Goal: Task Accomplishment & Management: Manage account settings

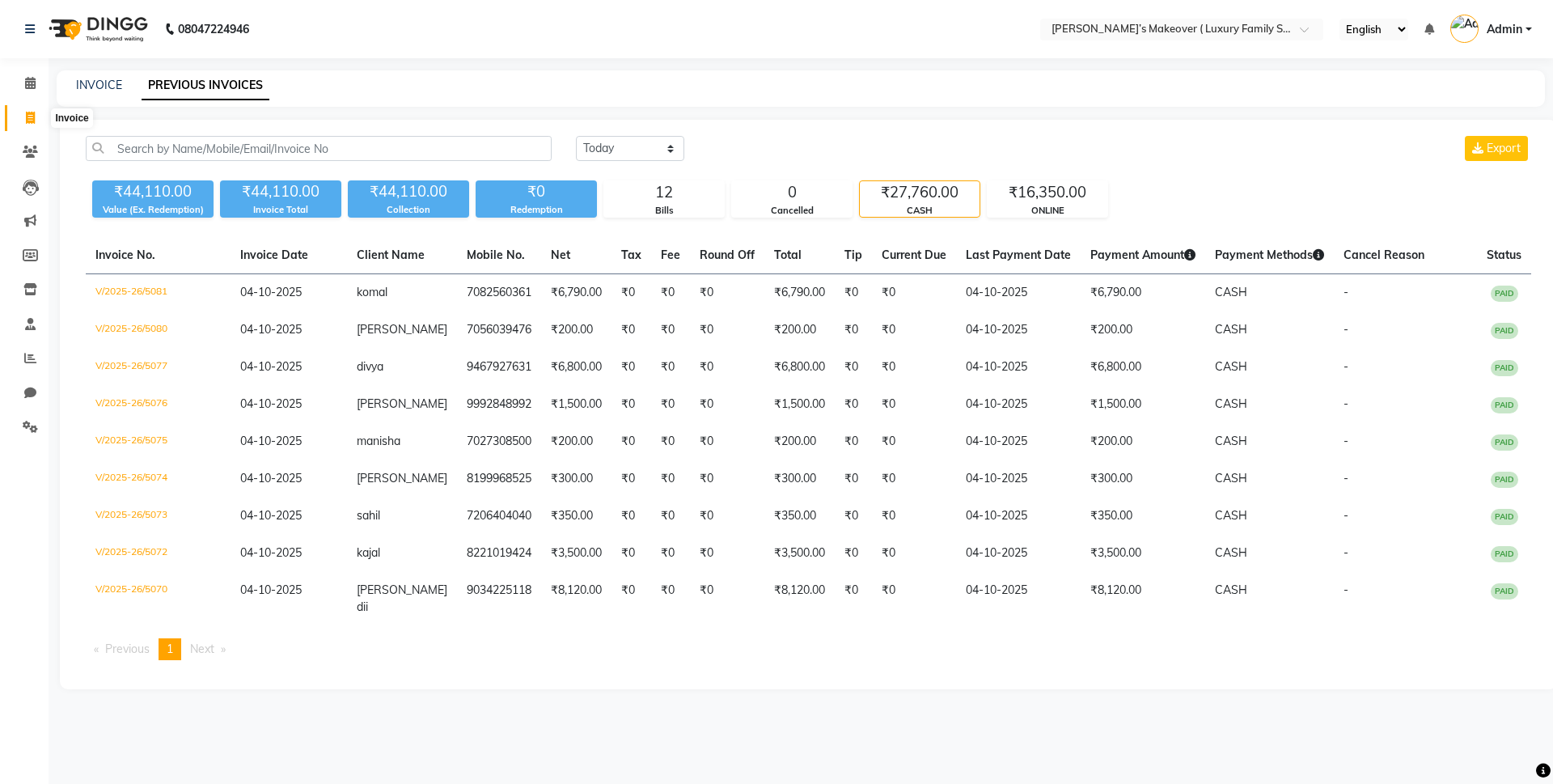
click at [36, 109] on span at bounding box center [31, 118] width 29 height 18
select select "7777"
select select "service"
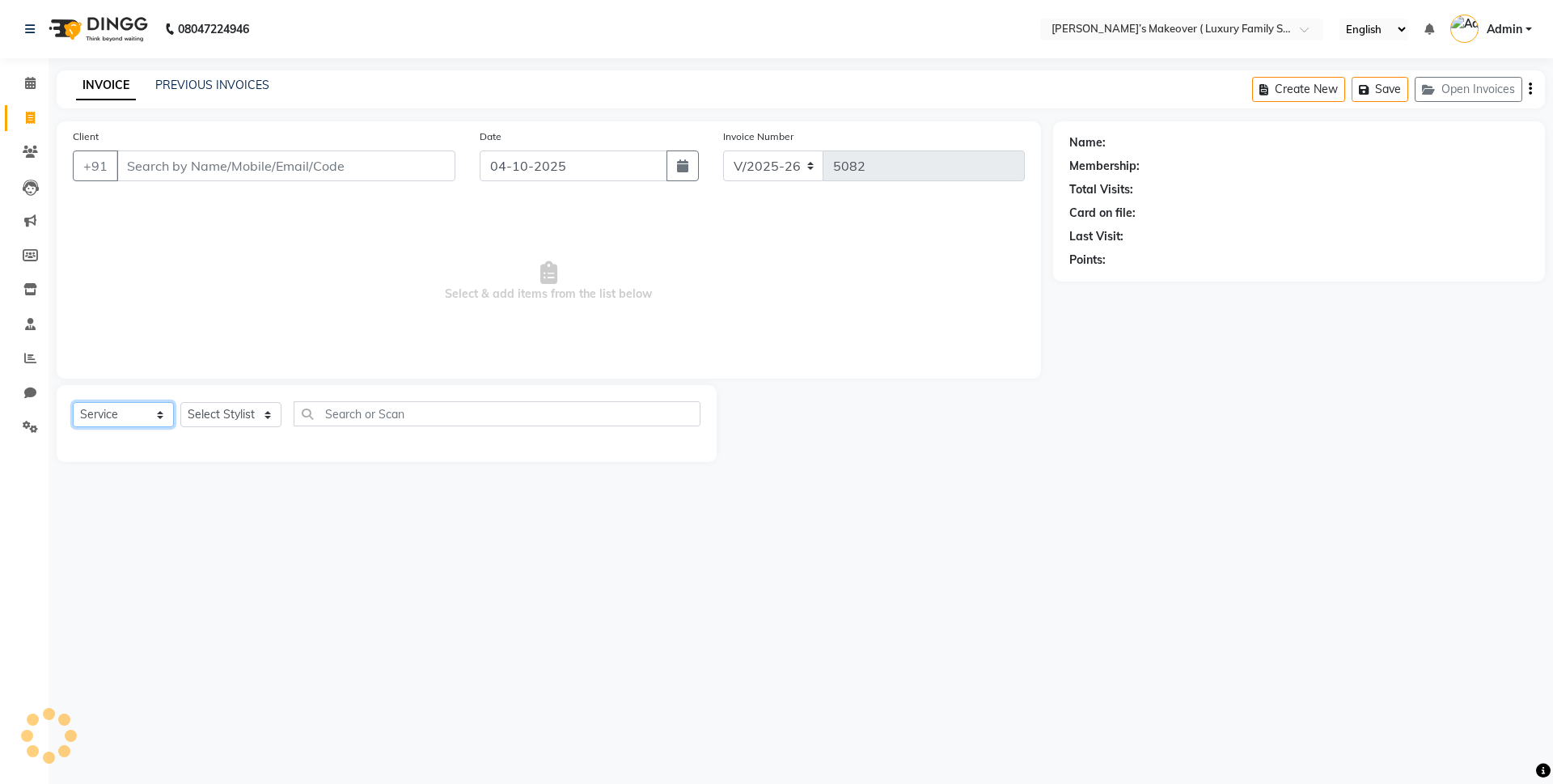
click at [124, 409] on select "Select Service Product Membership Package Voucher Prepaid Gift Card" at bounding box center [123, 414] width 101 height 25
click at [73, 402] on select "Select Service Product Membership Package Voucher Prepaid Gift Card" at bounding box center [123, 414] width 101 height 25
click at [206, 416] on select "Select Stylist [PERSON_NAME] [PERSON_NAME] [PERSON_NAME] [PERSON_NAME] Bhoomi […" at bounding box center [231, 414] width 101 height 25
select select "85064"
click at [181, 402] on select "Select Stylist [PERSON_NAME] [PERSON_NAME] [PERSON_NAME] [PERSON_NAME] Bhoomi […" at bounding box center [231, 414] width 101 height 25
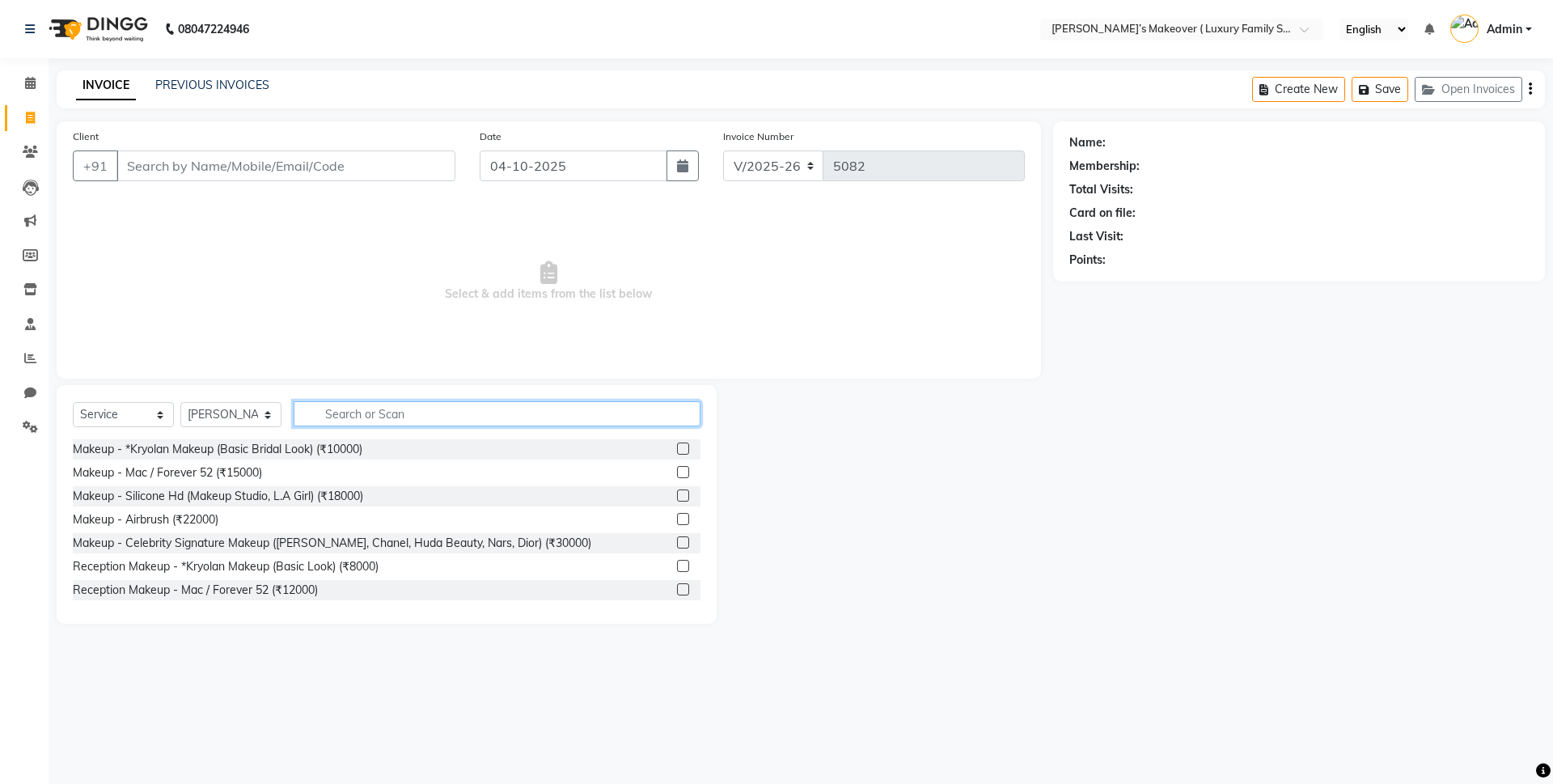
click at [339, 407] on input "text" at bounding box center [496, 414] width 406 height 25
type input "facia"
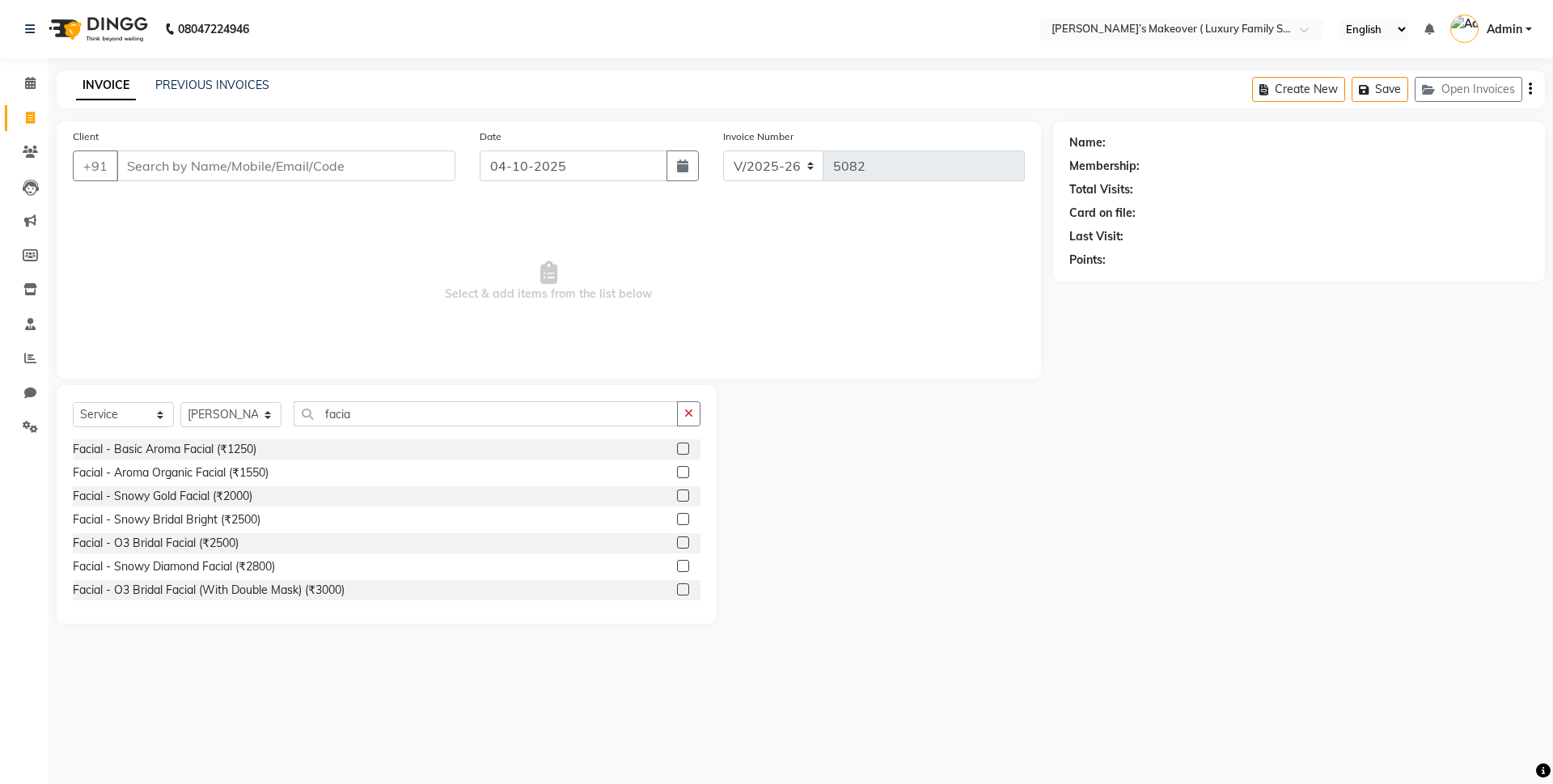
click at [662, 470] on div "Facial - Aroma Organic Facial (₹1550)" at bounding box center [386, 472] width 627 height 20
click at [677, 469] on label at bounding box center [683, 471] width 12 height 12
click at [677, 469] on input "checkbox" at bounding box center [682, 472] width 11 height 11
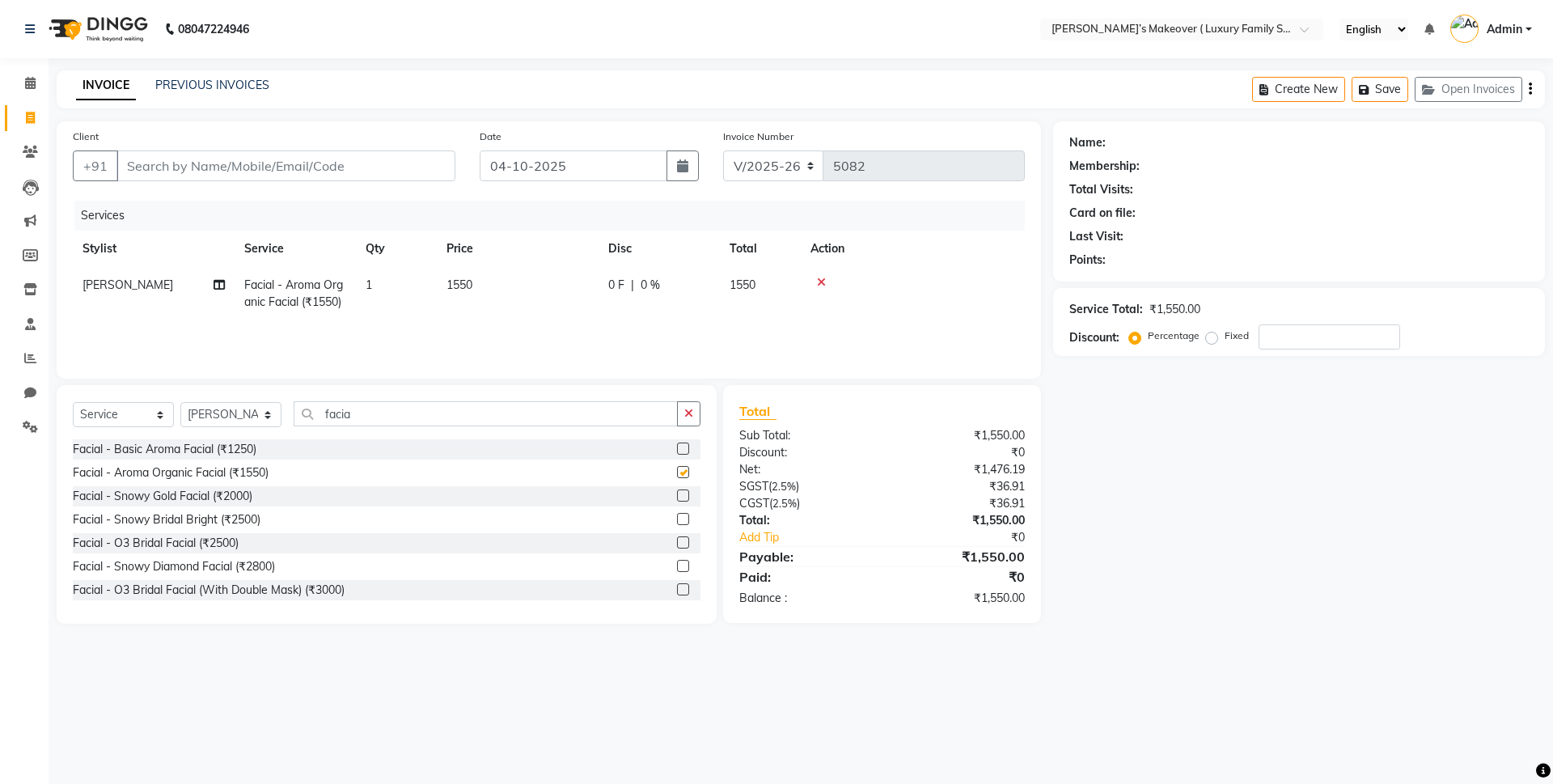
checkbox input "false"
click at [636, 398] on div "Select Service Product Membership Package Voucher Prepaid Gift Card Select Styl…" at bounding box center [386, 505] width 660 height 239
click at [677, 444] on label at bounding box center [683, 448] width 12 height 12
click at [677, 444] on input "checkbox" at bounding box center [682, 448] width 11 height 11
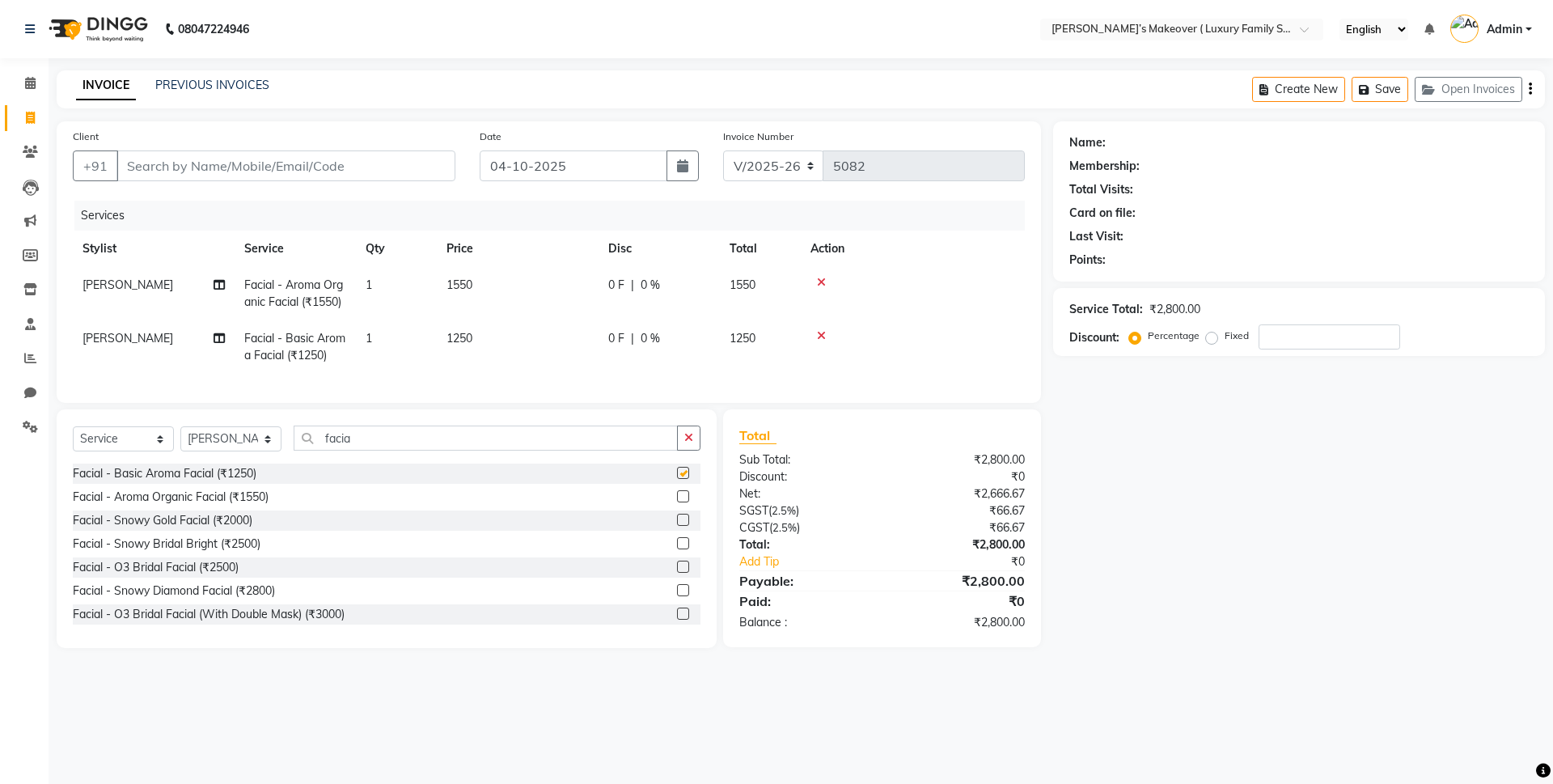
checkbox input "false"
click at [821, 281] on icon at bounding box center [820, 282] width 9 height 11
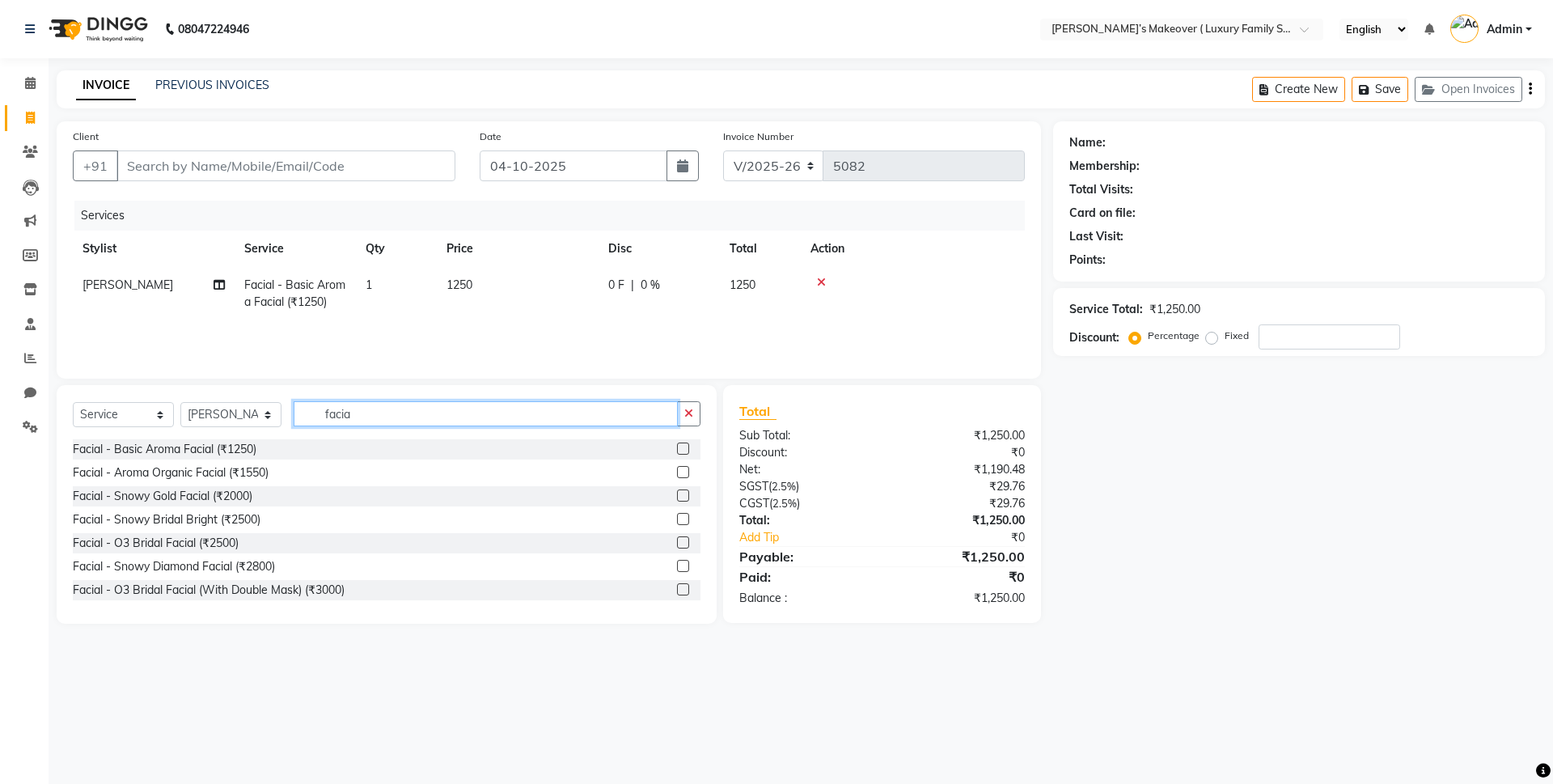
click at [494, 425] on input "facia" at bounding box center [486, 414] width 384 height 25
type input "f"
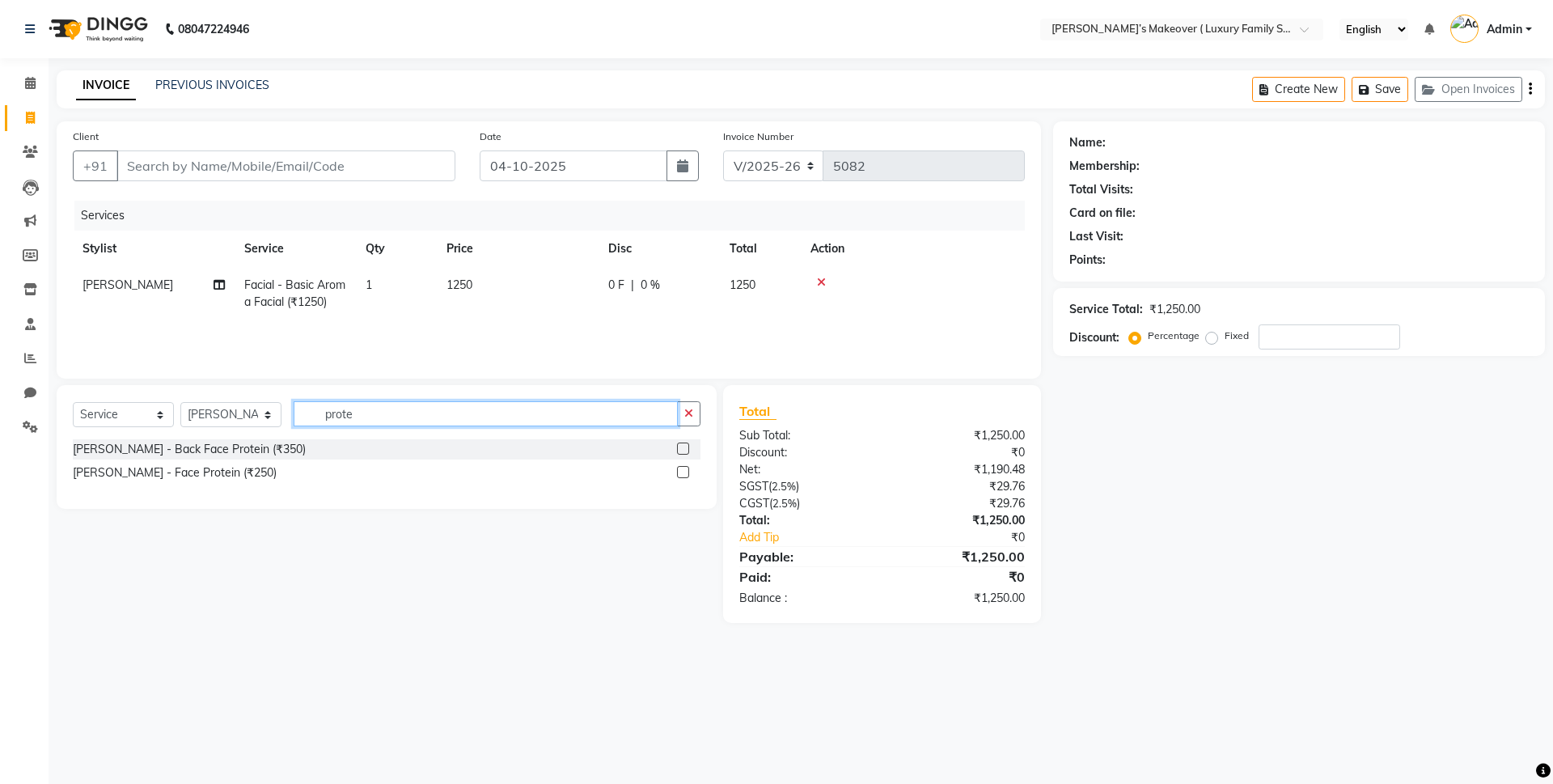
type input "prote"
click at [680, 475] on label at bounding box center [683, 471] width 12 height 12
click at [680, 475] on input "checkbox" at bounding box center [682, 472] width 11 height 11
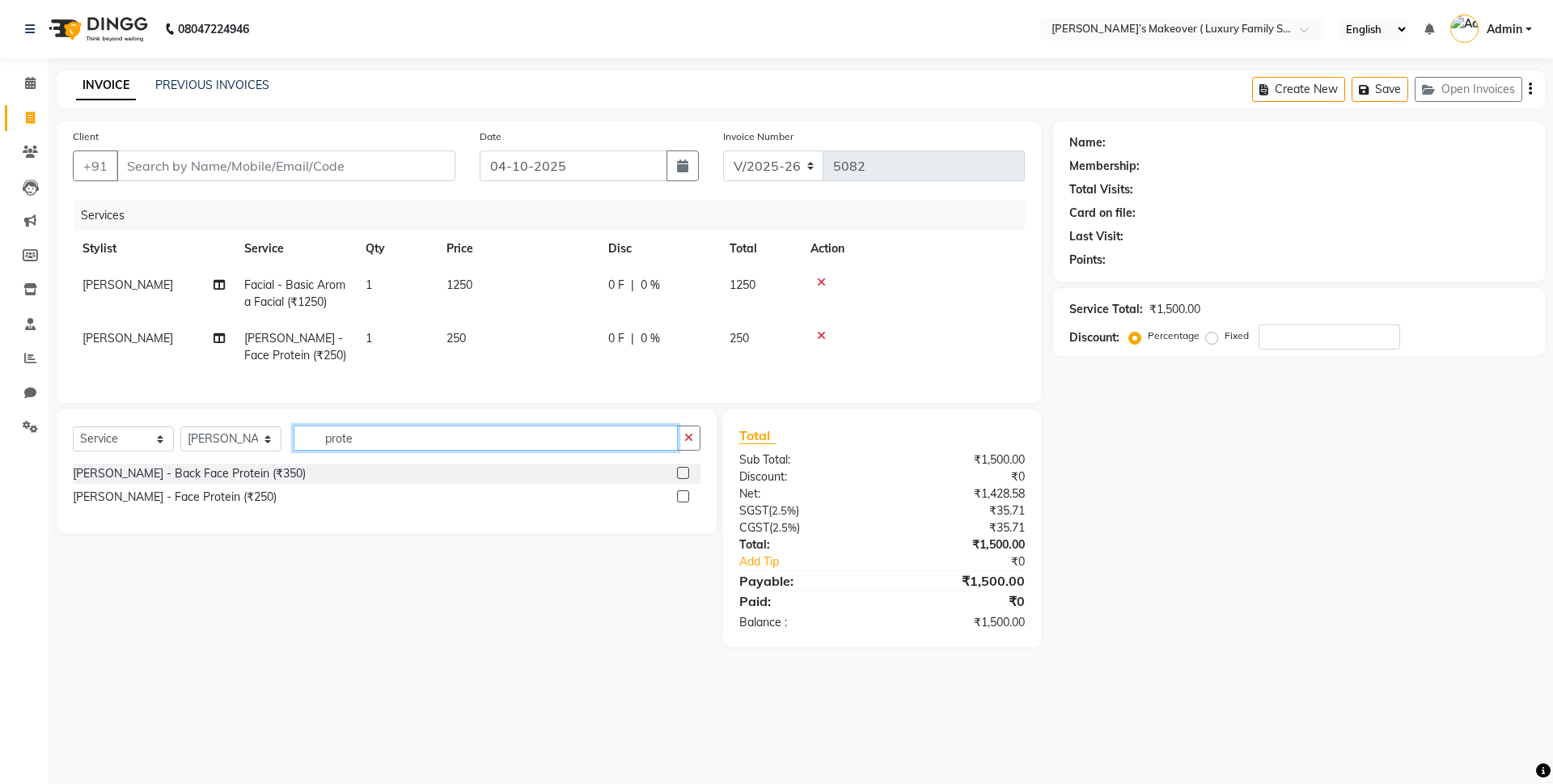
checkbox input "false"
click at [634, 445] on input "prote" at bounding box center [486, 438] width 384 height 25
type input "p"
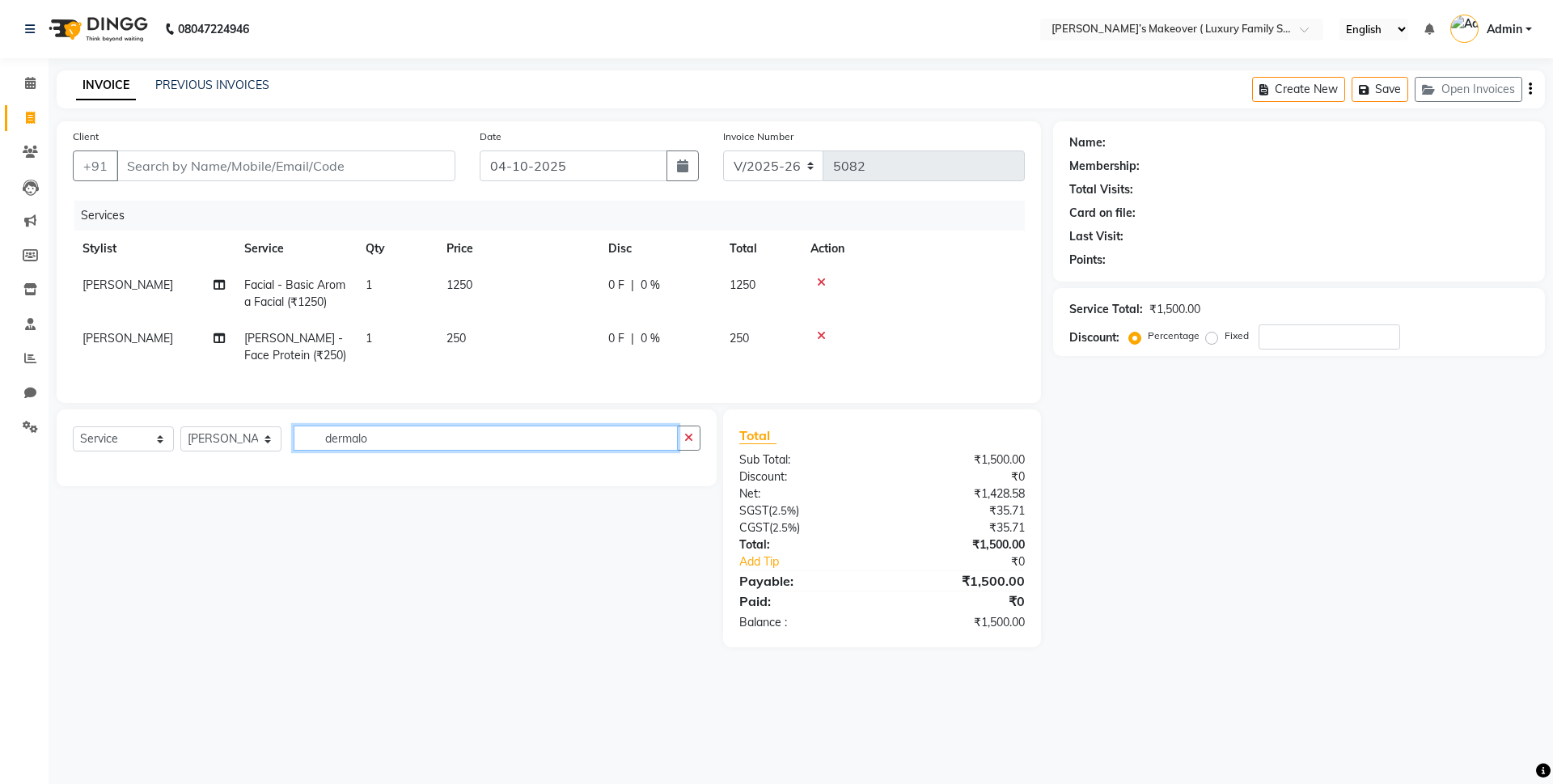
type input "dermalo"
click at [92, 448] on select "Select Service Product Membership Package Voucher Prepaid Gift Card" at bounding box center [123, 439] width 101 height 25
select select "product"
click at [73, 440] on select "Select Service Product Membership Package Voucher Prepaid Gift Card" at bounding box center [123, 439] width 101 height 25
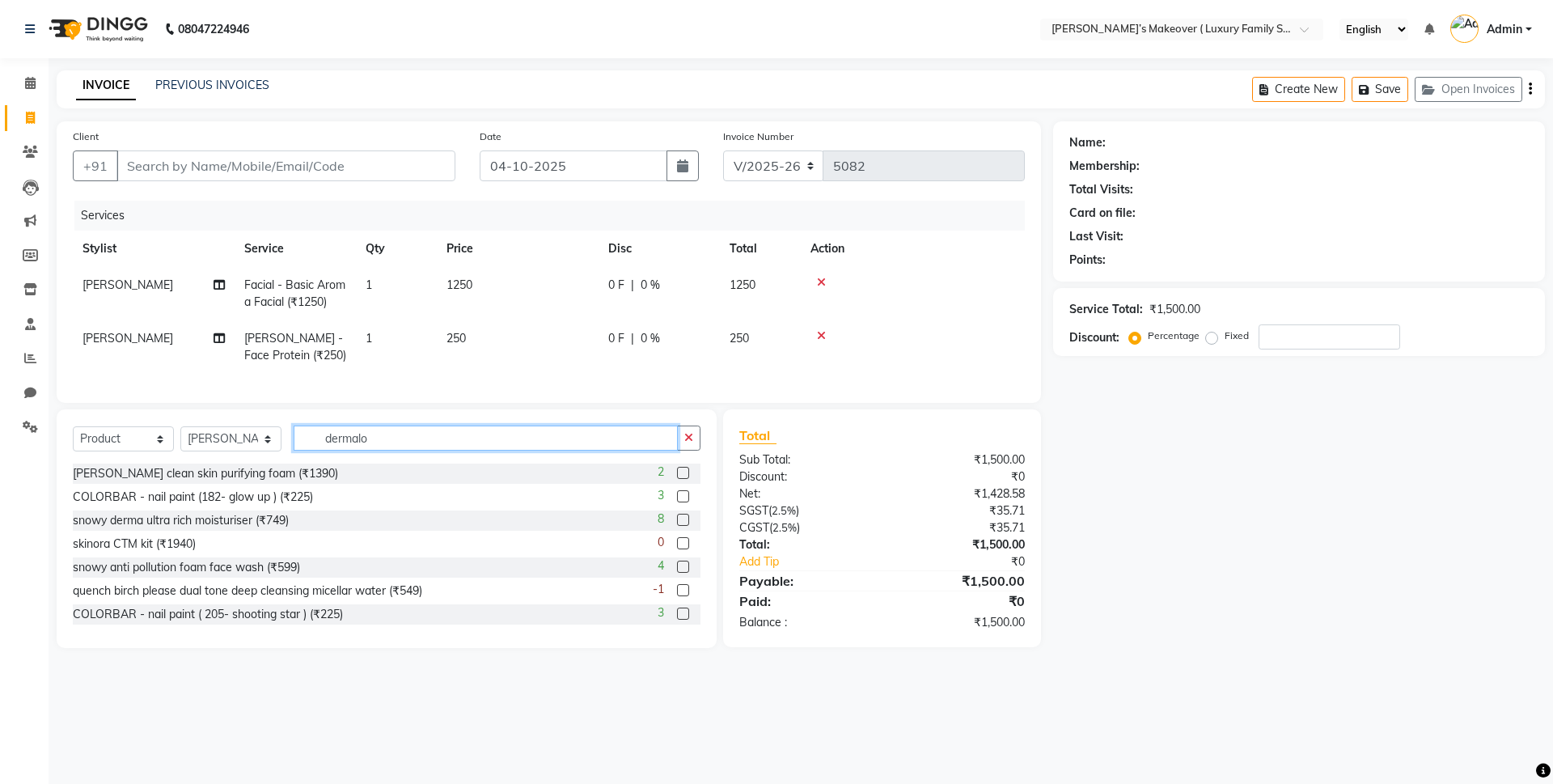
drag, startPoint x: 393, startPoint y: 449, endPoint x: 435, endPoint y: 439, distance: 43.2
click at [395, 449] on input "dermalo" at bounding box center [486, 438] width 384 height 25
type input "d"
type input "home"
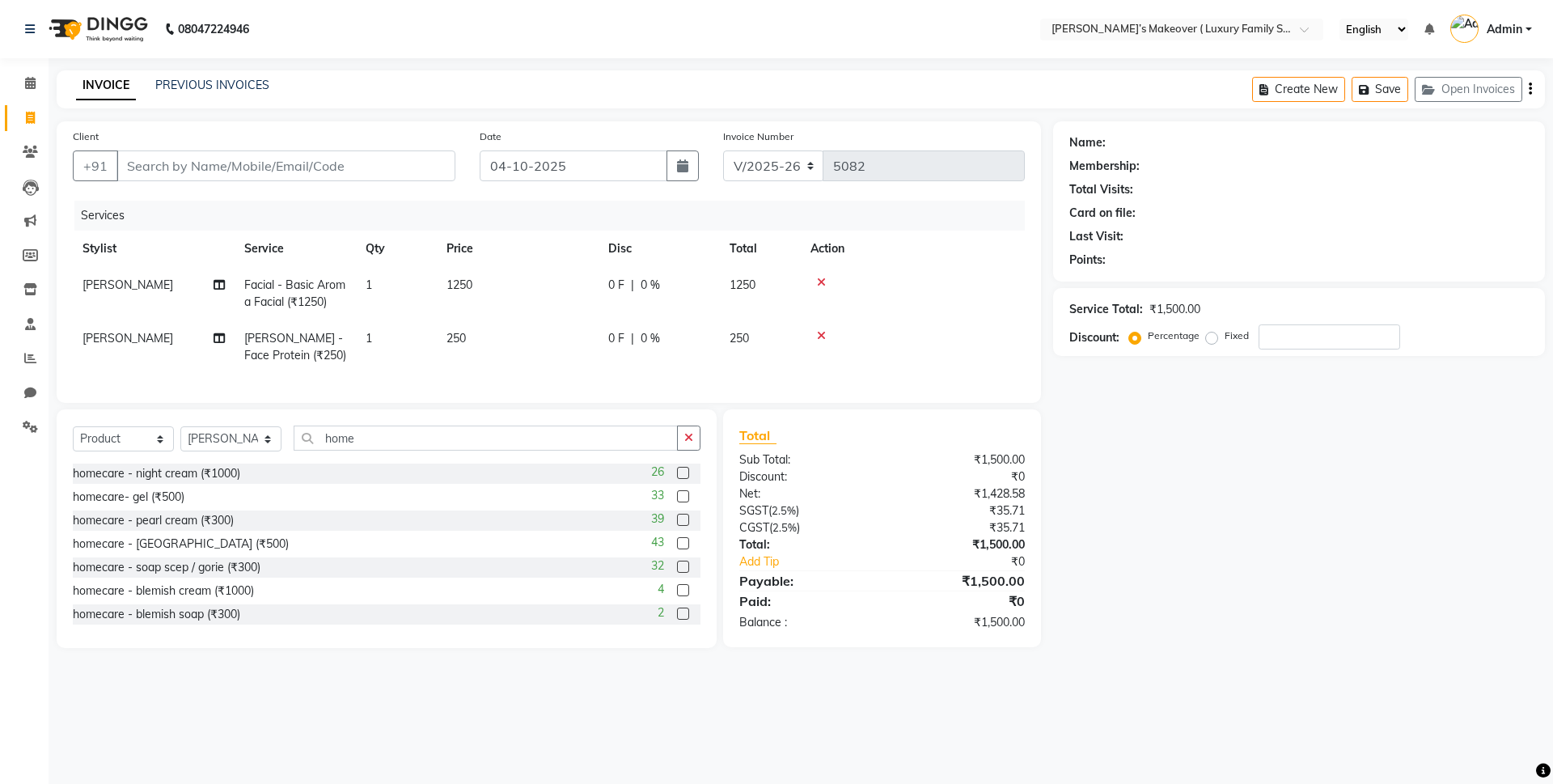
click at [663, 484] on div "26" at bounding box center [676, 473] width 50 height 20
drag, startPoint x: 672, startPoint y: 487, endPoint x: 669, endPoint y: 513, distance: 26.2
click at [677, 479] on label at bounding box center [683, 472] width 12 height 12
click at [677, 479] on input "checkbox" at bounding box center [682, 473] width 11 height 11
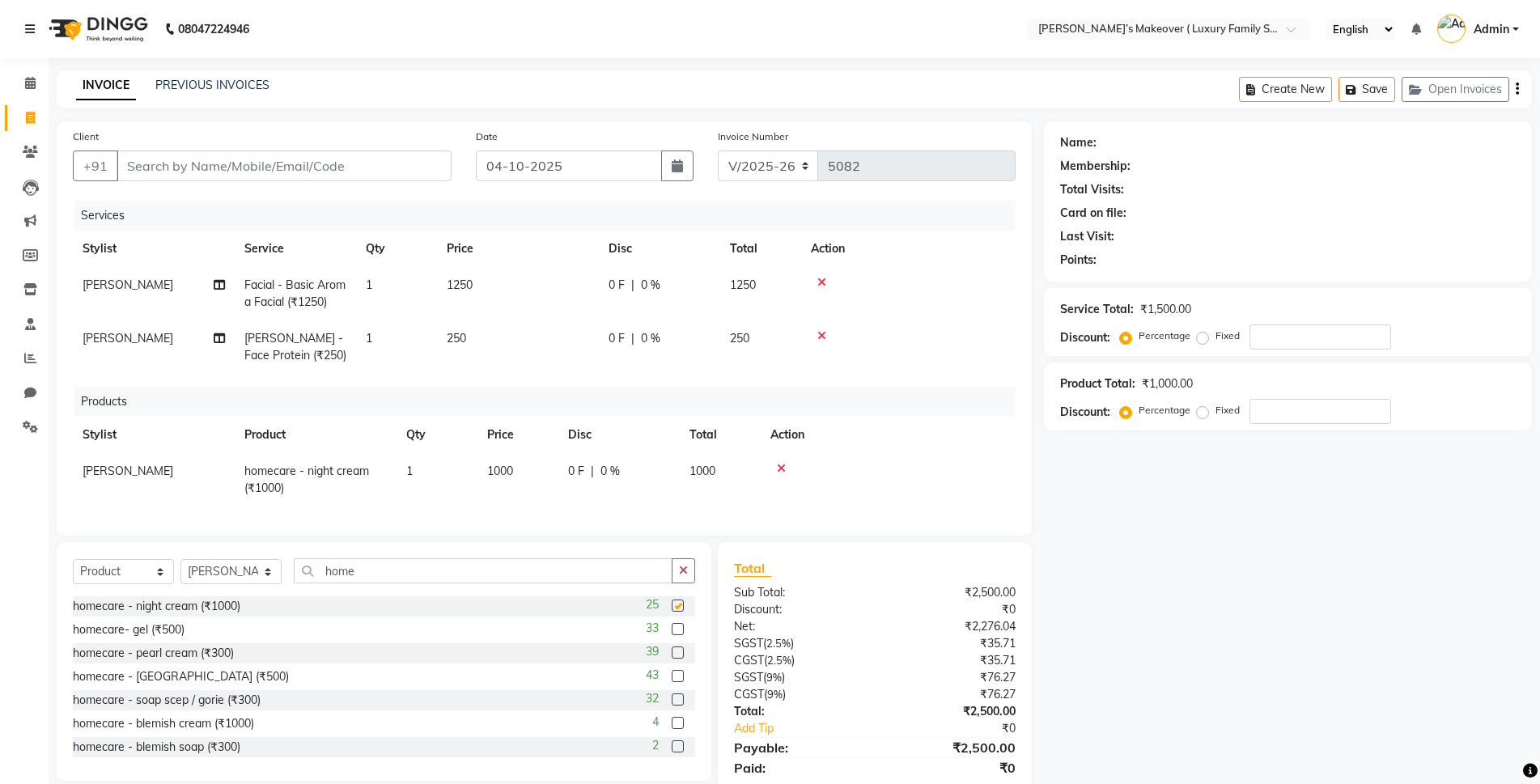
checkbox input "false"
click at [671, 682] on label at bounding box center [677, 675] width 12 height 12
click at [671, 682] on input "checkbox" at bounding box center [676, 676] width 11 height 11
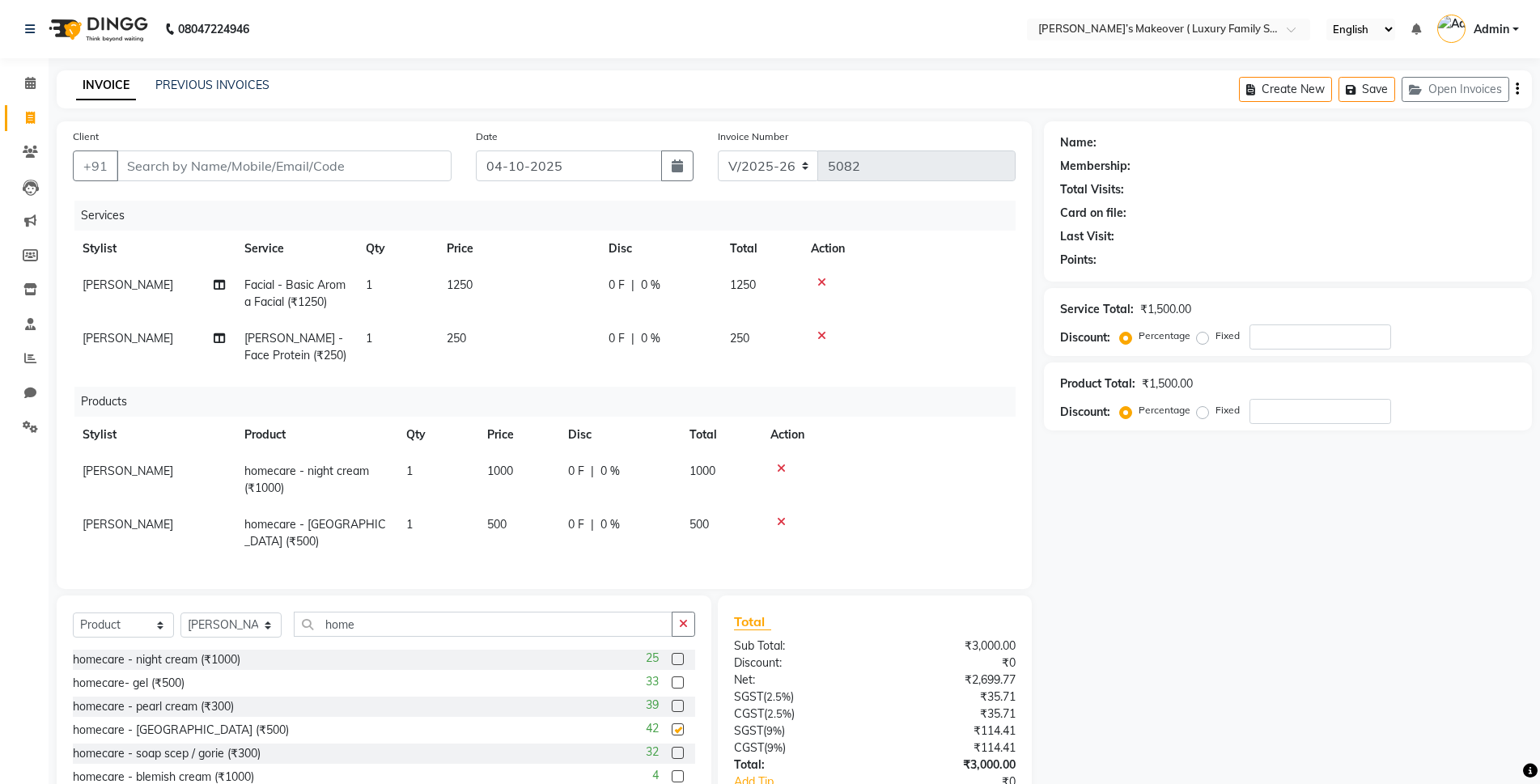
checkbox input "false"
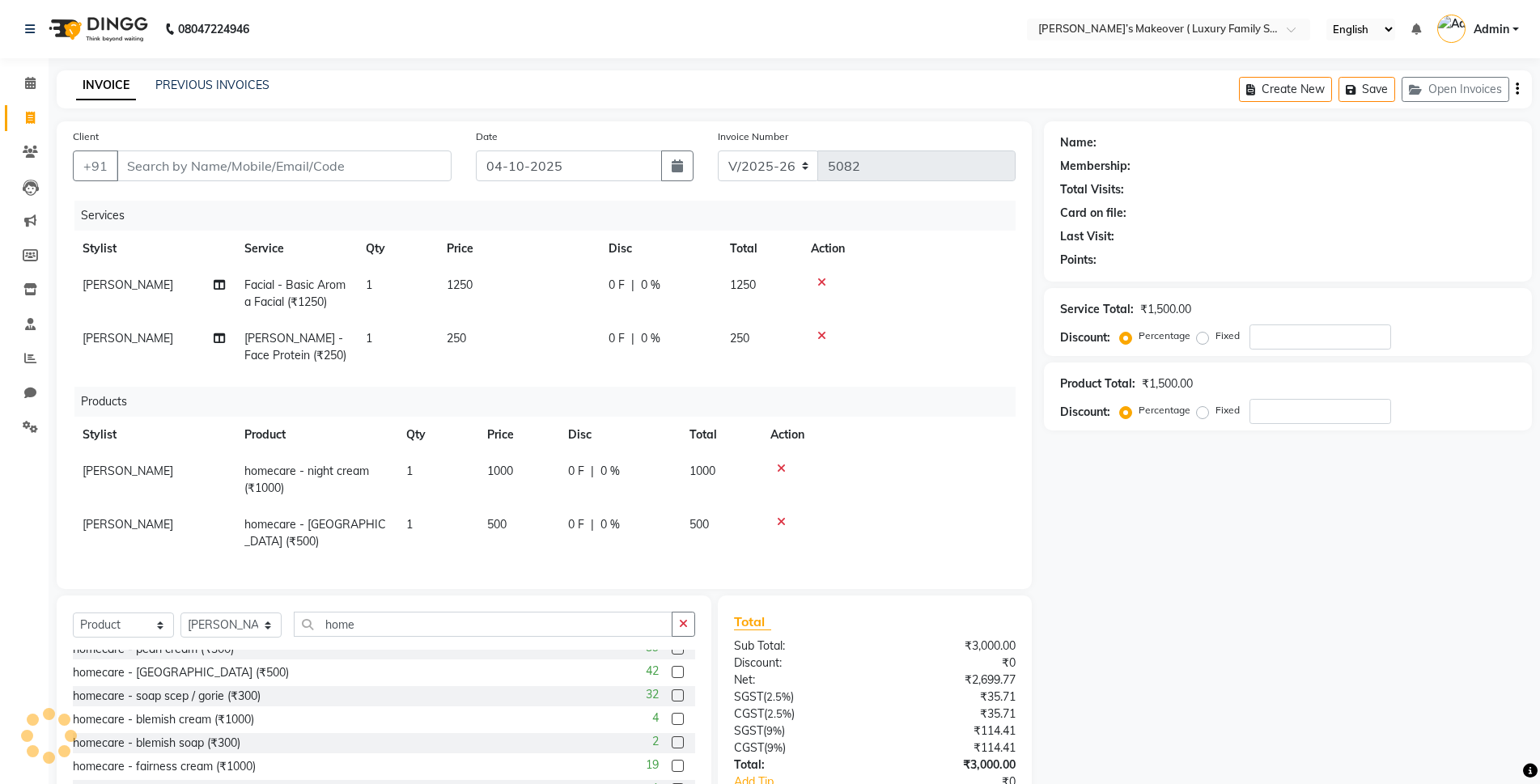
scroll to position [73, 0]
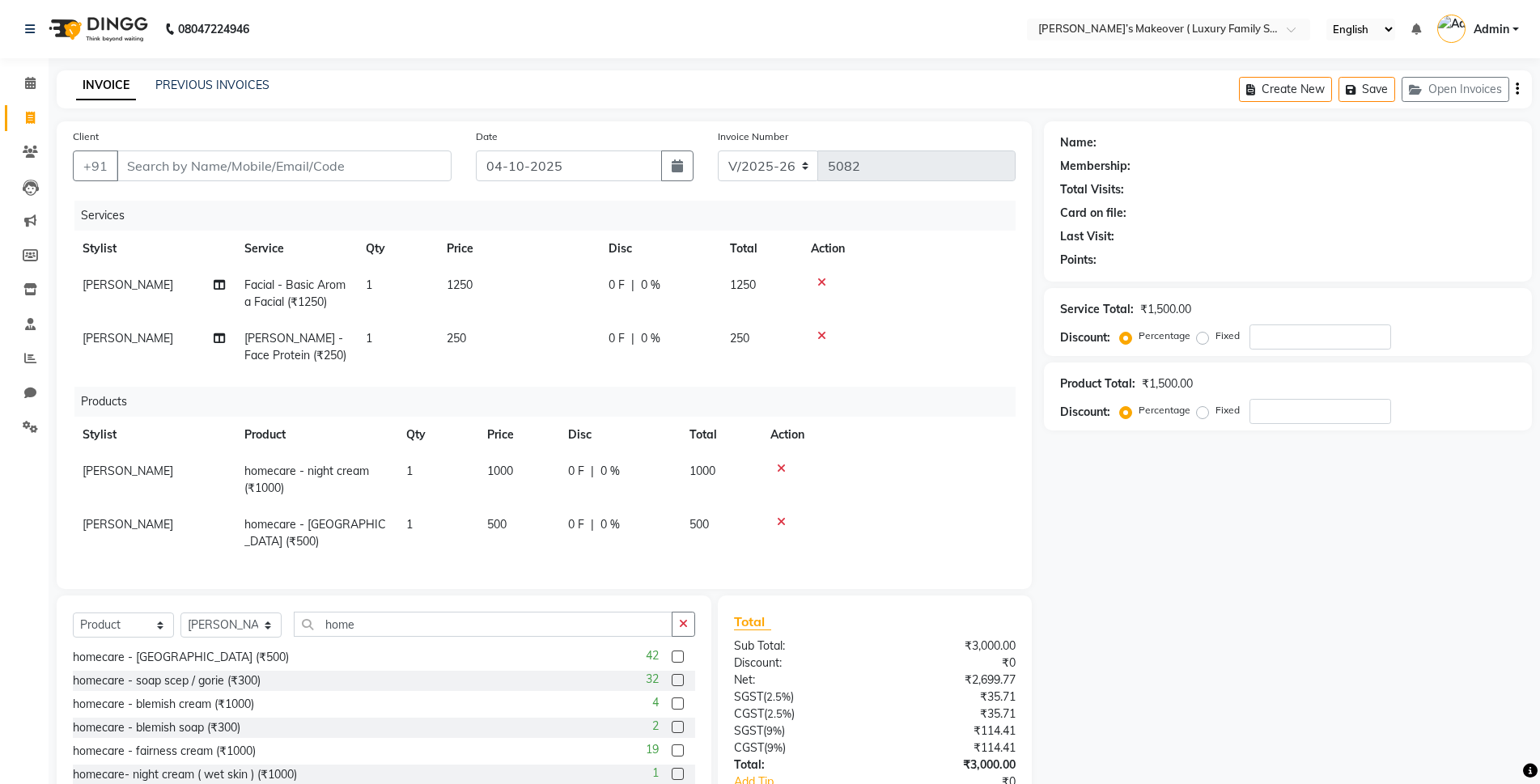
click at [671, 675] on label at bounding box center [677, 680] width 12 height 12
click at [671, 675] on input "checkbox" at bounding box center [676, 680] width 11 height 11
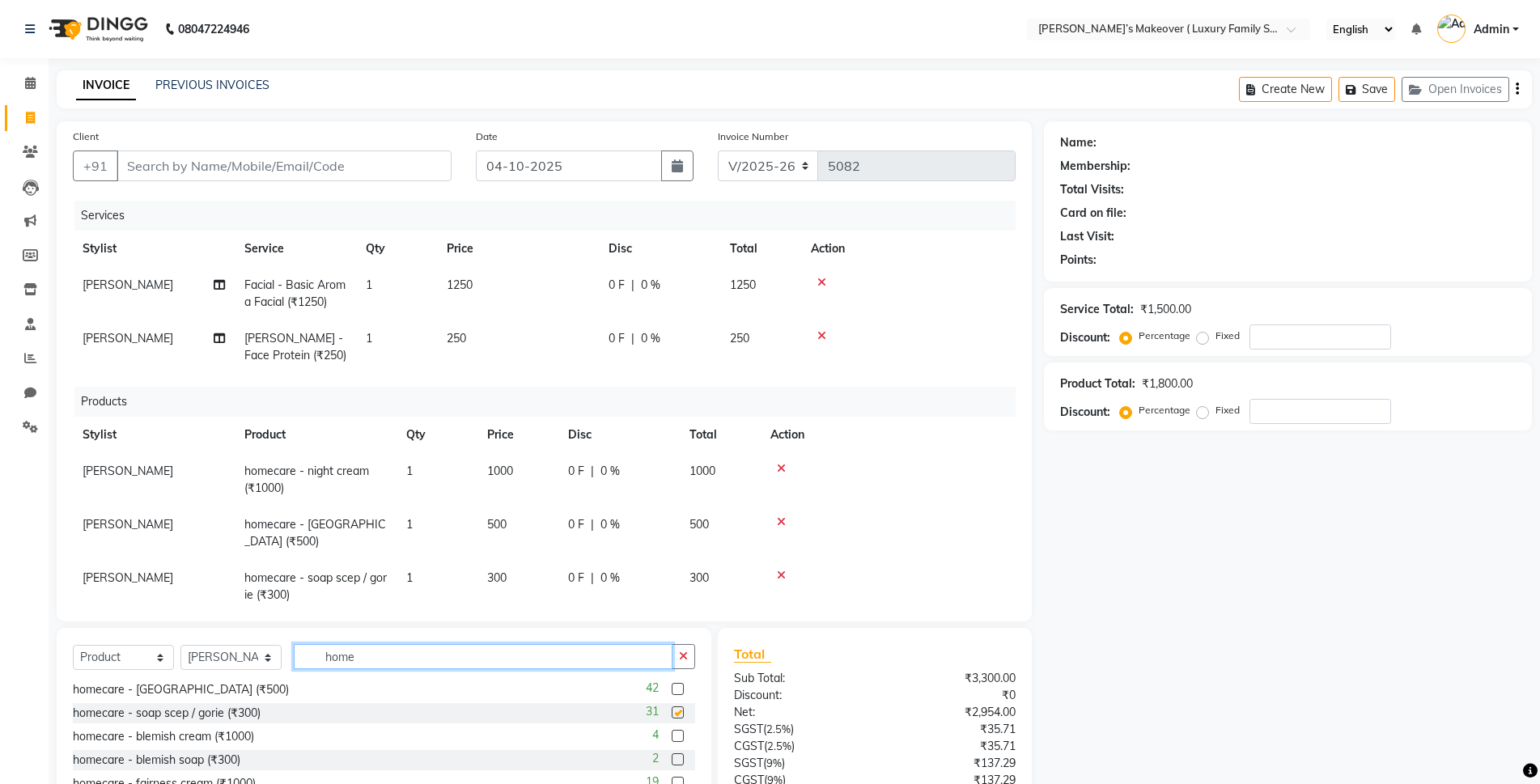
click at [626, 652] on input "home" at bounding box center [483, 656] width 379 height 25
checkbox input "false"
type input "h"
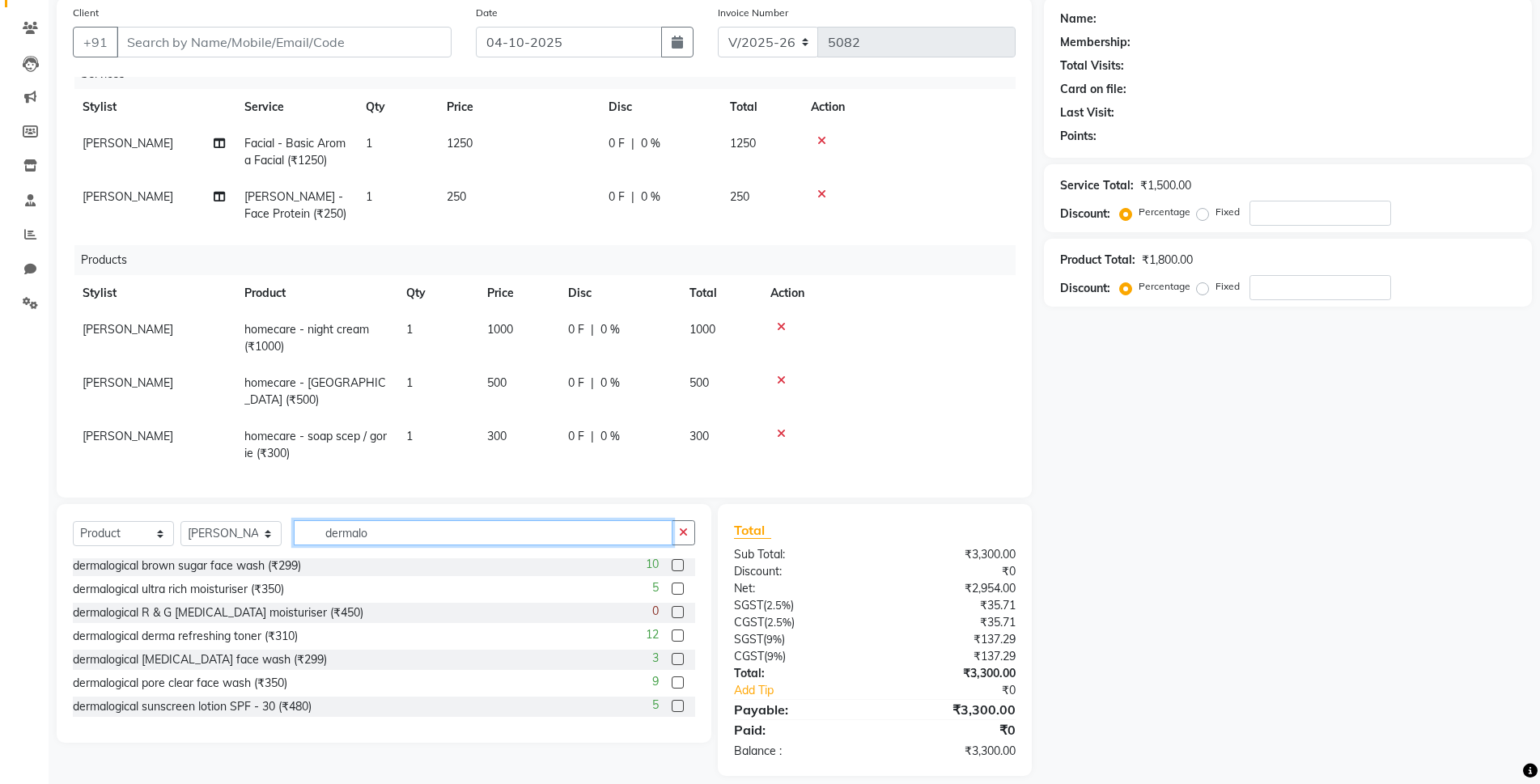
scroll to position [140, 0]
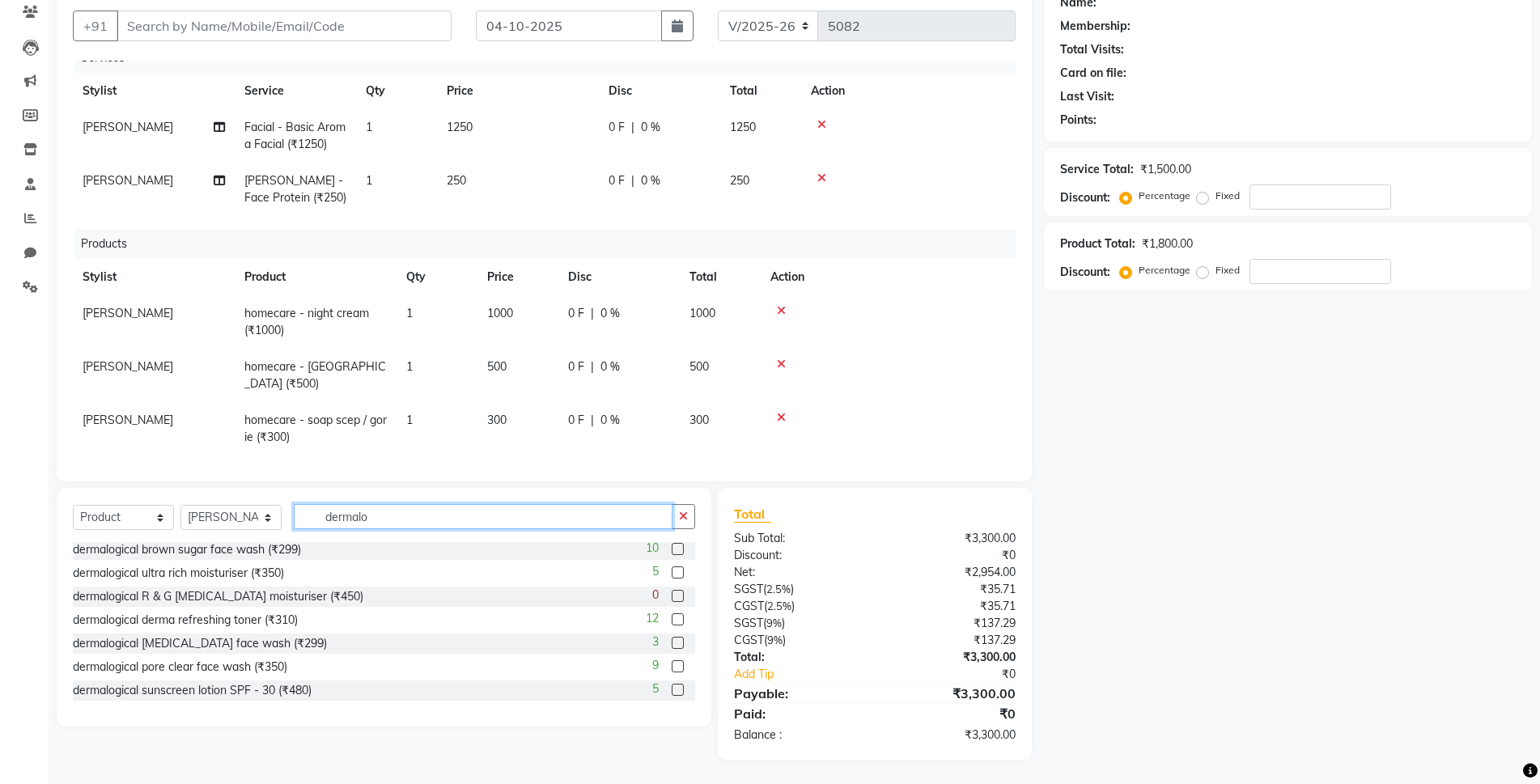
type input "dermalo"
click at [671, 572] on label at bounding box center [677, 572] width 12 height 12
click at [671, 572] on input "checkbox" at bounding box center [676, 573] width 11 height 11
checkbox input "false"
click at [671, 694] on label at bounding box center [677, 689] width 12 height 12
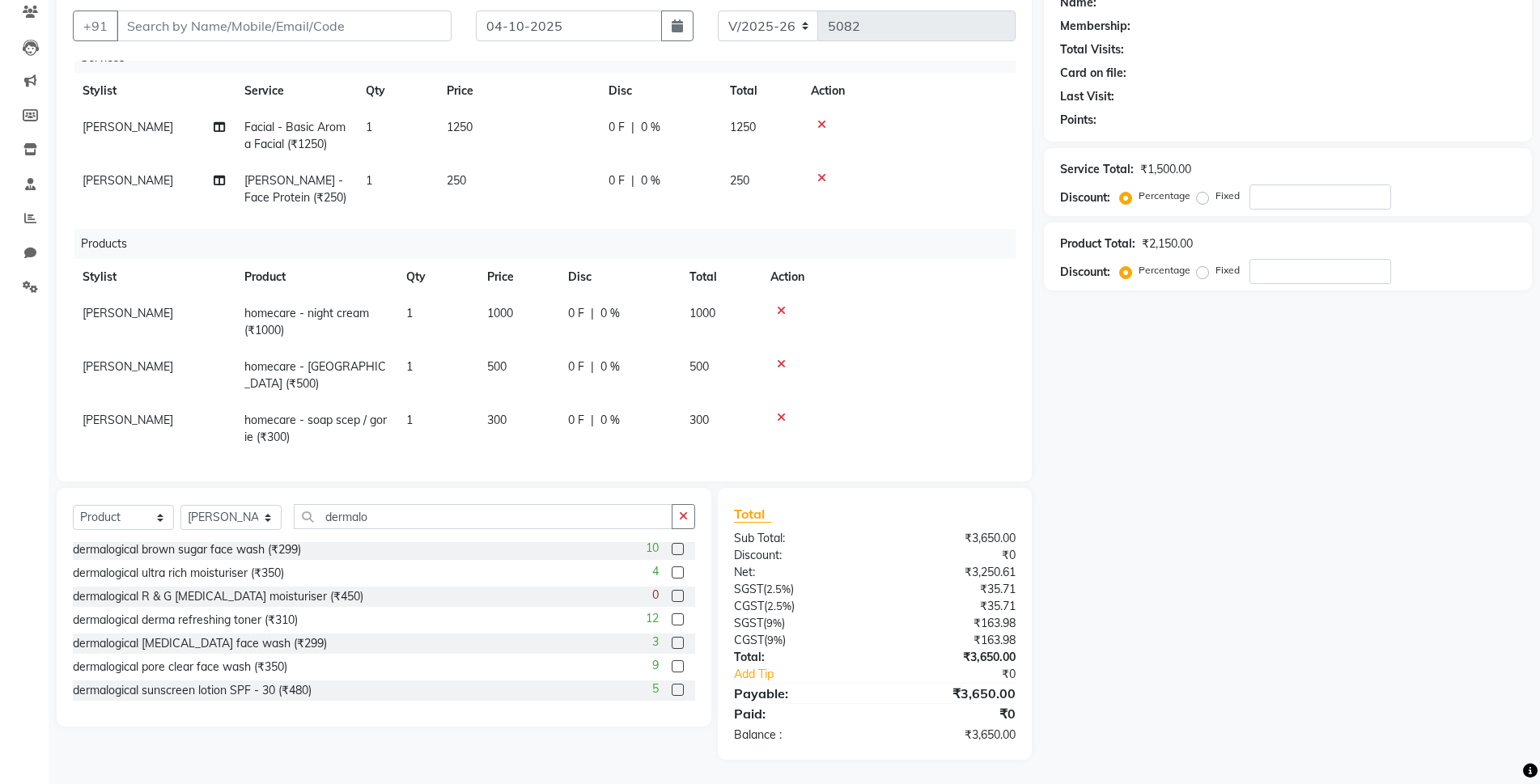
click at [671, 694] on input "checkbox" at bounding box center [676, 689] width 11 height 11
checkbox input "false"
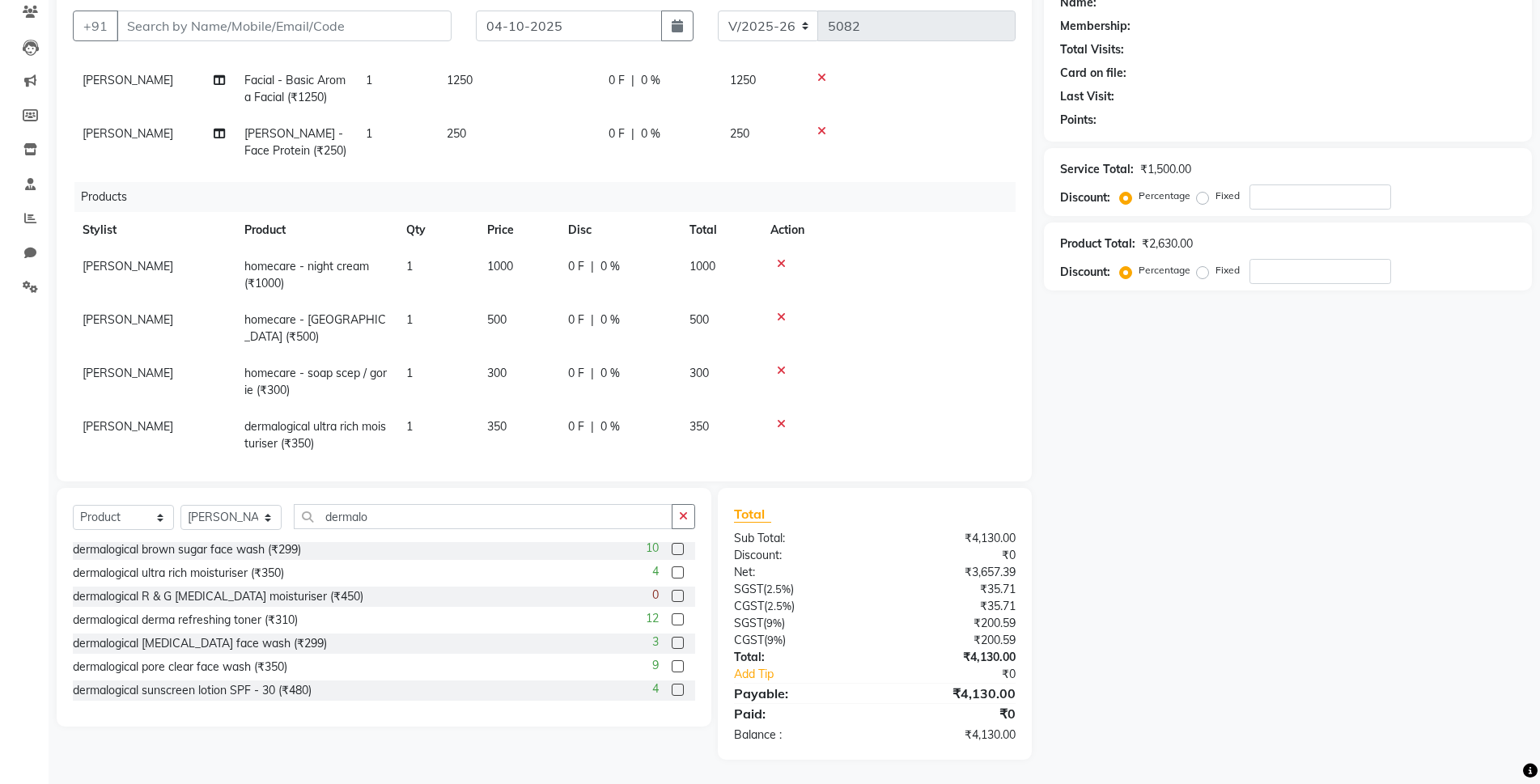
scroll to position [0, 0]
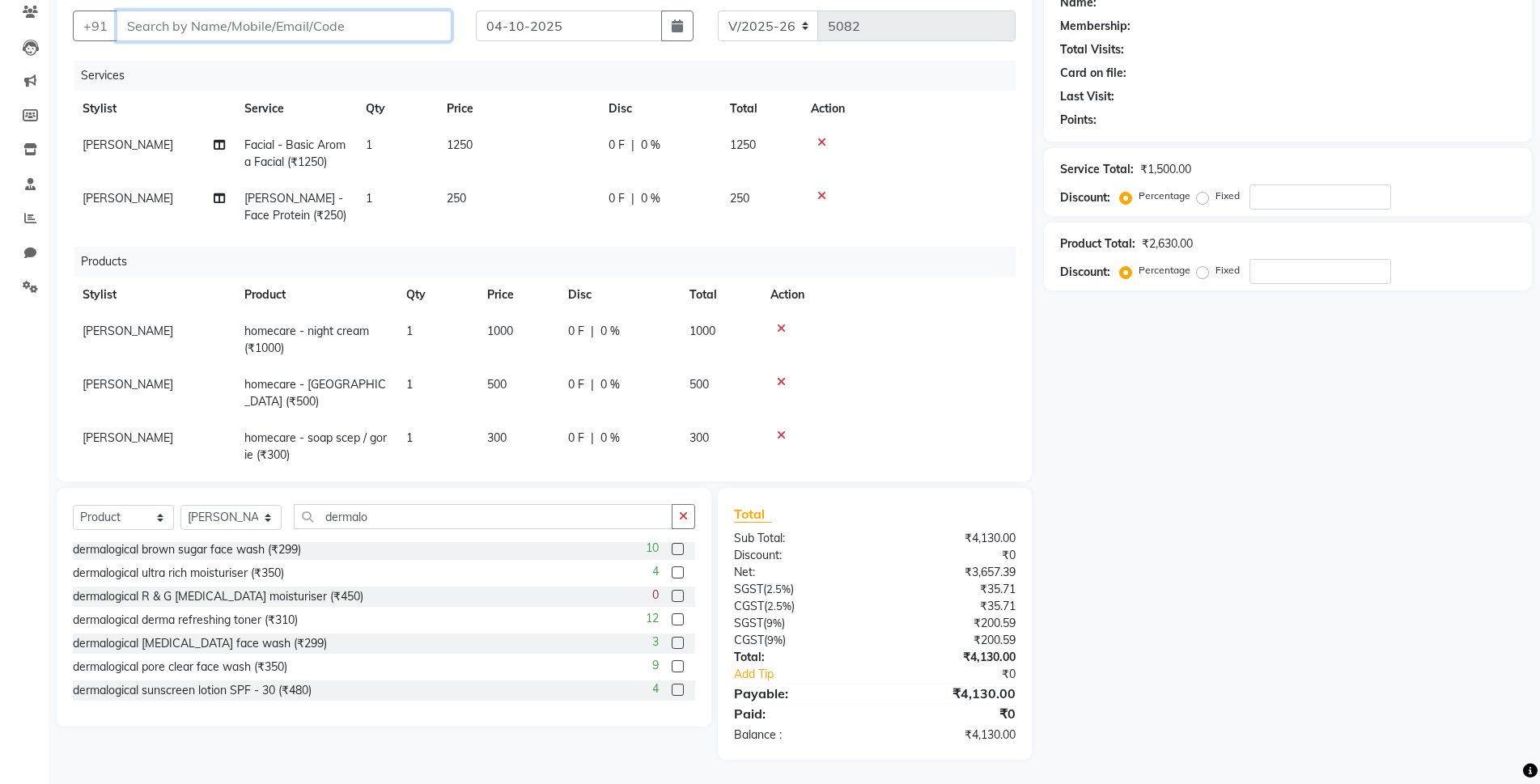
click at [304, 15] on input "Client" at bounding box center [284, 26] width 335 height 31
click at [385, 29] on input "Client" at bounding box center [284, 26] width 335 height 31
type input "9"
type input "0"
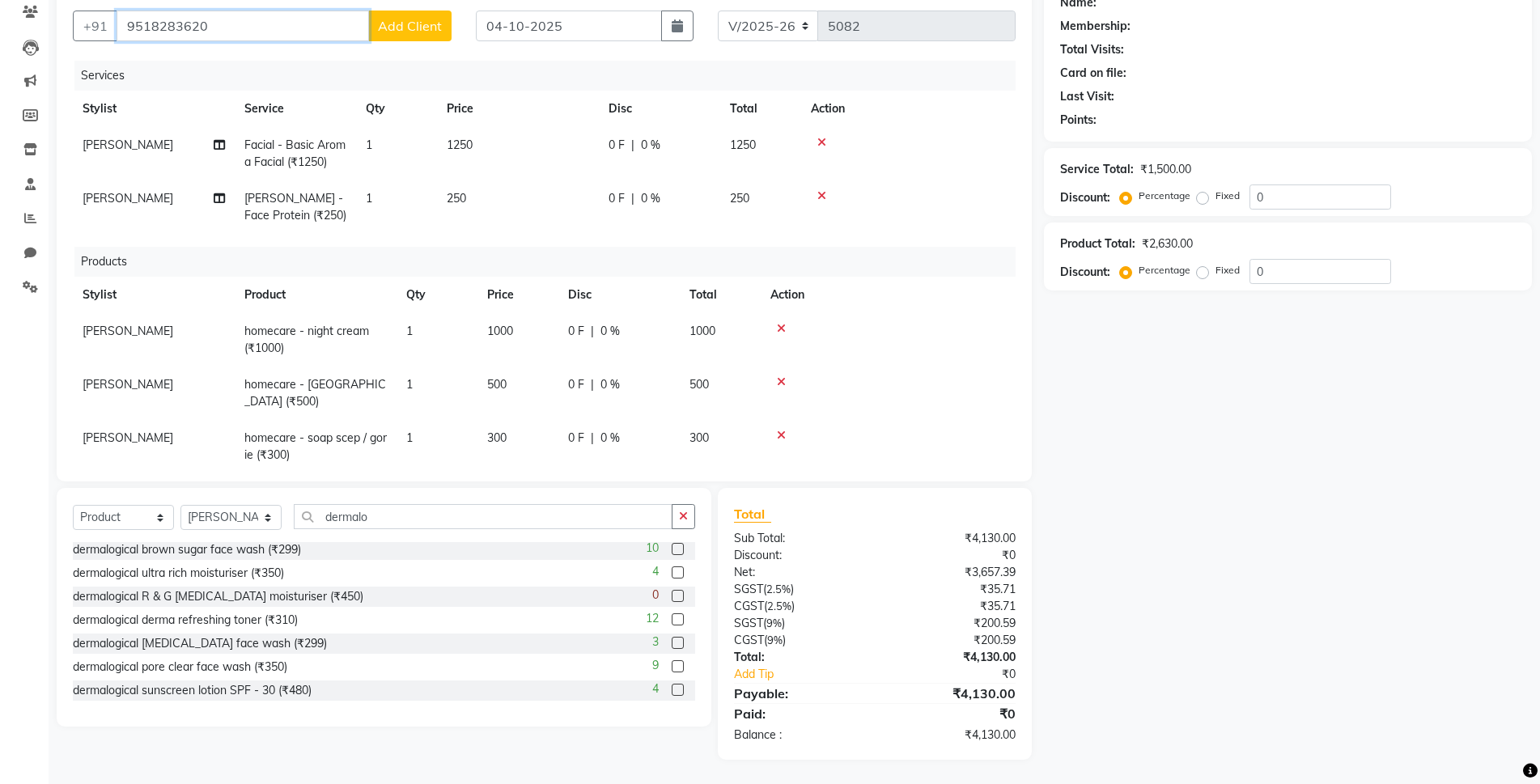
type input "9518283620"
click at [436, 18] on span "Add Client" at bounding box center [409, 26] width 64 height 16
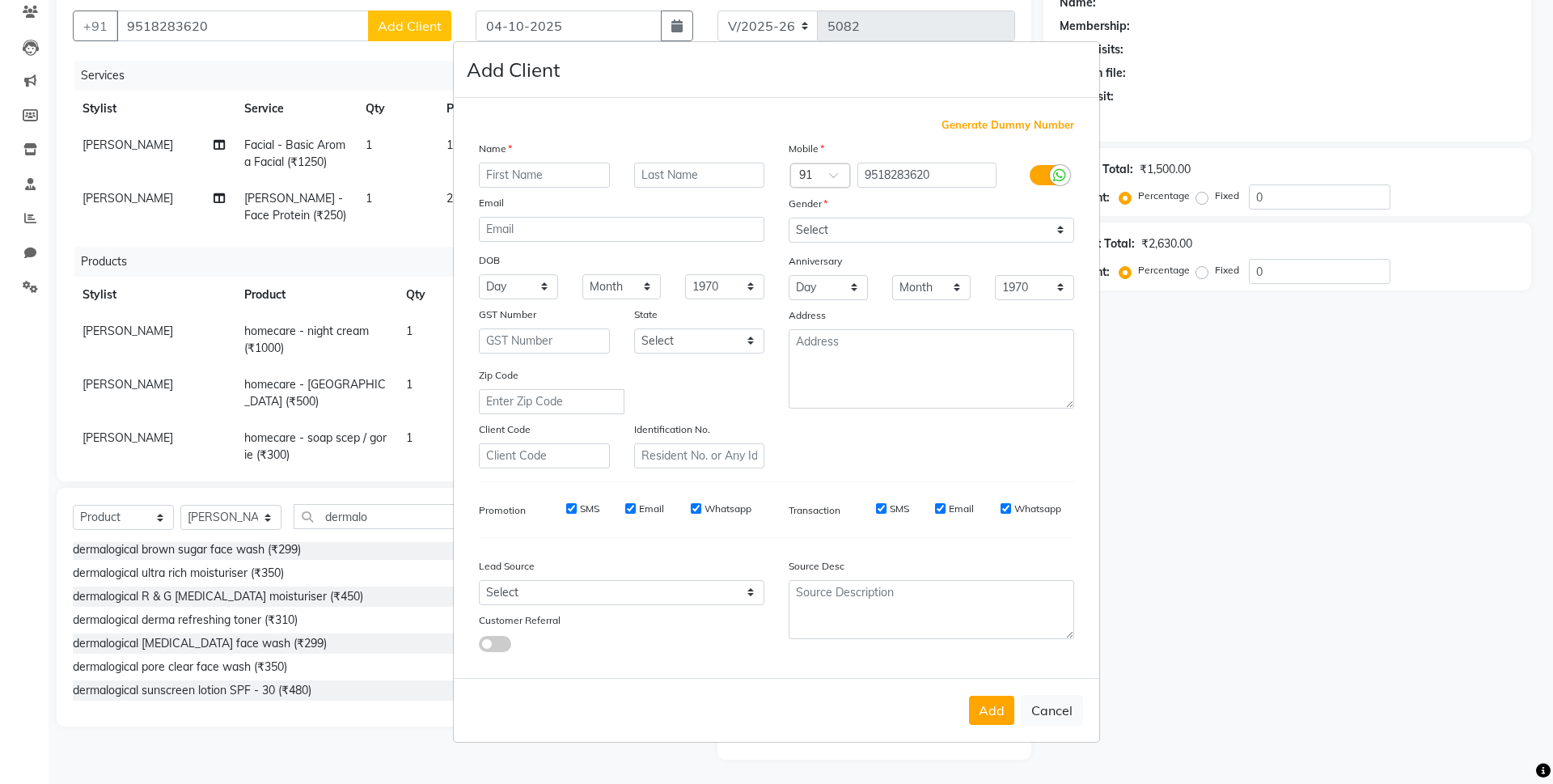
click at [547, 180] on input "text" at bounding box center [544, 175] width 131 height 25
type input "[PERSON_NAME]"
click at [947, 234] on select "Select [DEMOGRAPHIC_DATA] [DEMOGRAPHIC_DATA] Other Prefer Not To Say" at bounding box center [931, 230] width 286 height 25
select select "[DEMOGRAPHIC_DATA]"
click at [789, 218] on select "Select [DEMOGRAPHIC_DATA] [DEMOGRAPHIC_DATA] Other Prefer Not To Say" at bounding box center [931, 230] width 286 height 25
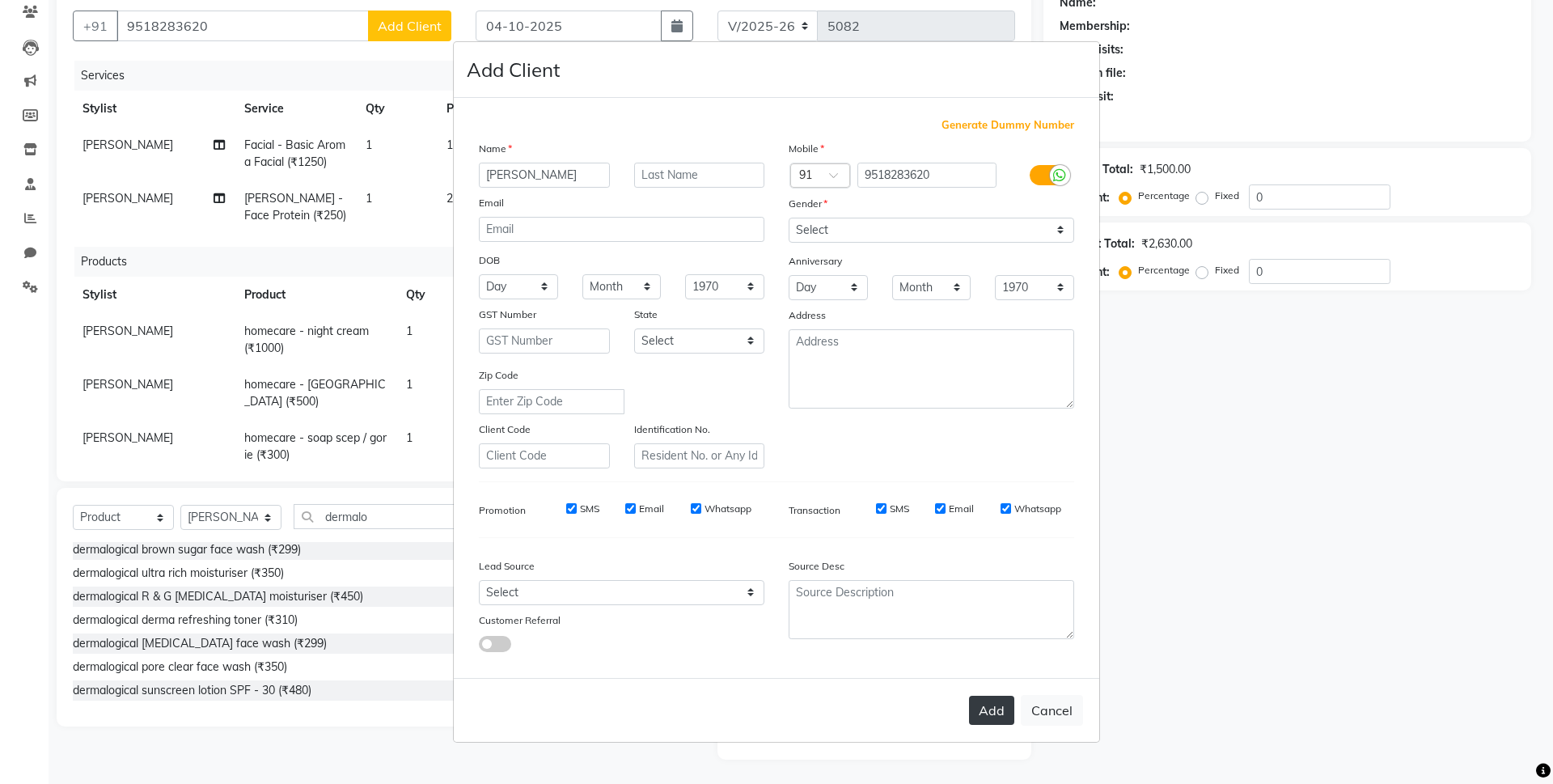
click at [1003, 710] on button "Add" at bounding box center [991, 709] width 45 height 29
select select
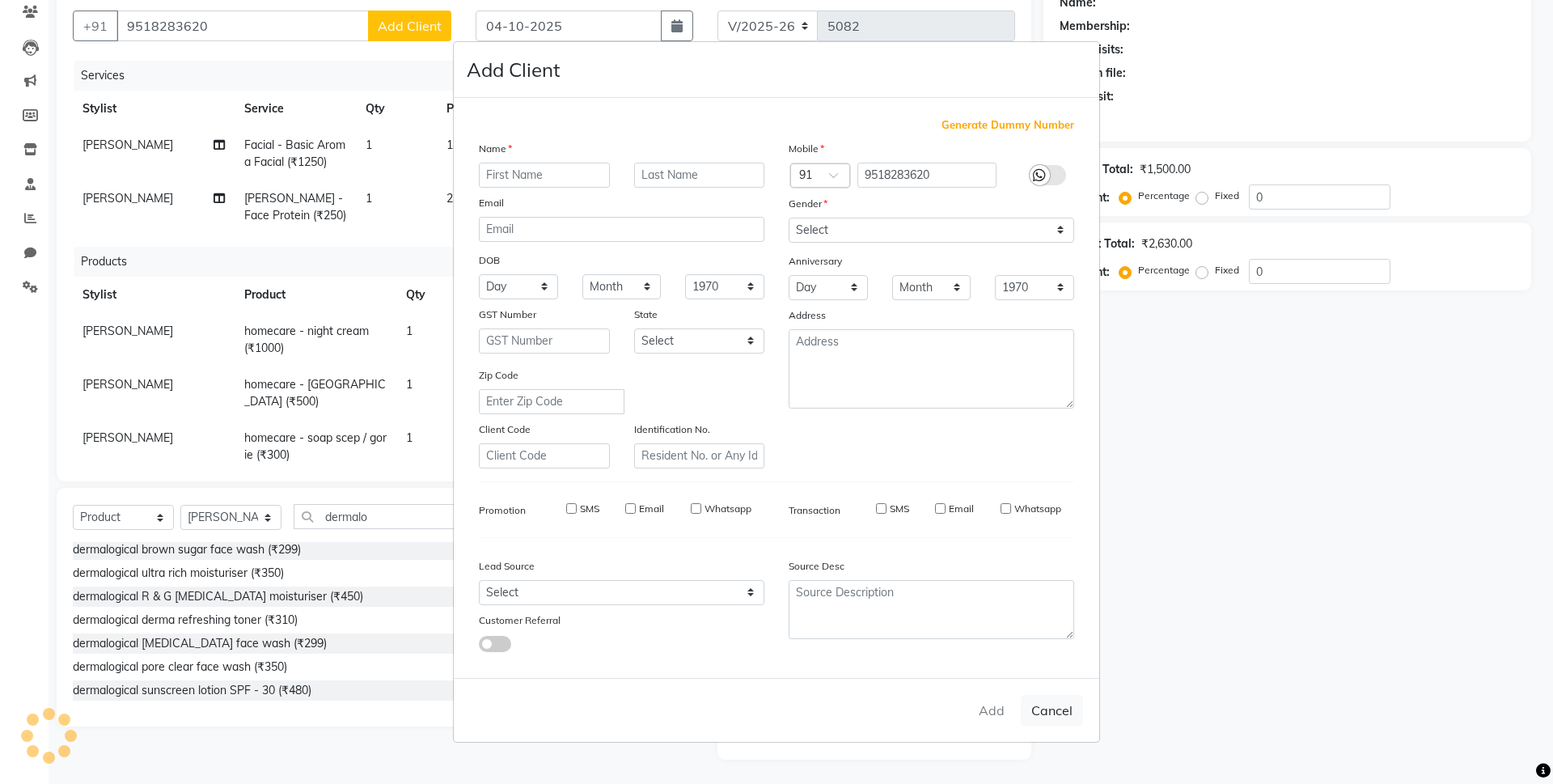
select select
checkbox input "false"
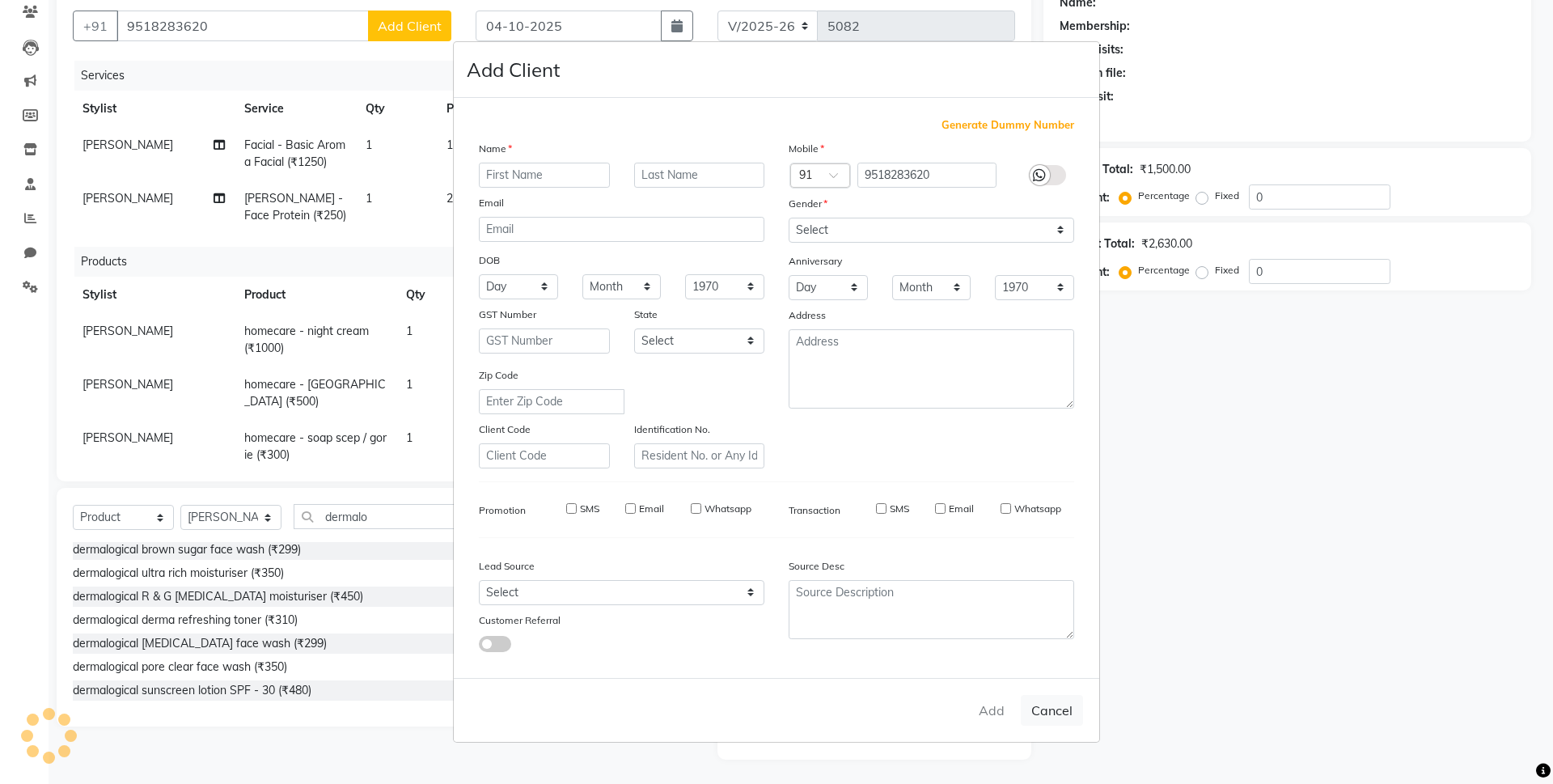
checkbox input "false"
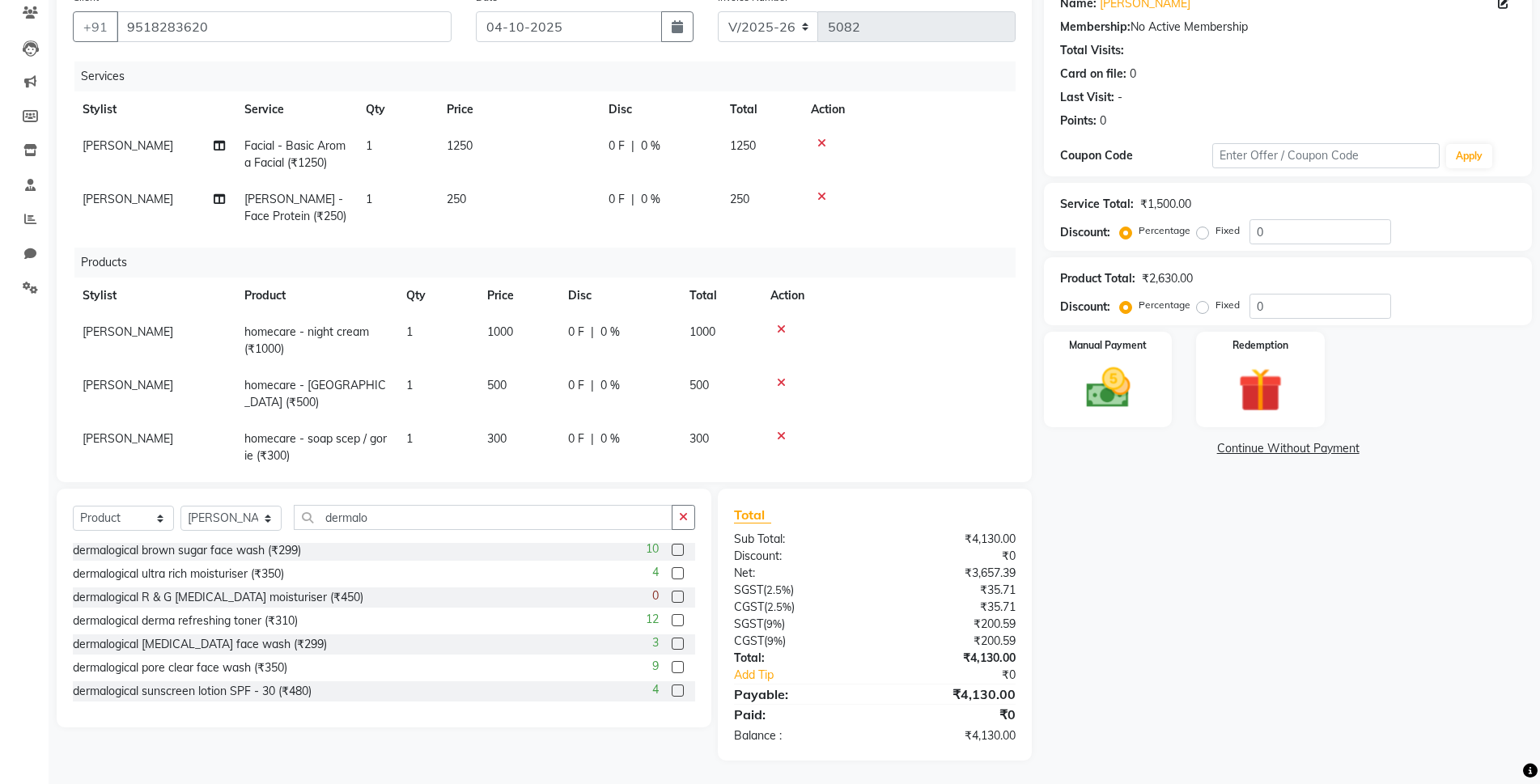
scroll to position [140, 0]
click at [1102, 390] on img at bounding box center [1108, 386] width 75 height 53
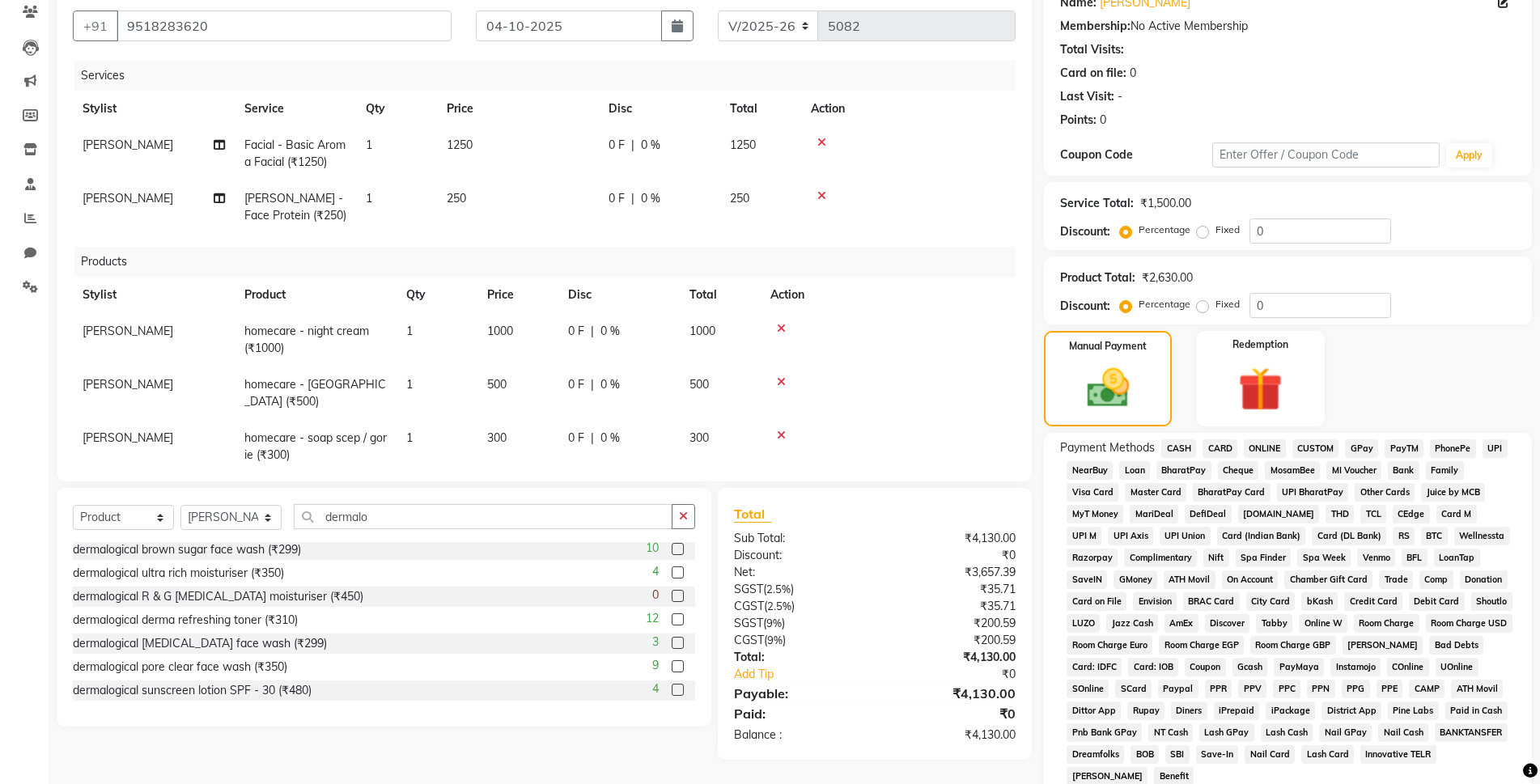
click at [1258, 444] on span "ONLINE" at bounding box center [1265, 447] width 42 height 18
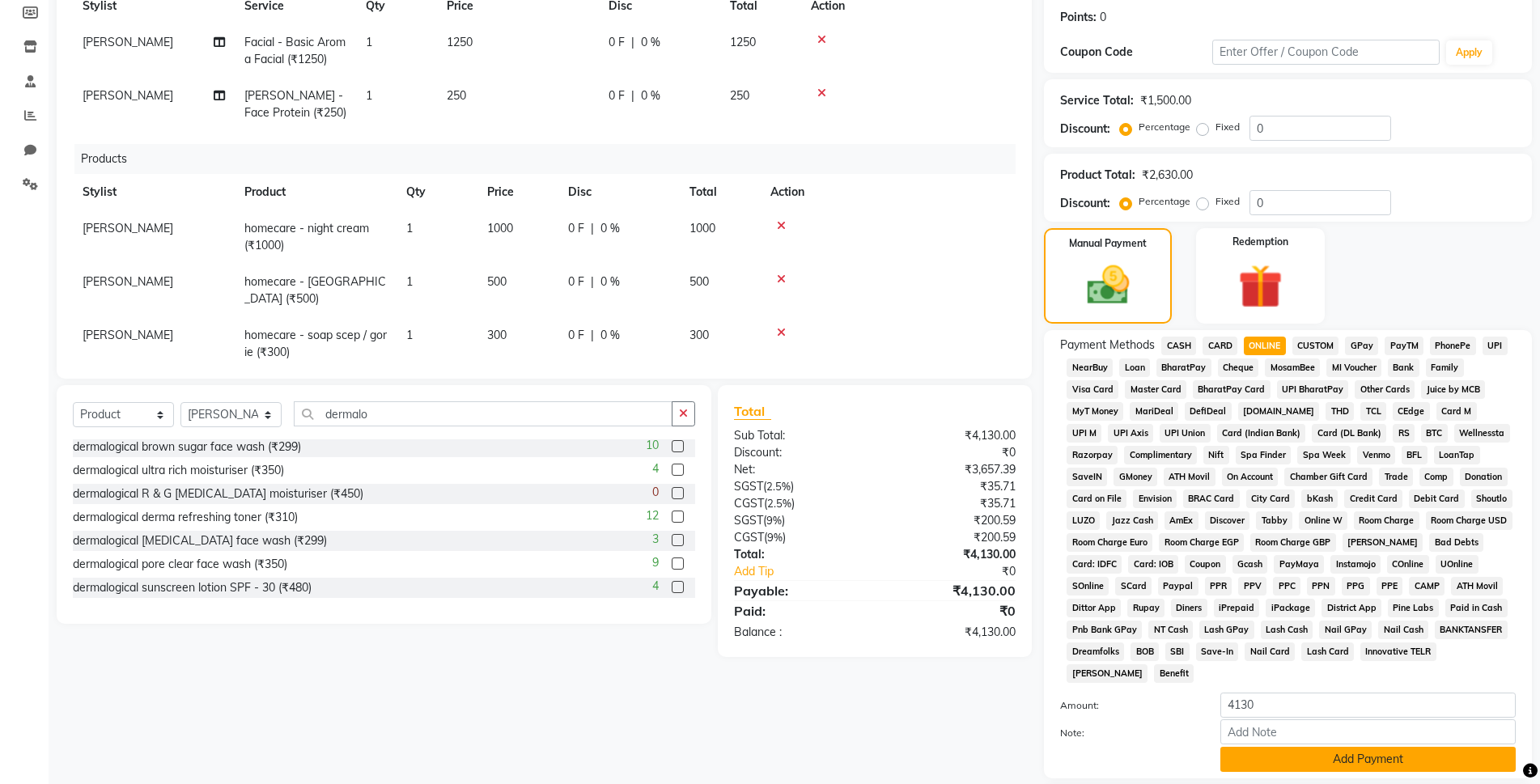
scroll to position [356, 0]
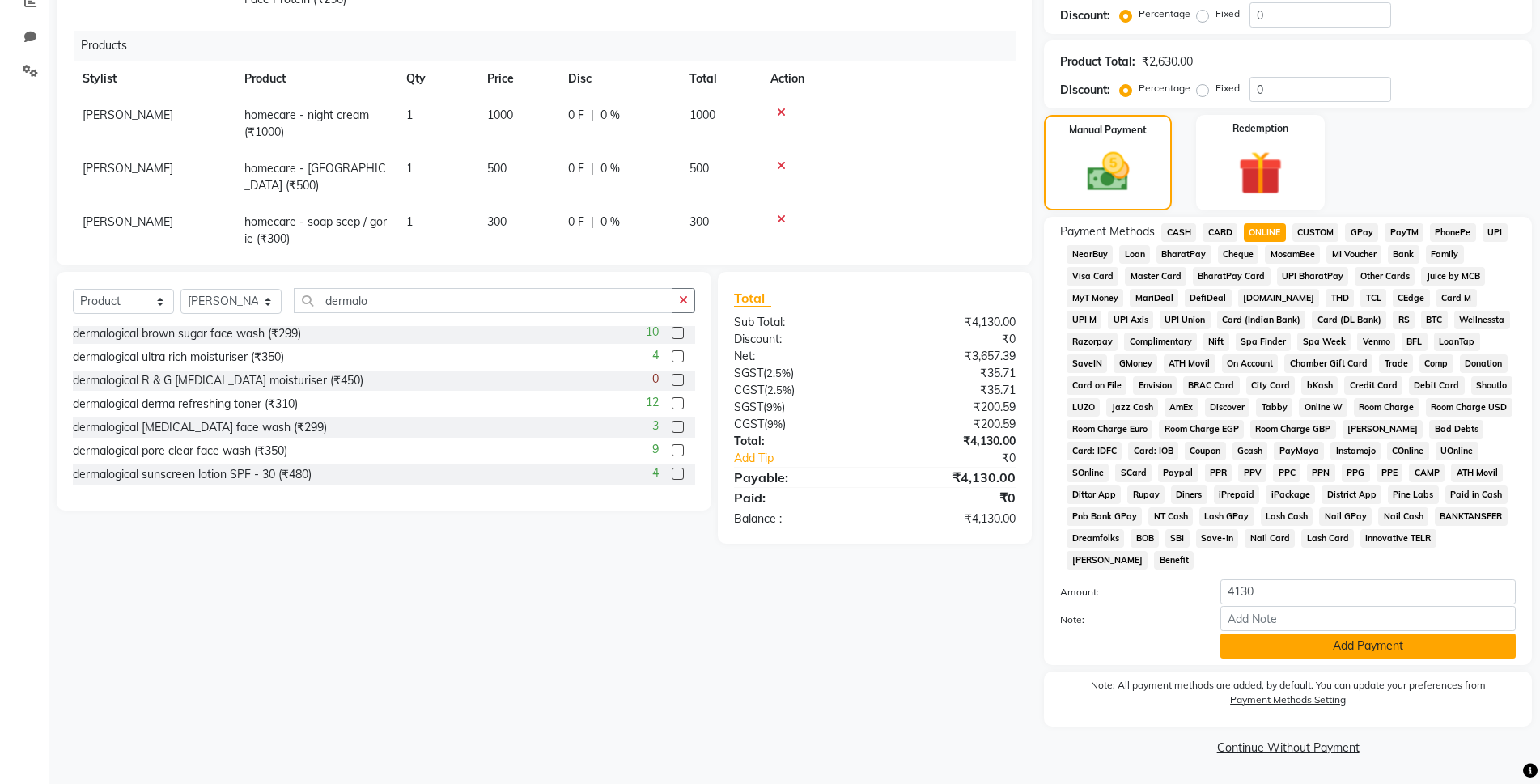
click at [1316, 648] on button "Add Payment" at bounding box center [1368, 645] width 296 height 25
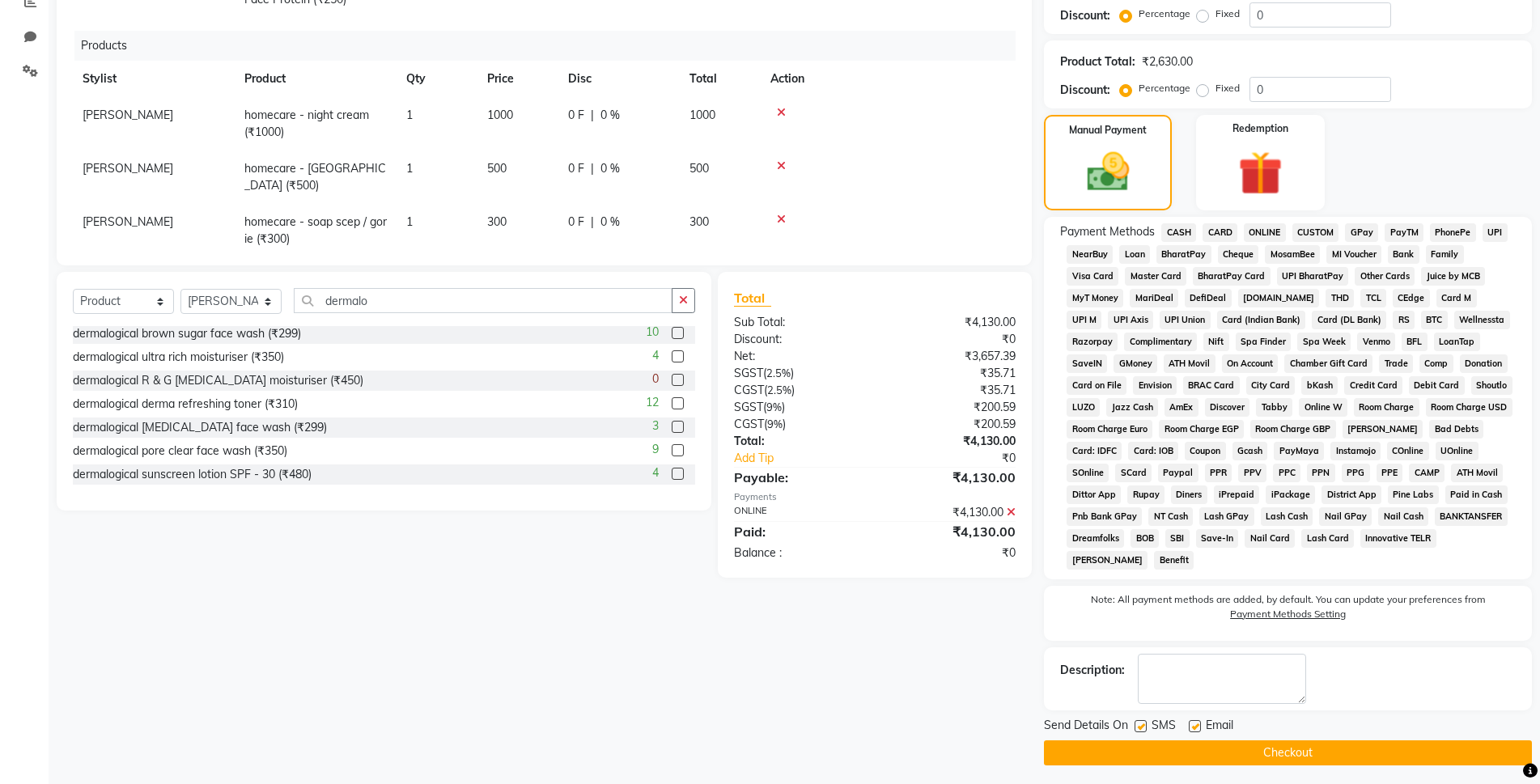
click at [1286, 765] on main "INVOICE PREVIOUS INVOICES Create New Save Open Invoices Client [PHONE_NUMBER] D…" at bounding box center [794, 251] width 1491 height 1075
click at [1286, 750] on button "Checkout" at bounding box center [1287, 752] width 488 height 25
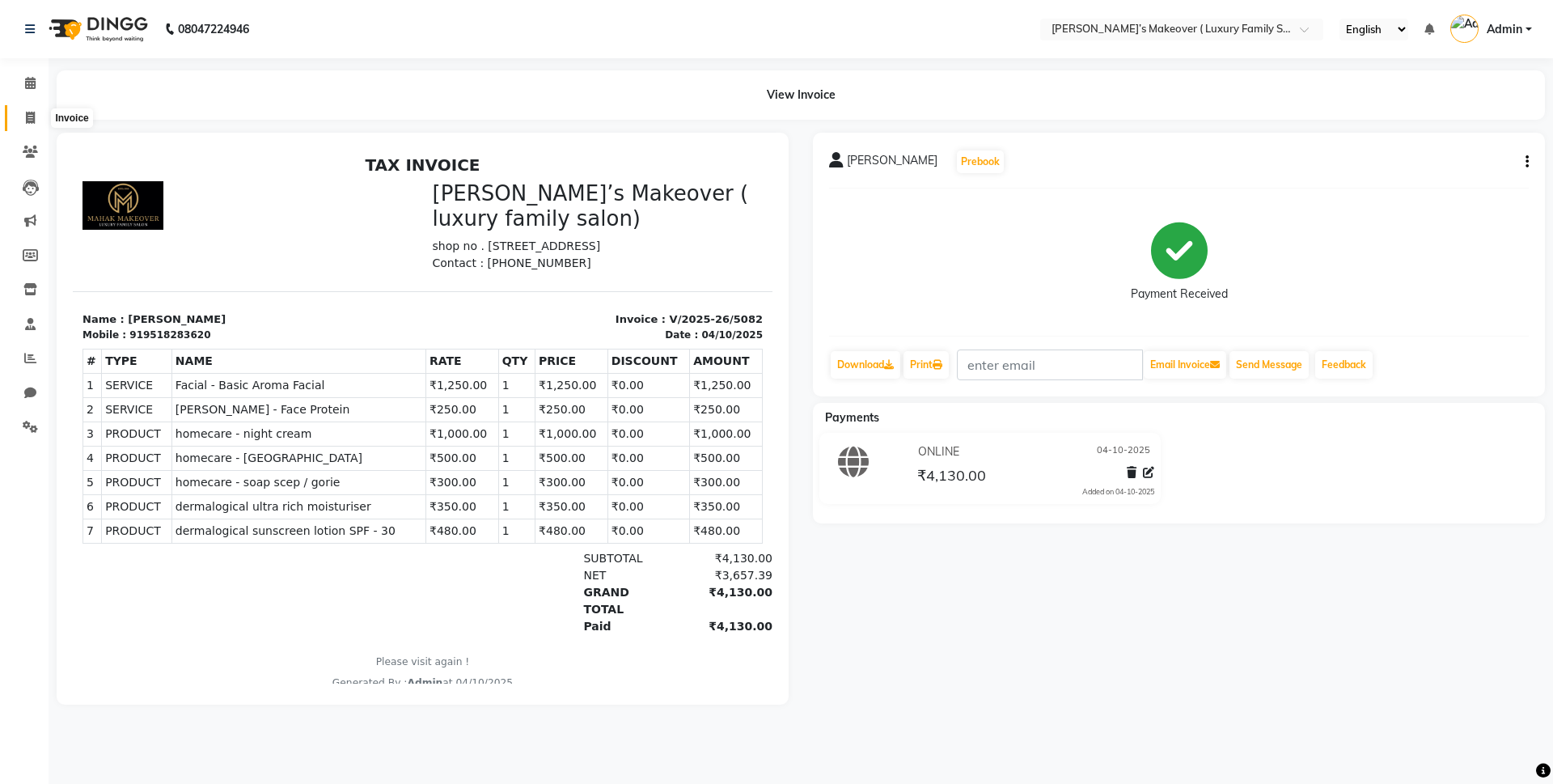
click at [44, 116] on span at bounding box center [31, 118] width 29 height 18
select select "service"
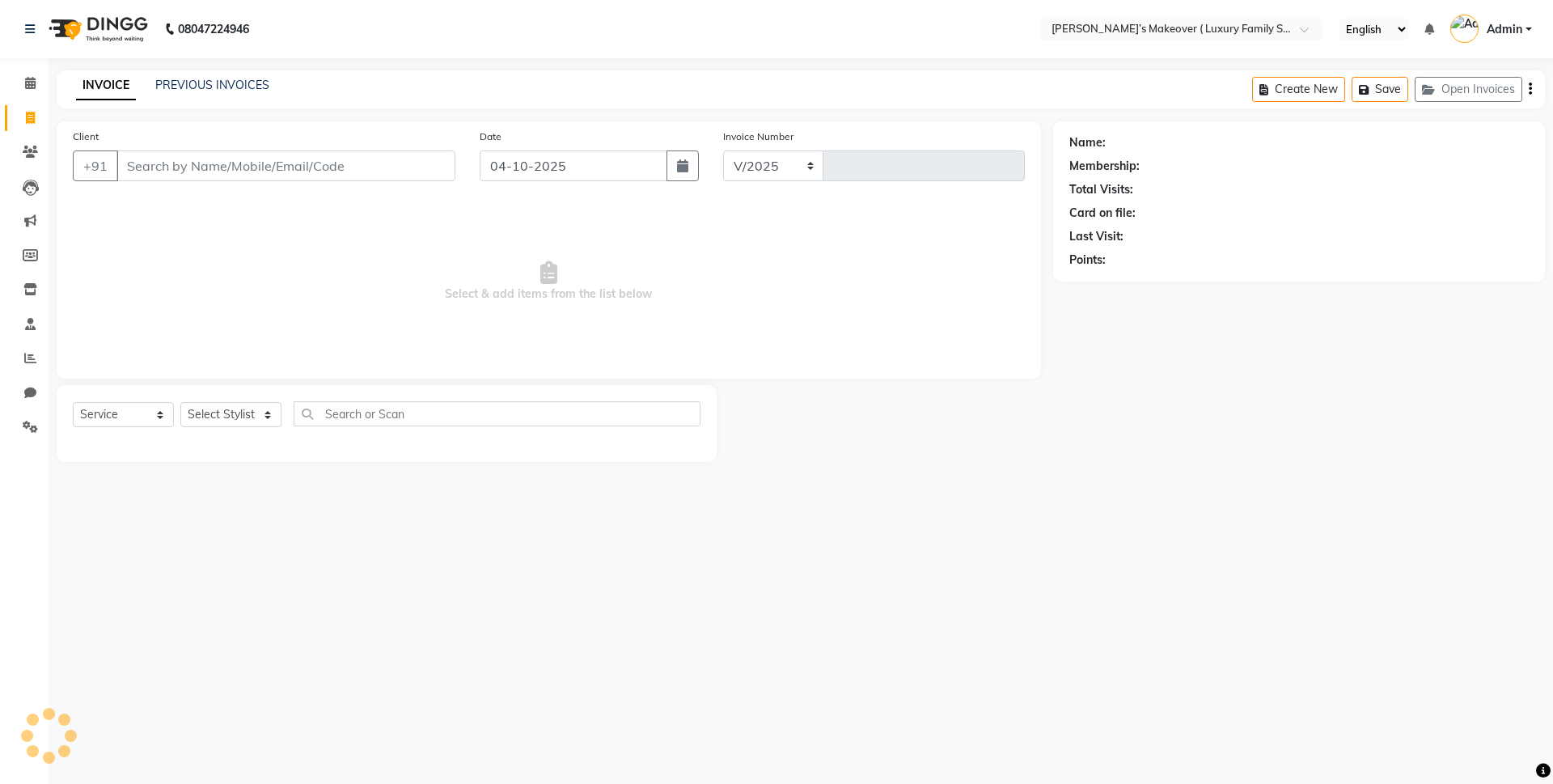
select select "7777"
type input "5083"
click at [255, 154] on input "Client" at bounding box center [286, 165] width 339 height 31
type input "9518194878"
click at [387, 163] on span "Add Client" at bounding box center [413, 165] width 64 height 16
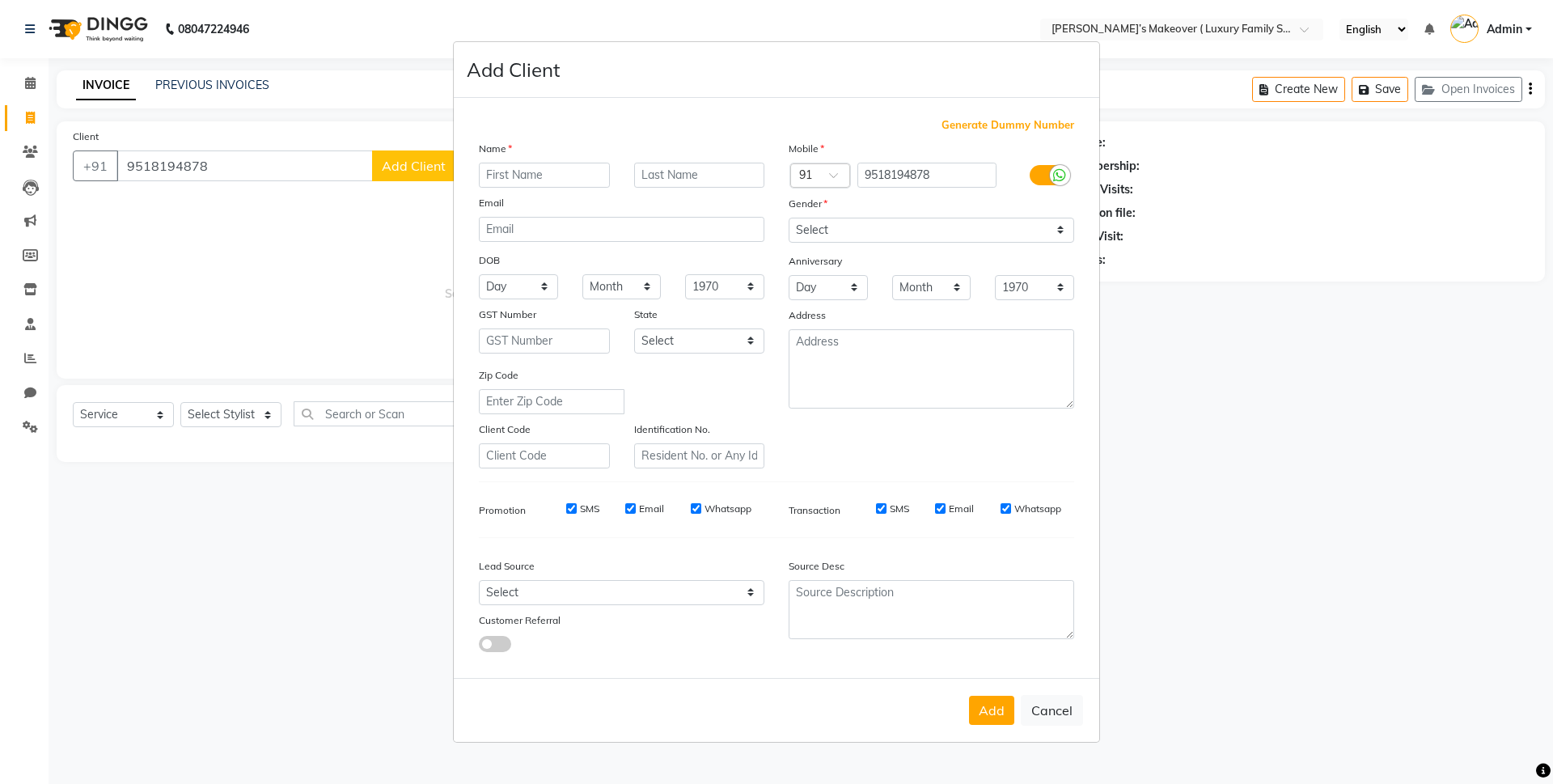
click at [554, 176] on input "text" at bounding box center [544, 175] width 131 height 25
type input "akshay"
click at [866, 229] on select "Select [DEMOGRAPHIC_DATA] [DEMOGRAPHIC_DATA] Other Prefer Not To Say" at bounding box center [931, 230] width 286 height 25
click at [789, 218] on select "Select [DEMOGRAPHIC_DATA] [DEMOGRAPHIC_DATA] Other Prefer Not To Say" at bounding box center [931, 230] width 286 height 25
click at [968, 708] on div "Add Cancel" at bounding box center [776, 709] width 645 height 64
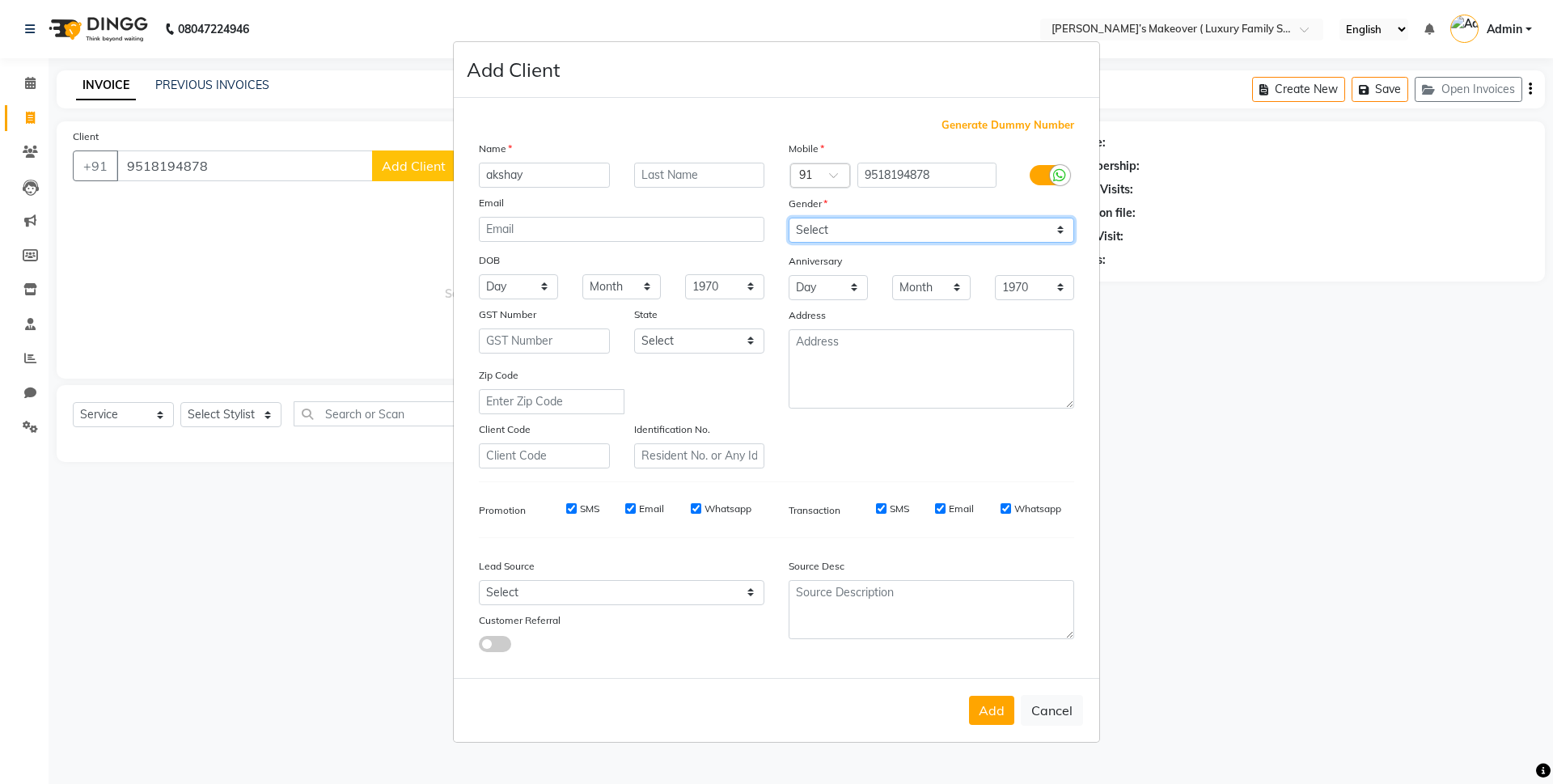
click at [921, 220] on select "Select [DEMOGRAPHIC_DATA] [DEMOGRAPHIC_DATA] Other Prefer Not To Say" at bounding box center [931, 230] width 286 height 25
select select "[DEMOGRAPHIC_DATA]"
click at [789, 218] on select "Select [DEMOGRAPHIC_DATA] [DEMOGRAPHIC_DATA] Other Prefer Not To Say" at bounding box center [931, 230] width 286 height 25
click at [997, 710] on button "Add" at bounding box center [991, 709] width 45 height 29
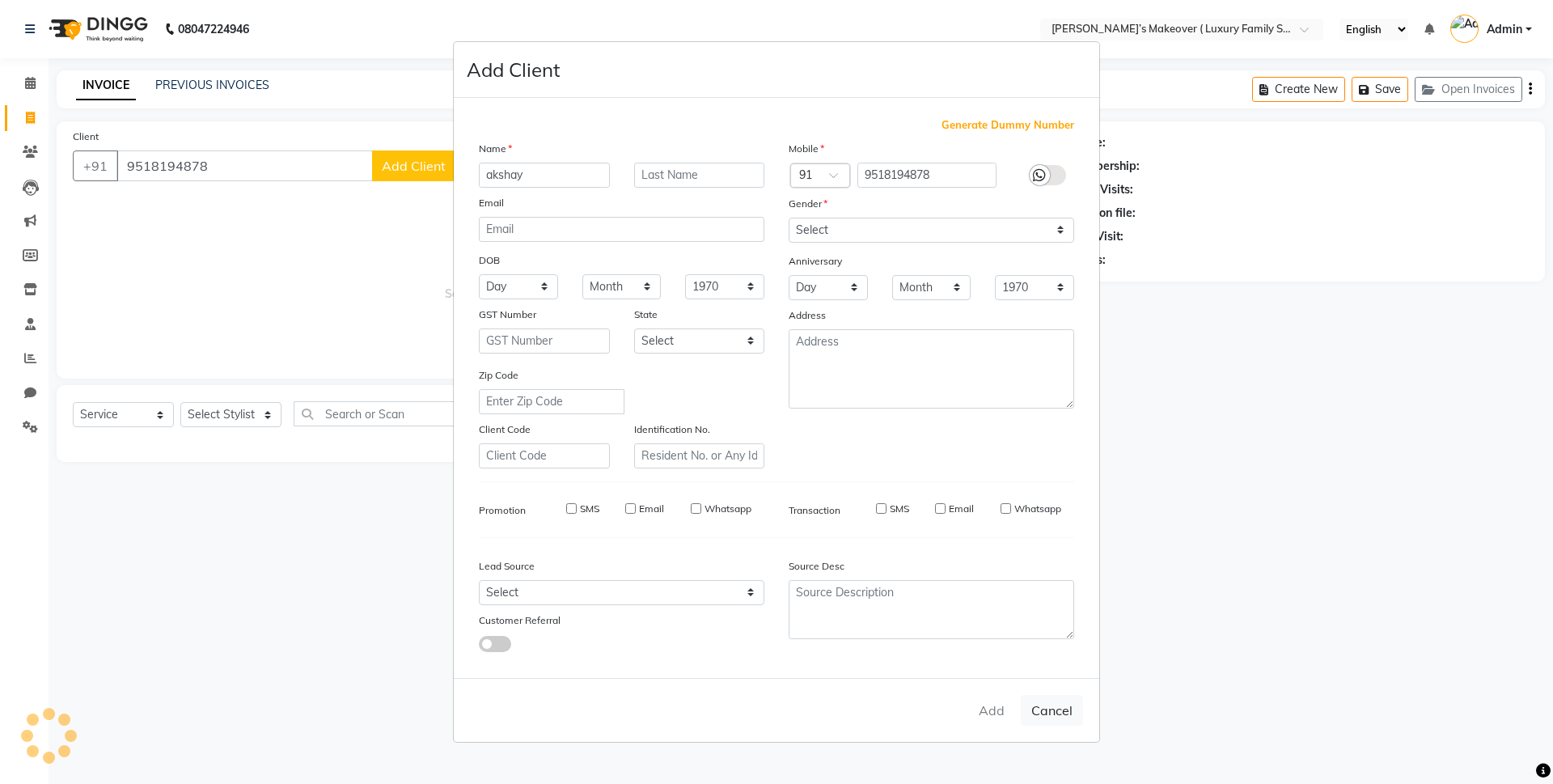
select select
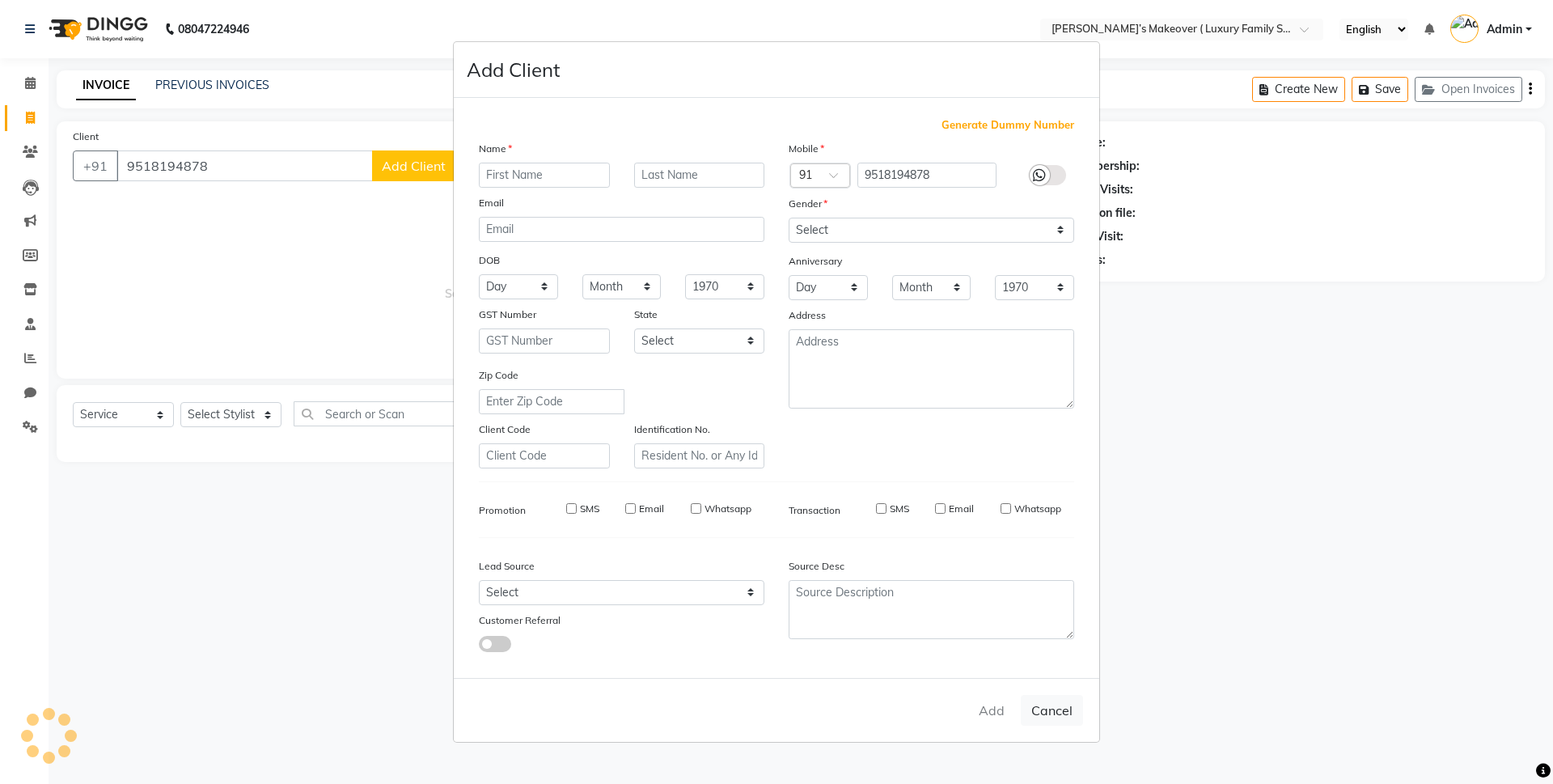
select select
checkbox input "false"
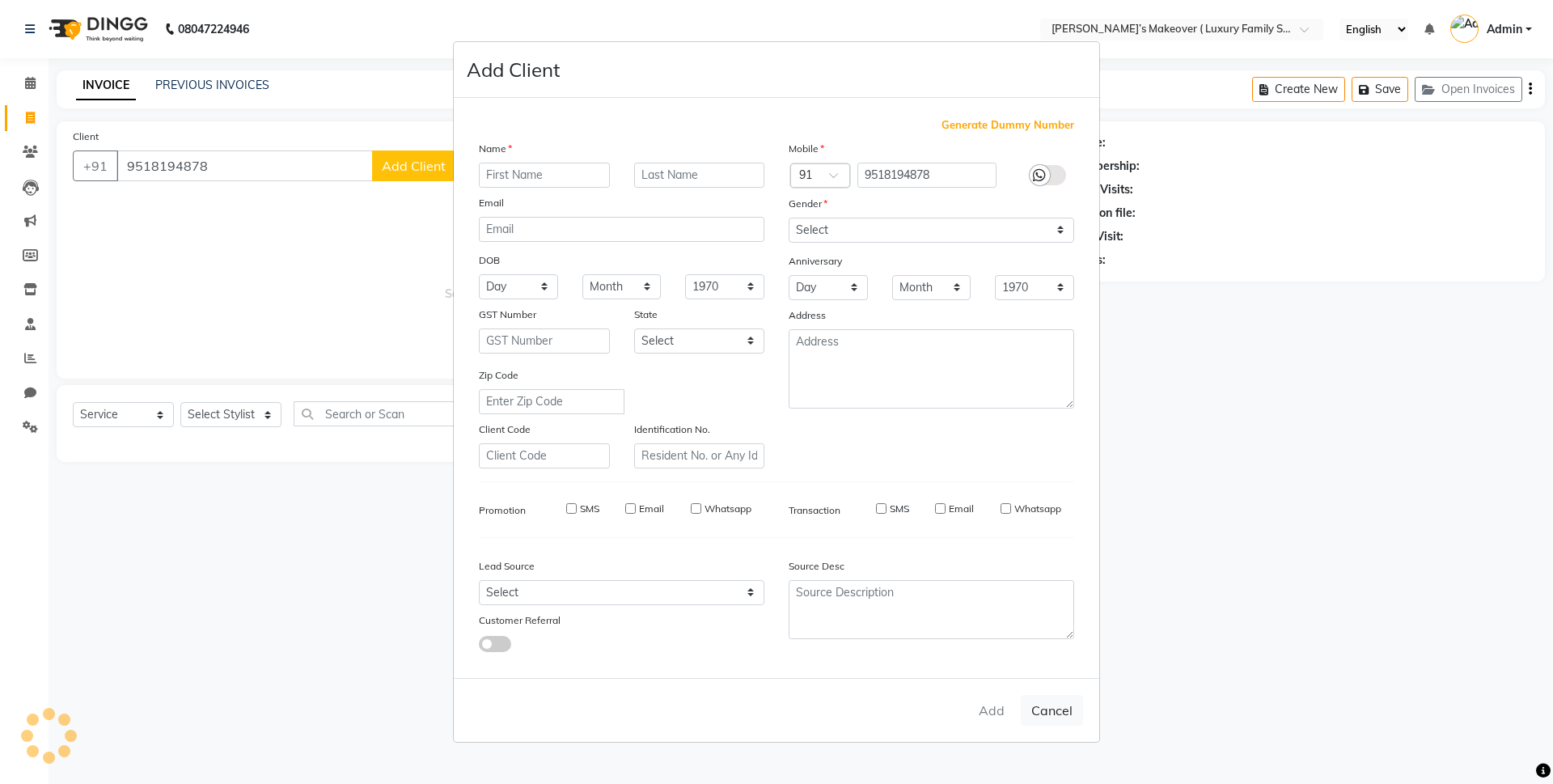
checkbox input "false"
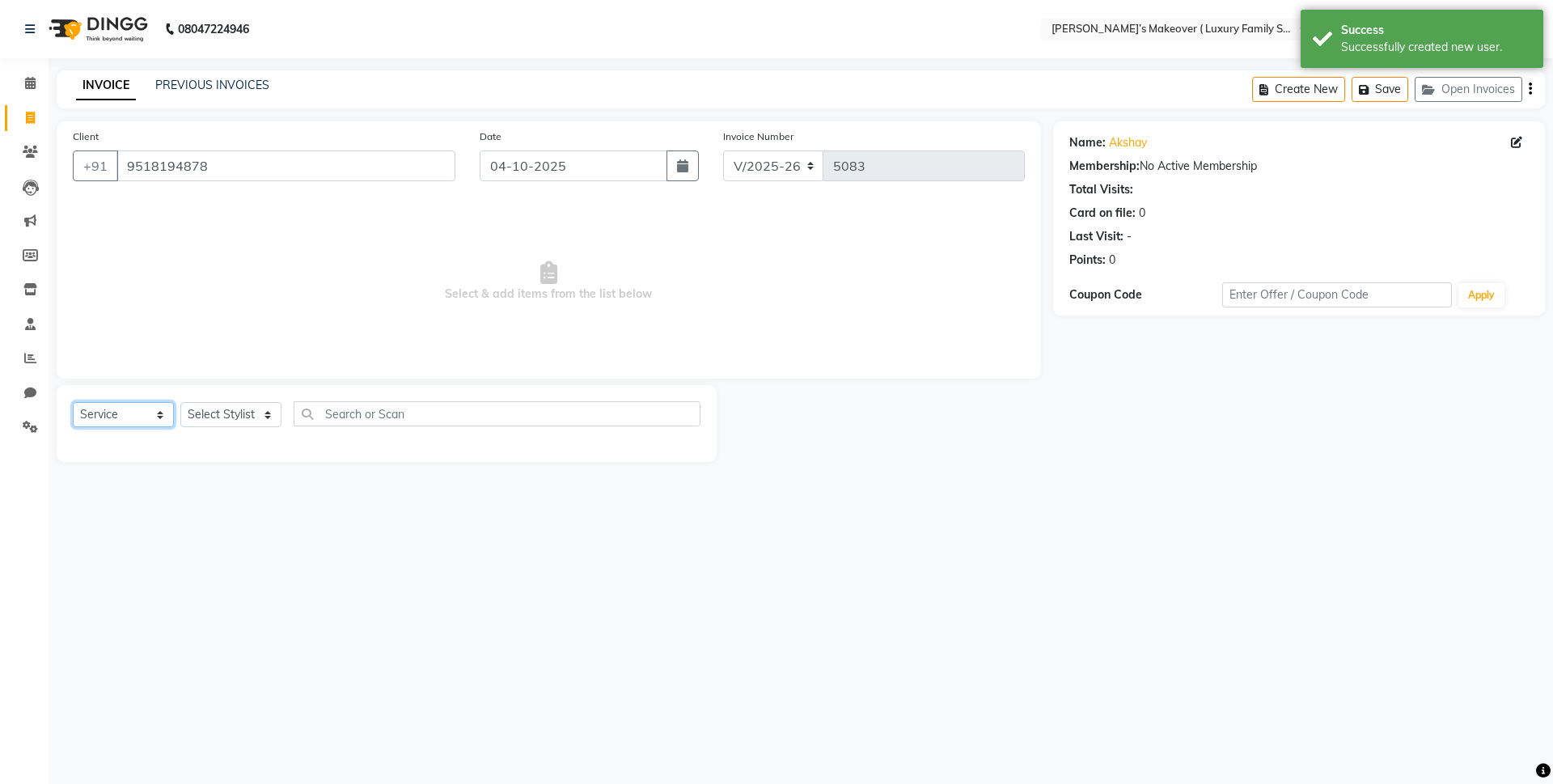
click at [104, 409] on select "Select Service Product Membership Package Voucher Prepaid Gift Card" at bounding box center [123, 414] width 101 height 25
select select "product"
click at [73, 402] on select "Select Service Product Membership Package Voucher Prepaid Gift Card" at bounding box center [123, 414] width 101 height 25
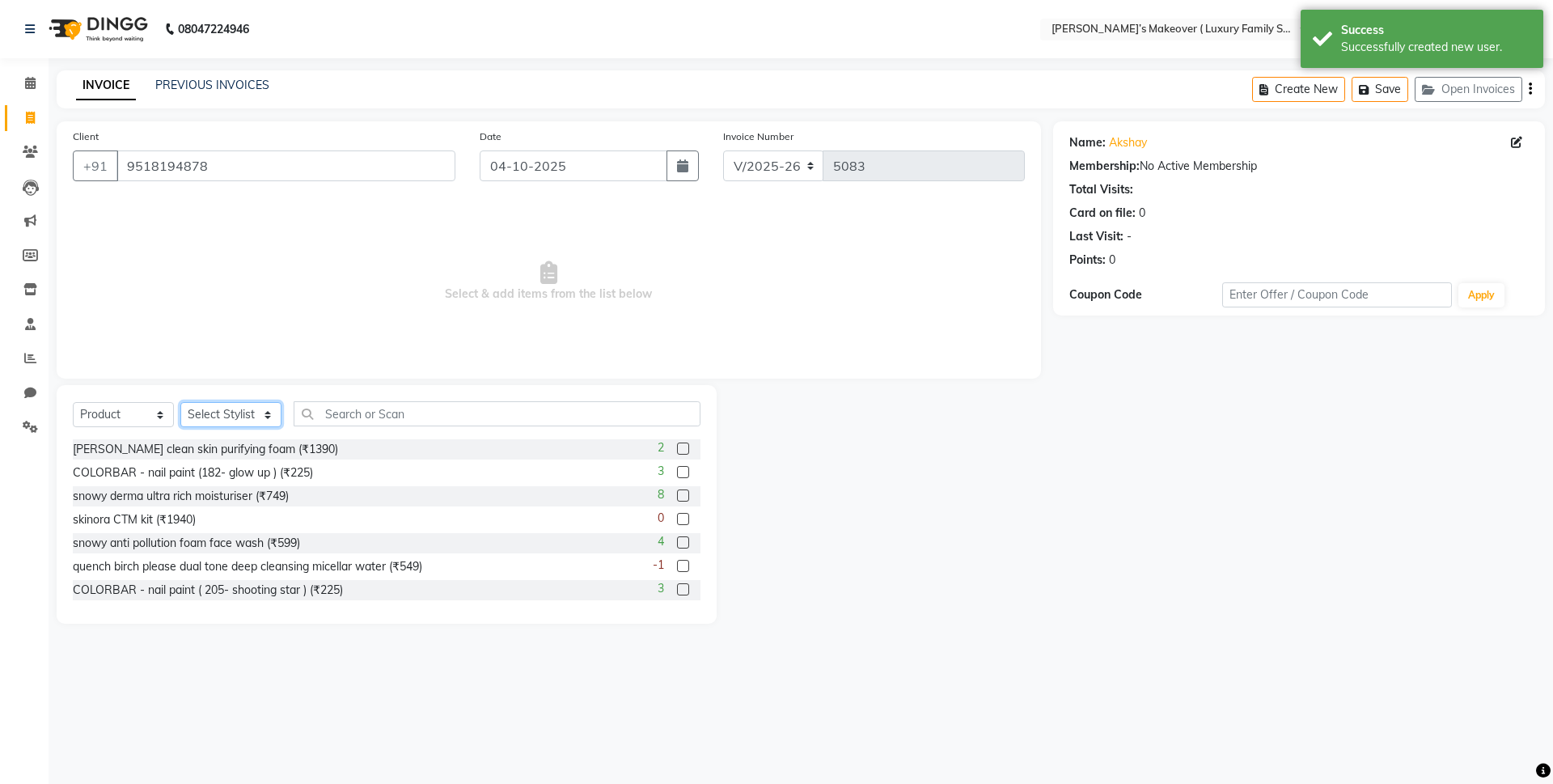
click at [208, 413] on select "Select Stylist [PERSON_NAME] [PERSON_NAME] [PERSON_NAME] [PERSON_NAME] Bhoomi […" at bounding box center [231, 414] width 101 height 25
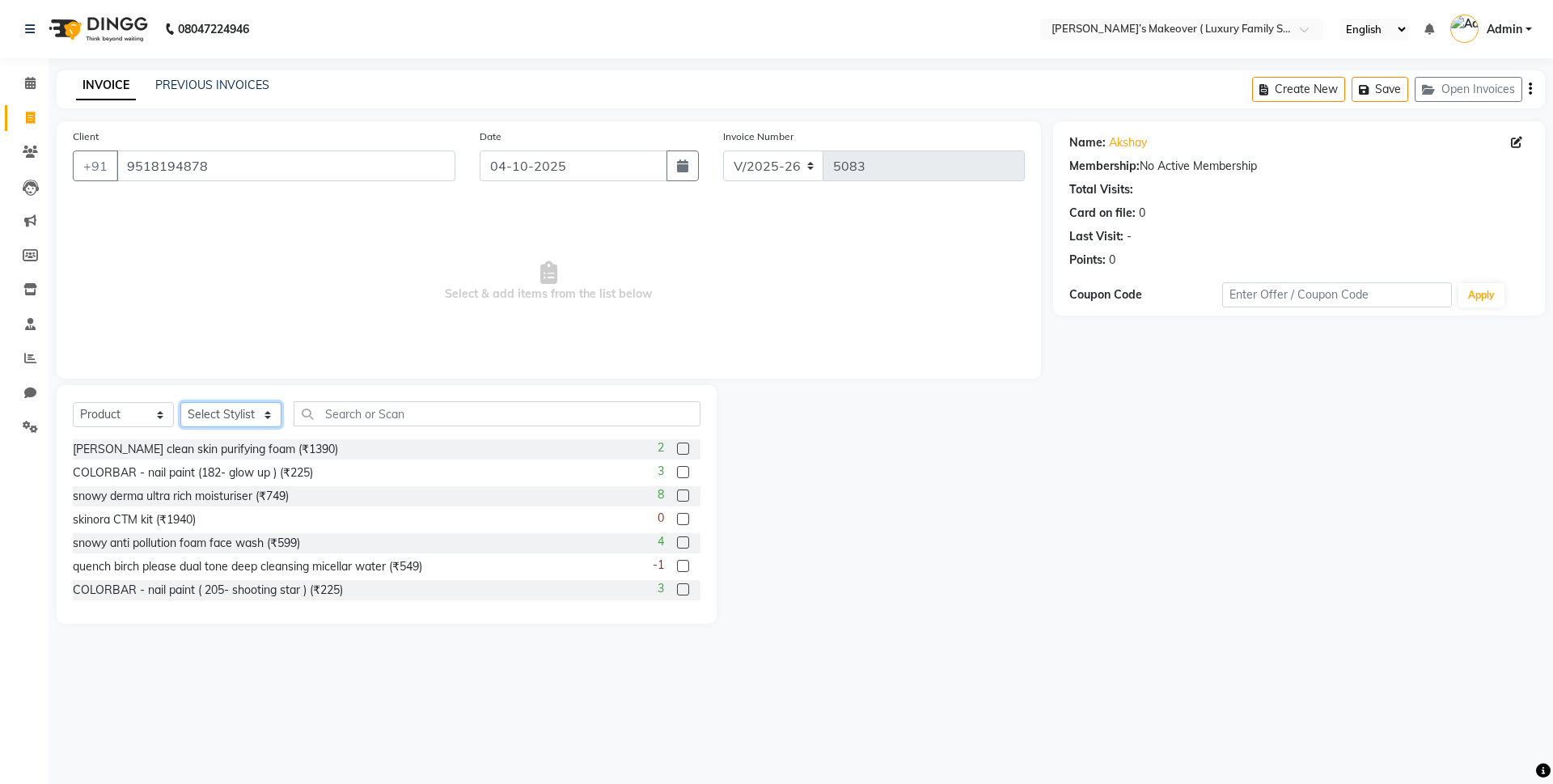
select select "69498"
click at [181, 402] on select "Select Stylist [PERSON_NAME] [PERSON_NAME] [PERSON_NAME] [PERSON_NAME] Bhoomi […" at bounding box center [231, 414] width 101 height 25
click at [426, 413] on input "text" at bounding box center [496, 414] width 406 height 25
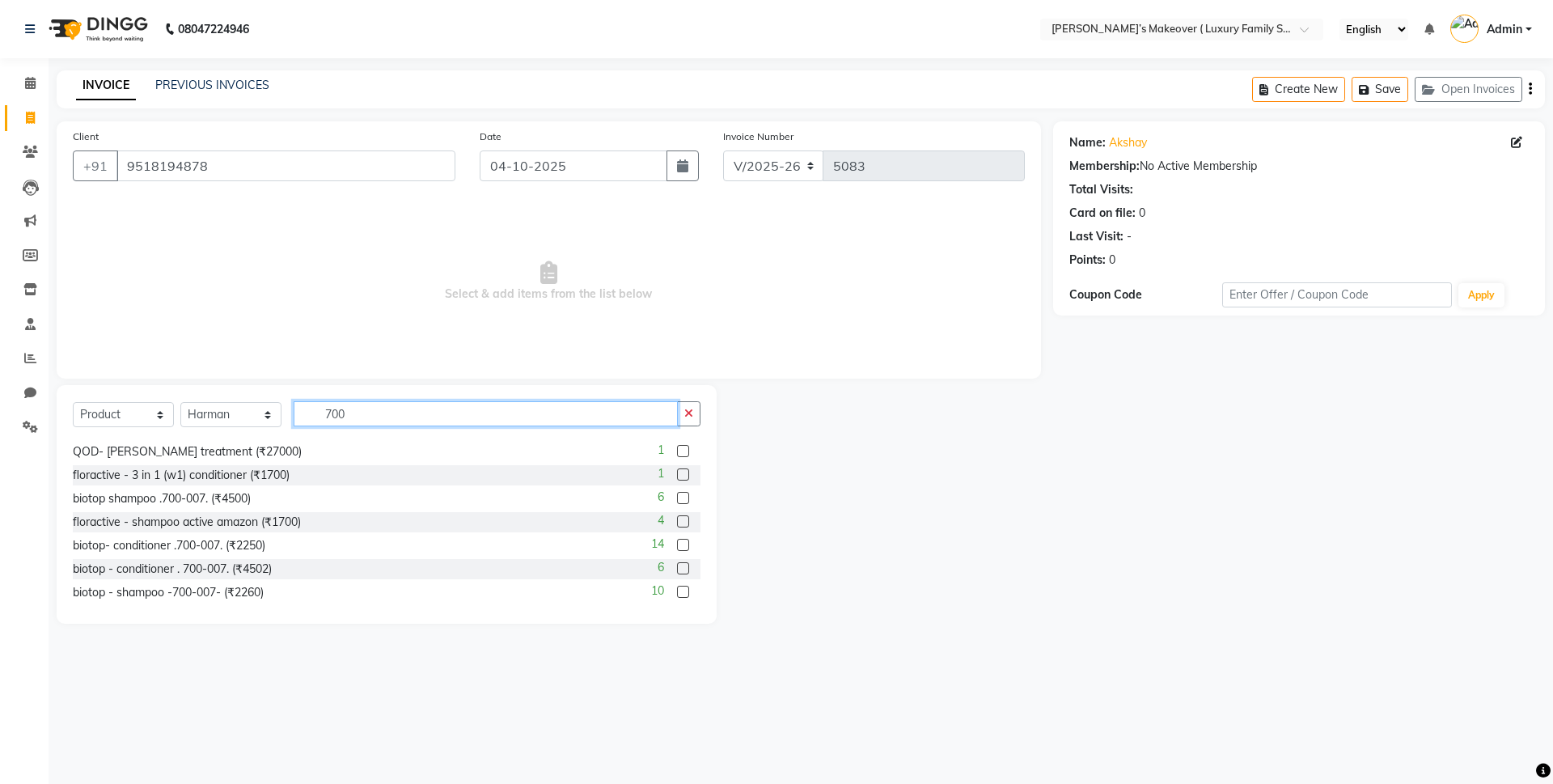
scroll to position [243, 0]
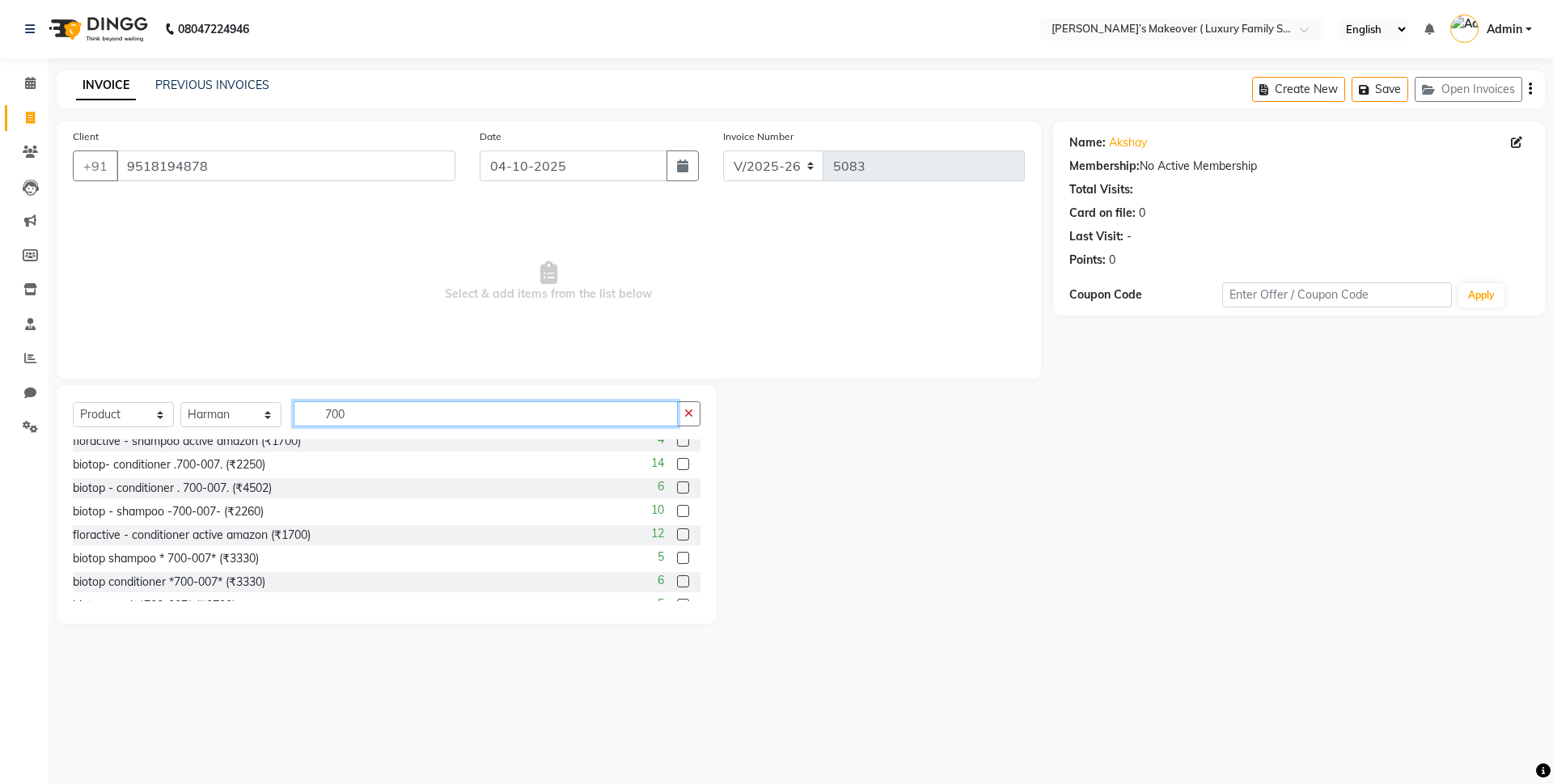
type input "700"
click at [677, 506] on label at bounding box center [683, 511] width 12 height 12
click at [677, 506] on input "checkbox" at bounding box center [682, 511] width 11 height 11
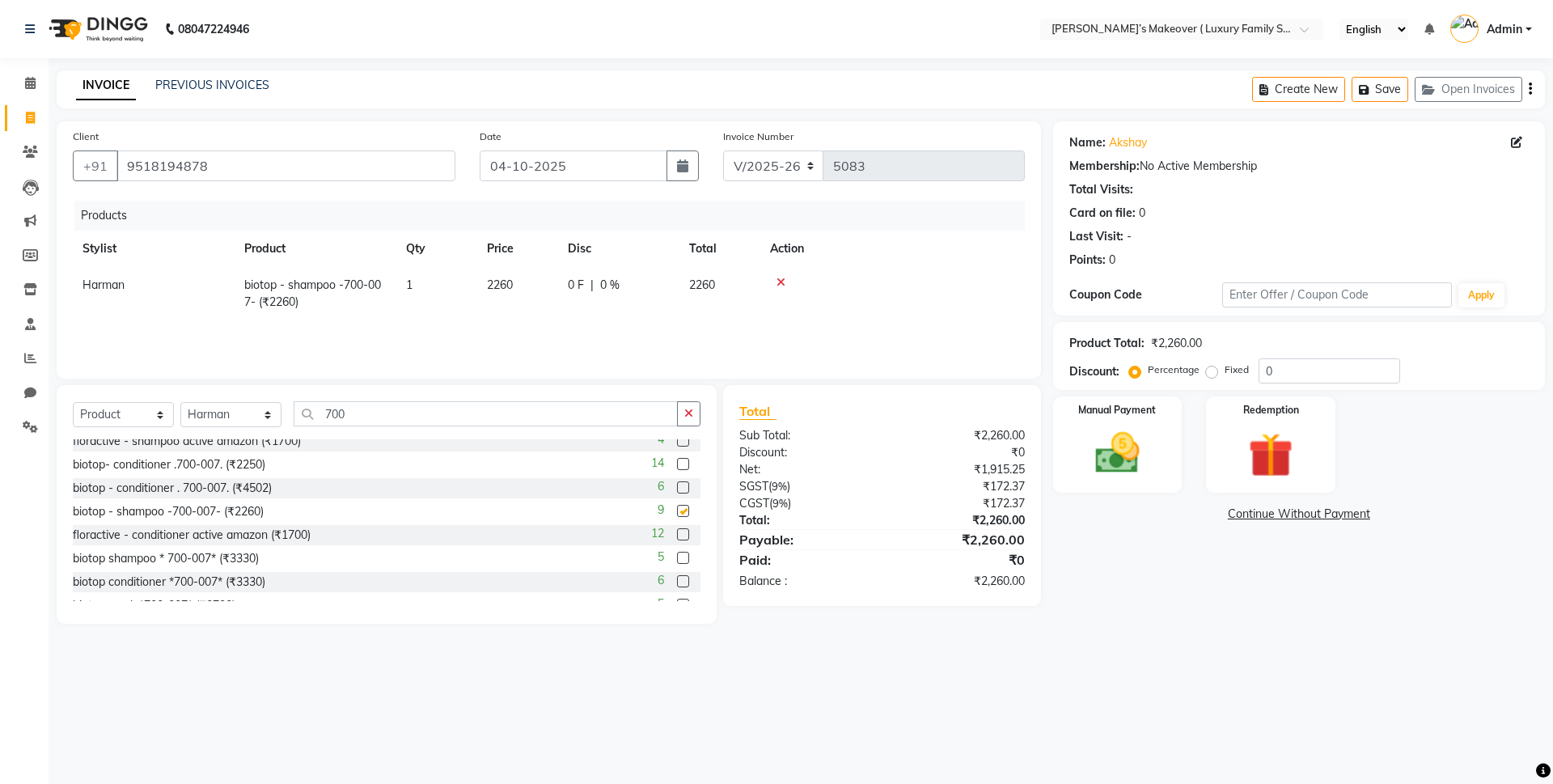
checkbox input "false"
click at [677, 462] on label at bounding box center [683, 464] width 12 height 12
click at [677, 462] on input "checkbox" at bounding box center [682, 464] width 11 height 11
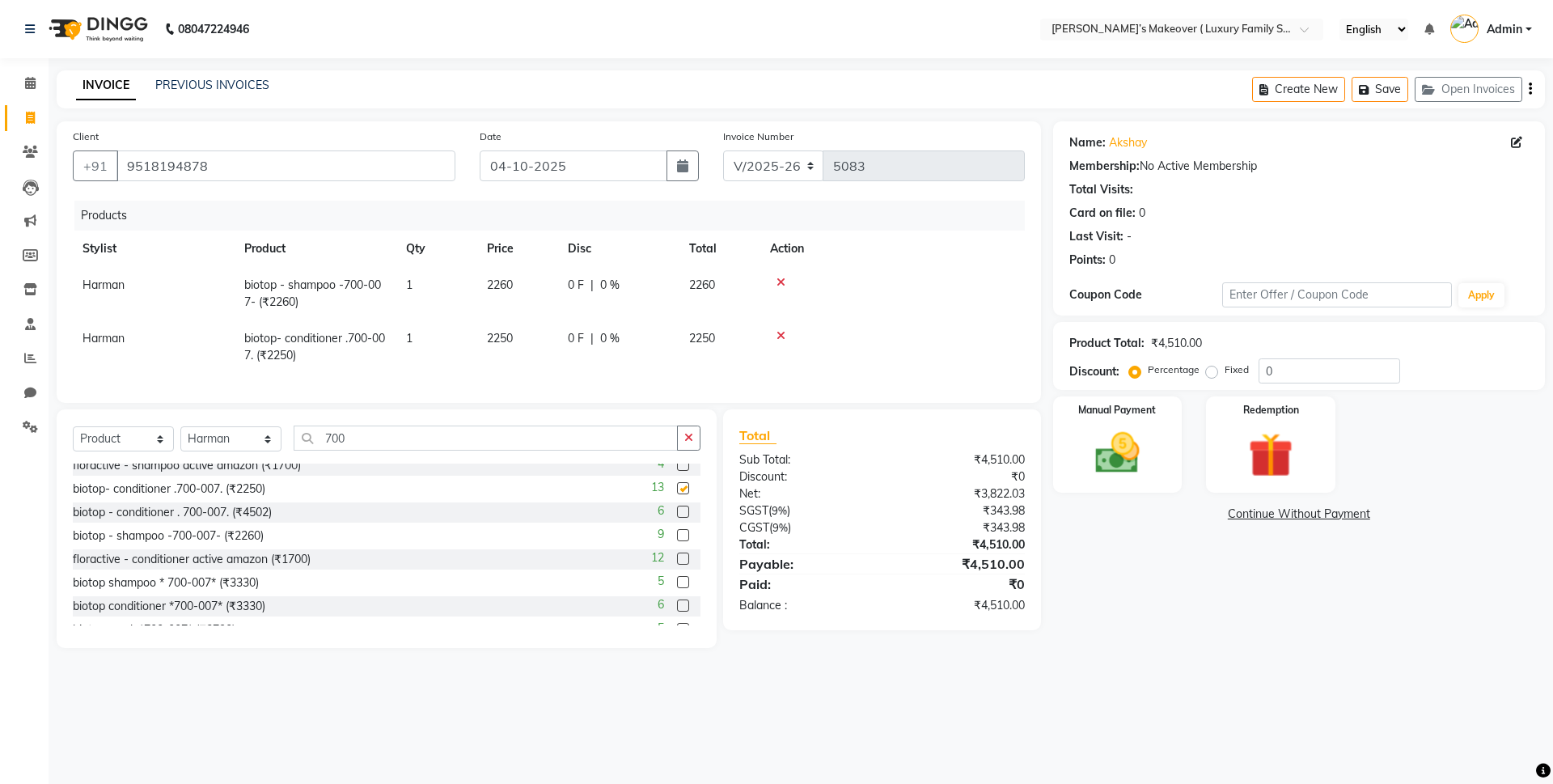
checkbox input "false"
click at [467, 450] on input "700" at bounding box center [486, 438] width 384 height 25
click at [1225, 370] on label "Fixed" at bounding box center [1236, 369] width 24 height 14
click at [1211, 370] on input "Fixed" at bounding box center [1215, 370] width 11 height 11
radio input "true"
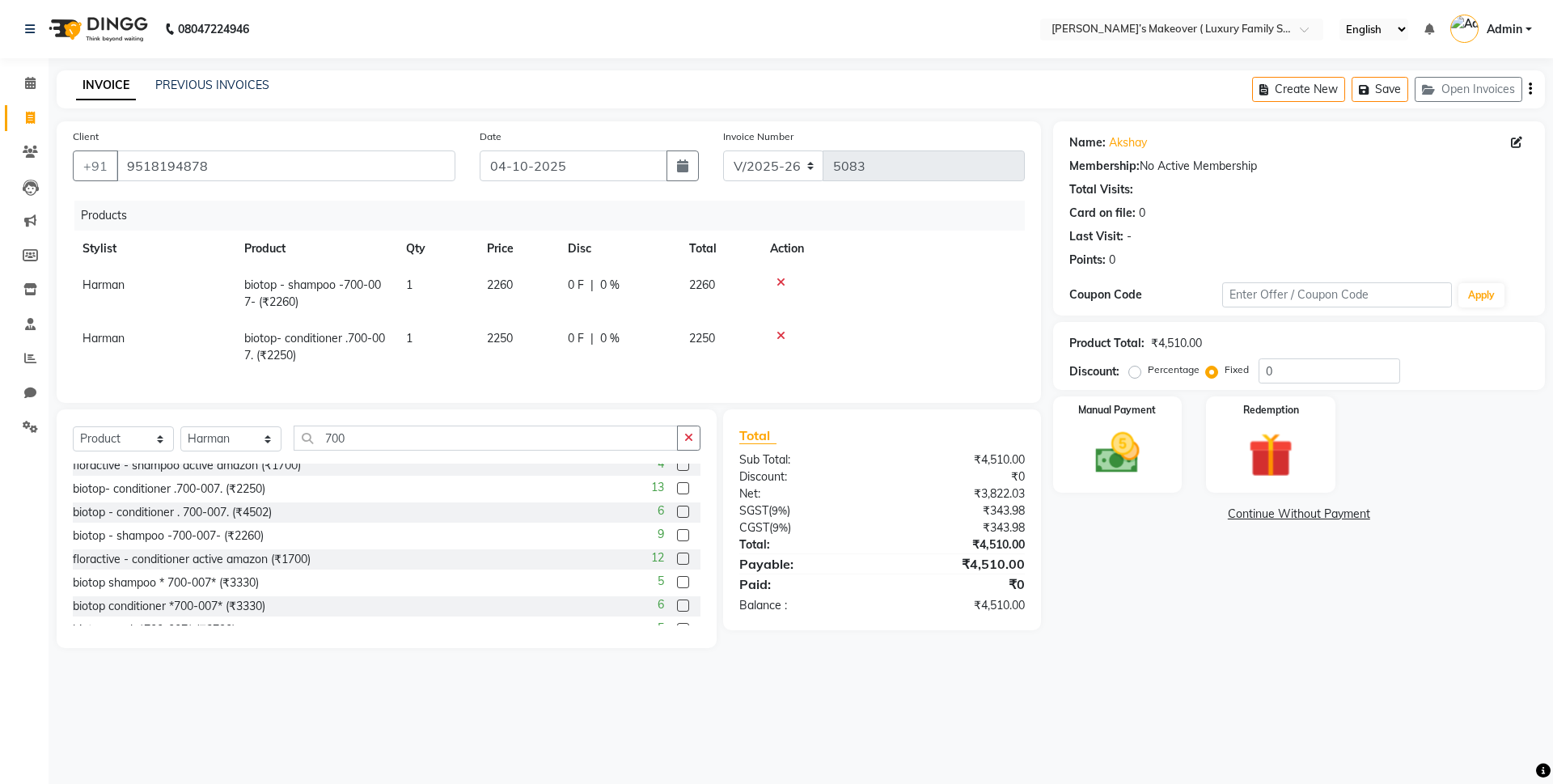
click at [523, 434] on div "Select Service Product Membership Package Voucher Prepaid Gift Card Select Styl…" at bounding box center [386, 529] width 660 height 239
click at [522, 448] on input "700" at bounding box center [486, 438] width 384 height 25
type input "7"
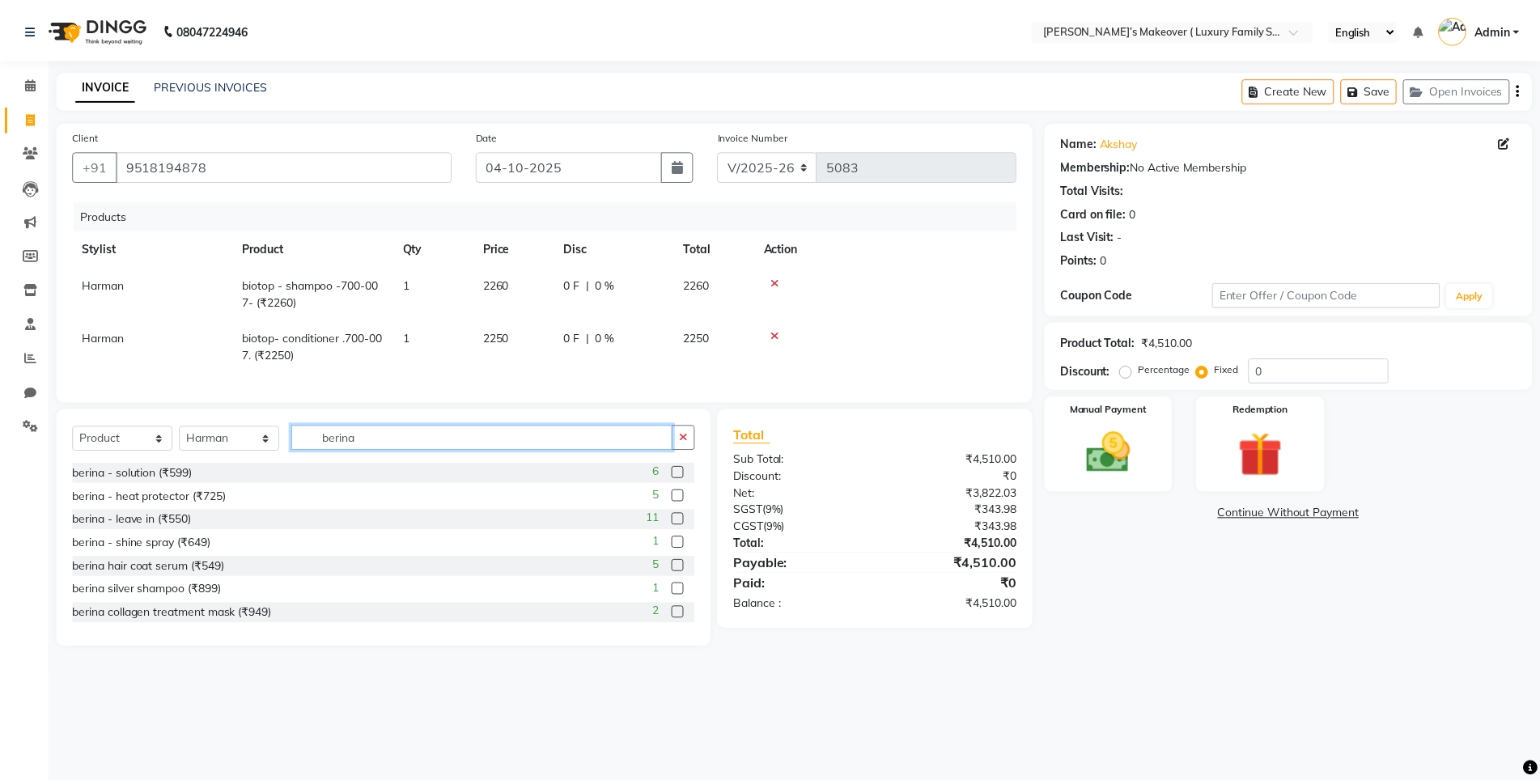
scroll to position [26, 0]
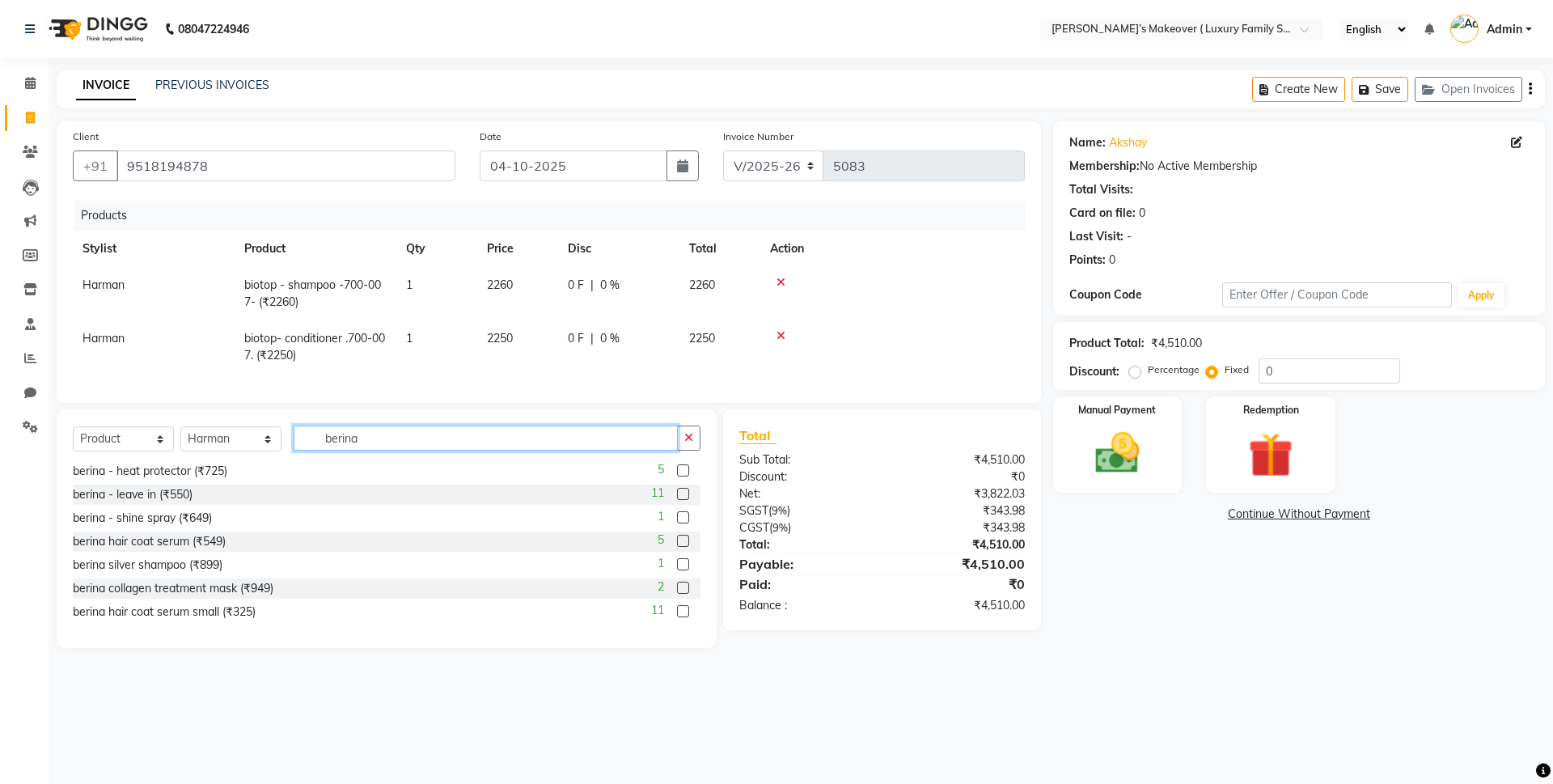
type input "berina"
click at [677, 617] on label at bounding box center [683, 611] width 12 height 12
click at [677, 617] on input "checkbox" at bounding box center [682, 611] width 11 height 11
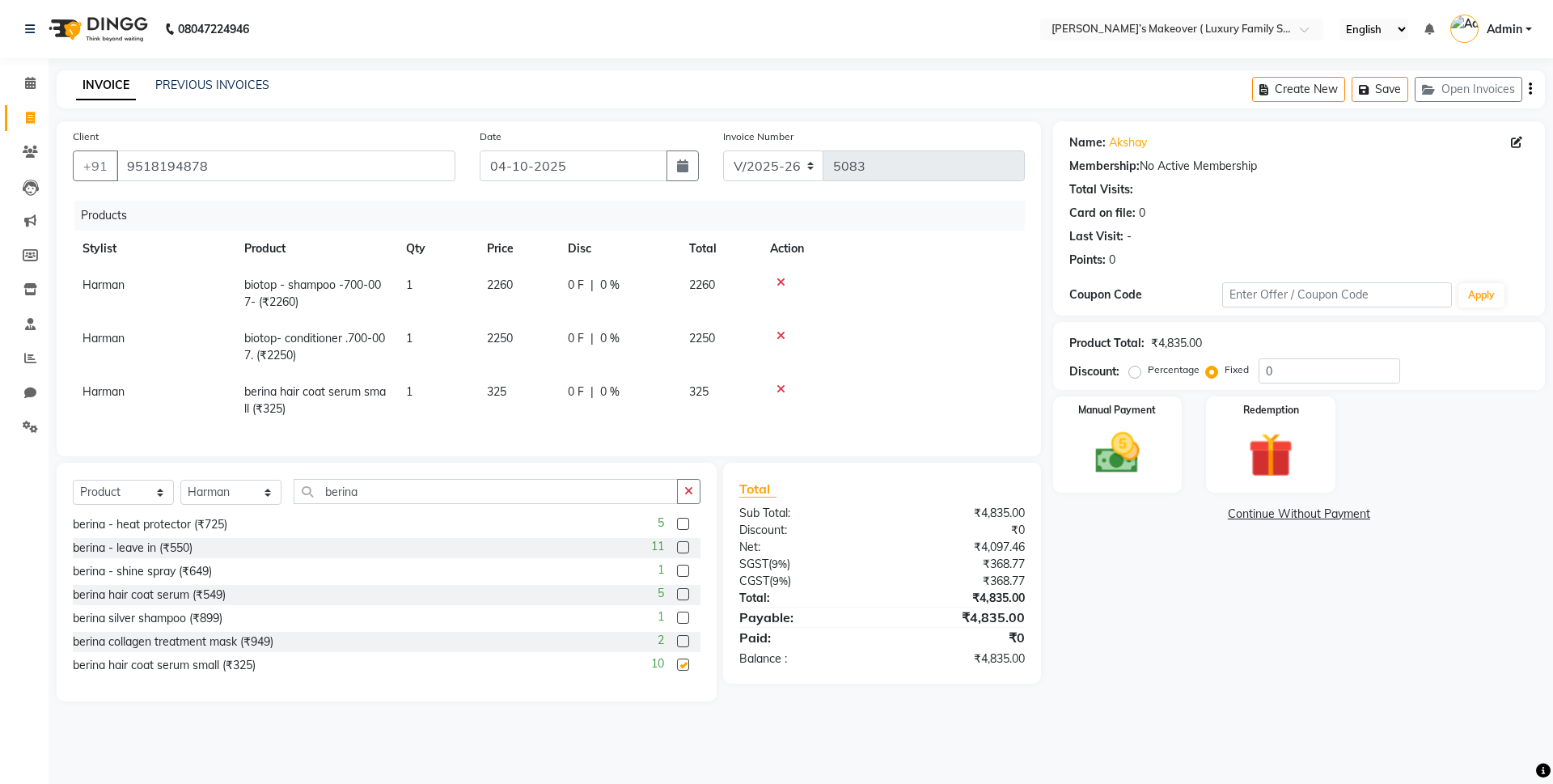
checkbox input "false"
drag, startPoint x: 1303, startPoint y: 372, endPoint x: 1343, endPoint y: 362, distance: 41.2
click at [1311, 370] on input "0" at bounding box center [1329, 371] width 142 height 25
type input "235"
click at [1529, 90] on icon "button" at bounding box center [1530, 89] width 3 height 1
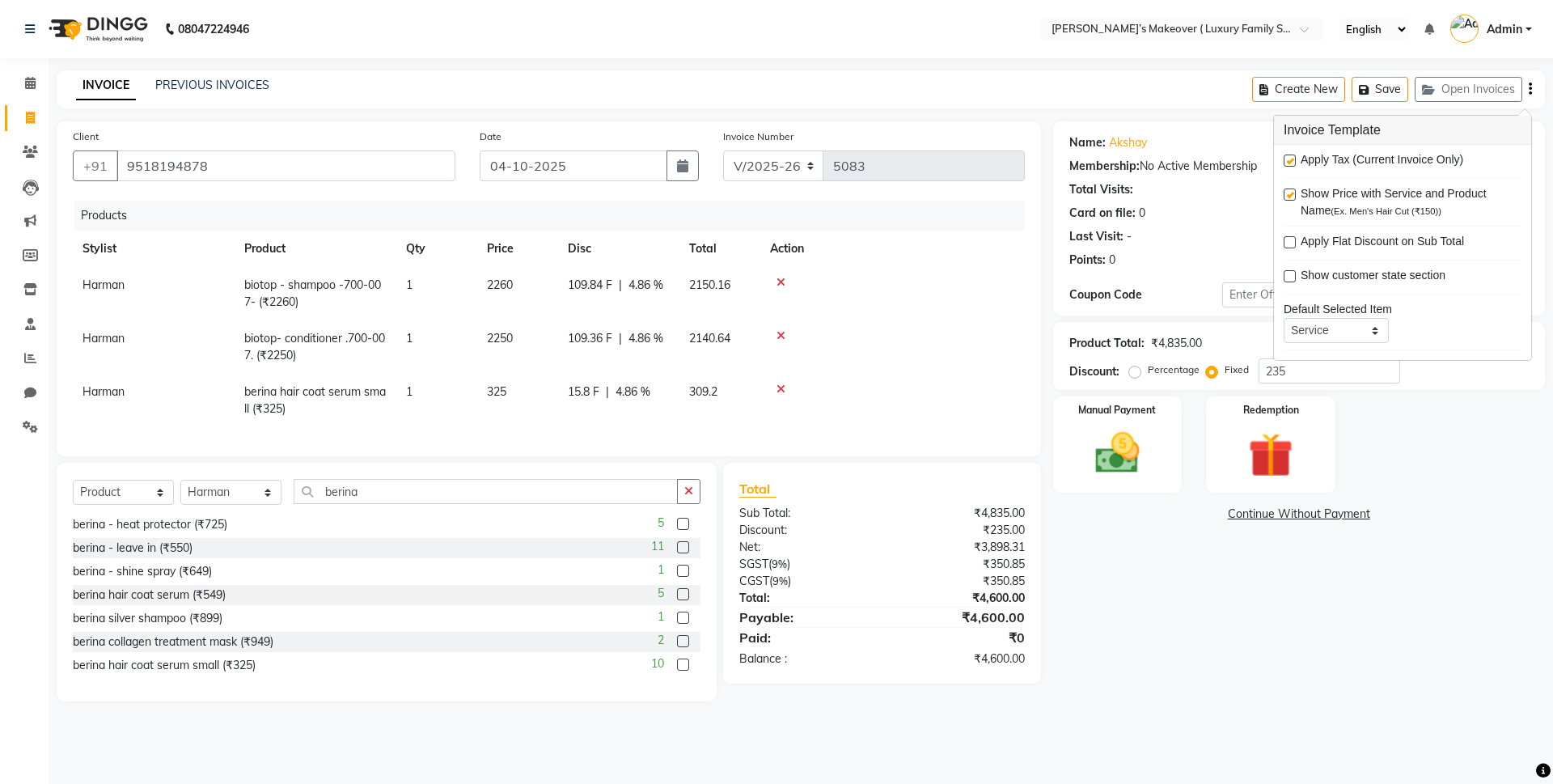
click at [1291, 162] on label at bounding box center [1289, 161] width 12 height 12
click at [1291, 162] on input "checkbox" at bounding box center [1288, 161] width 11 height 11
checkbox input "false"
click at [1120, 461] on img at bounding box center [1117, 453] width 76 height 54
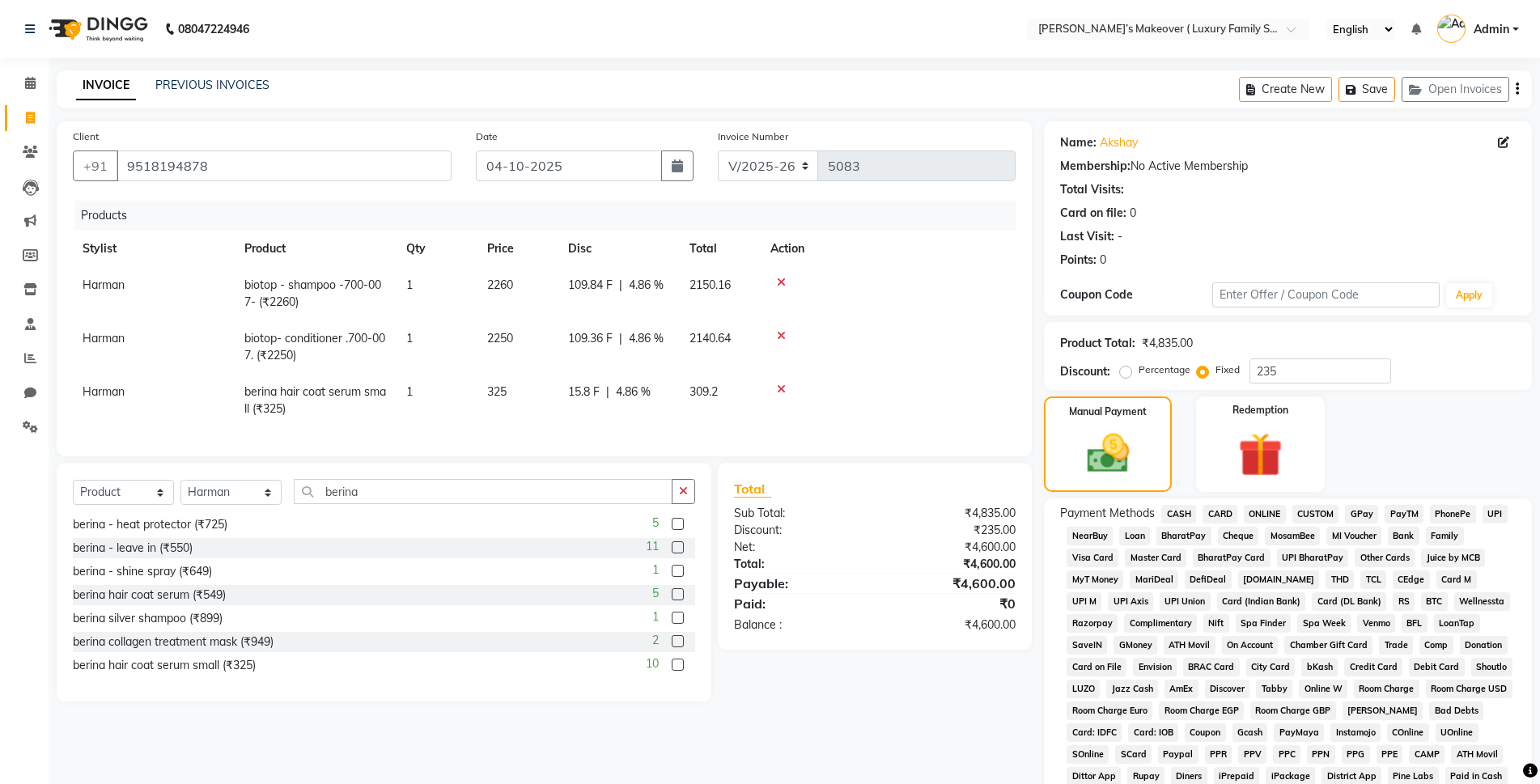
click at [1256, 509] on span "ONLINE" at bounding box center [1265, 513] width 42 height 18
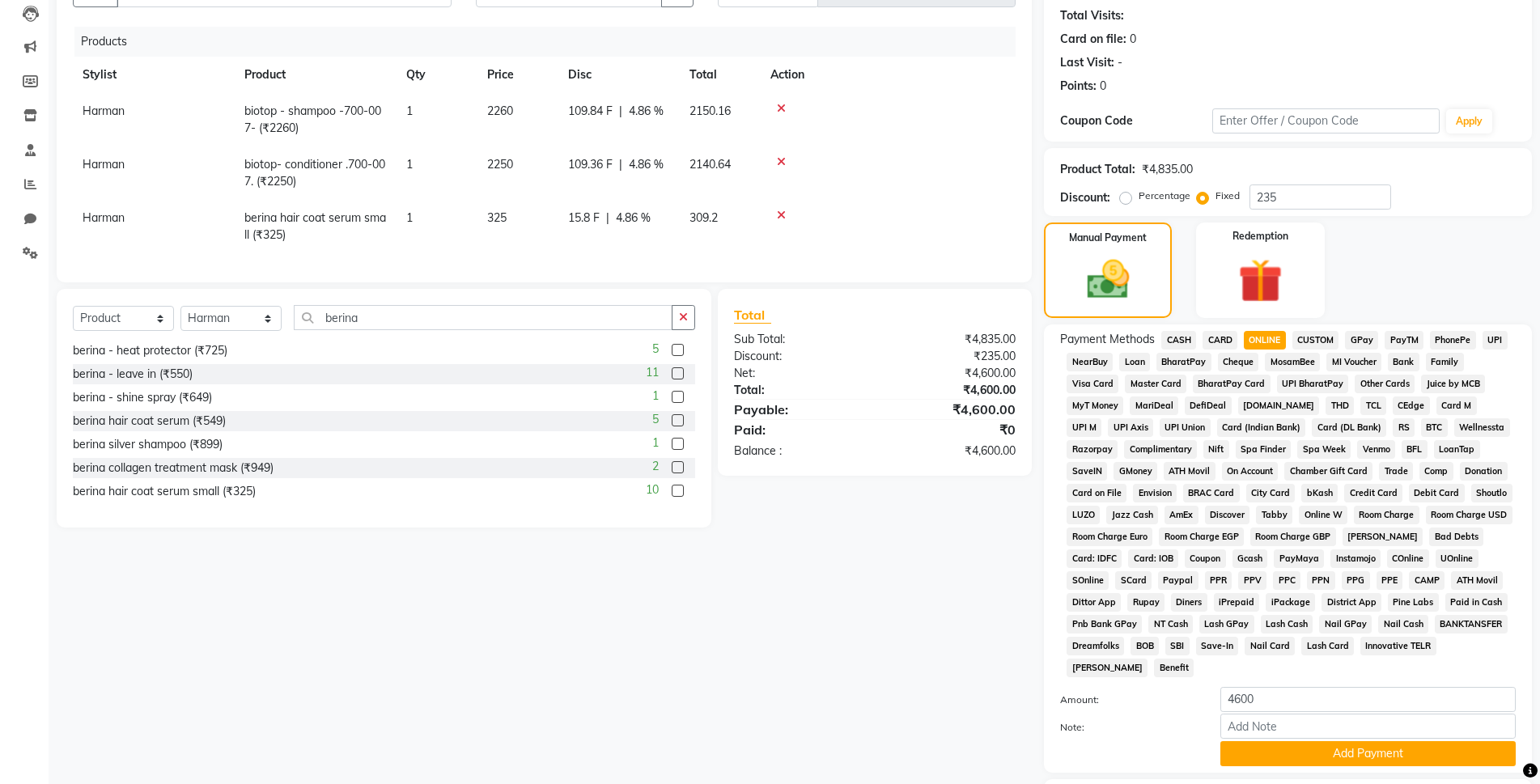
scroll to position [281, 0]
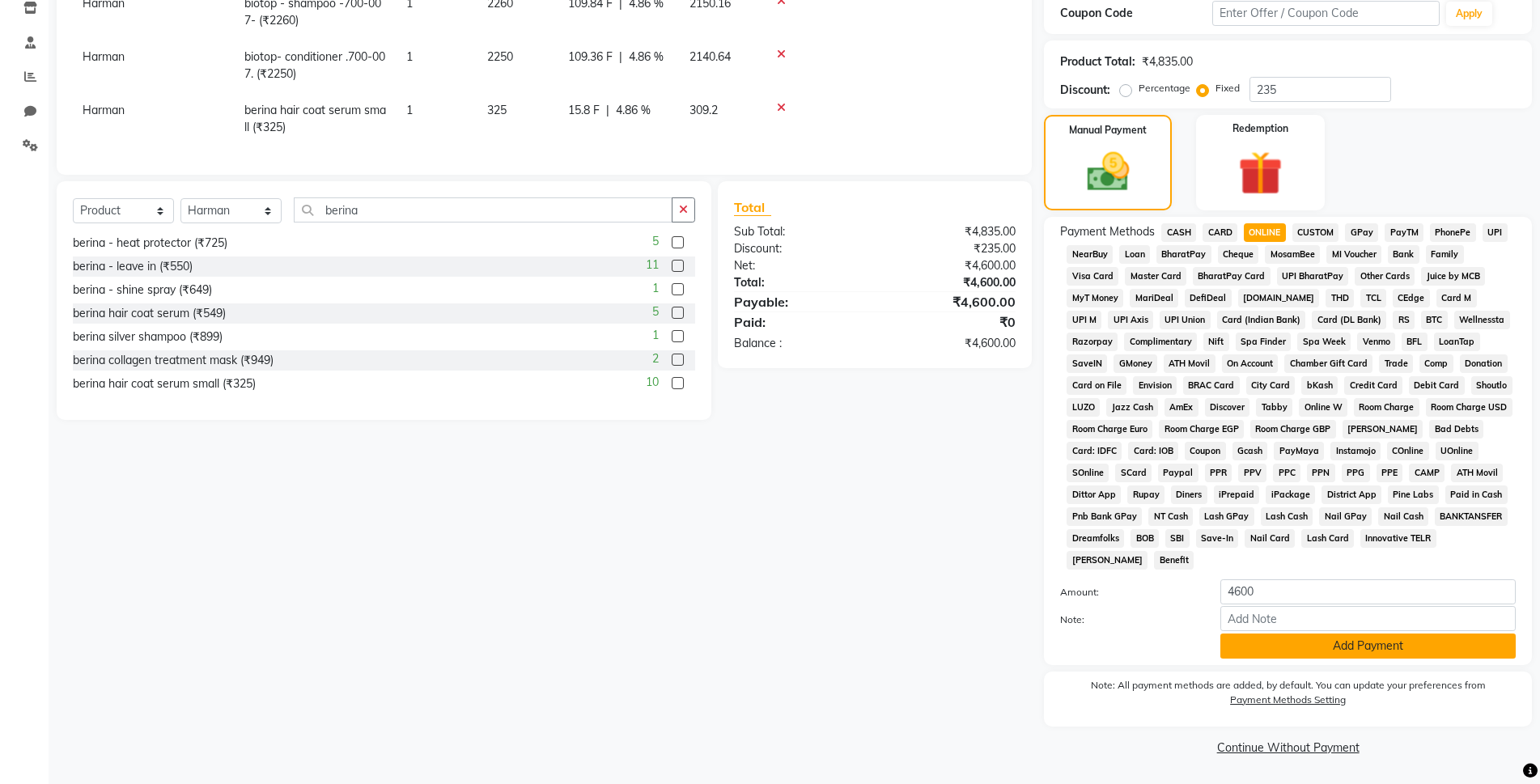
click at [1333, 643] on button "Add Payment" at bounding box center [1368, 645] width 296 height 25
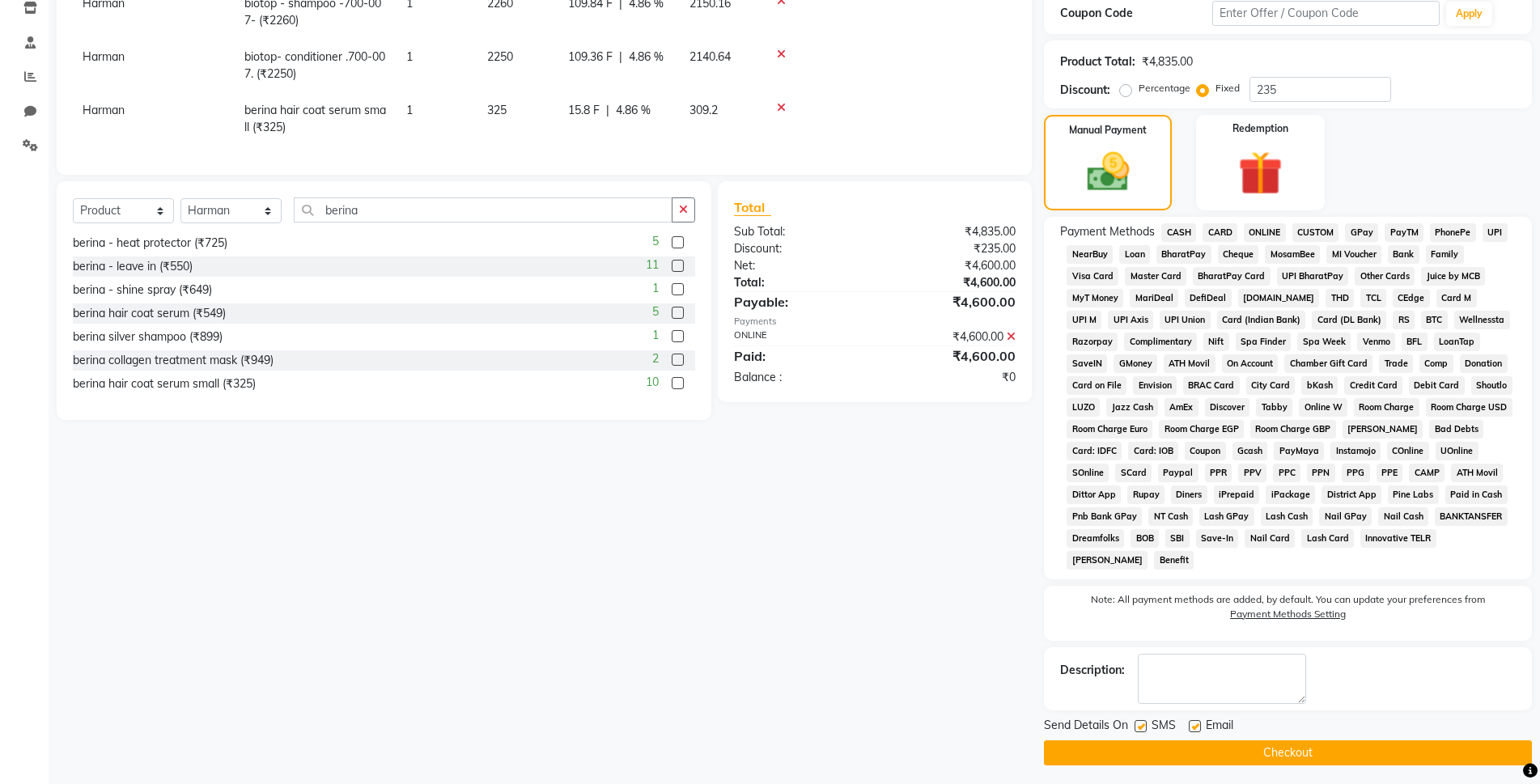
click at [1331, 741] on button "Checkout" at bounding box center [1287, 752] width 488 height 25
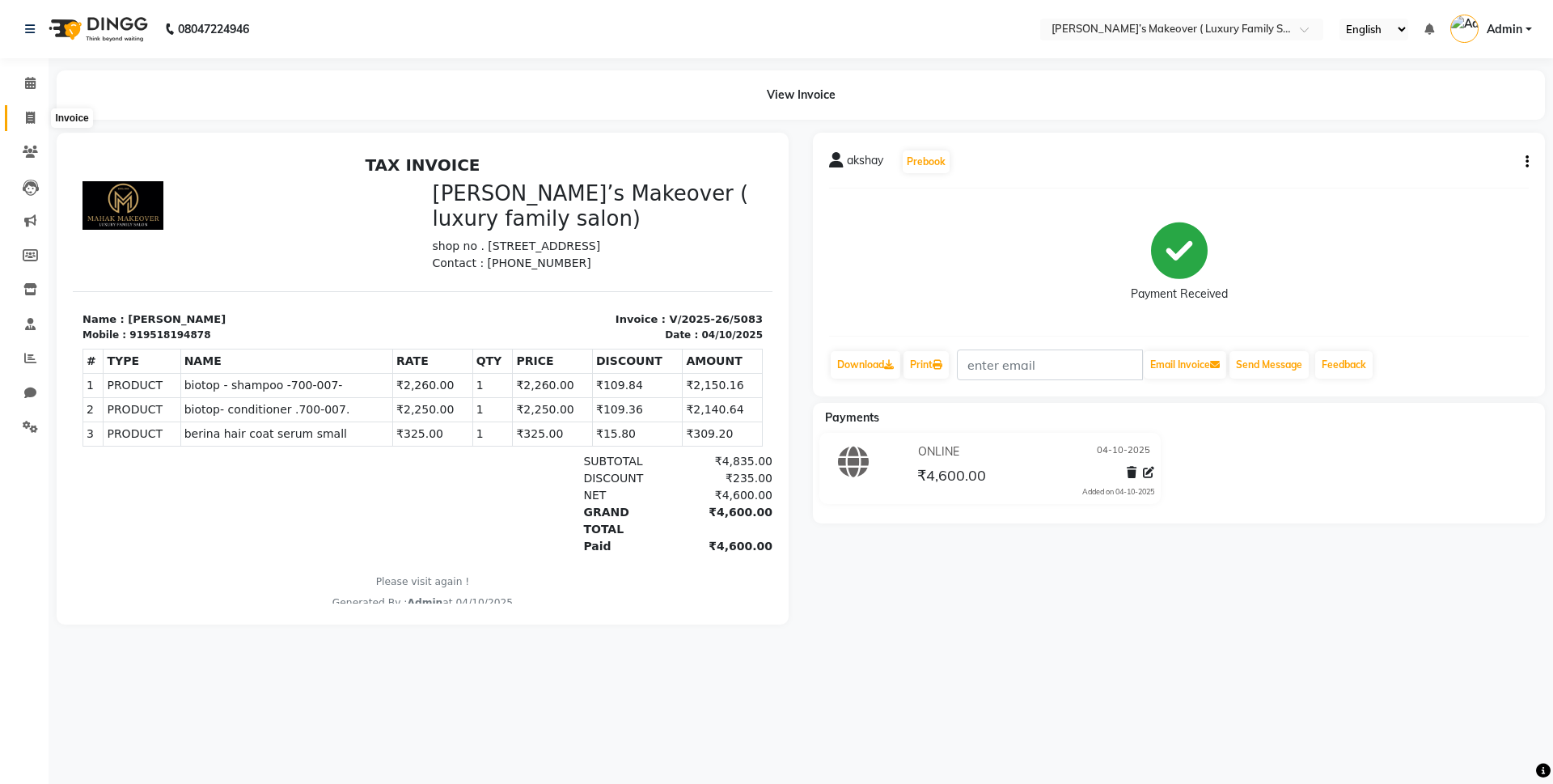
click at [27, 125] on span at bounding box center [31, 118] width 29 height 18
select select "service"
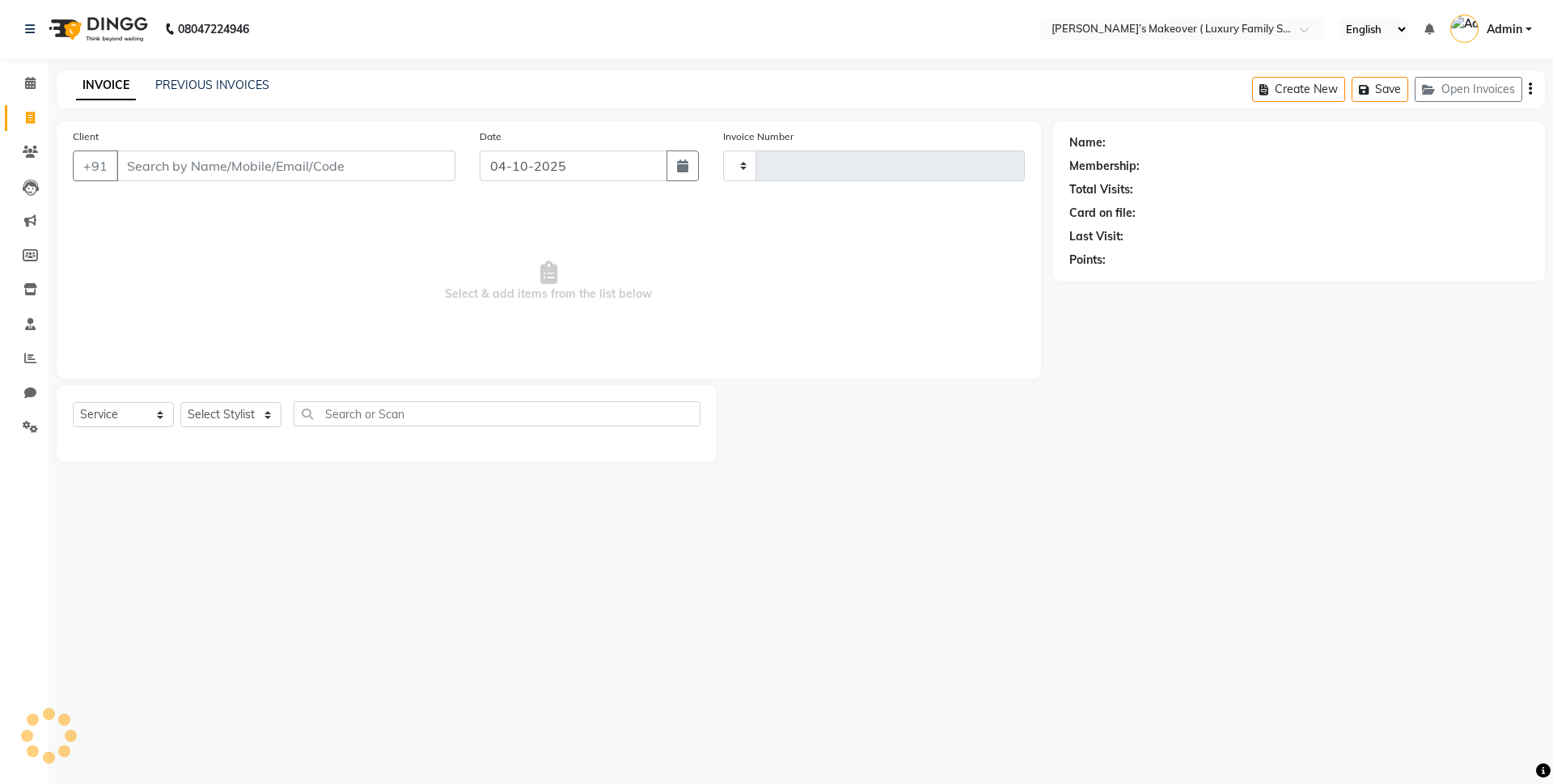
type input "5084"
select select "7777"
click at [203, 172] on input "Client" at bounding box center [286, 165] width 339 height 31
type input "8570810190"
click at [434, 174] on button "Add Client" at bounding box center [413, 165] width 83 height 31
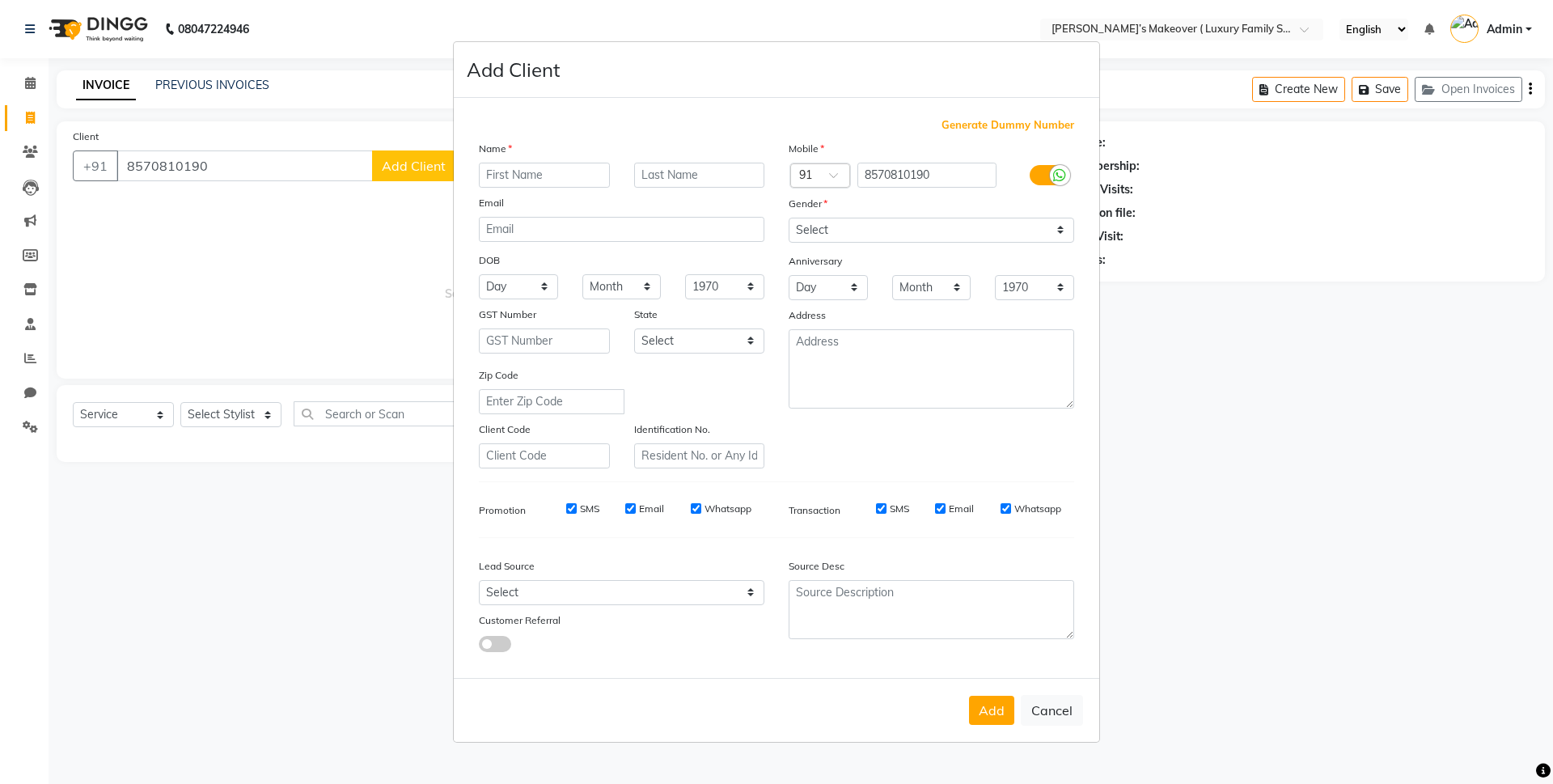
click at [501, 171] on input "text" at bounding box center [544, 175] width 131 height 25
type input "jiya"
click at [1010, 229] on select "Select [DEMOGRAPHIC_DATA] [DEMOGRAPHIC_DATA] Other Prefer Not To Say" at bounding box center [931, 230] width 286 height 25
select select "[DEMOGRAPHIC_DATA]"
click at [789, 218] on select "Select [DEMOGRAPHIC_DATA] [DEMOGRAPHIC_DATA] Other Prefer Not To Say" at bounding box center [931, 230] width 286 height 25
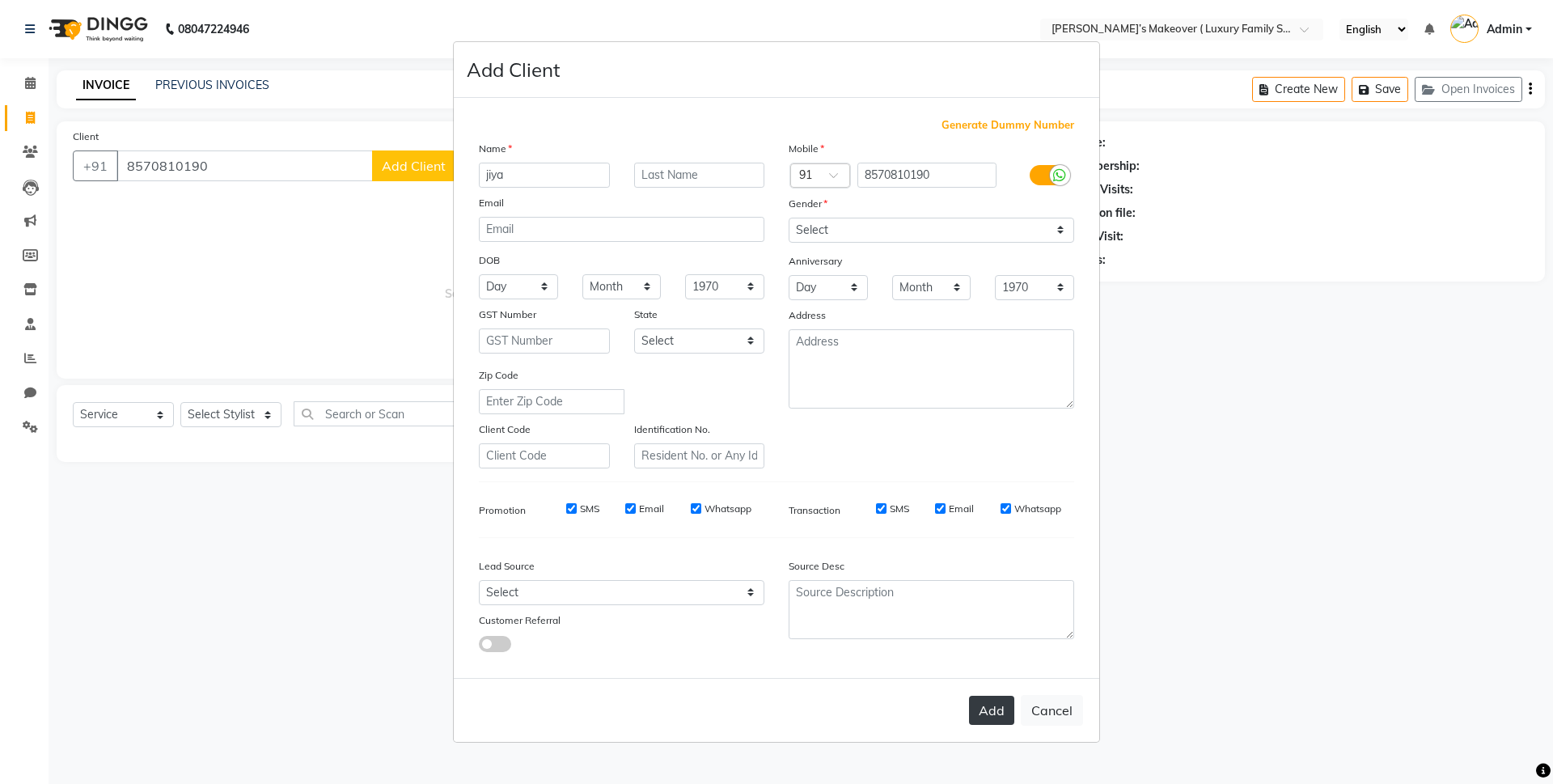
click at [1005, 710] on button "Add" at bounding box center [991, 709] width 45 height 29
select select
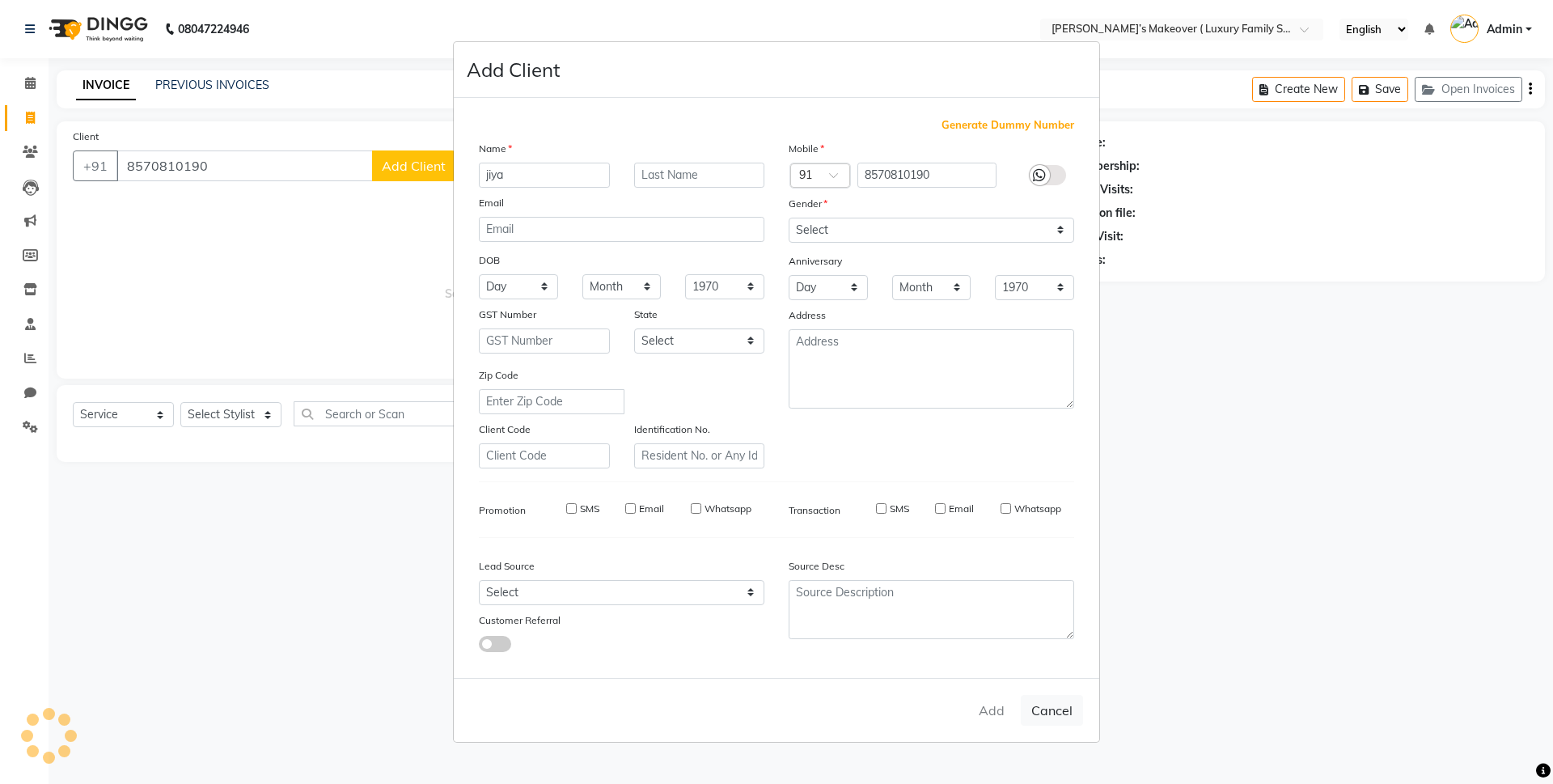
select select
checkbox input "false"
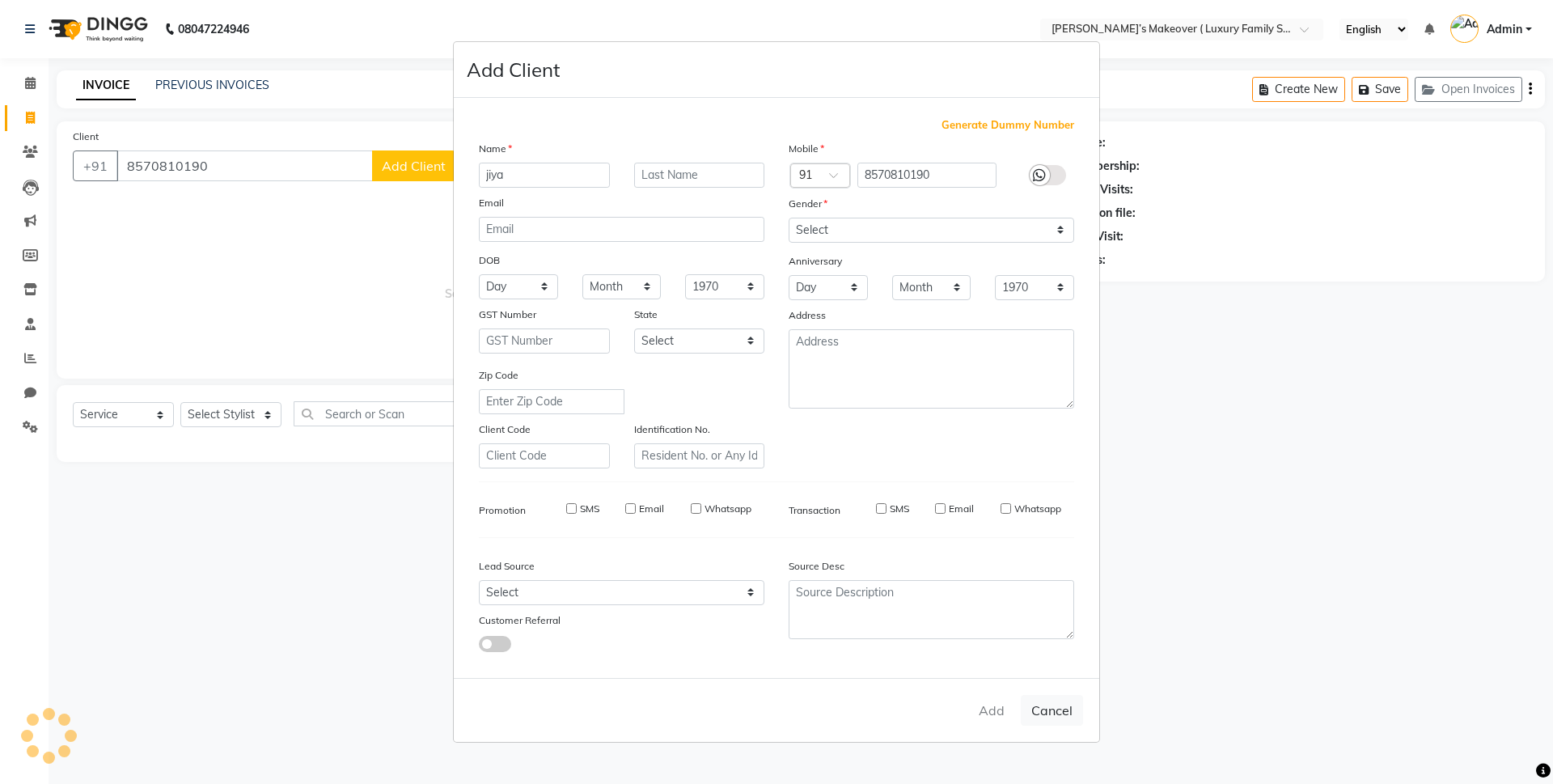
checkbox input "false"
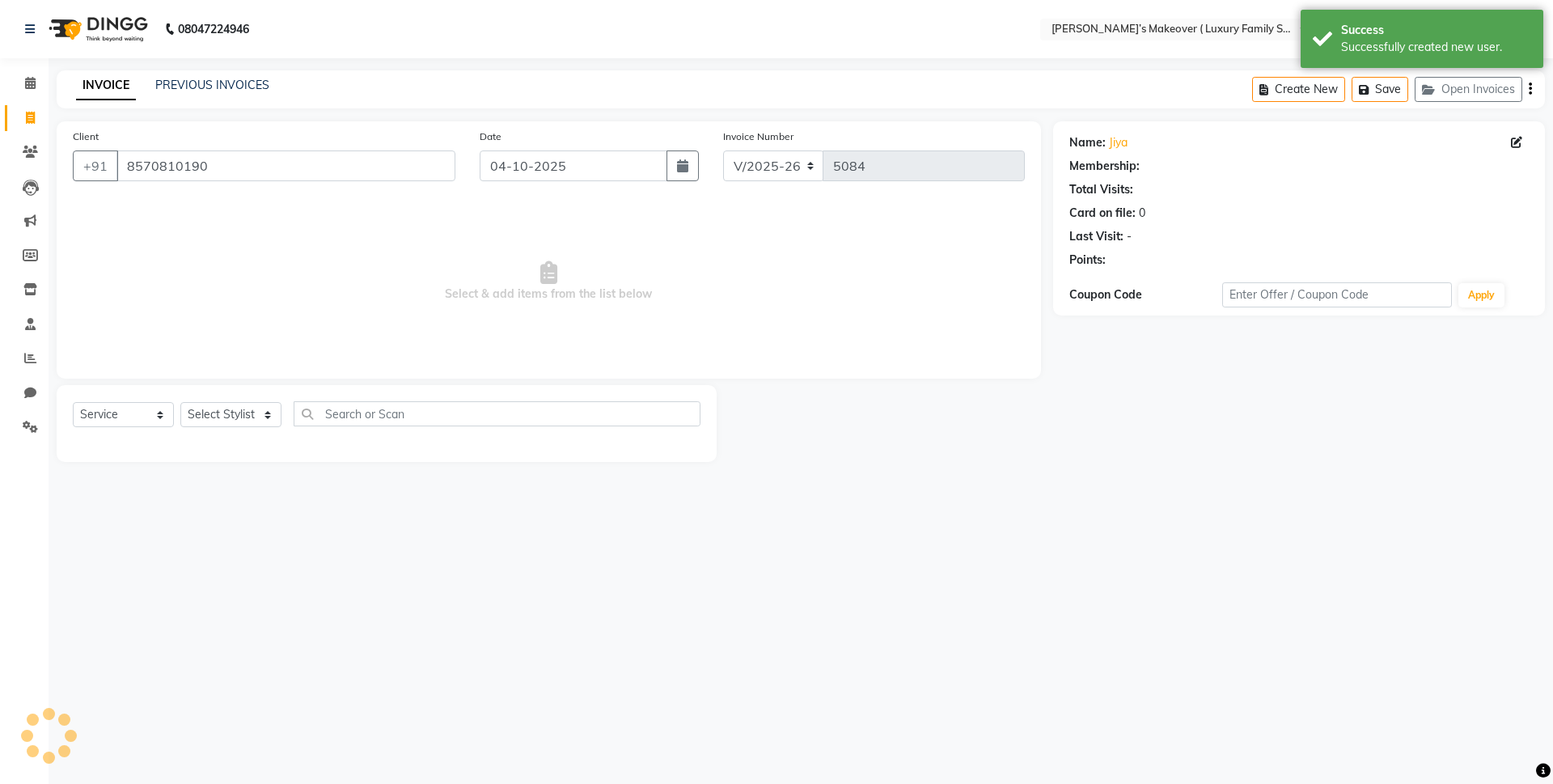
click at [156, 398] on div "Select Service Product Membership Package Voucher Prepaid Gift Card Select Styl…" at bounding box center [386, 424] width 660 height 76
click at [144, 427] on select "Select Service Product Membership Package Voucher Prepaid Gift Card" at bounding box center [123, 414] width 101 height 25
click at [73, 402] on select "Select Service Product Membership Package Voucher Prepaid Gift Card" at bounding box center [123, 414] width 101 height 25
click at [223, 422] on select "Select Stylist [PERSON_NAME] [PERSON_NAME] [PERSON_NAME] [PERSON_NAME] Bhoomi […" at bounding box center [231, 414] width 101 height 25
select select "69523"
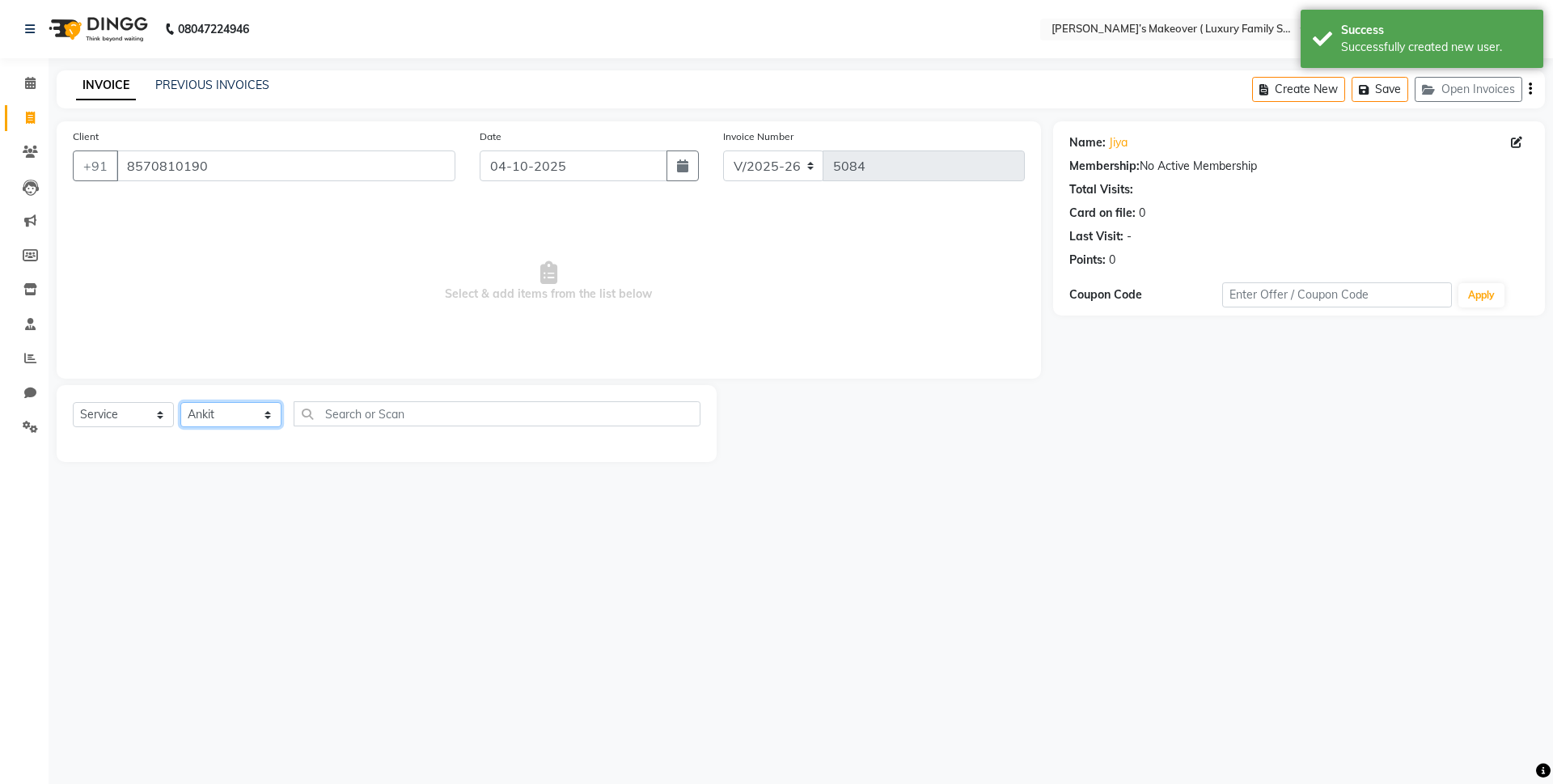
click at [181, 402] on select "Select Stylist [PERSON_NAME] [PERSON_NAME] [PERSON_NAME] [PERSON_NAME] Bhoomi […" at bounding box center [231, 414] width 101 height 25
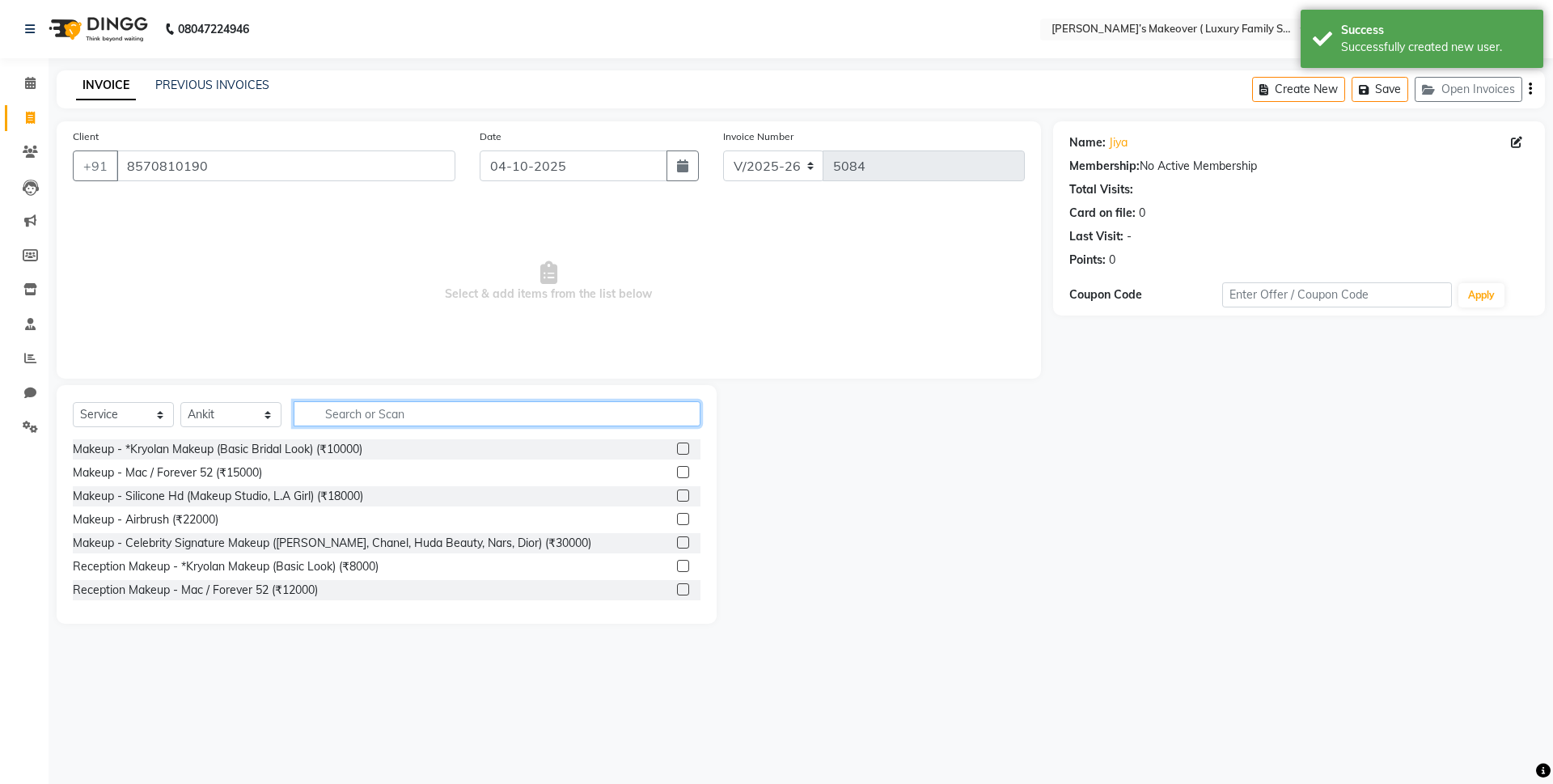
click at [402, 417] on input "text" at bounding box center [496, 414] width 406 height 25
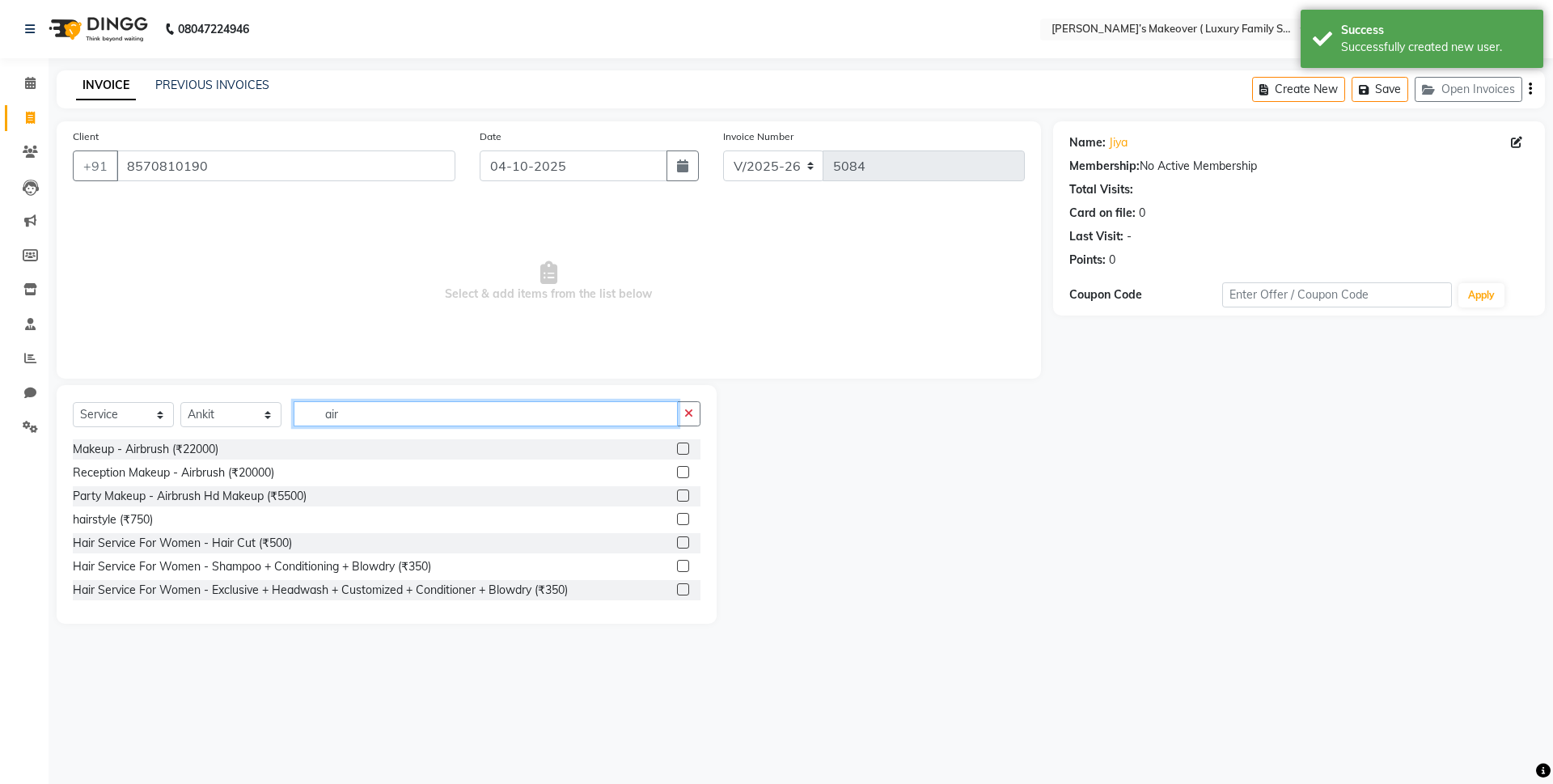
type input "air"
click at [677, 499] on label at bounding box center [683, 495] width 12 height 12
click at [677, 499] on input "checkbox" at bounding box center [682, 495] width 11 height 11
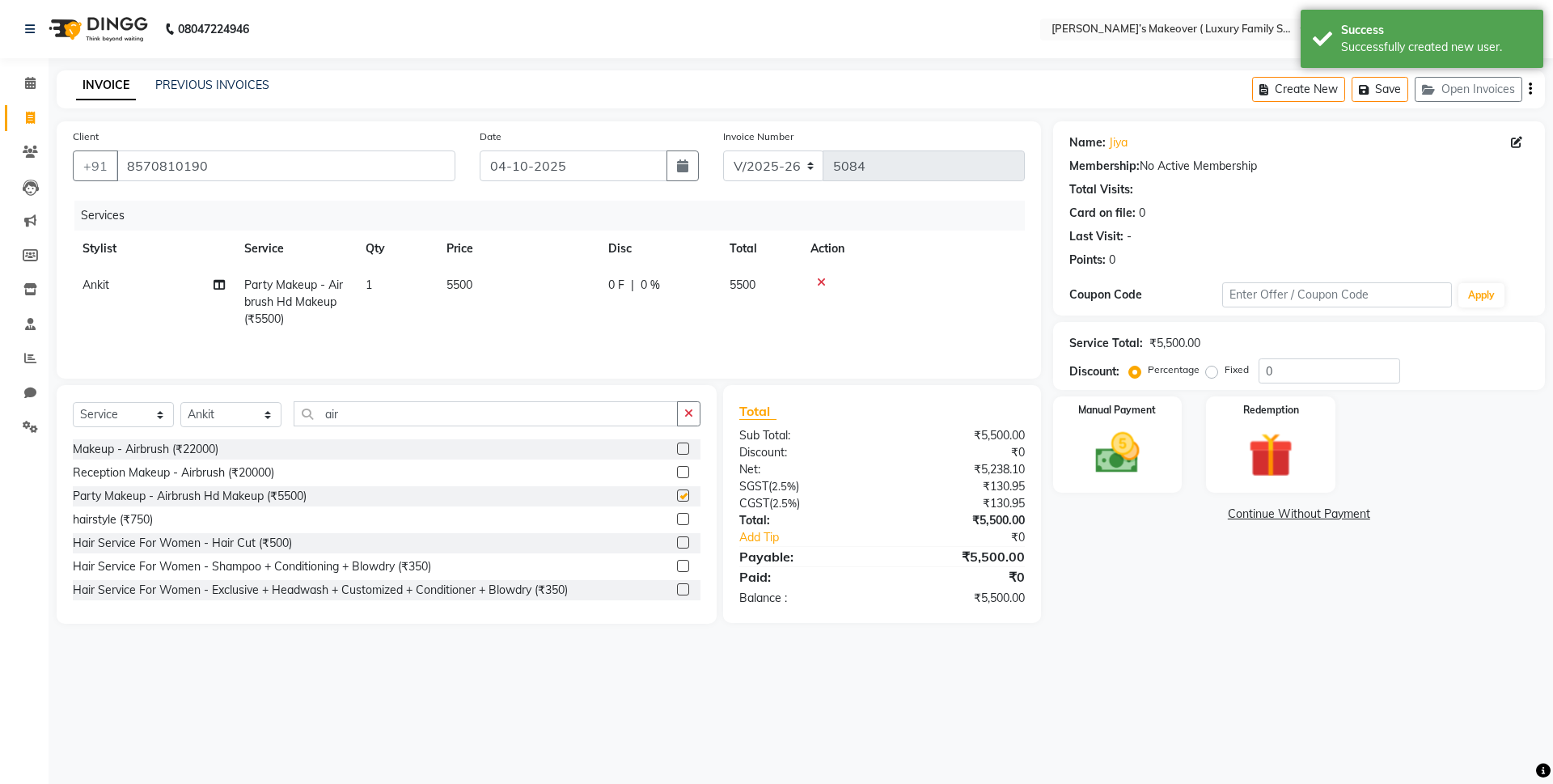
checkbox input "false"
click at [560, 422] on input "air" at bounding box center [486, 414] width 384 height 25
type input "a"
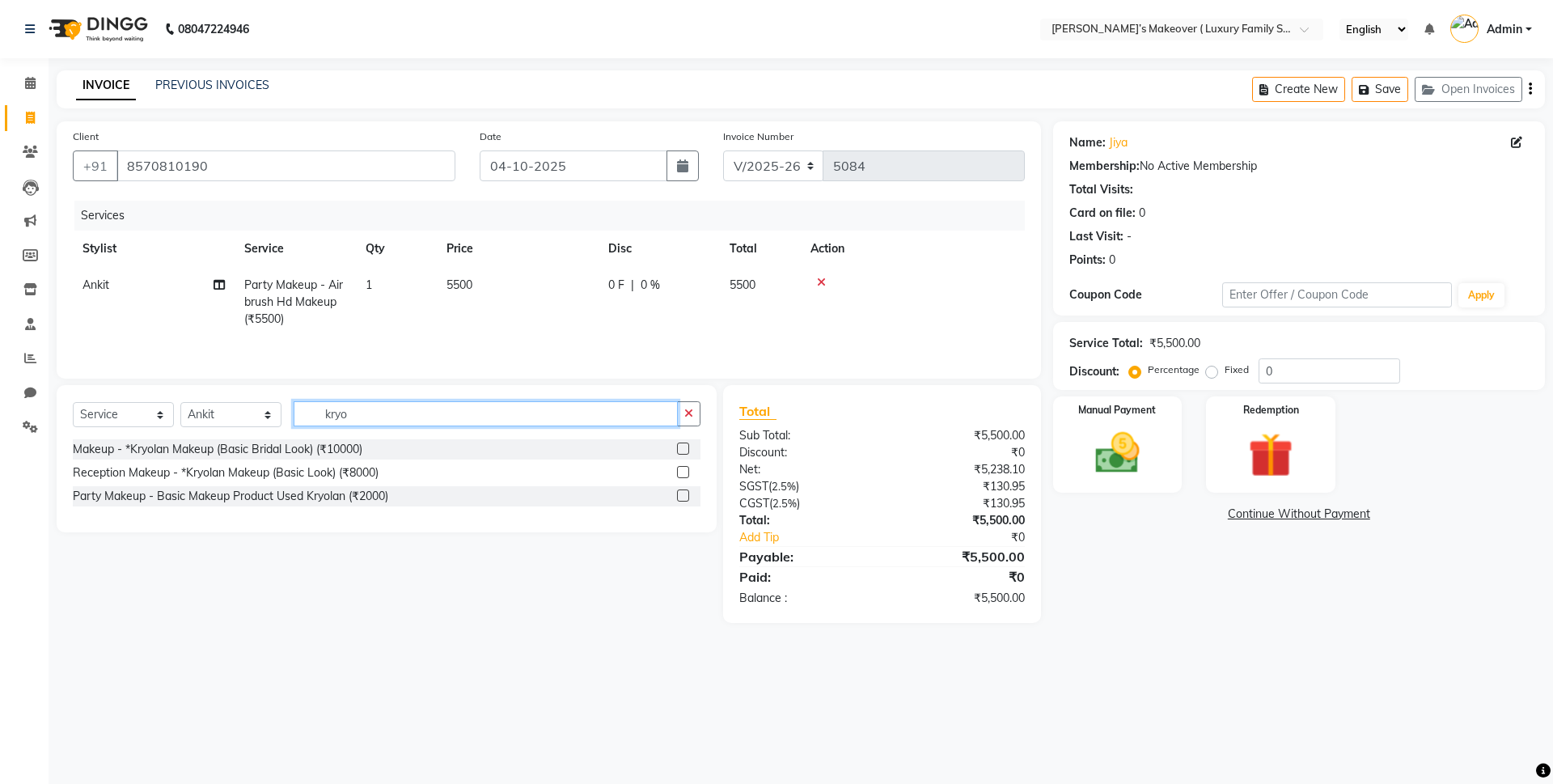
type input "kryo"
click at [686, 495] on label at bounding box center [683, 495] width 12 height 12
click at [686, 495] on input "checkbox" at bounding box center [682, 495] width 11 height 11
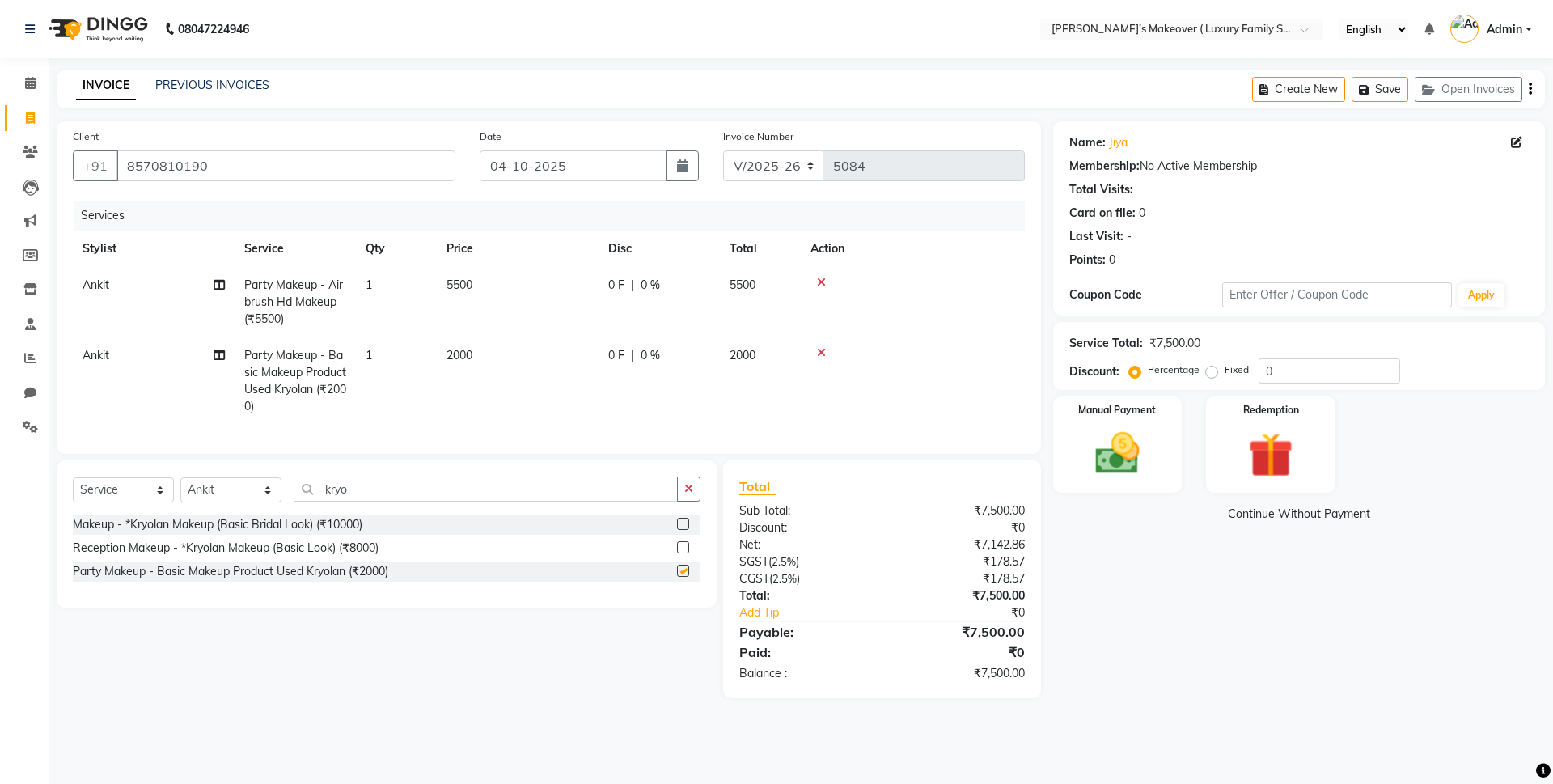
checkbox input "false"
click at [1225, 371] on label "Fixed" at bounding box center [1236, 369] width 24 height 14
click at [1210, 371] on input "Fixed" at bounding box center [1215, 370] width 11 height 11
radio input "true"
click at [1279, 369] on input "0" at bounding box center [1329, 371] width 142 height 25
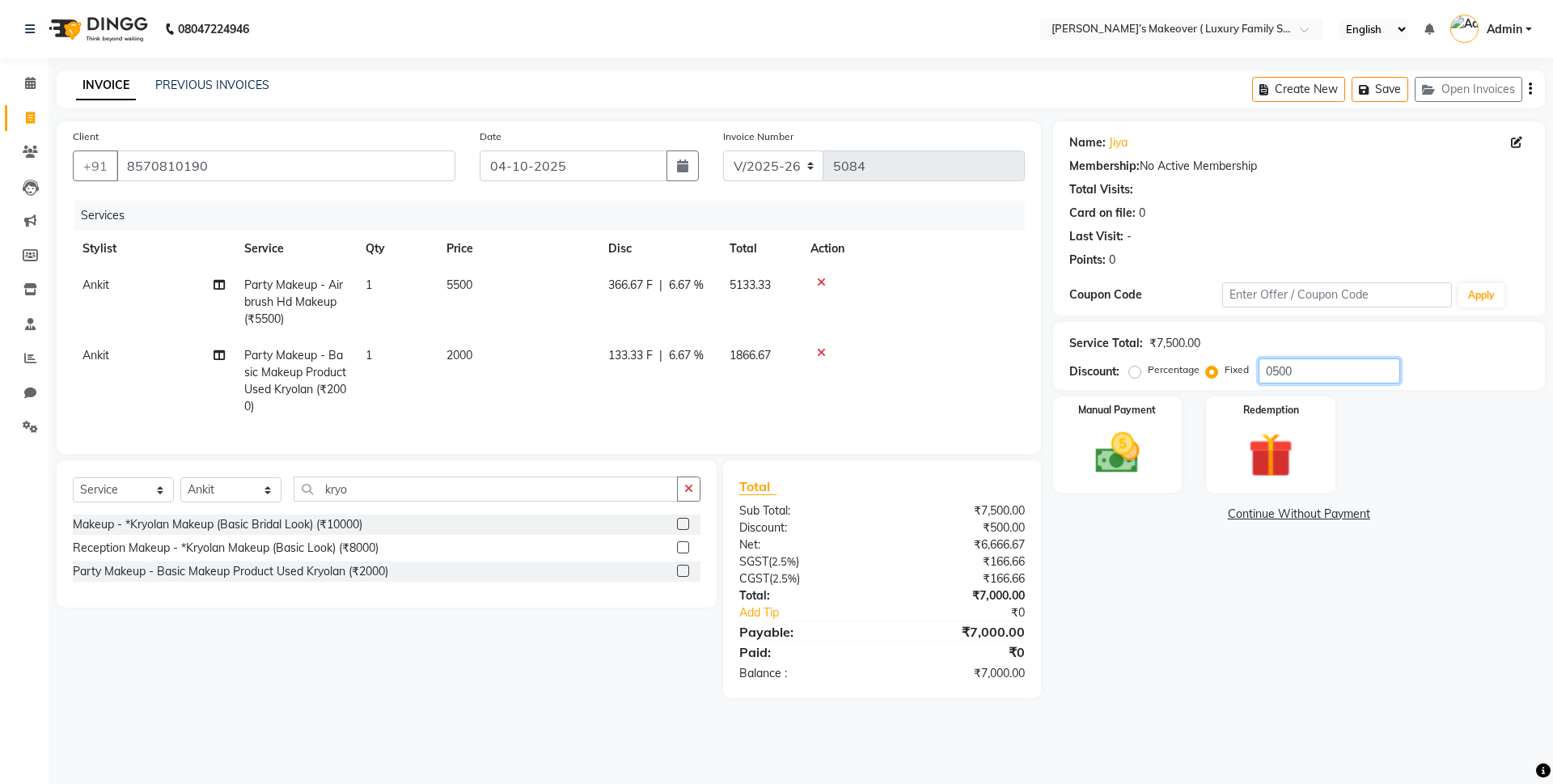
type input "0500"
click at [1530, 89] on icon "button" at bounding box center [1530, 89] width 3 height 1
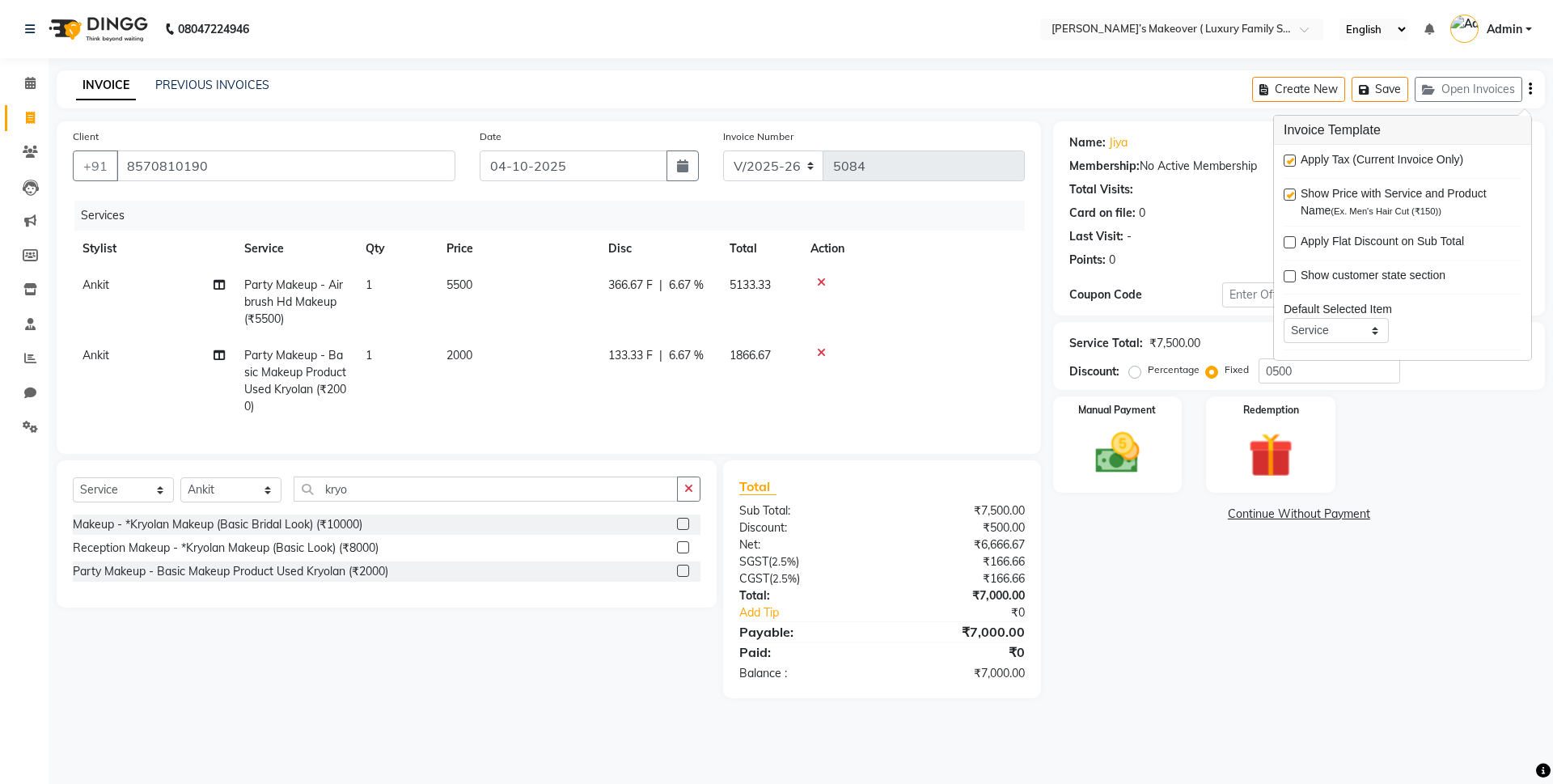
click at [1286, 161] on label at bounding box center [1289, 161] width 12 height 12
click at [1286, 161] on input "checkbox" at bounding box center [1288, 161] width 11 height 11
checkbox input "false"
click at [1149, 449] on img at bounding box center [1117, 453] width 76 height 54
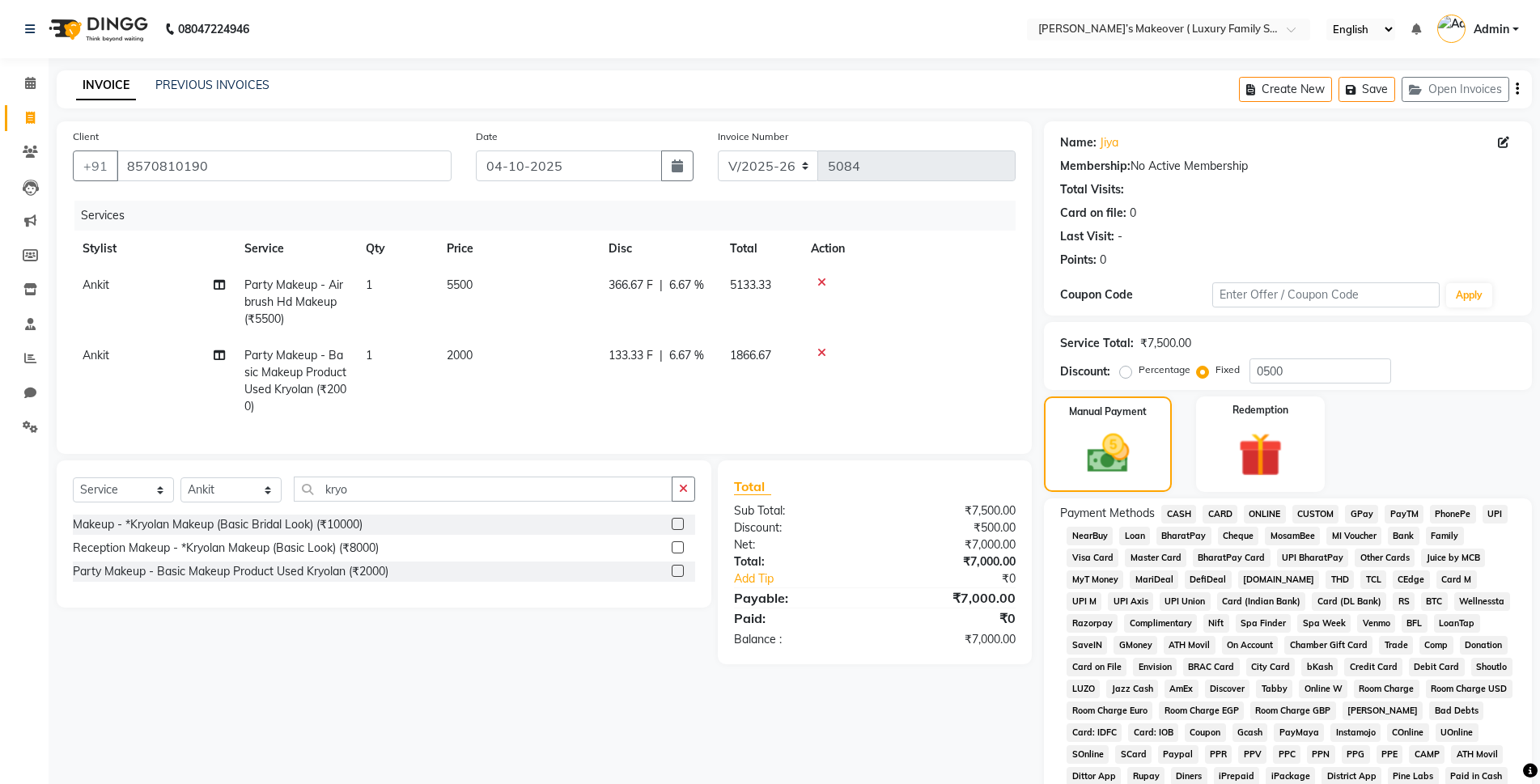
click at [1279, 512] on span "ONLINE" at bounding box center [1265, 513] width 42 height 18
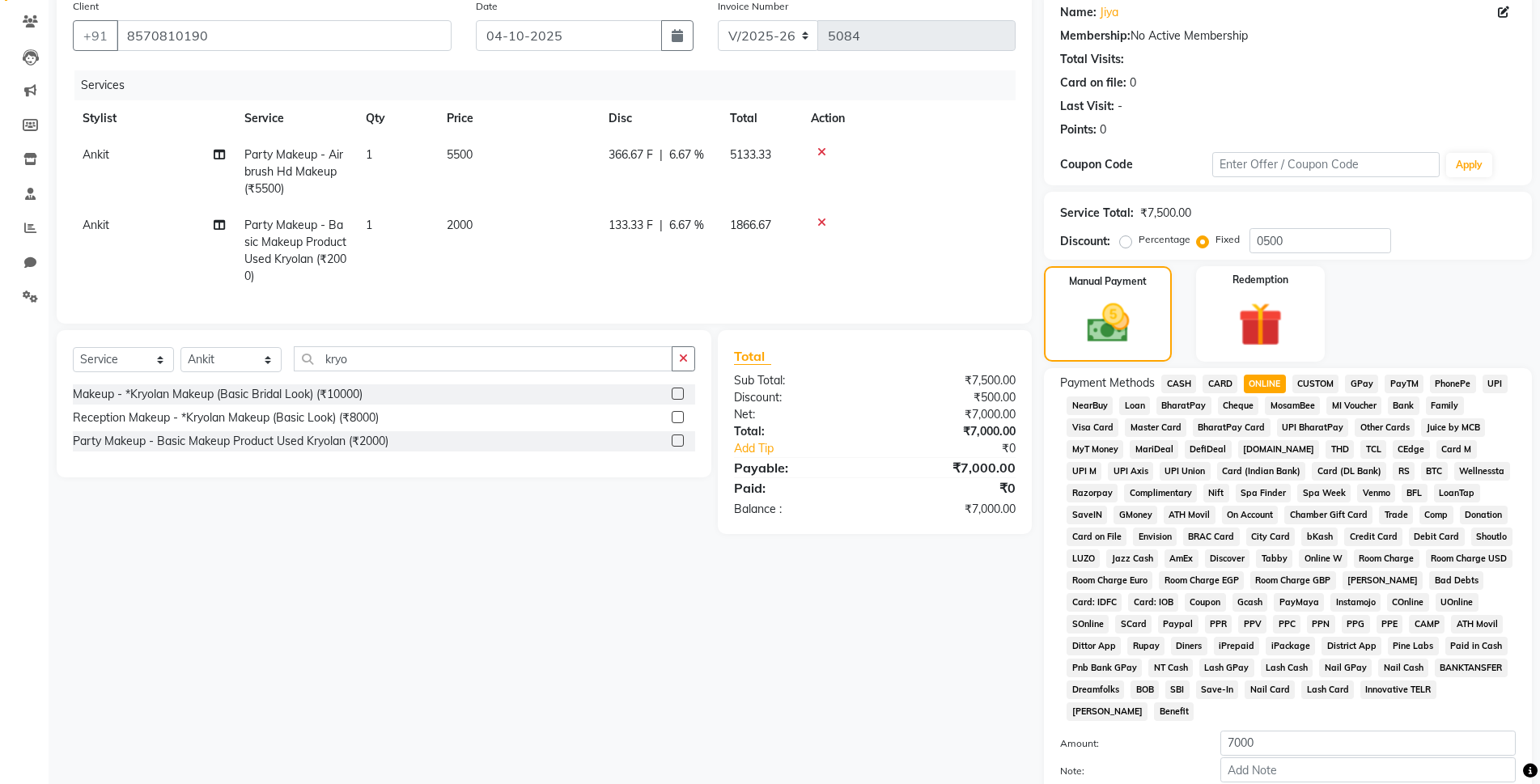
scroll to position [281, 0]
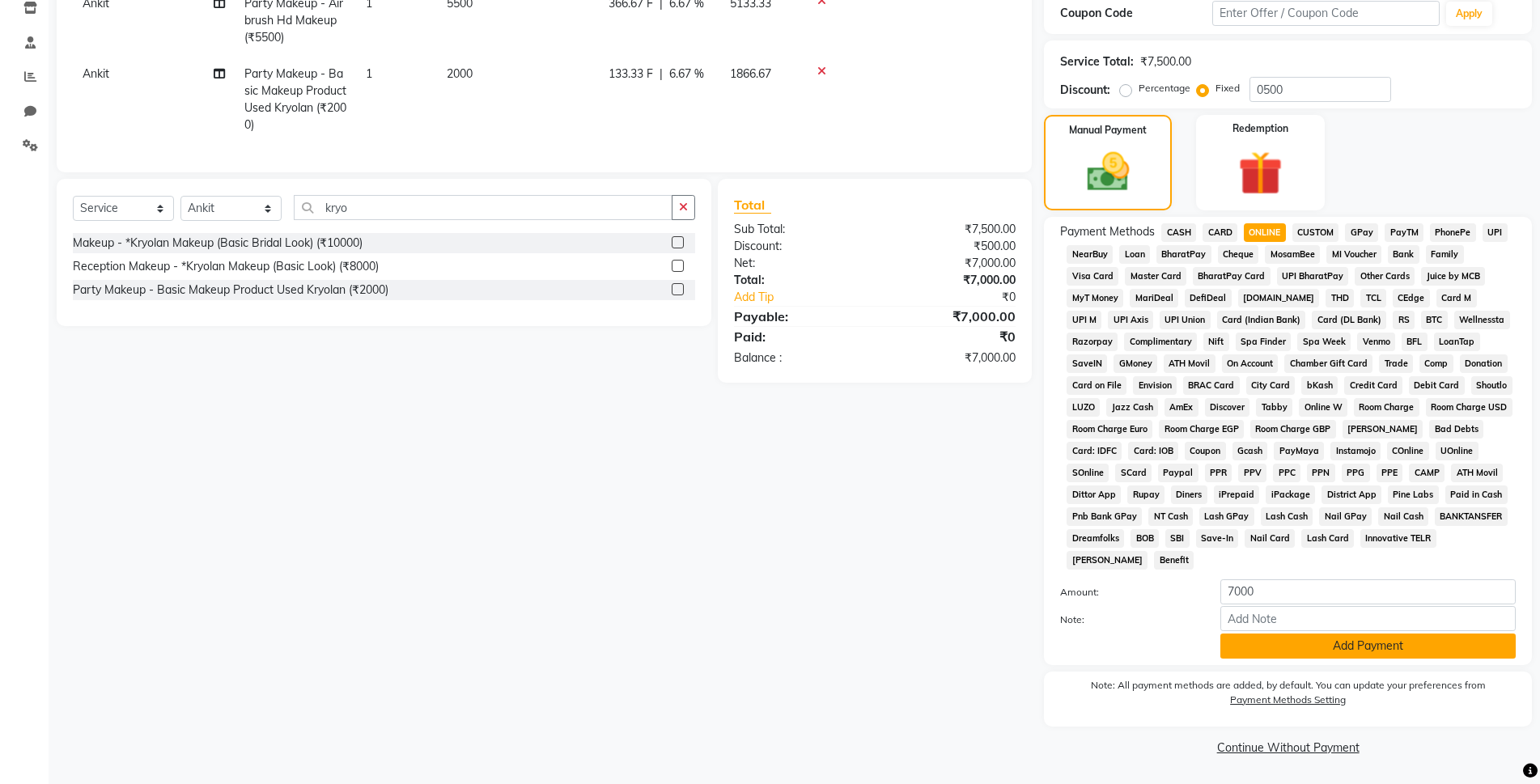
click at [1352, 638] on button "Add Payment" at bounding box center [1368, 645] width 296 height 25
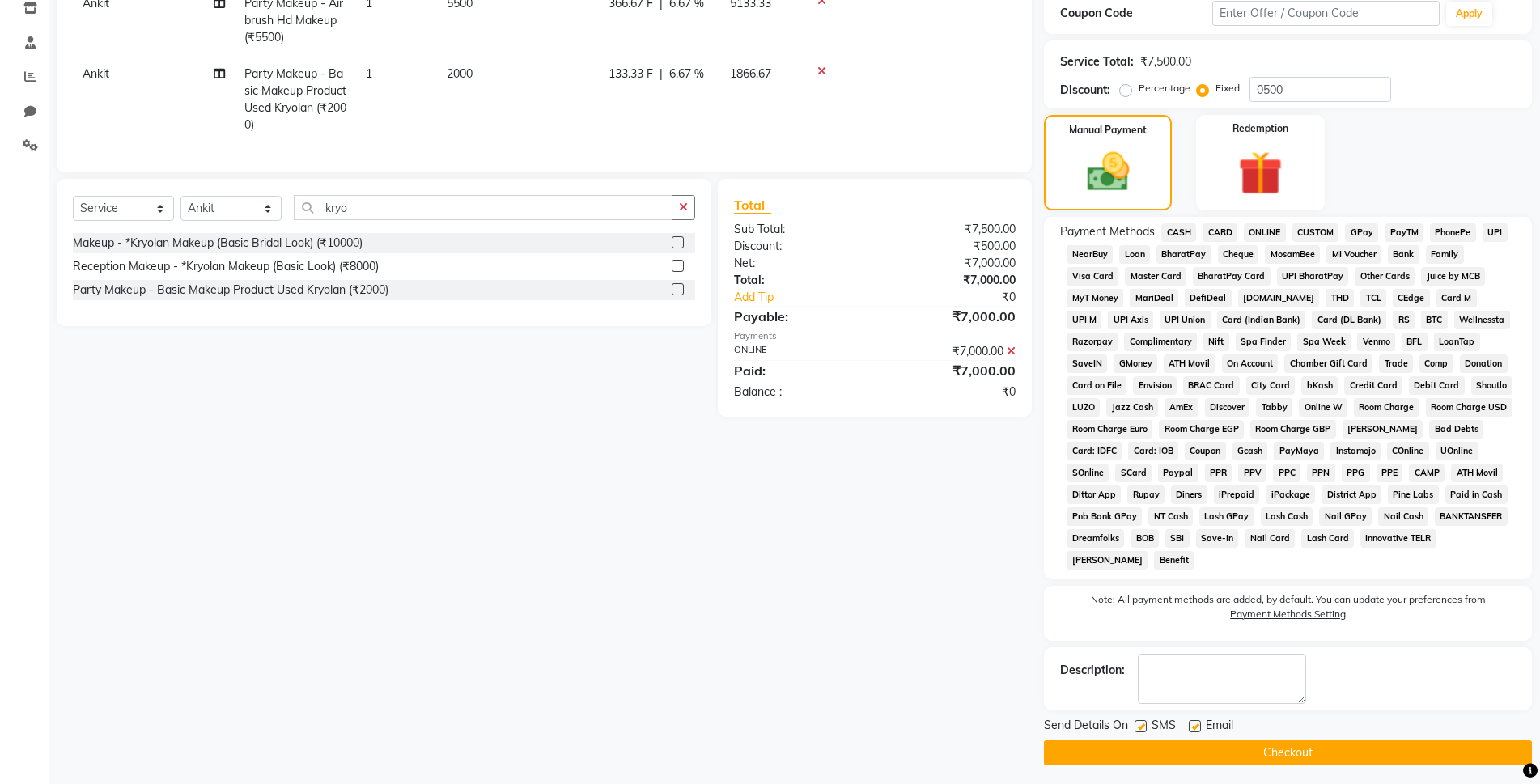
click at [1379, 750] on button "Checkout" at bounding box center [1287, 752] width 488 height 25
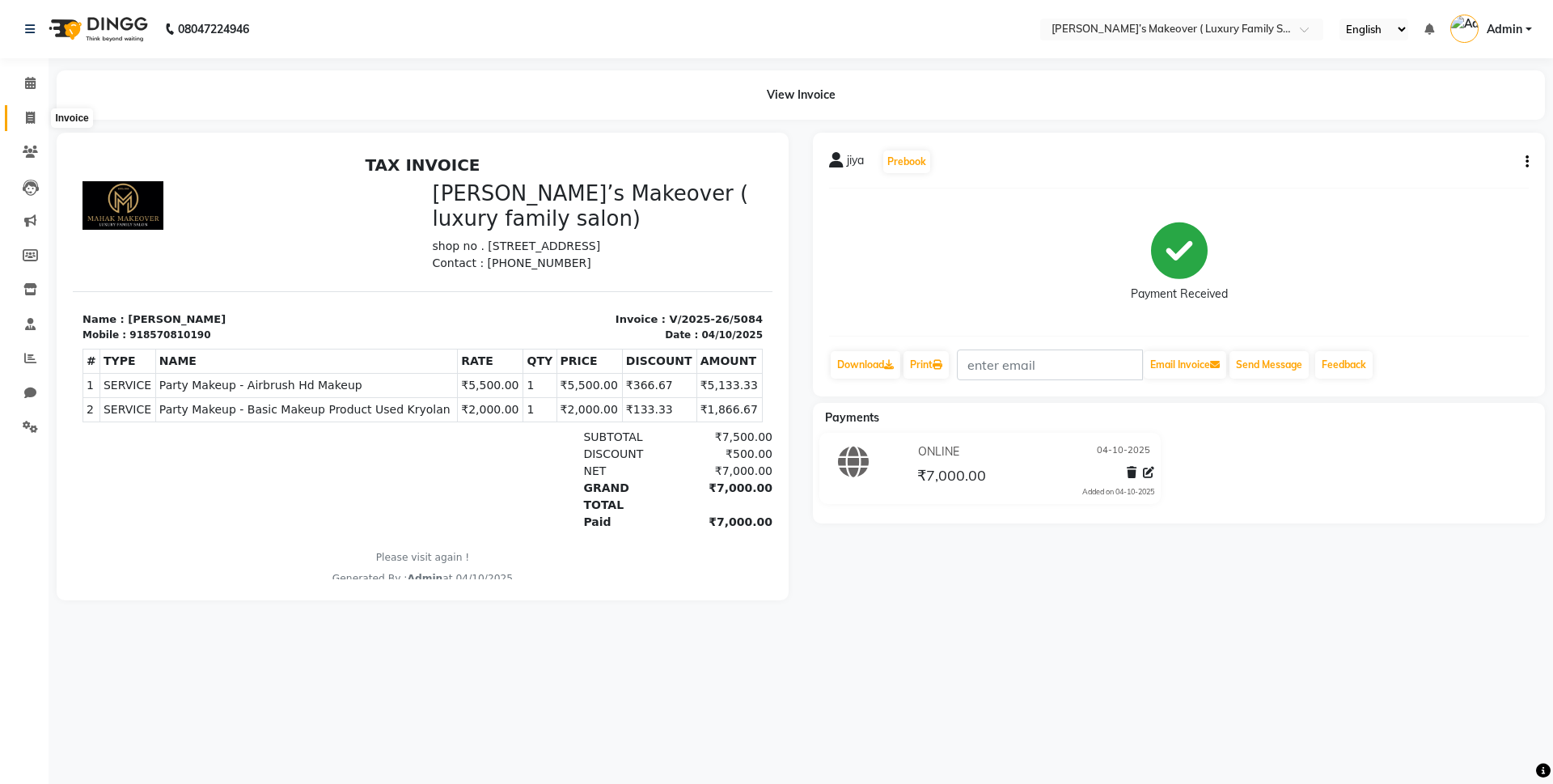
click at [20, 109] on span at bounding box center [31, 118] width 29 height 18
select select "service"
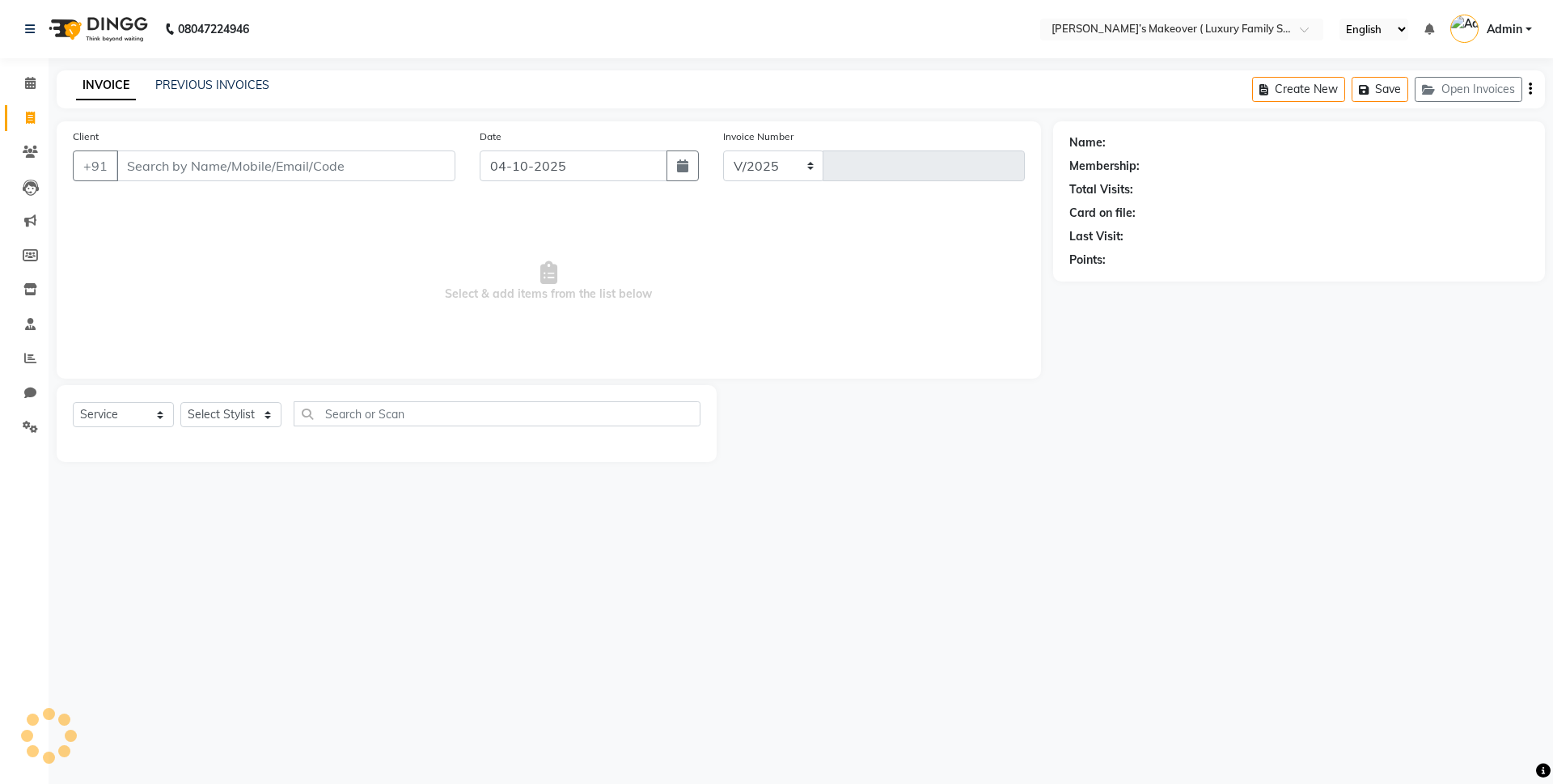
select select "7777"
type input "5085"
click at [176, 156] on input "Client" at bounding box center [286, 165] width 339 height 31
type input "8968213776"
click at [391, 165] on span "Add Client" at bounding box center [413, 165] width 64 height 16
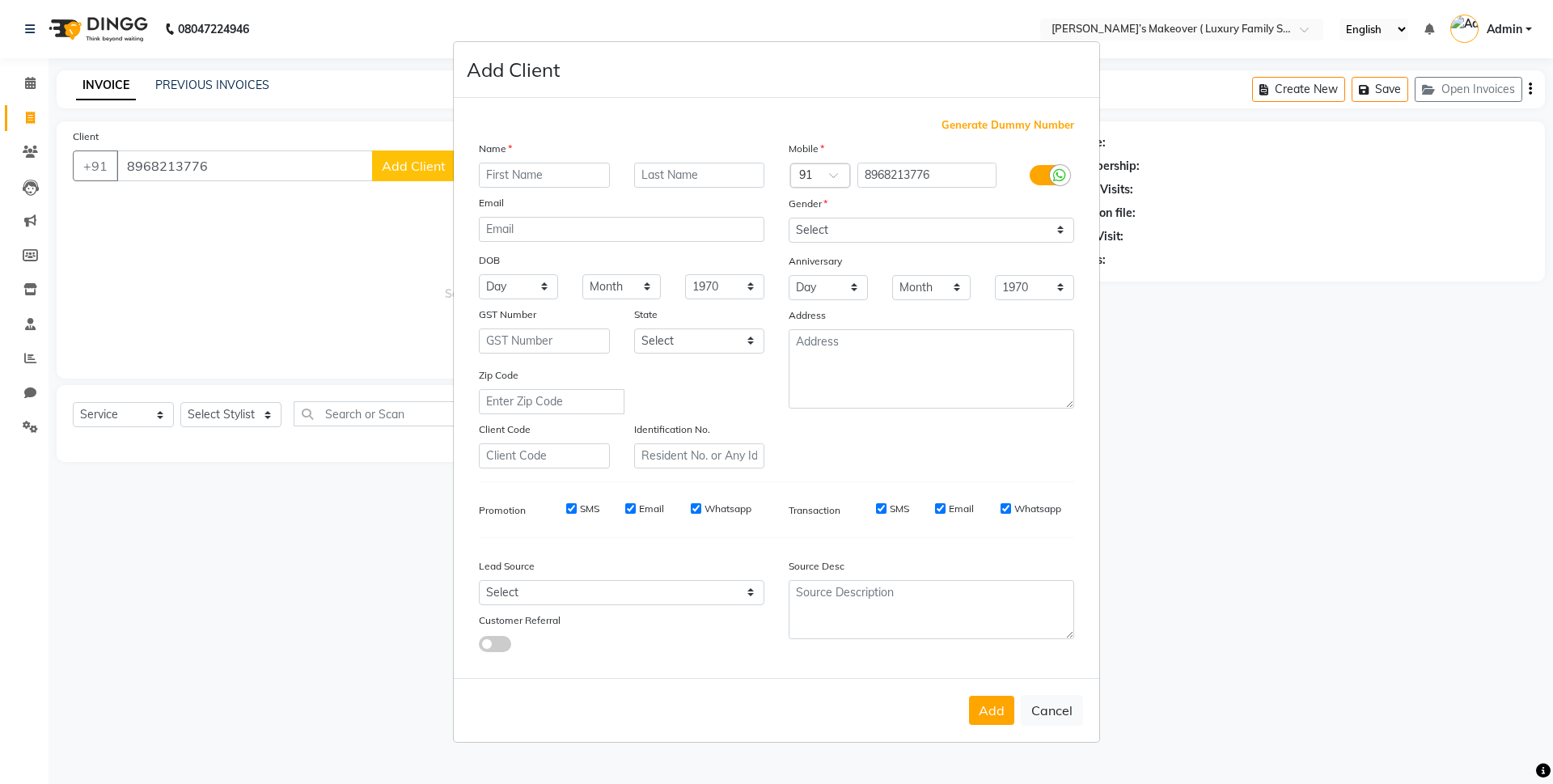
click at [491, 175] on input "text" at bounding box center [544, 175] width 131 height 25
type input "[PERSON_NAME]"
click at [881, 234] on select "Select [DEMOGRAPHIC_DATA] [DEMOGRAPHIC_DATA] Other Prefer Not To Say" at bounding box center [931, 230] width 286 height 25
select select "[DEMOGRAPHIC_DATA]"
click at [789, 218] on select "Select [DEMOGRAPHIC_DATA] [DEMOGRAPHIC_DATA] Other Prefer Not To Say" at bounding box center [931, 230] width 286 height 25
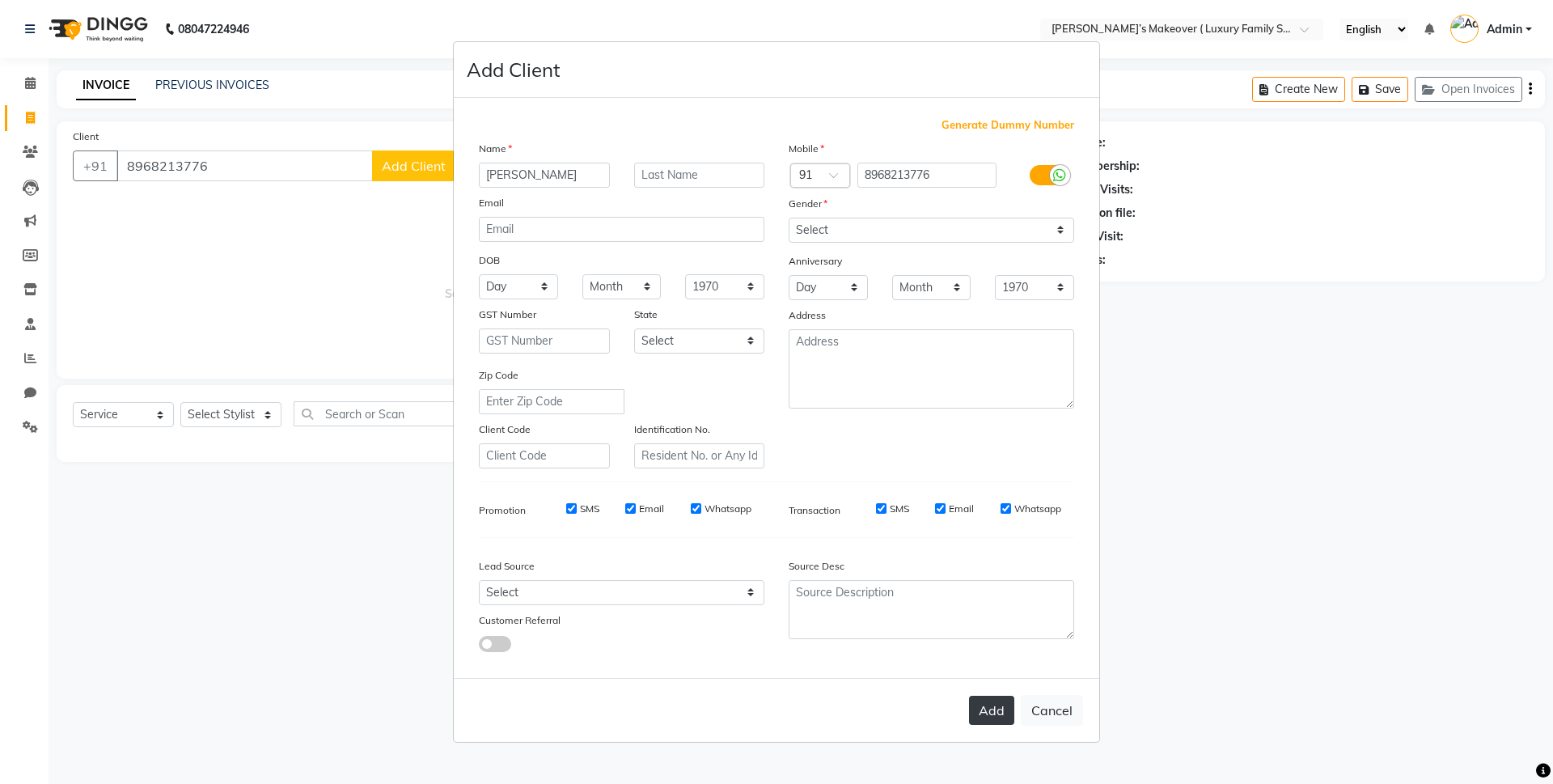
click at [978, 717] on button "Add" at bounding box center [991, 709] width 45 height 29
select select
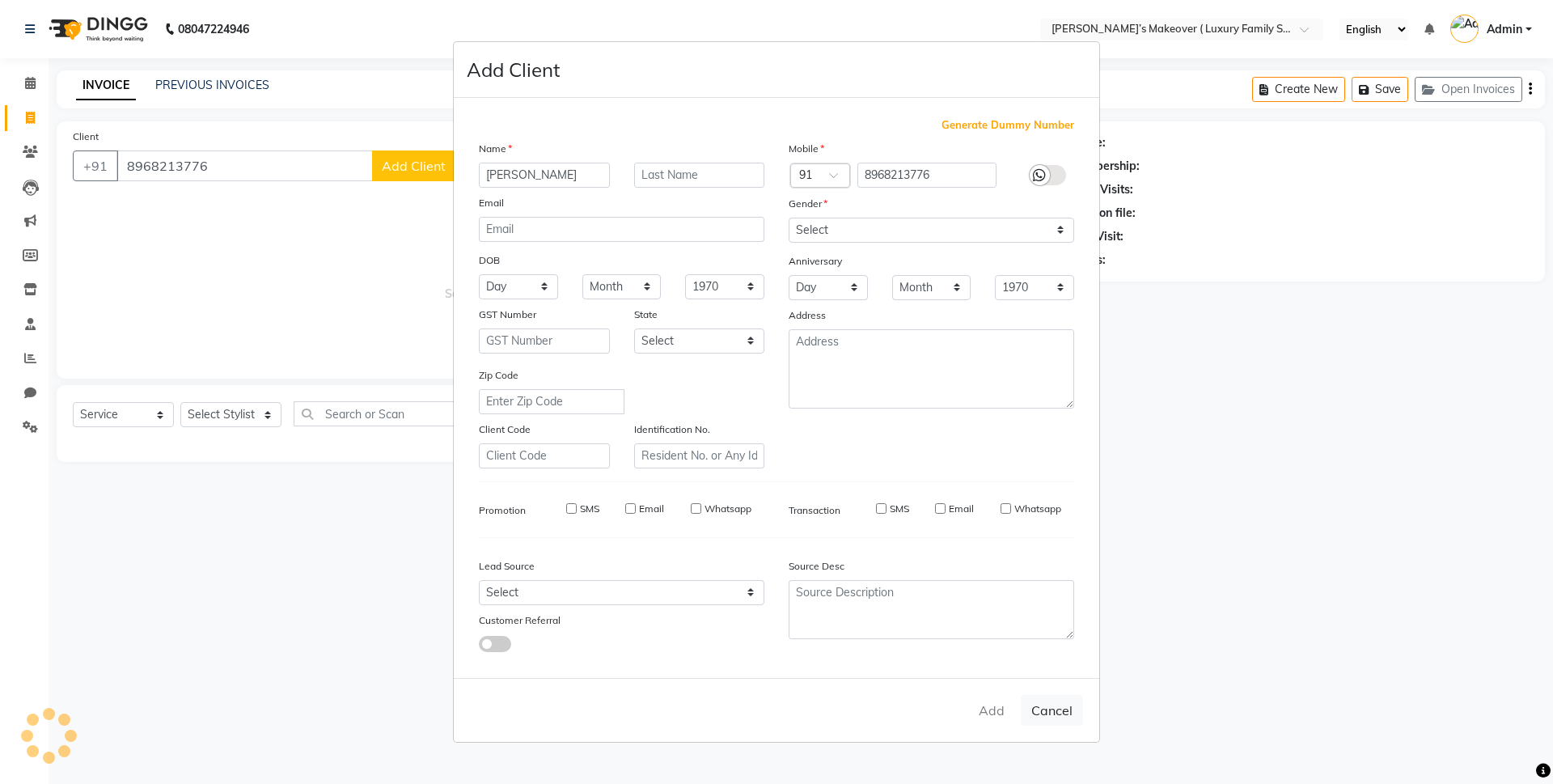
select select
checkbox input "false"
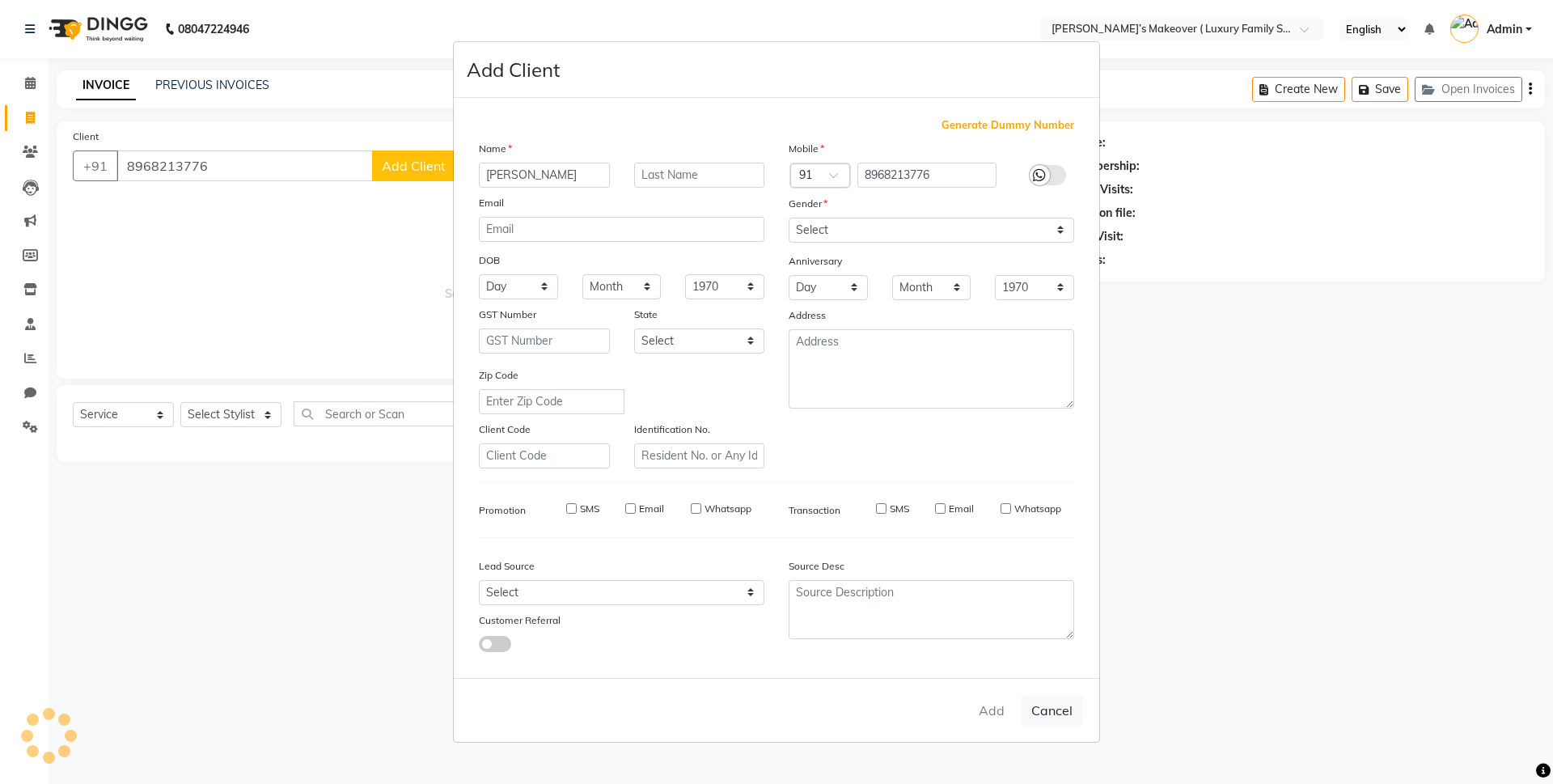
checkbox input "false"
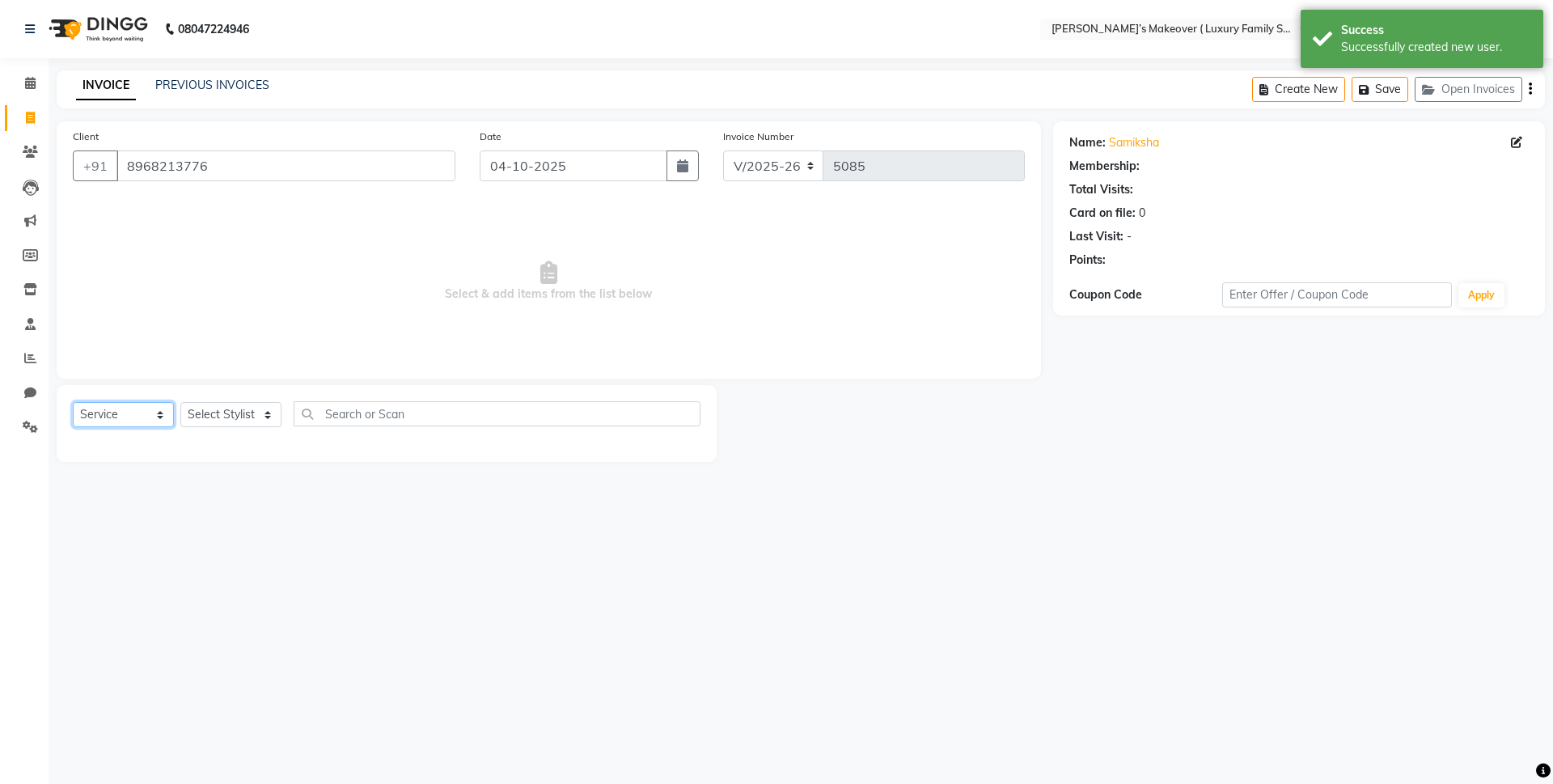
click at [103, 417] on select "Select Service Product Membership Package Voucher Prepaid Gift Card" at bounding box center [123, 414] width 101 height 25
click at [73, 402] on select "Select Service Product Membership Package Voucher Prepaid Gift Card" at bounding box center [123, 414] width 101 height 25
click at [250, 419] on select "Select Stylist [PERSON_NAME] [PERSON_NAME] [PERSON_NAME] [PERSON_NAME] Bhoomi […" at bounding box center [231, 414] width 101 height 25
select select "69512"
click at [181, 402] on select "Select Stylist [PERSON_NAME] [PERSON_NAME] [PERSON_NAME] [PERSON_NAME] Bhoomi […" at bounding box center [231, 414] width 101 height 25
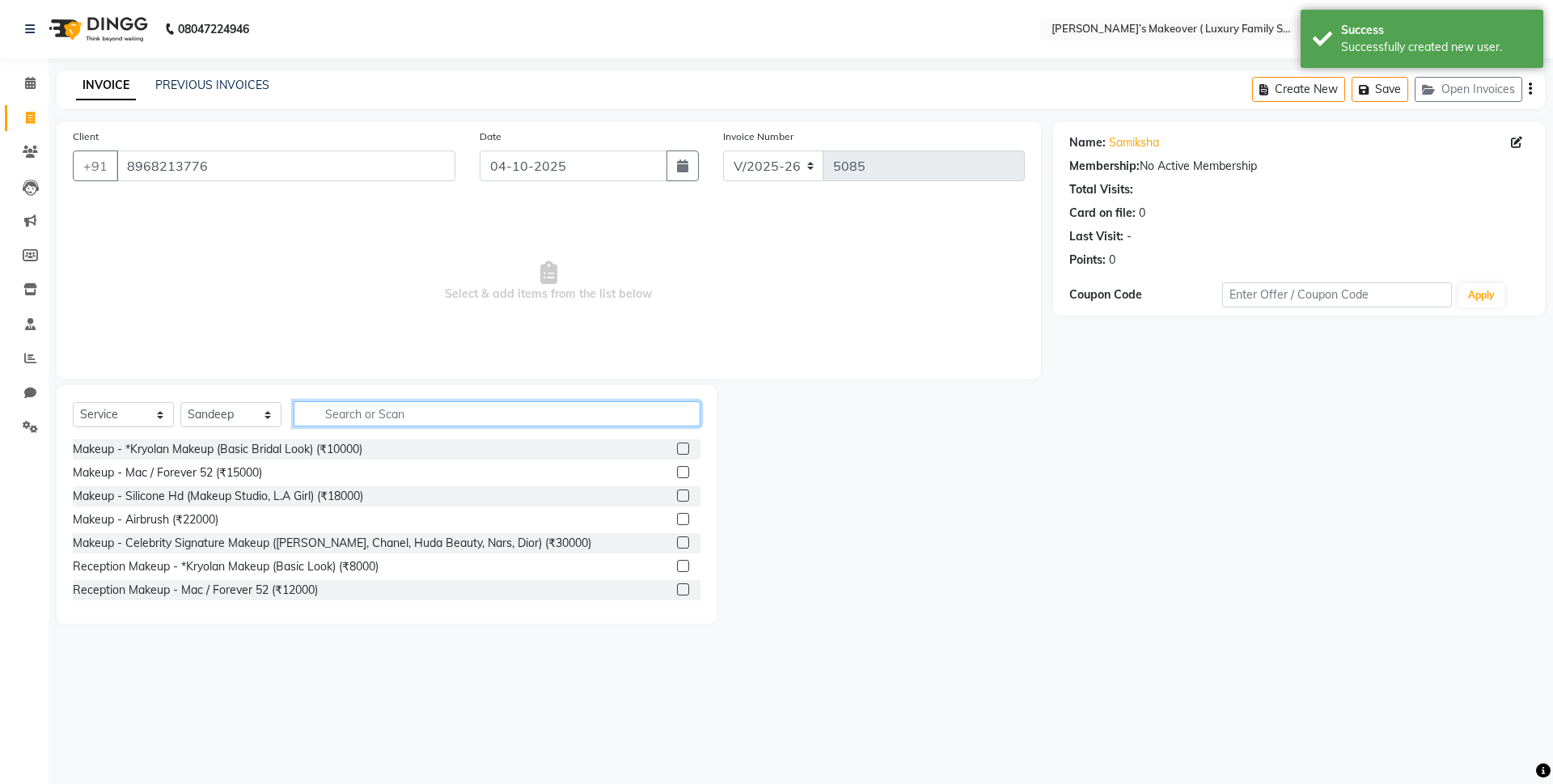
click at [365, 419] on input "text" at bounding box center [496, 414] width 406 height 25
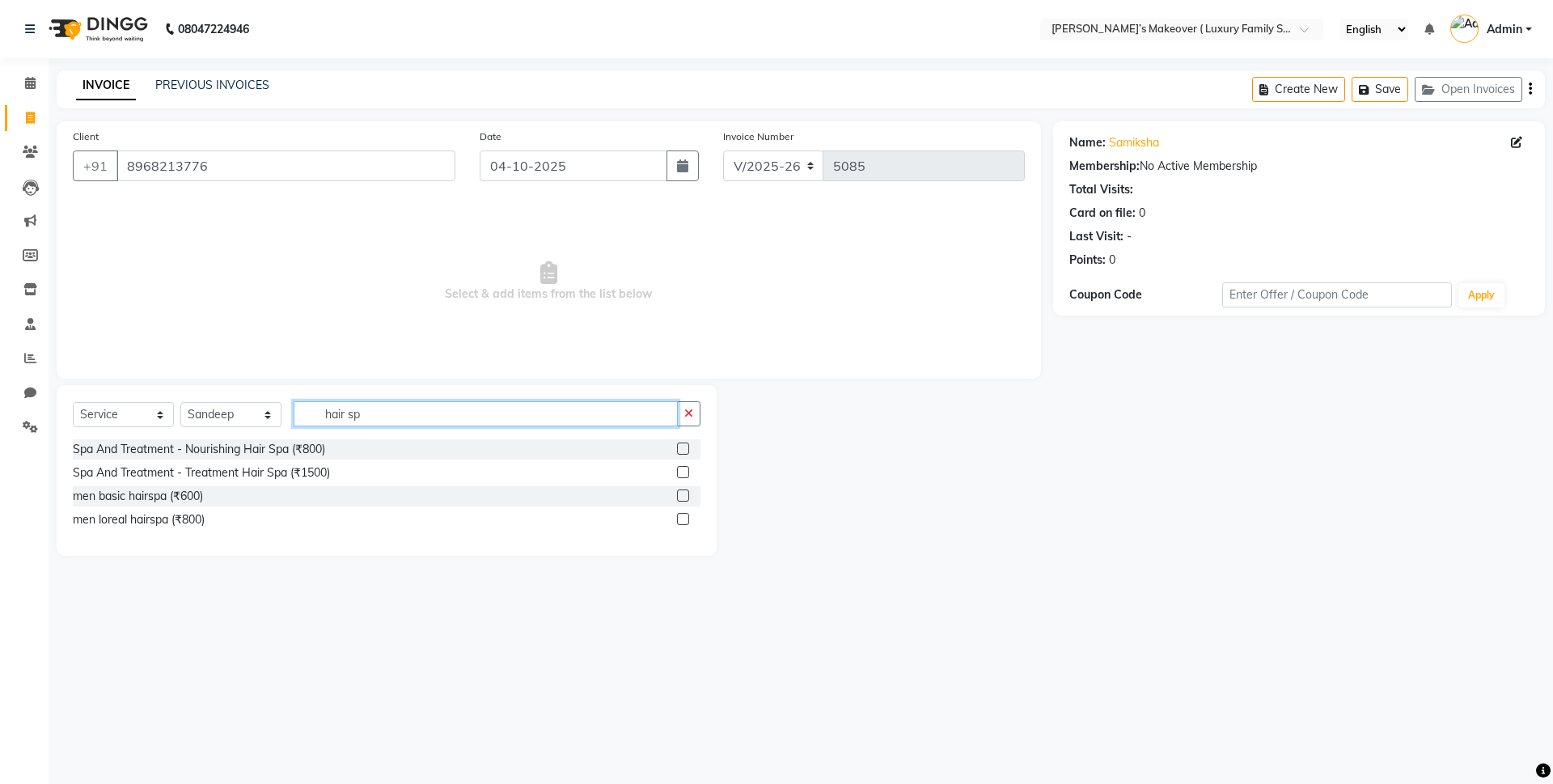
type input "hair sp"
click at [682, 469] on label at bounding box center [683, 471] width 12 height 12
click at [682, 469] on input "checkbox" at bounding box center [682, 472] width 11 height 11
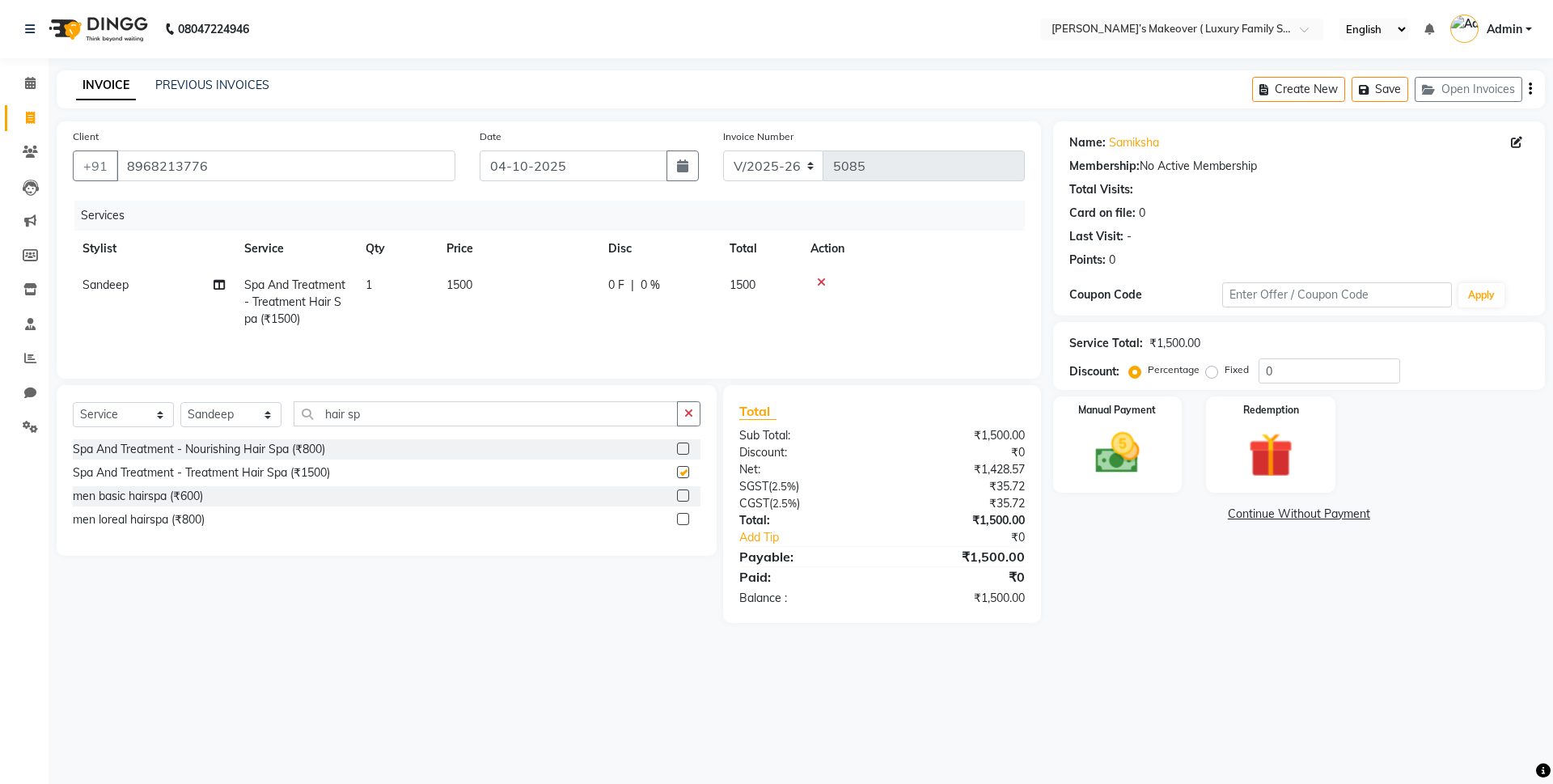
checkbox input "false"
click at [1529, 89] on icon "button" at bounding box center [1530, 89] width 3 height 1
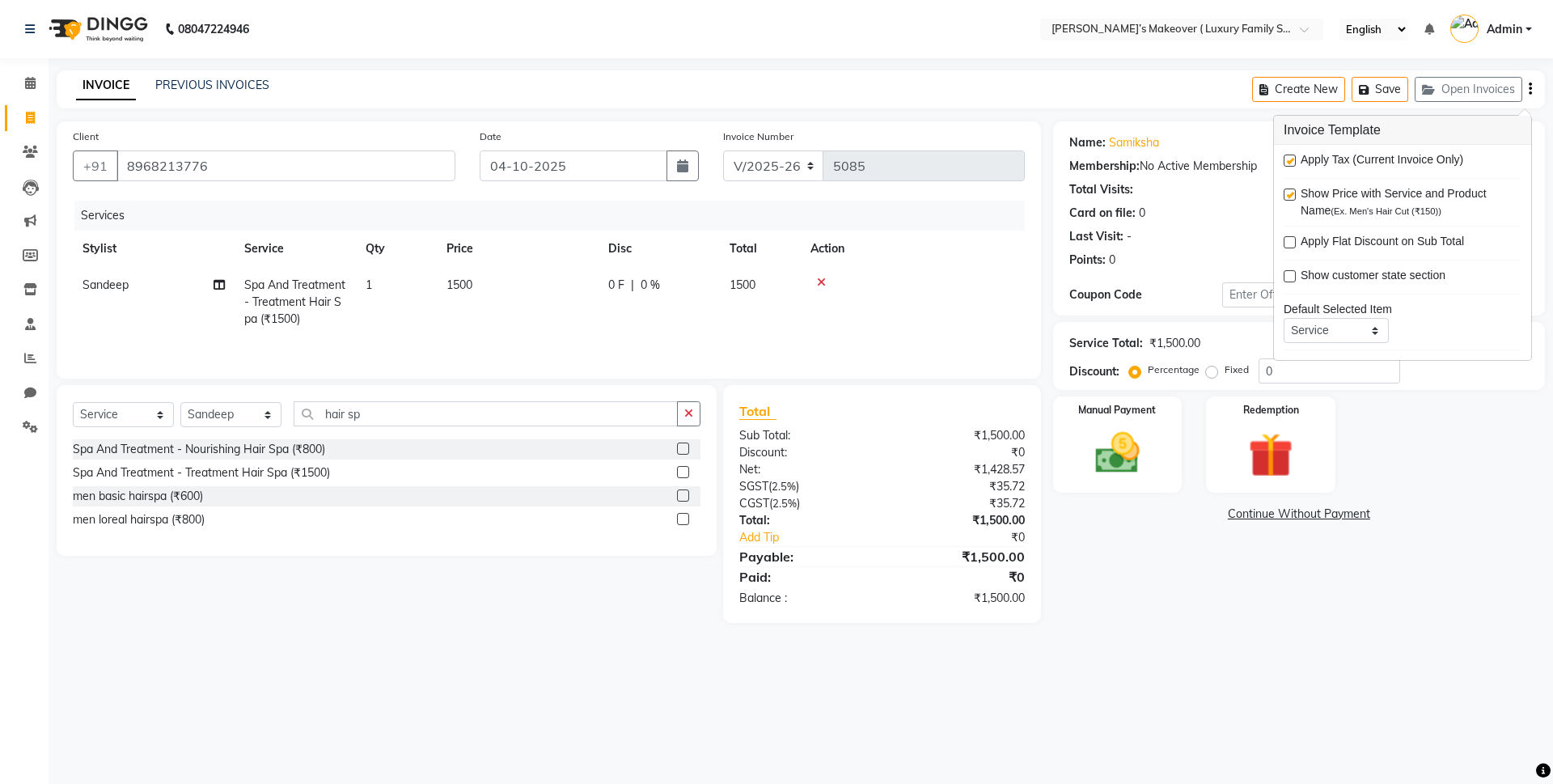
click at [1293, 161] on label at bounding box center [1289, 161] width 12 height 12
click at [1293, 161] on input "checkbox" at bounding box center [1288, 161] width 11 height 11
checkbox input "false"
click at [1178, 427] on div "Manual Payment" at bounding box center [1117, 445] width 134 height 99
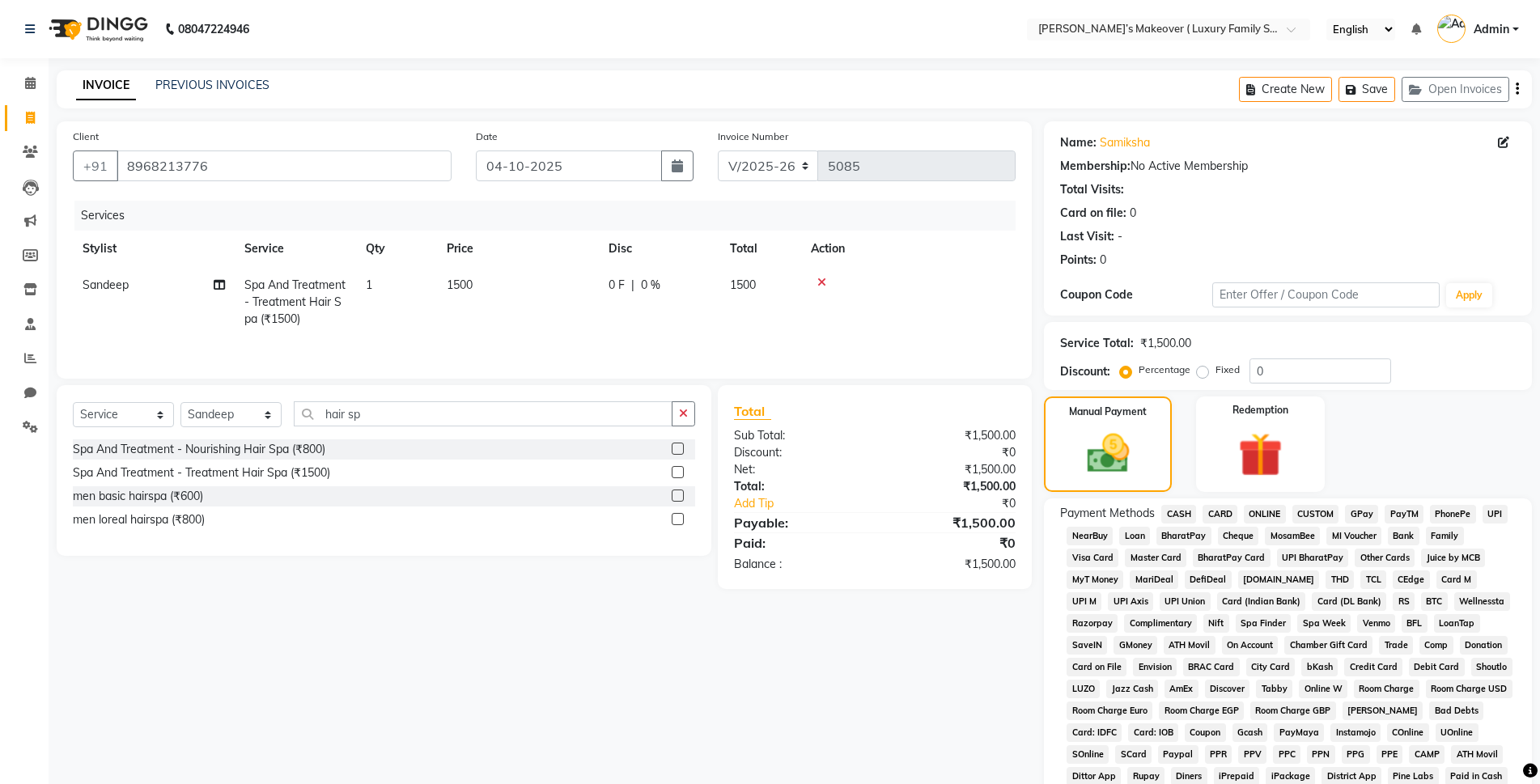
click at [1175, 505] on span "CASH" at bounding box center [1178, 513] width 34 height 18
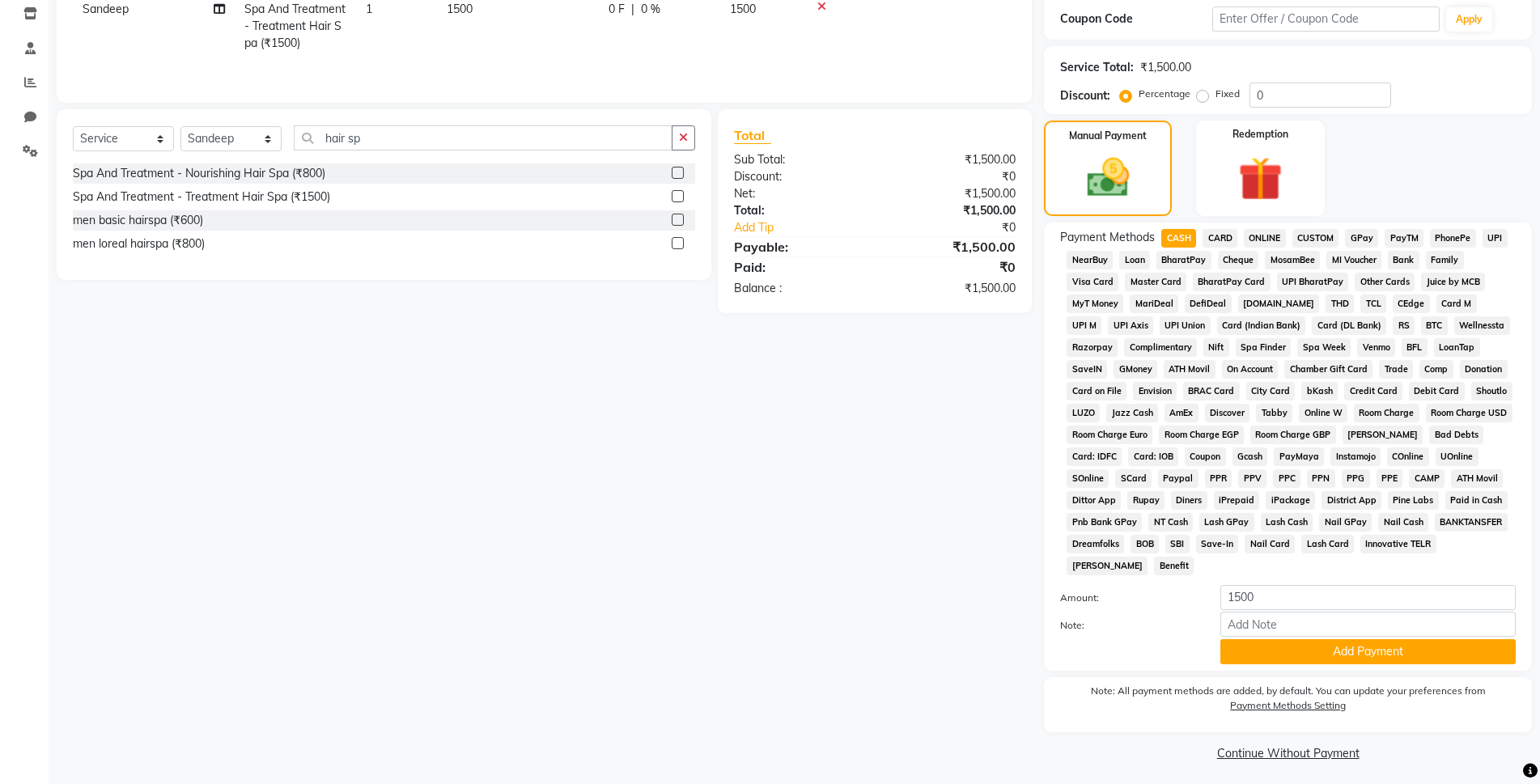
scroll to position [281, 0]
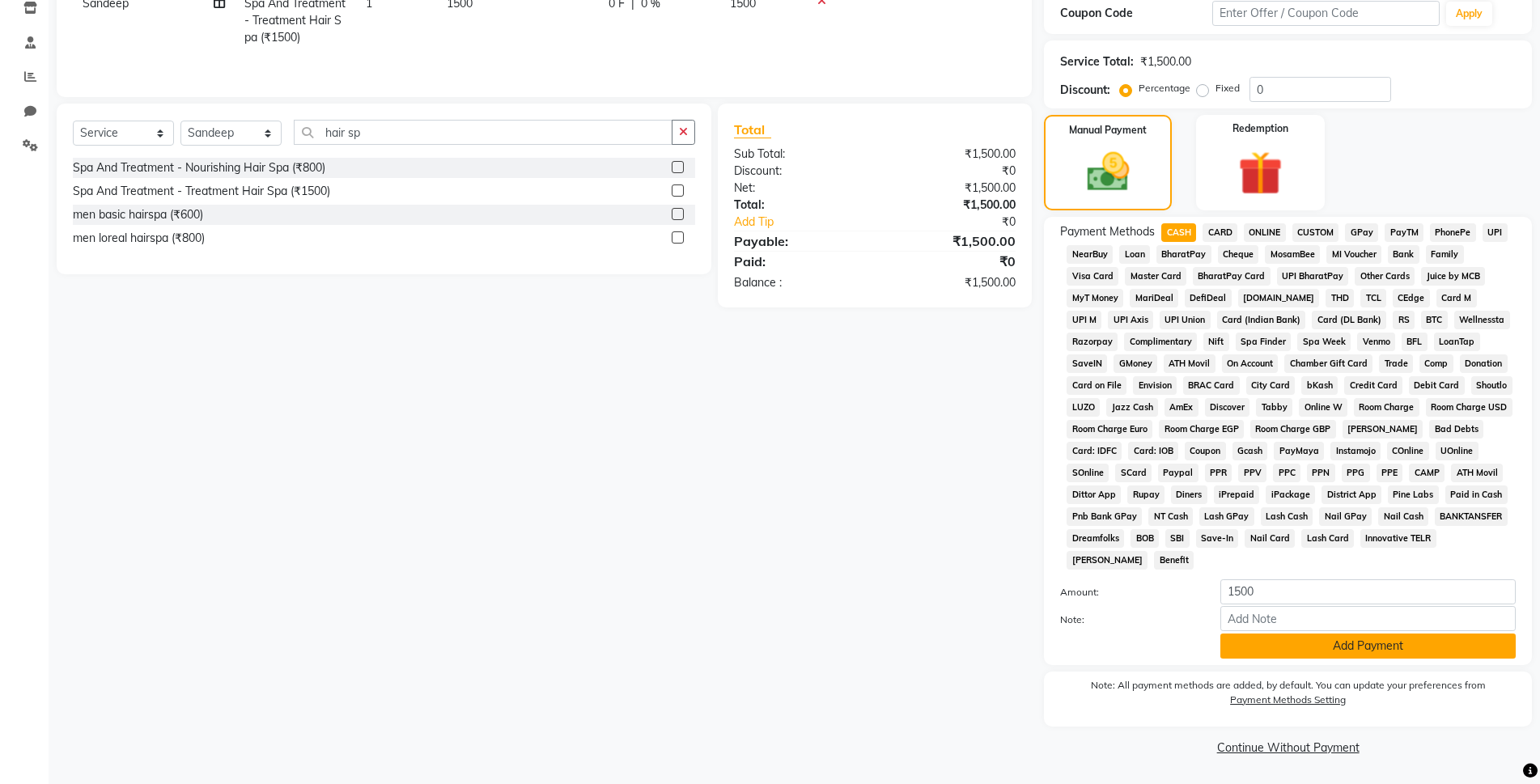
click at [1236, 638] on button "Add Payment" at bounding box center [1368, 645] width 296 height 25
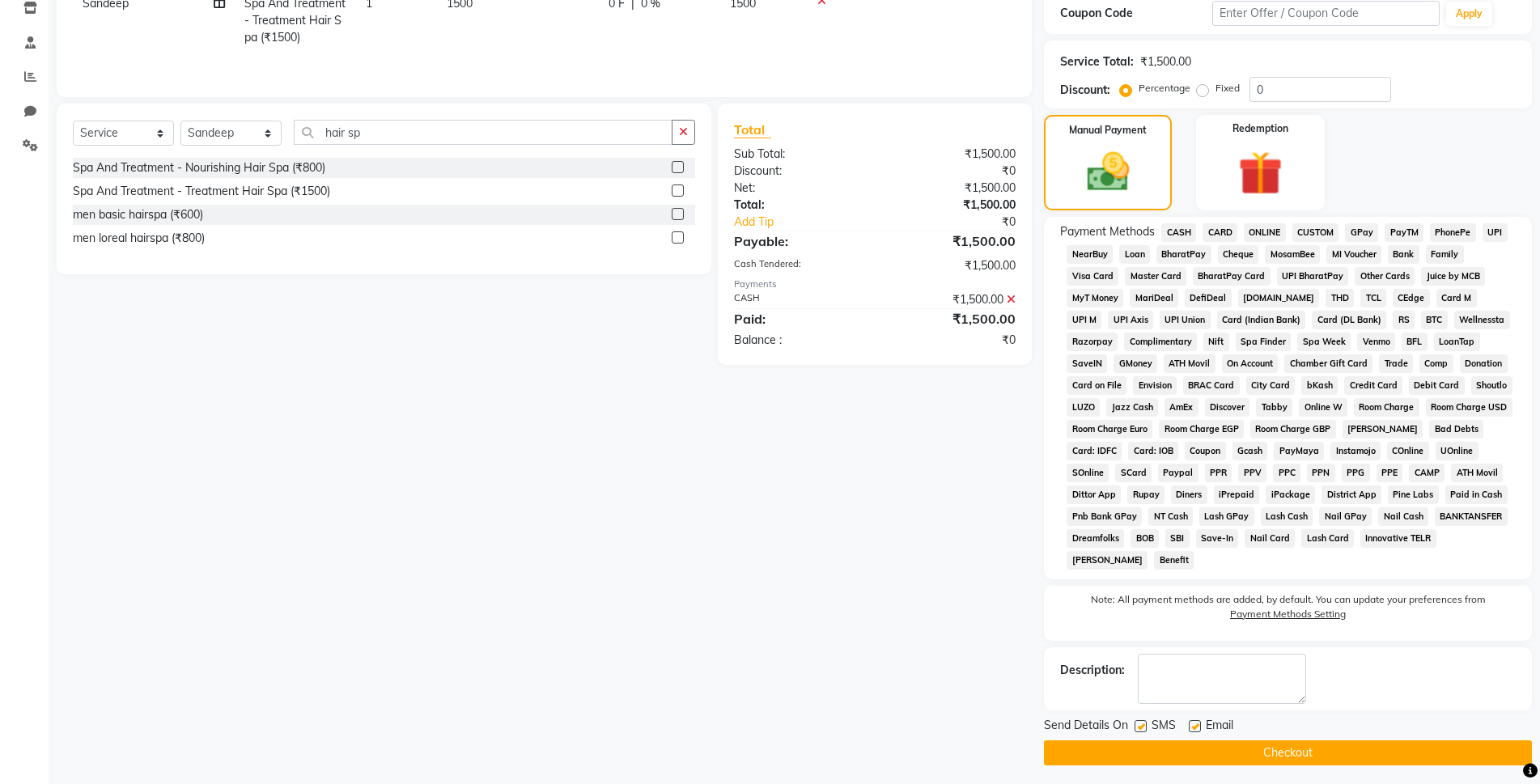
click at [1286, 747] on button "Checkout" at bounding box center [1287, 752] width 488 height 25
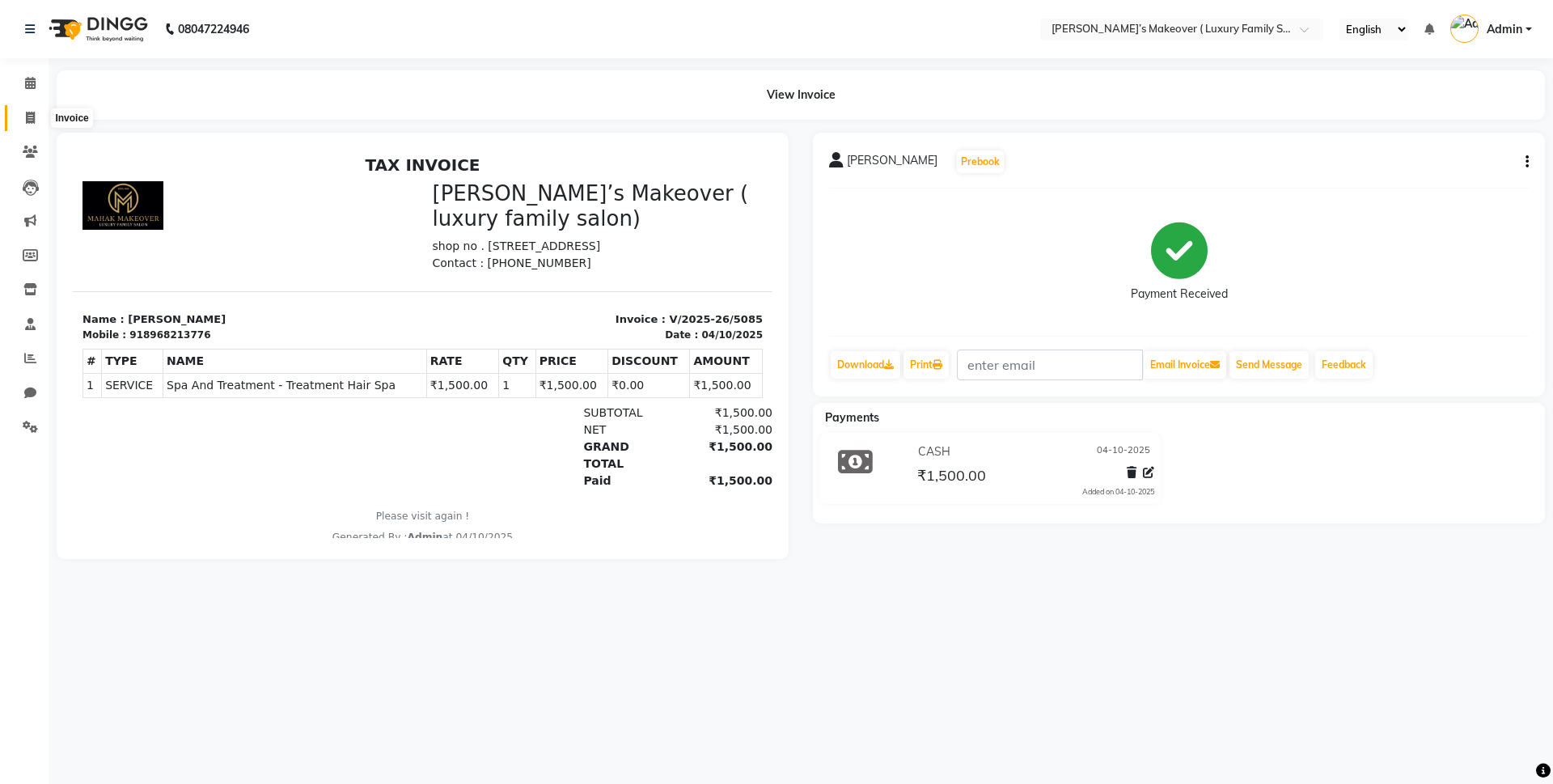
click at [26, 120] on icon at bounding box center [30, 118] width 9 height 12
select select "service"
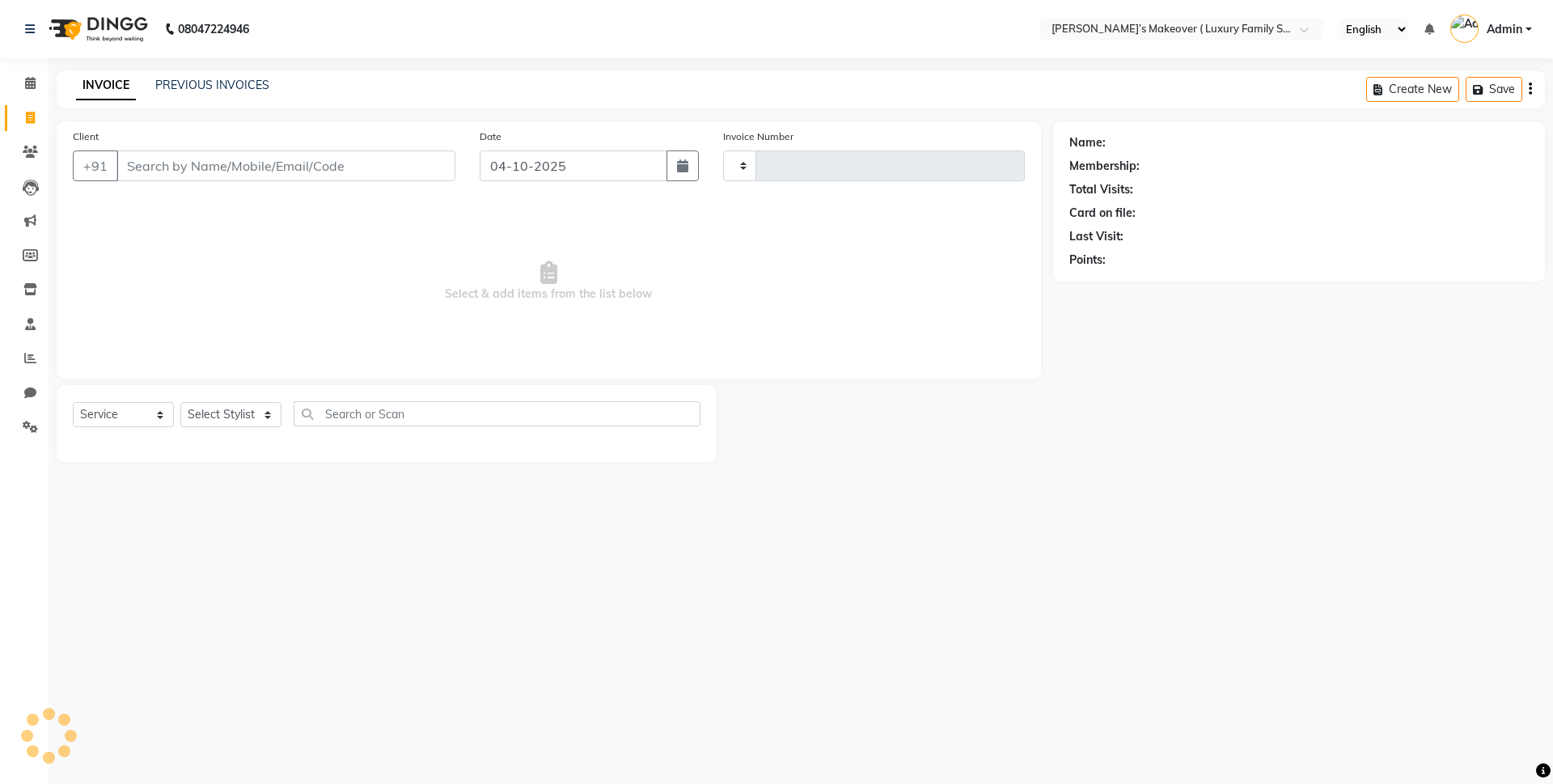
type input "5086"
select select "7777"
click at [217, 156] on input "Client" at bounding box center [286, 165] width 339 height 31
click at [188, 176] on input "Client" at bounding box center [286, 165] width 339 height 31
type input "9"
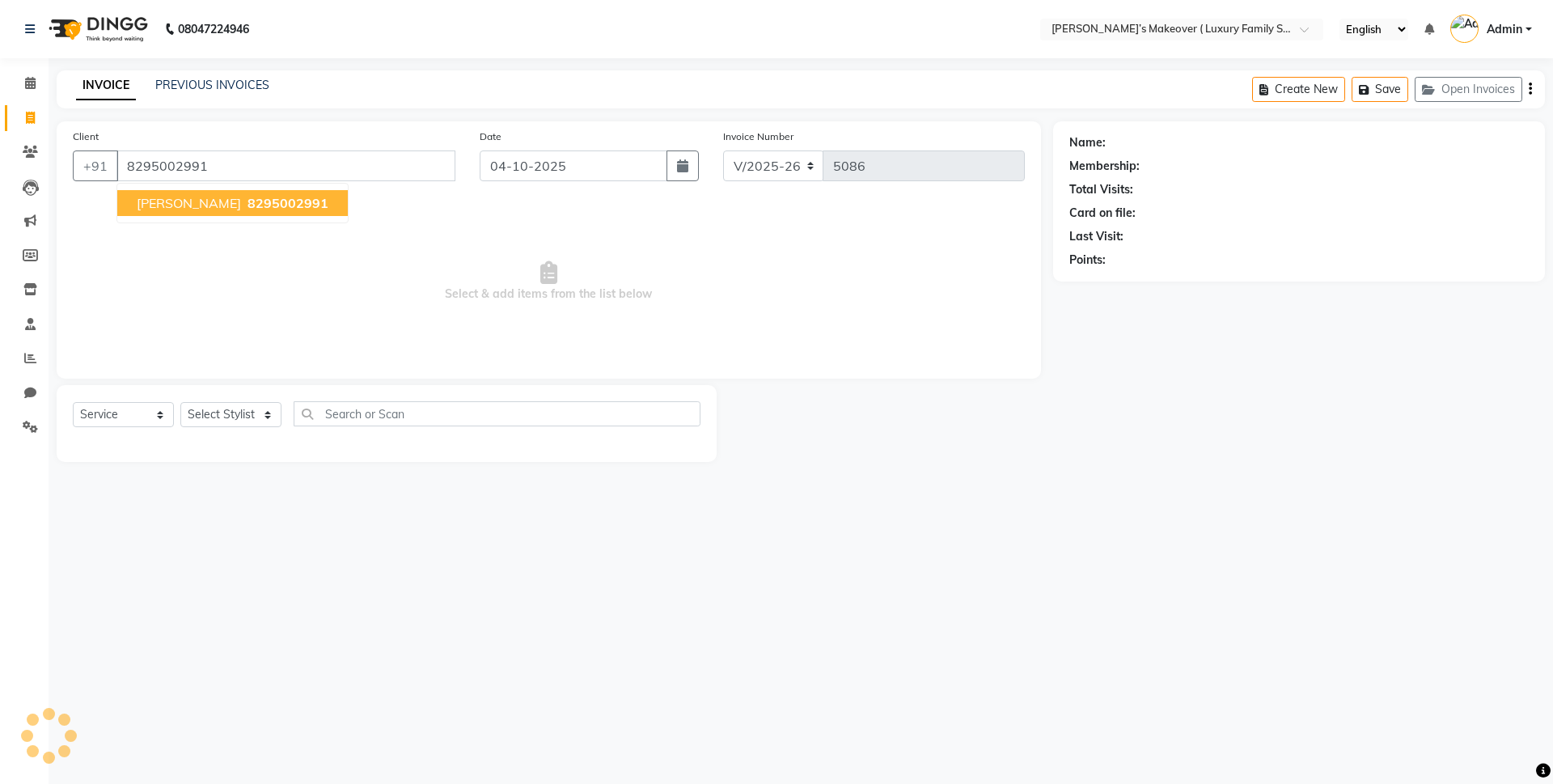
type input "8295002991"
click at [260, 207] on span "8295002991" at bounding box center [288, 203] width 81 height 16
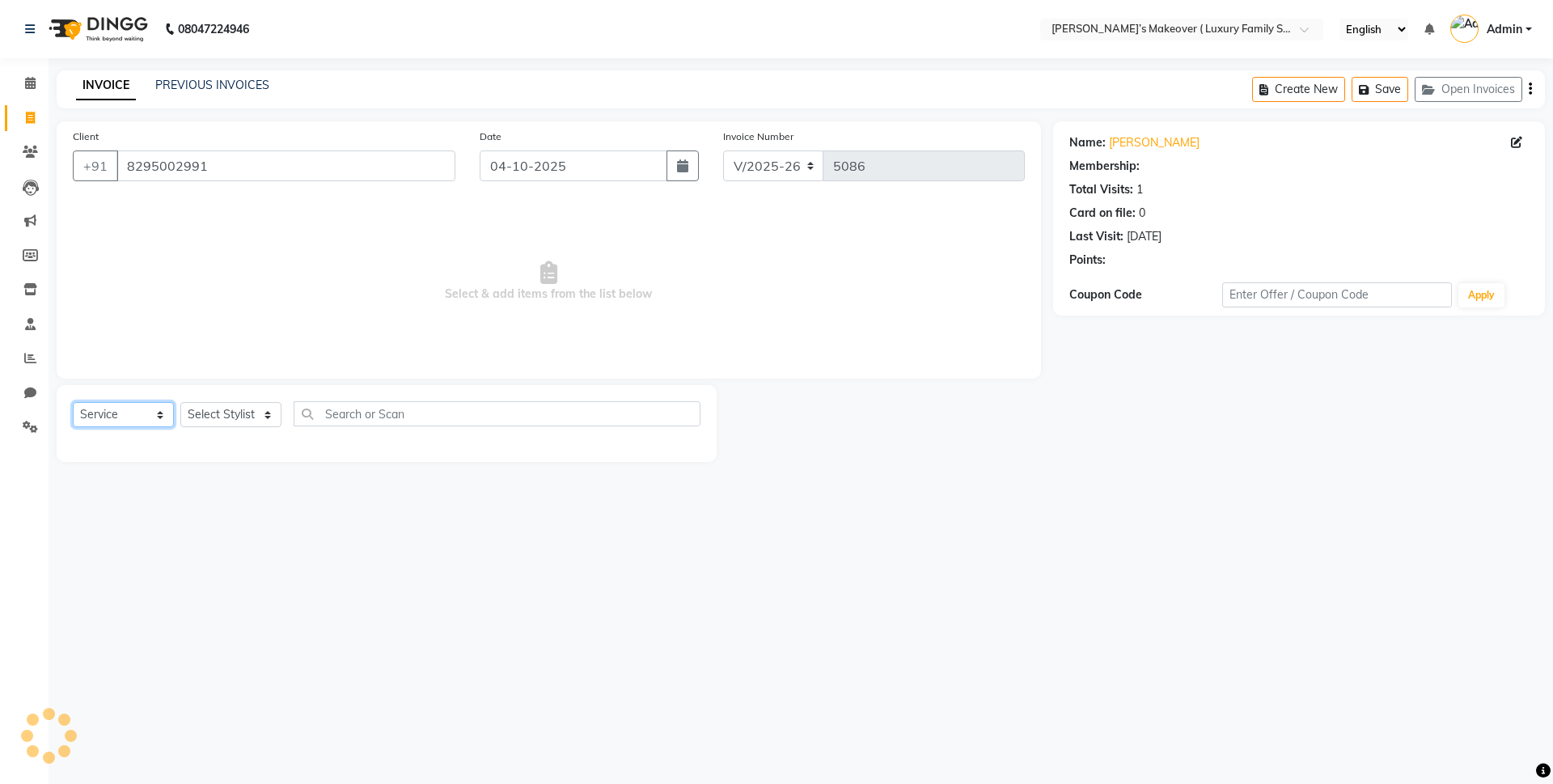
click at [155, 421] on select "Select Service Product Membership Package Voucher Prepaid Gift Card" at bounding box center [123, 414] width 101 height 25
click at [73, 402] on select "Select Service Product Membership Package Voucher Prepaid Gift Card" at bounding box center [123, 414] width 101 height 25
click at [191, 414] on select "Select Stylist [PERSON_NAME] [PERSON_NAME] [PERSON_NAME] [PERSON_NAME] Bhoomi […" at bounding box center [231, 414] width 101 height 25
click at [181, 402] on select "Select Stylist [PERSON_NAME] [PERSON_NAME] [PERSON_NAME] [PERSON_NAME] Bhoomi […" at bounding box center [231, 414] width 101 height 25
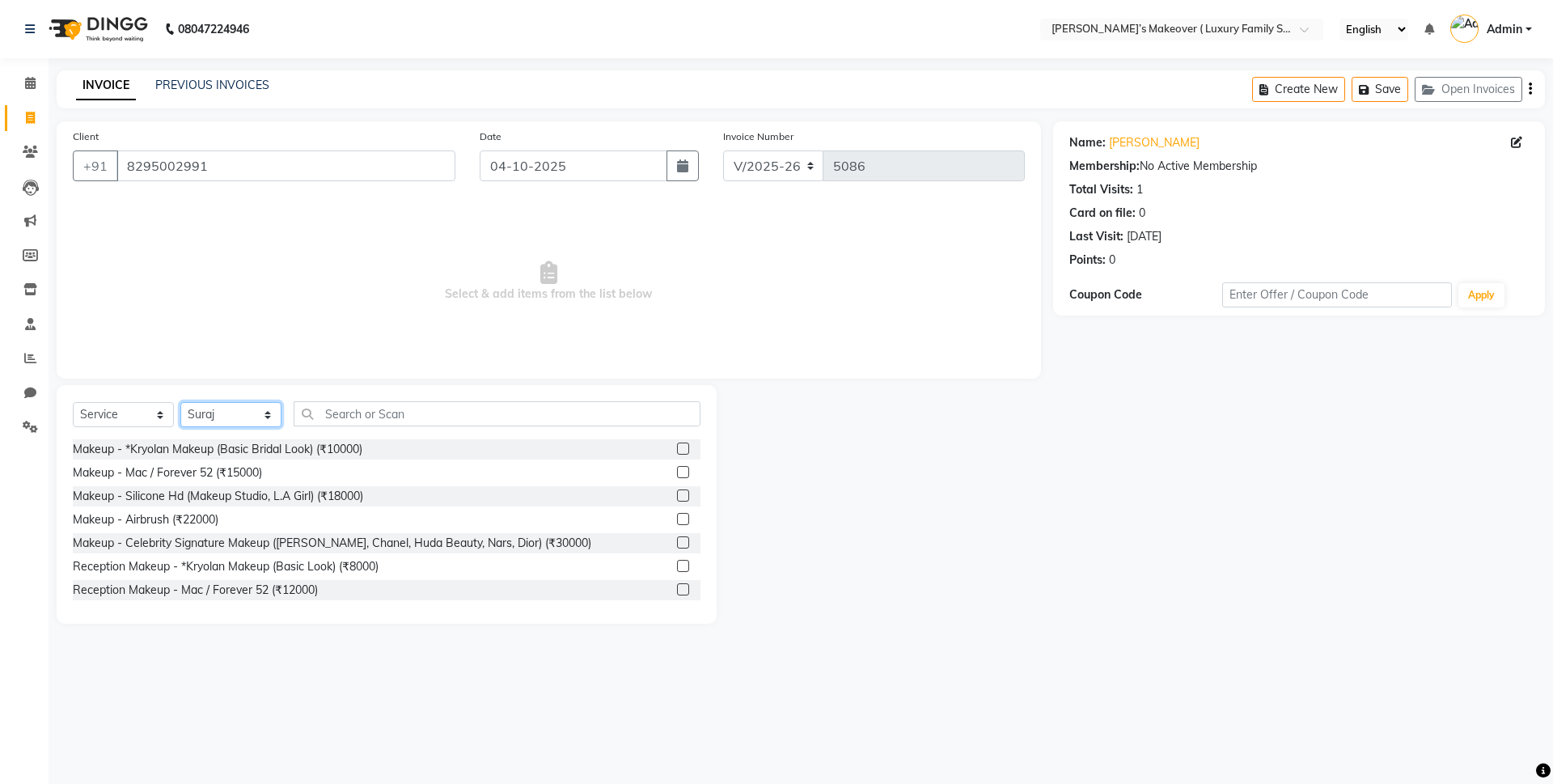
drag, startPoint x: 271, startPoint y: 420, endPoint x: 260, endPoint y: 423, distance: 11.4
click at [264, 420] on select "Select Stylist [PERSON_NAME] [PERSON_NAME] [PERSON_NAME] [PERSON_NAME] Bhoomi […" at bounding box center [231, 414] width 101 height 25
select select "69497"
click at [181, 402] on select "Select Stylist [PERSON_NAME] [PERSON_NAME] [PERSON_NAME] [PERSON_NAME] Bhoomi […" at bounding box center [231, 414] width 101 height 25
click at [409, 406] on input "text" at bounding box center [496, 414] width 406 height 25
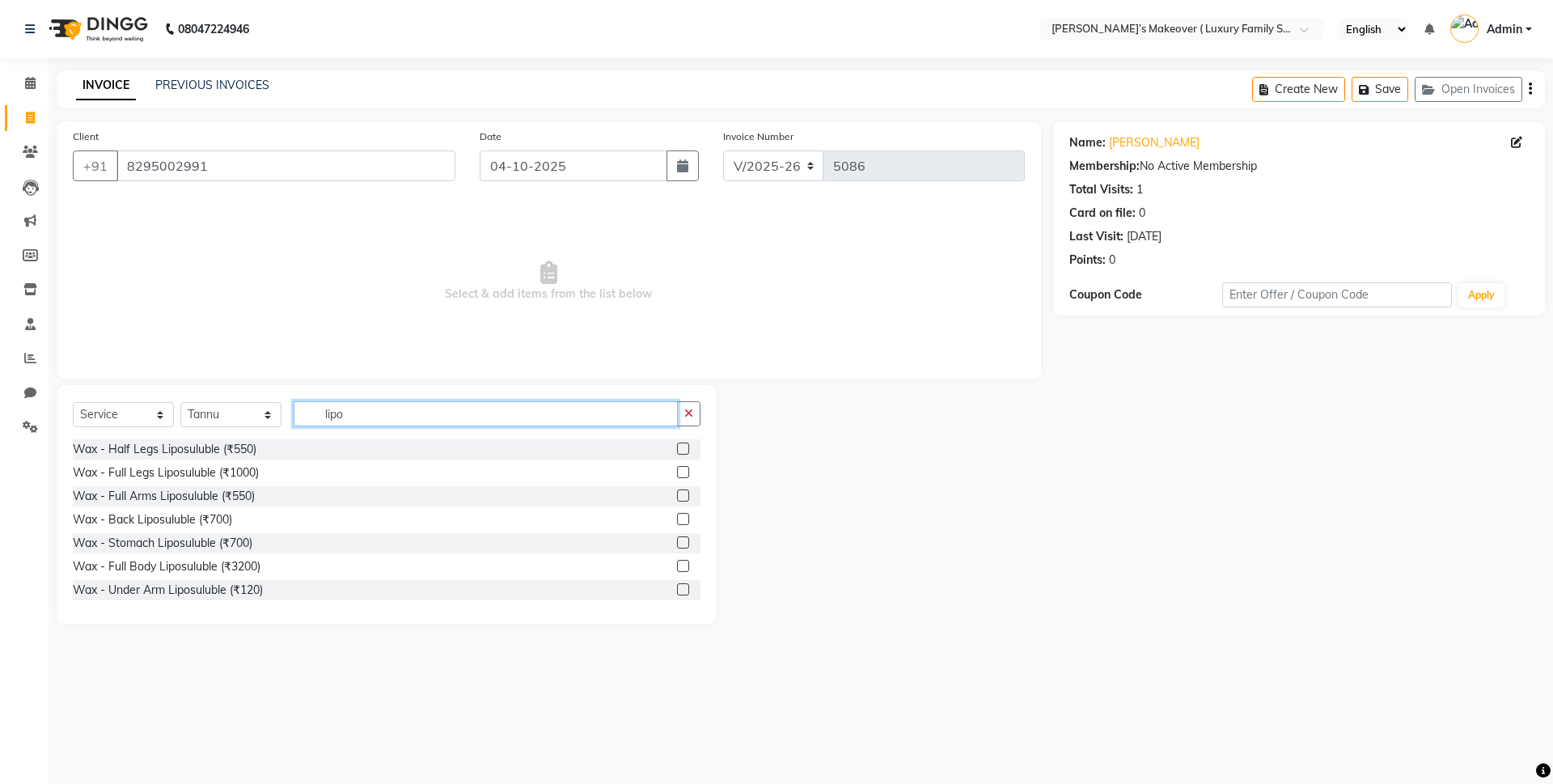
type input "lipo"
click at [677, 498] on label at bounding box center [683, 495] width 12 height 12
click at [677, 498] on input "checkbox" at bounding box center [682, 495] width 11 height 11
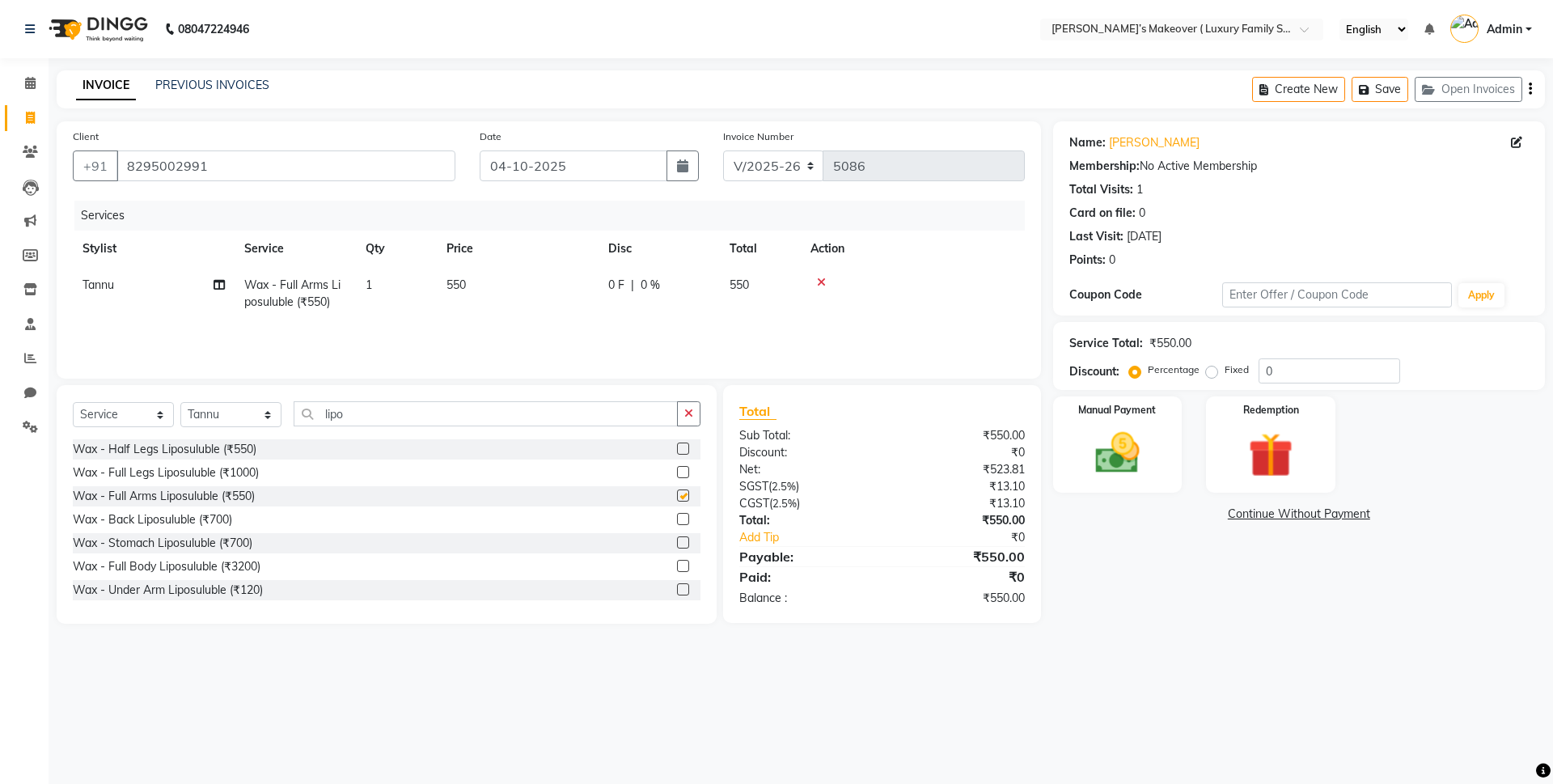
checkbox input "false"
click at [677, 585] on label at bounding box center [683, 589] width 12 height 12
click at [677, 585] on input "checkbox" at bounding box center [682, 590] width 11 height 11
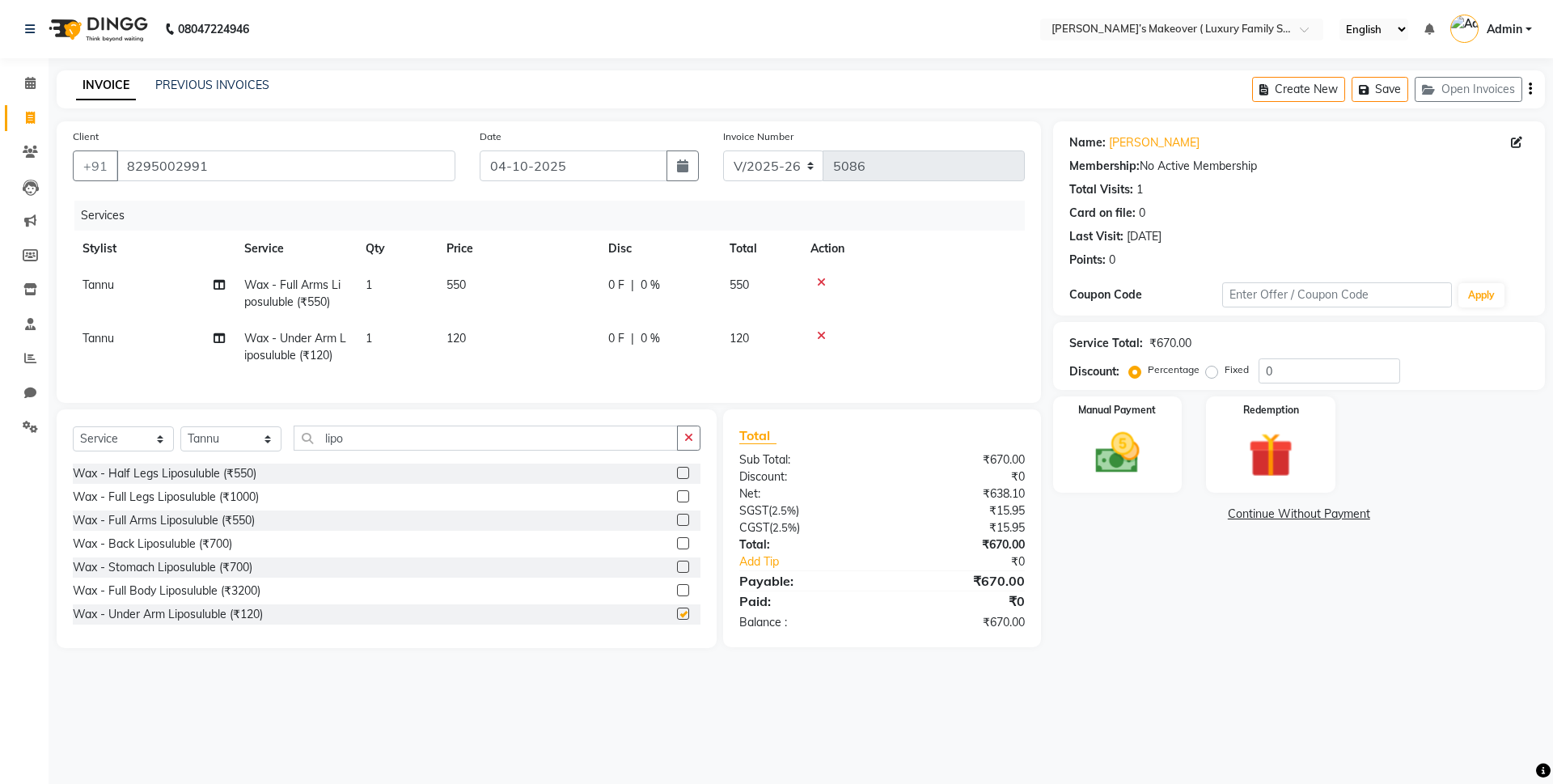
checkbox input "false"
click at [491, 450] on input "lipo" at bounding box center [486, 438] width 384 height 25
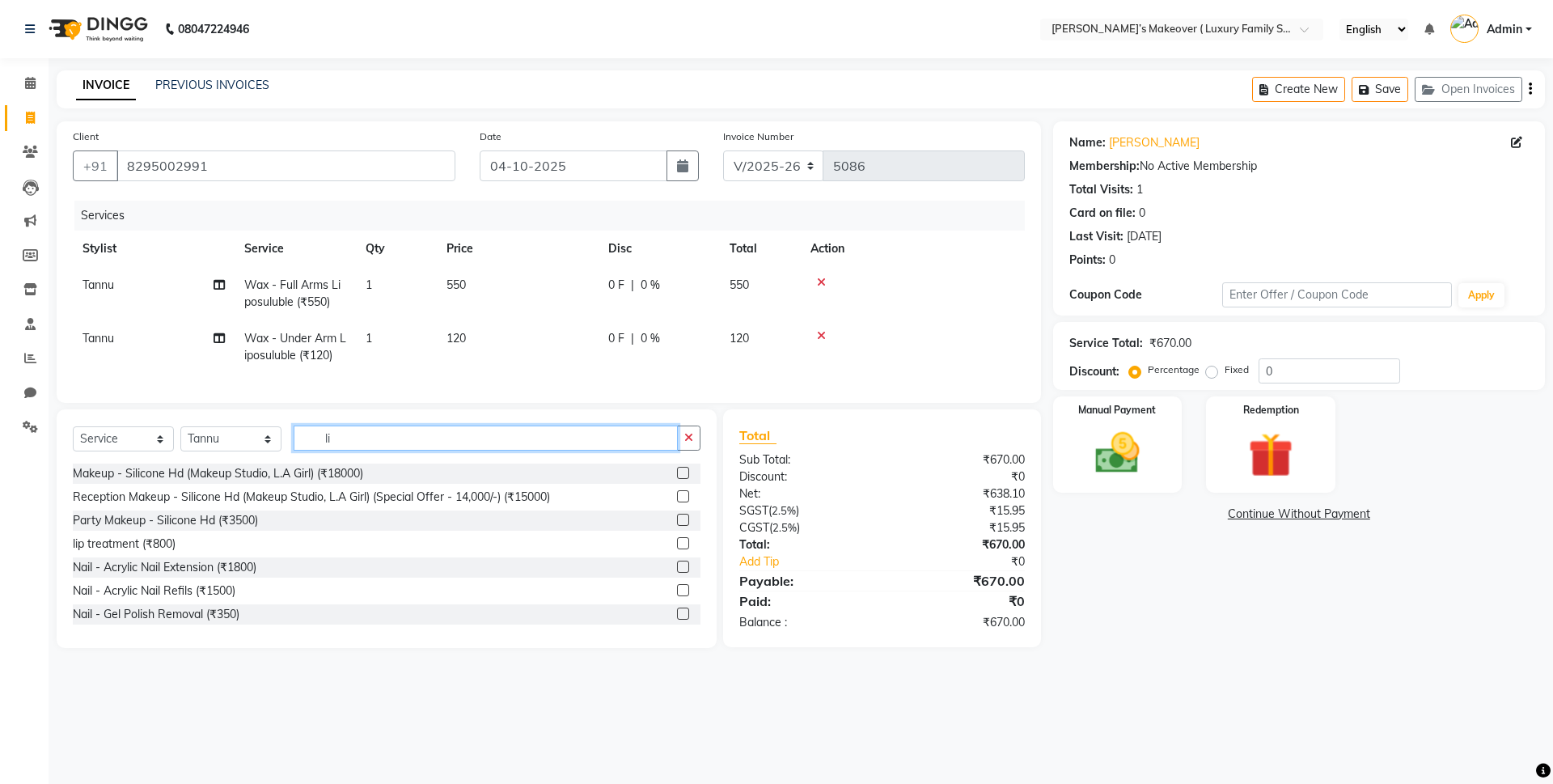
type input "l"
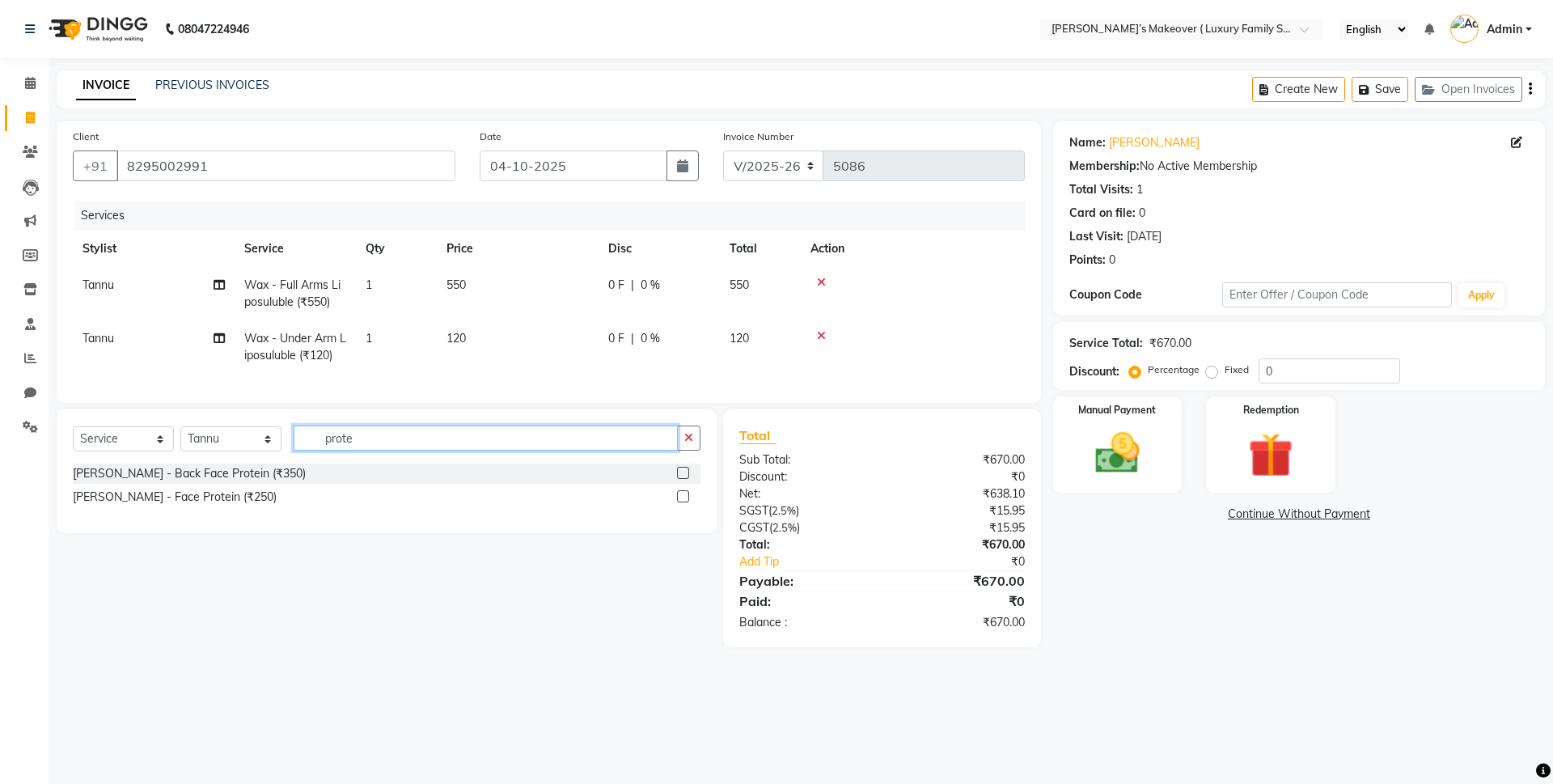
type input "prote"
click at [681, 502] on label at bounding box center [683, 496] width 12 height 12
click at [681, 502] on input "checkbox" at bounding box center [682, 496] width 11 height 11
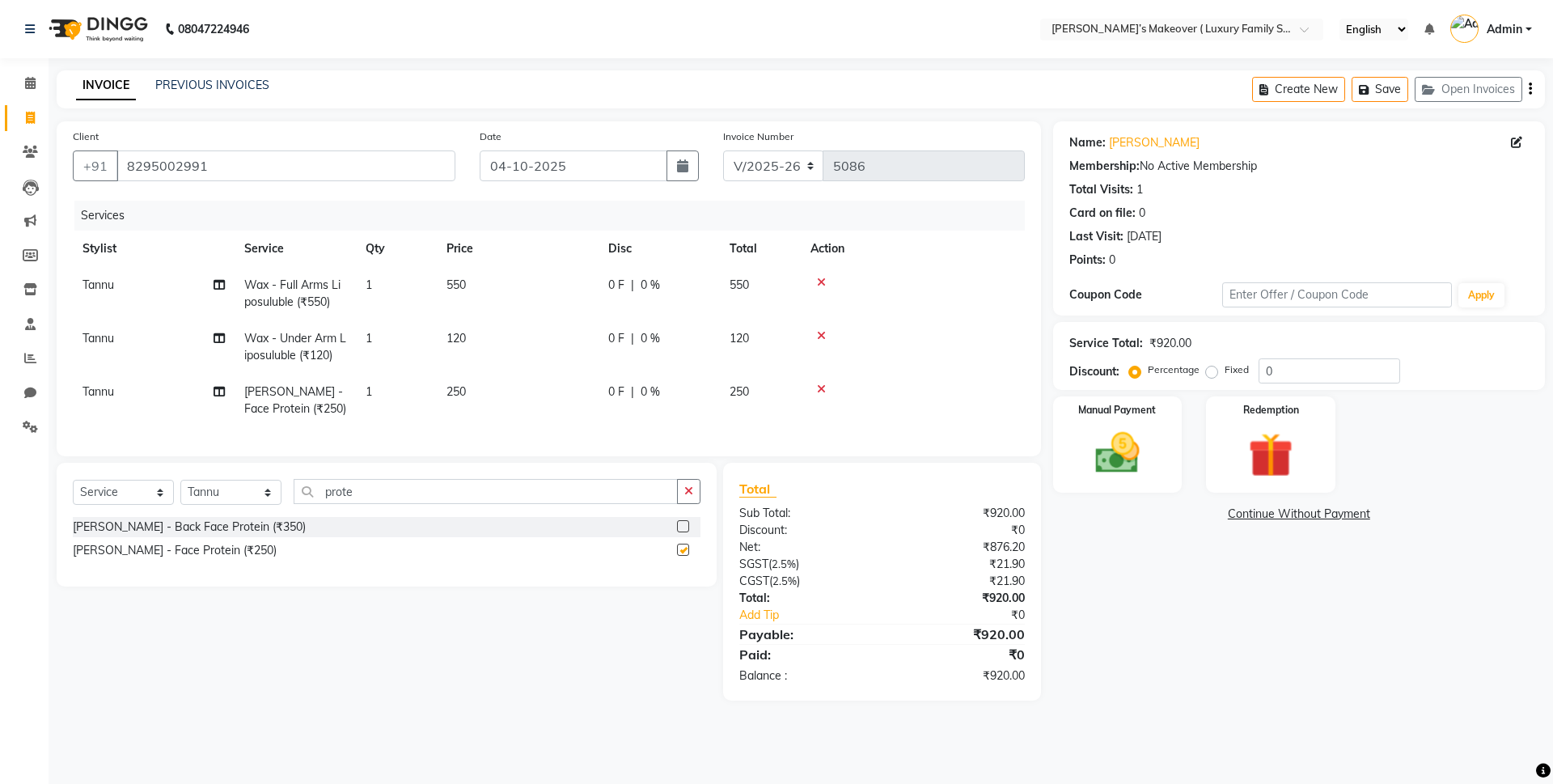
checkbox input "false"
click at [658, 499] on input "prote" at bounding box center [486, 491] width 384 height 25
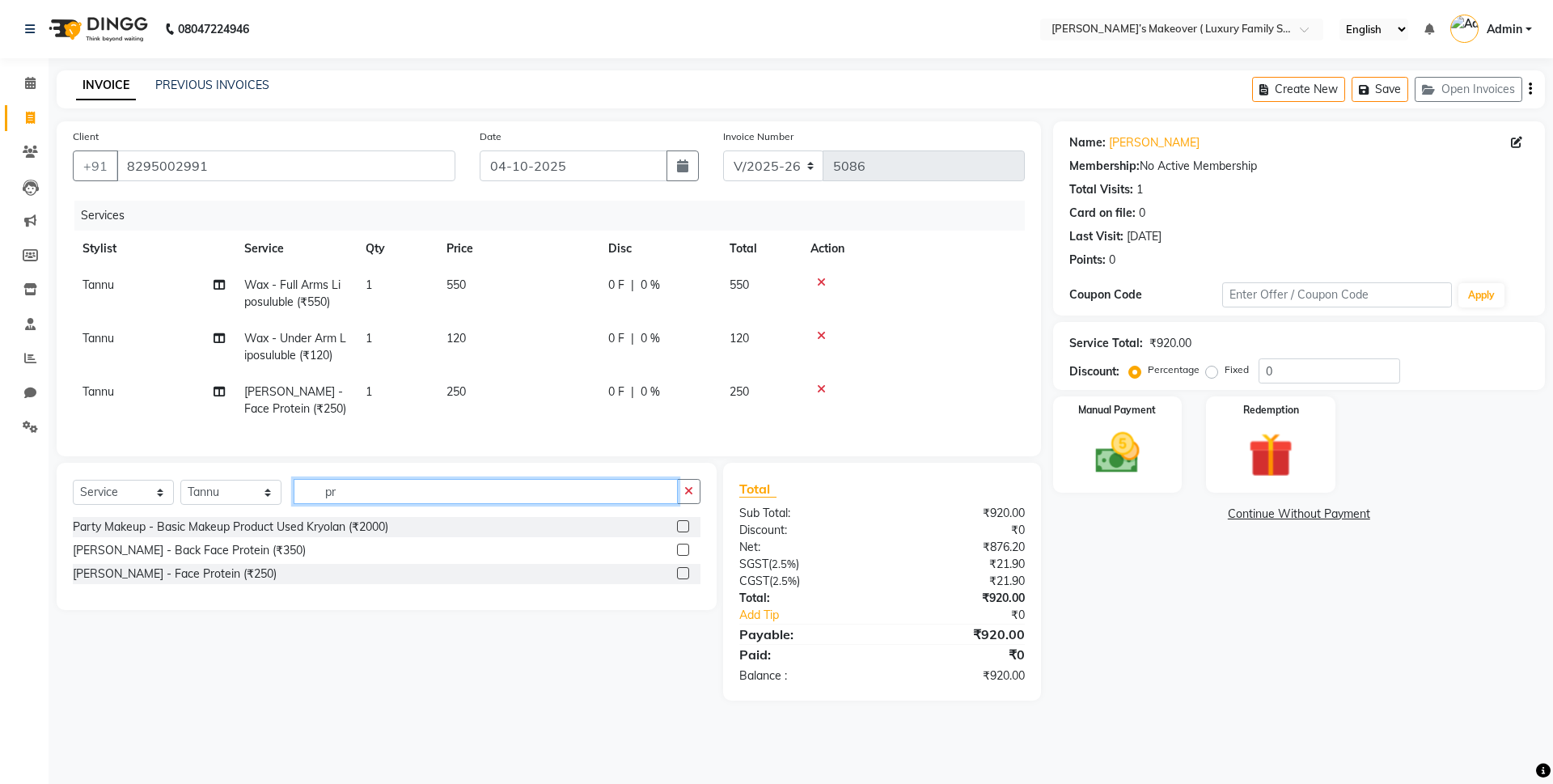
type input "p"
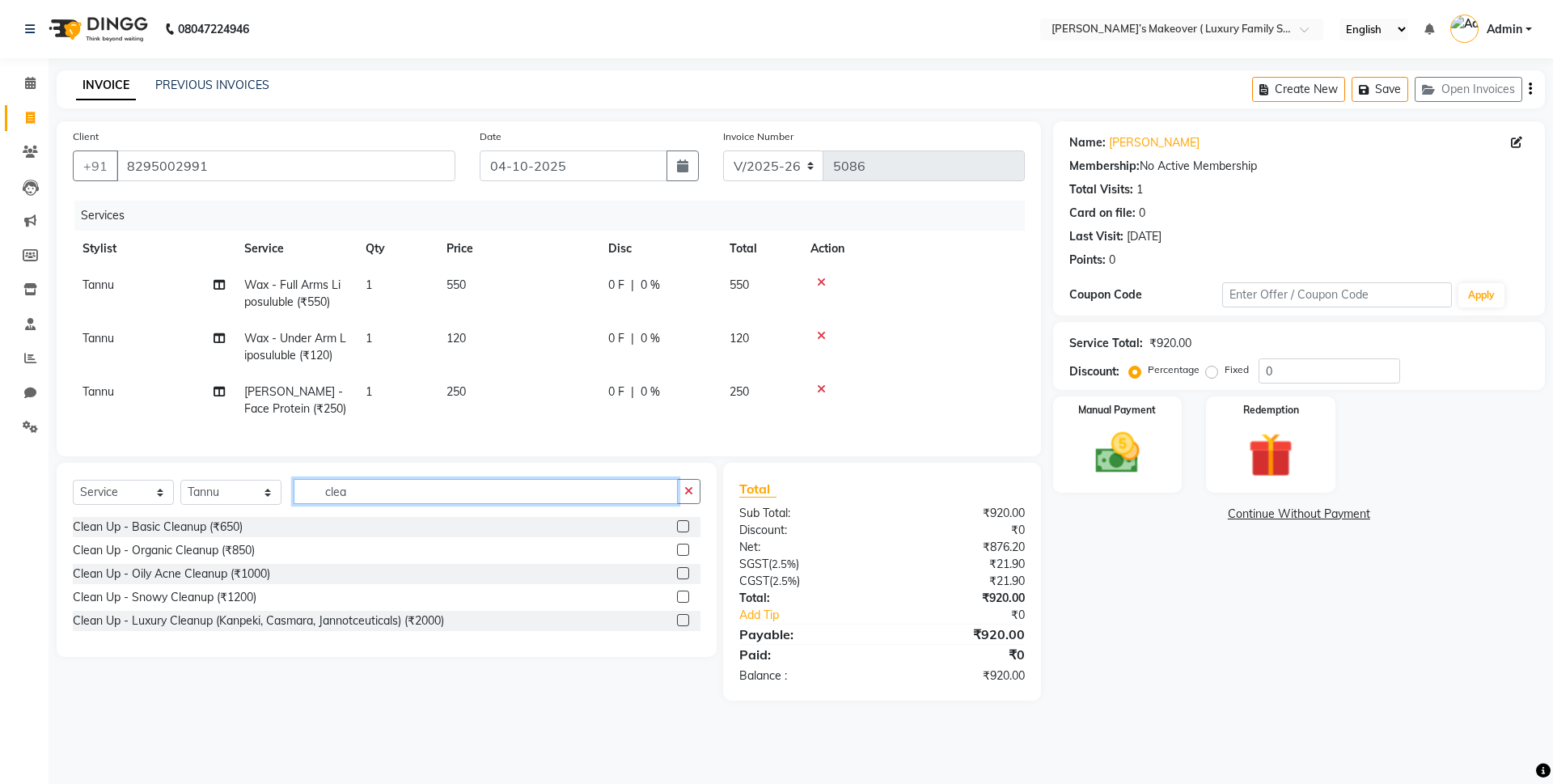
type input "clea"
click at [686, 555] on label at bounding box center [683, 549] width 12 height 12
click at [686, 555] on input "checkbox" at bounding box center [682, 550] width 11 height 11
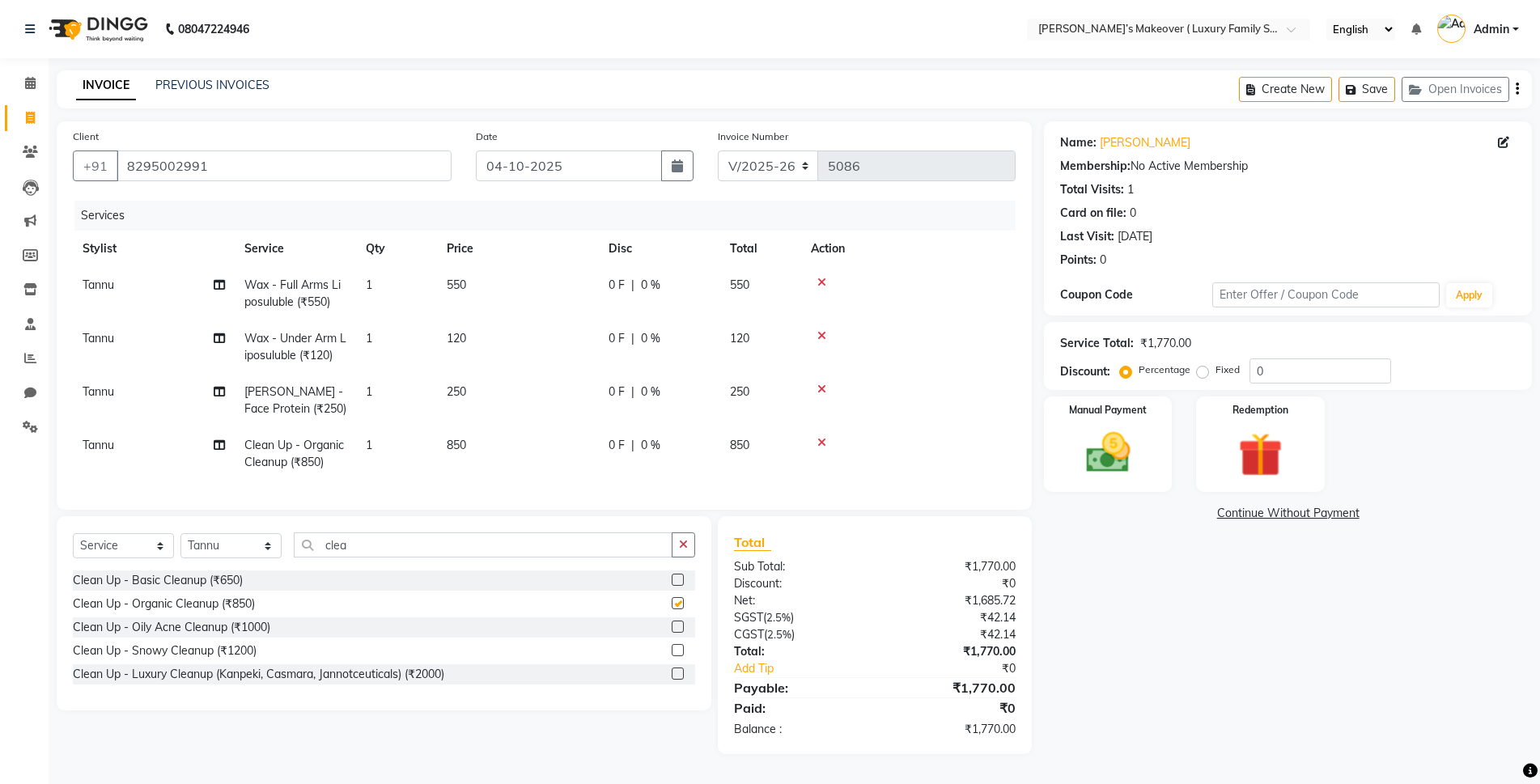
checkbox input "false"
click at [1519, 88] on div "Create New Save Open Invoices" at bounding box center [1385, 90] width 293 height 38
click at [1516, 90] on icon "button" at bounding box center [1516, 89] width 3 height 1
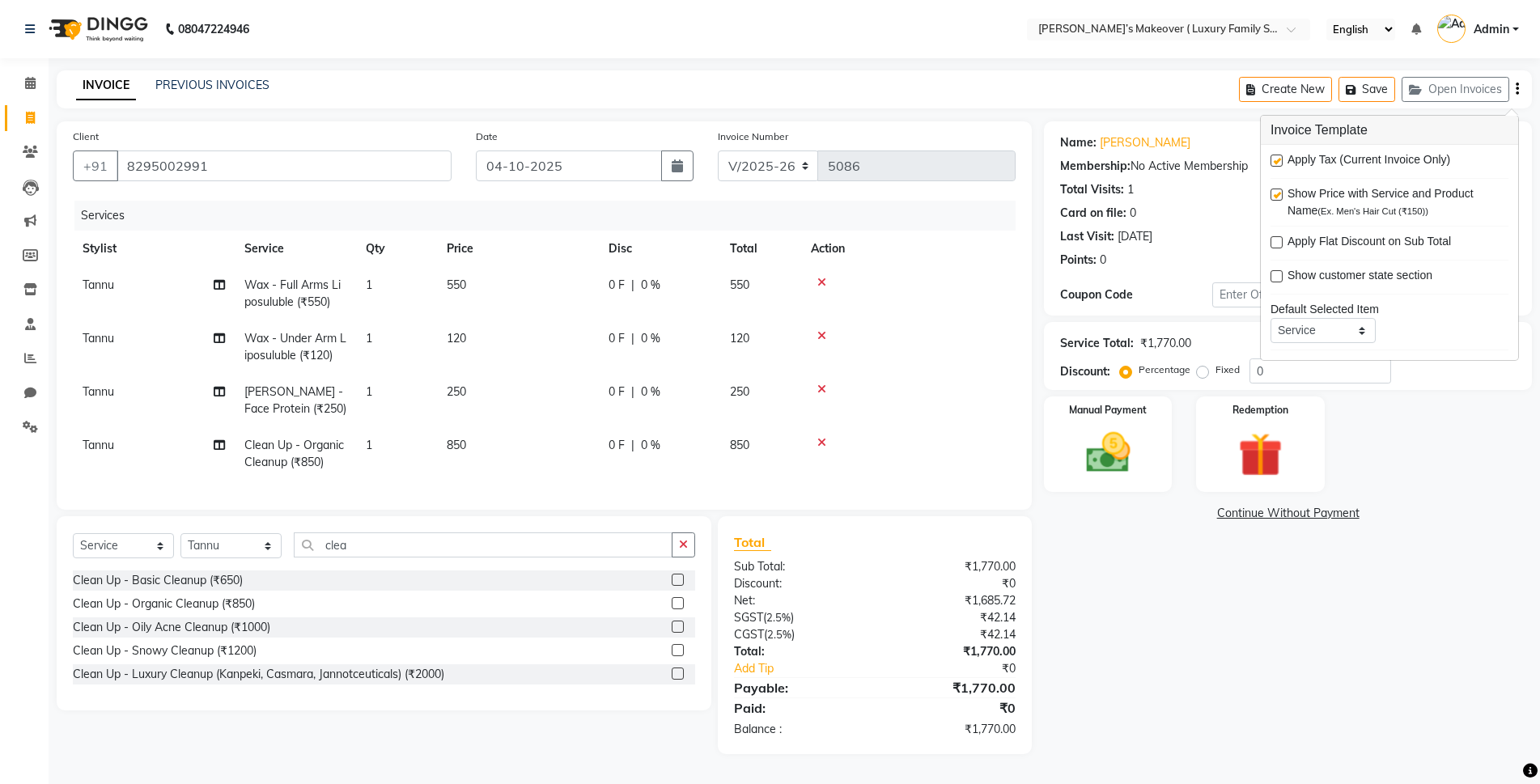
click at [1276, 155] on label at bounding box center [1276, 161] width 12 height 12
click at [1276, 156] on input "checkbox" at bounding box center [1275, 161] width 11 height 11
checkbox input "false"
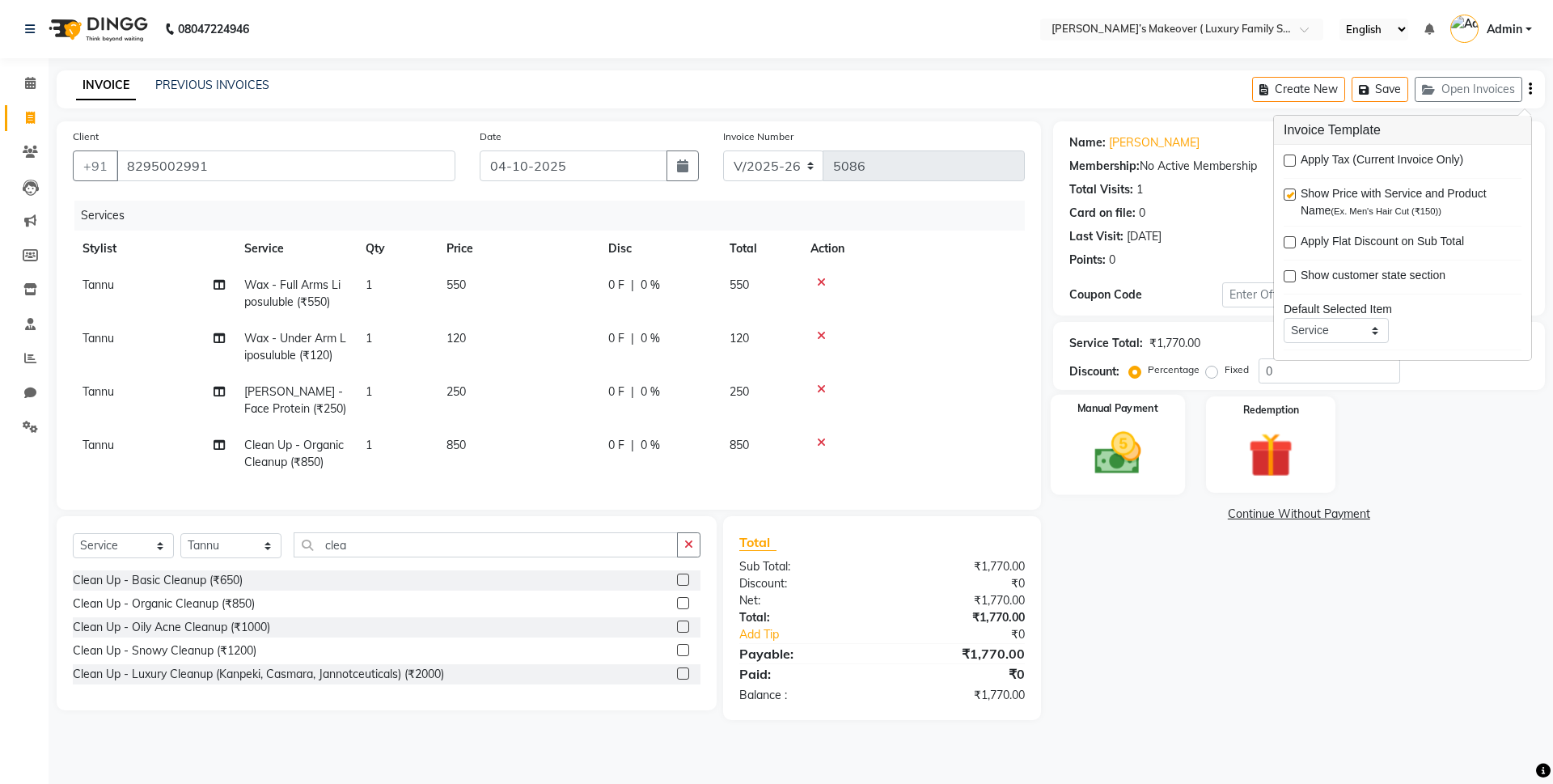
click at [1140, 439] on img at bounding box center [1117, 453] width 76 height 54
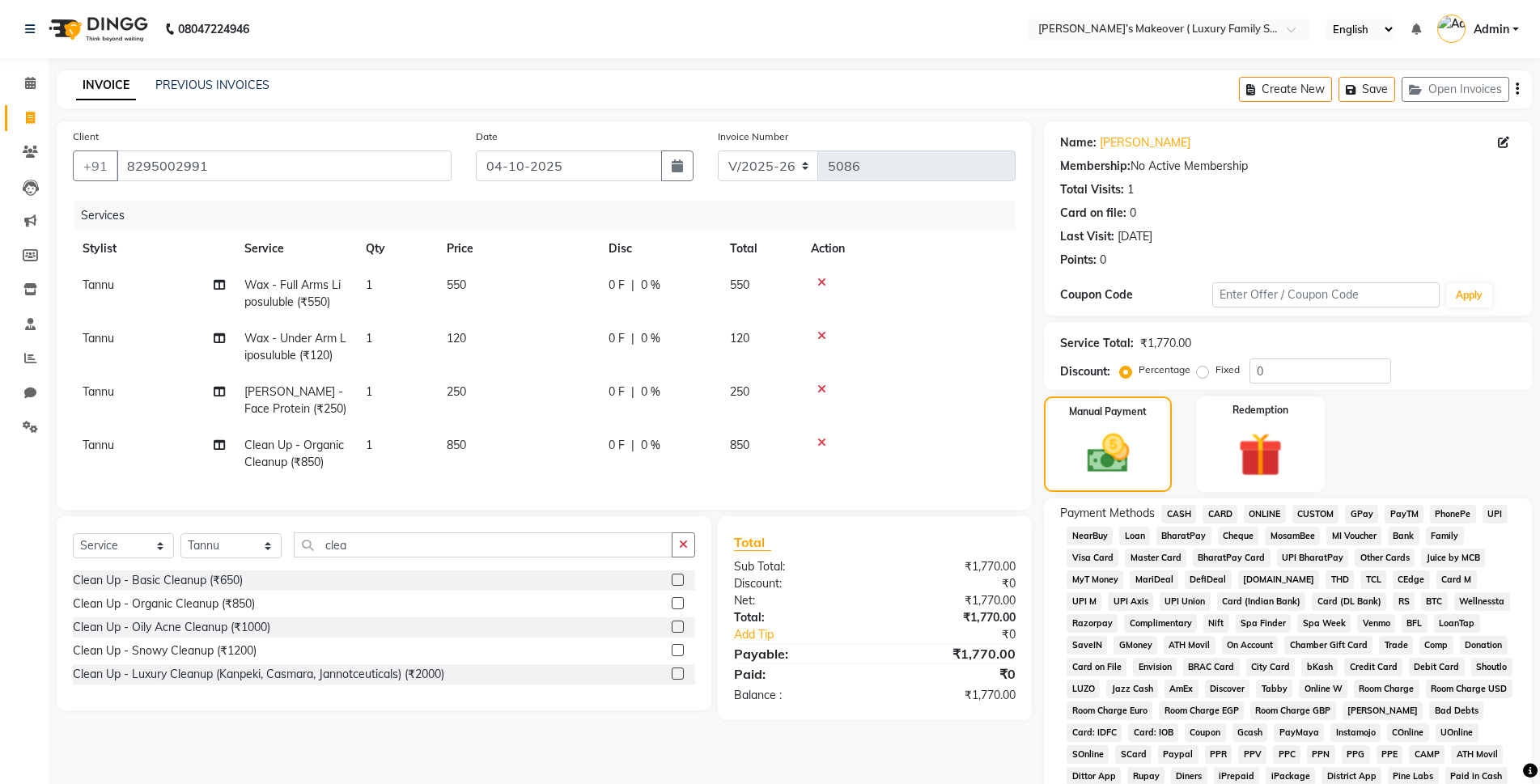
click at [1180, 506] on span "CASH" at bounding box center [1178, 513] width 34 height 18
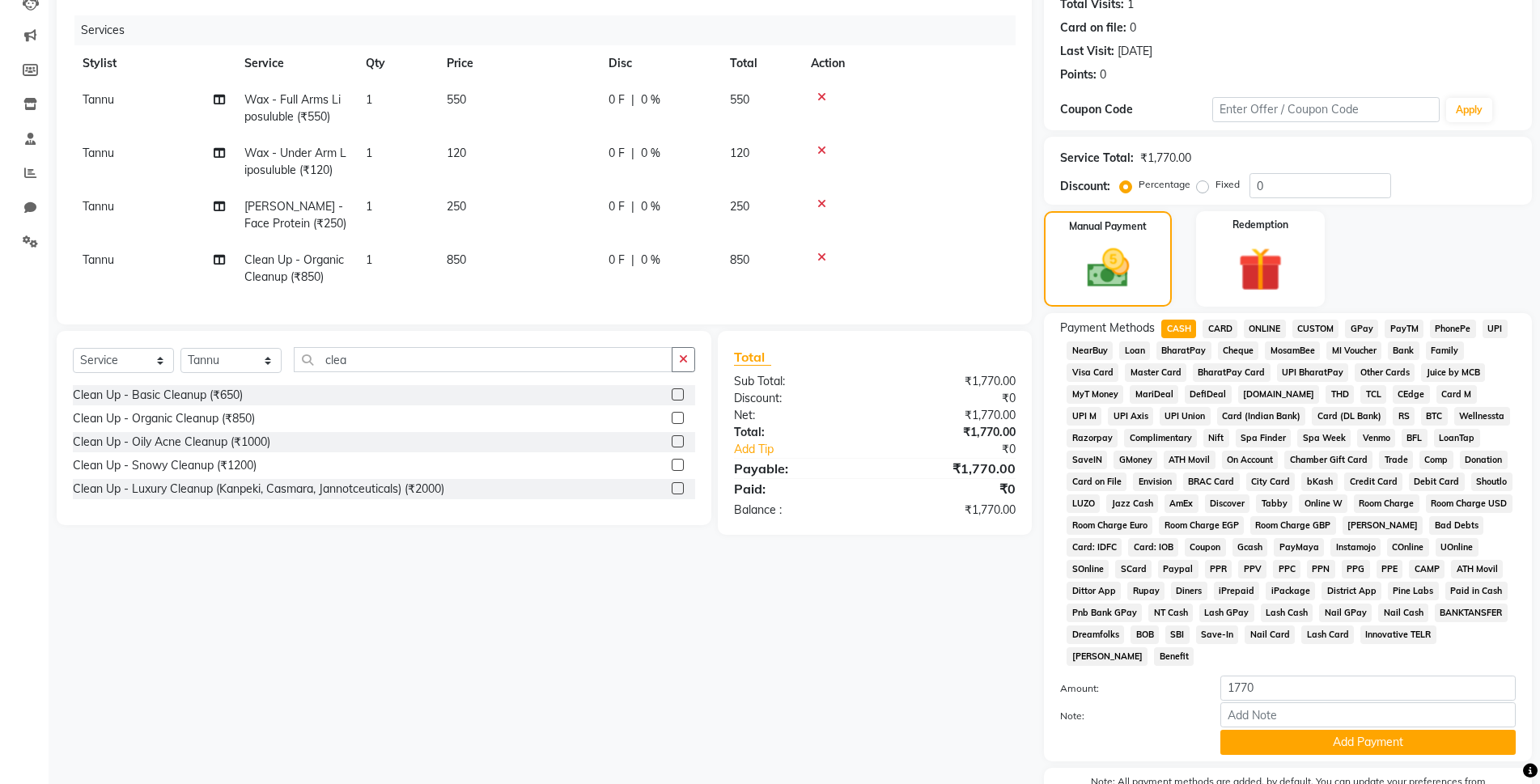
scroll to position [281, 0]
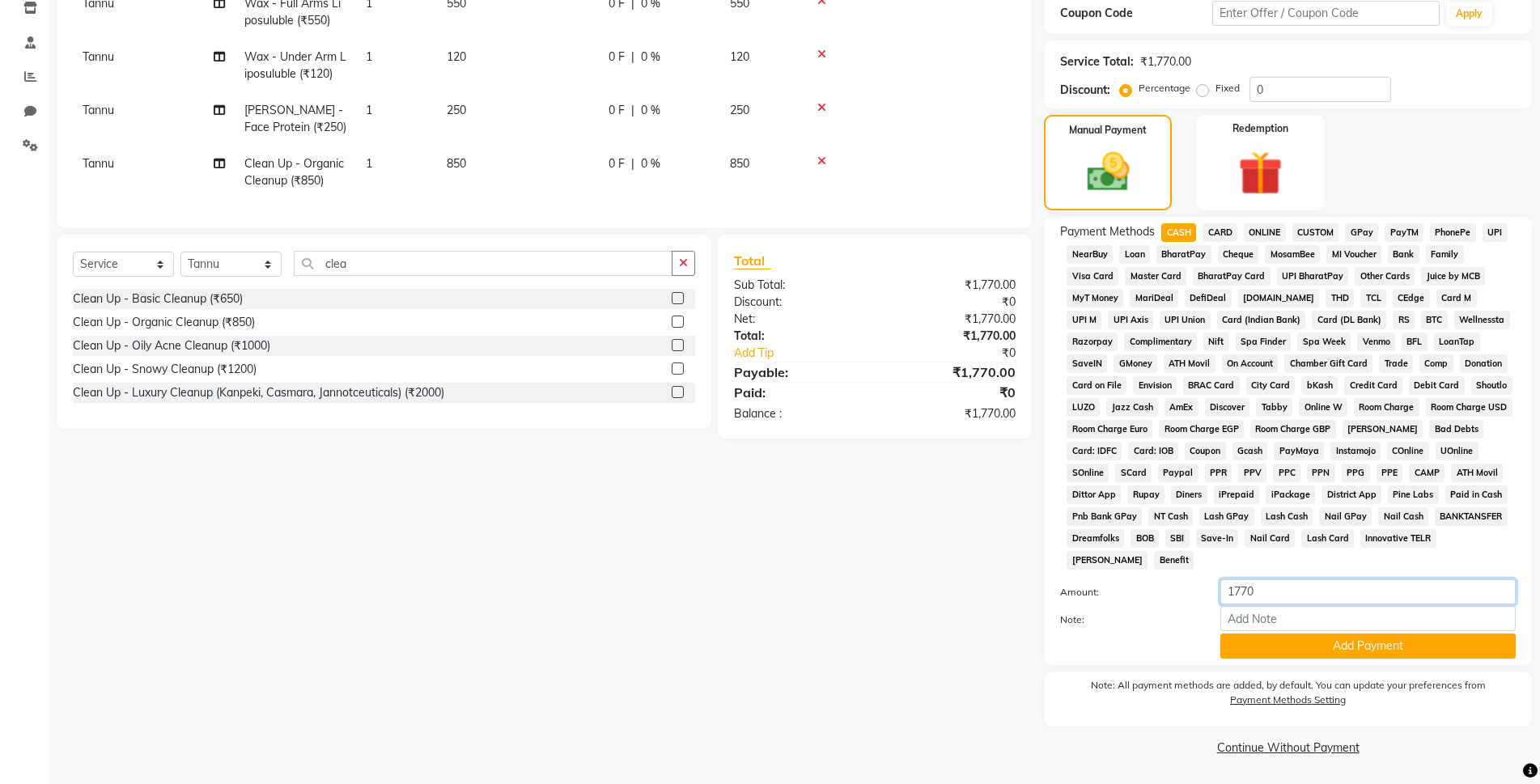
click at [1261, 597] on input "1770" at bounding box center [1368, 592] width 296 height 25
type input "1700"
click at [1257, 641] on button "Add Payment" at bounding box center [1368, 645] width 296 height 25
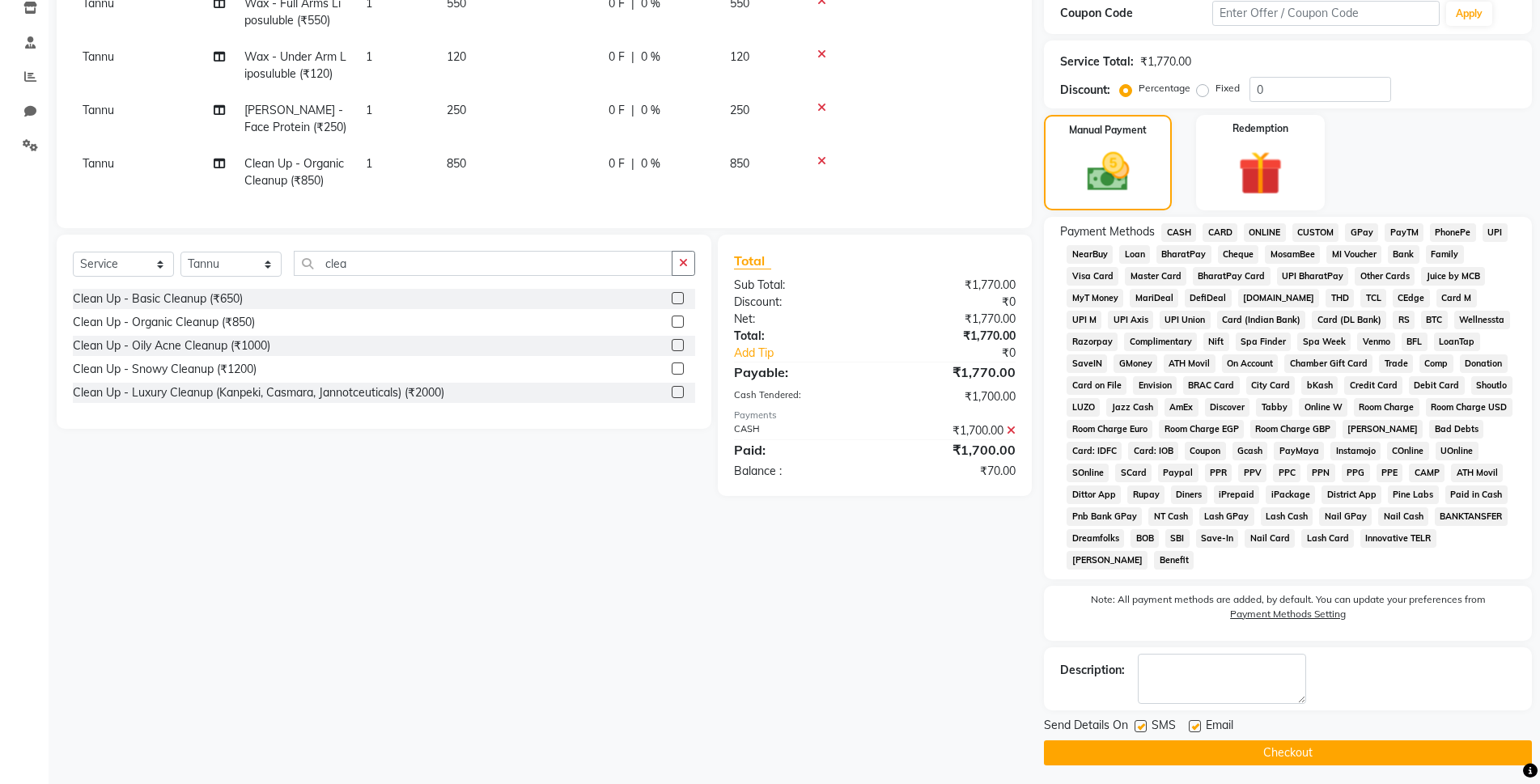
click at [1271, 231] on span "ONLINE" at bounding box center [1265, 231] width 42 height 18
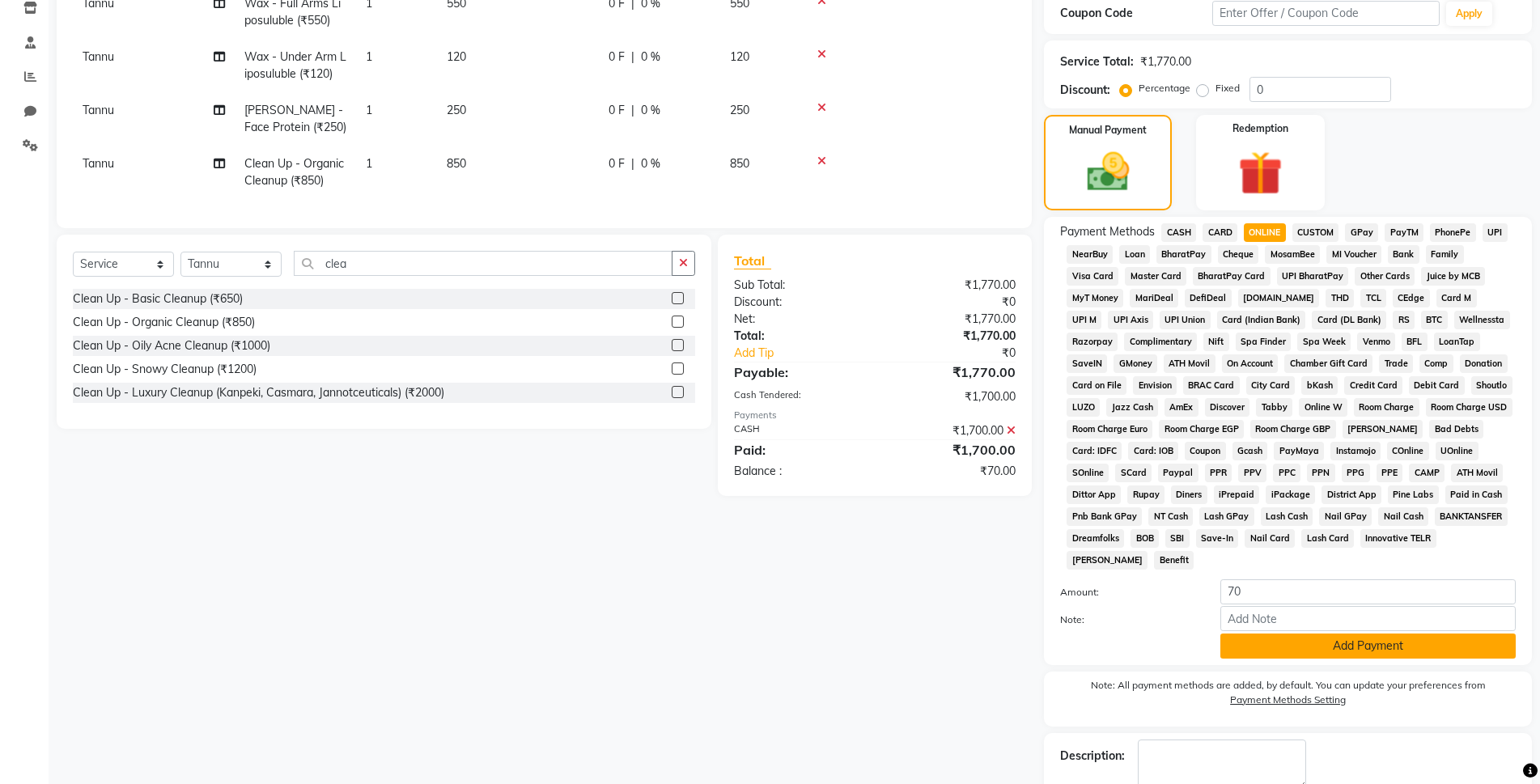
click at [1314, 656] on button "Add Payment" at bounding box center [1368, 645] width 296 height 25
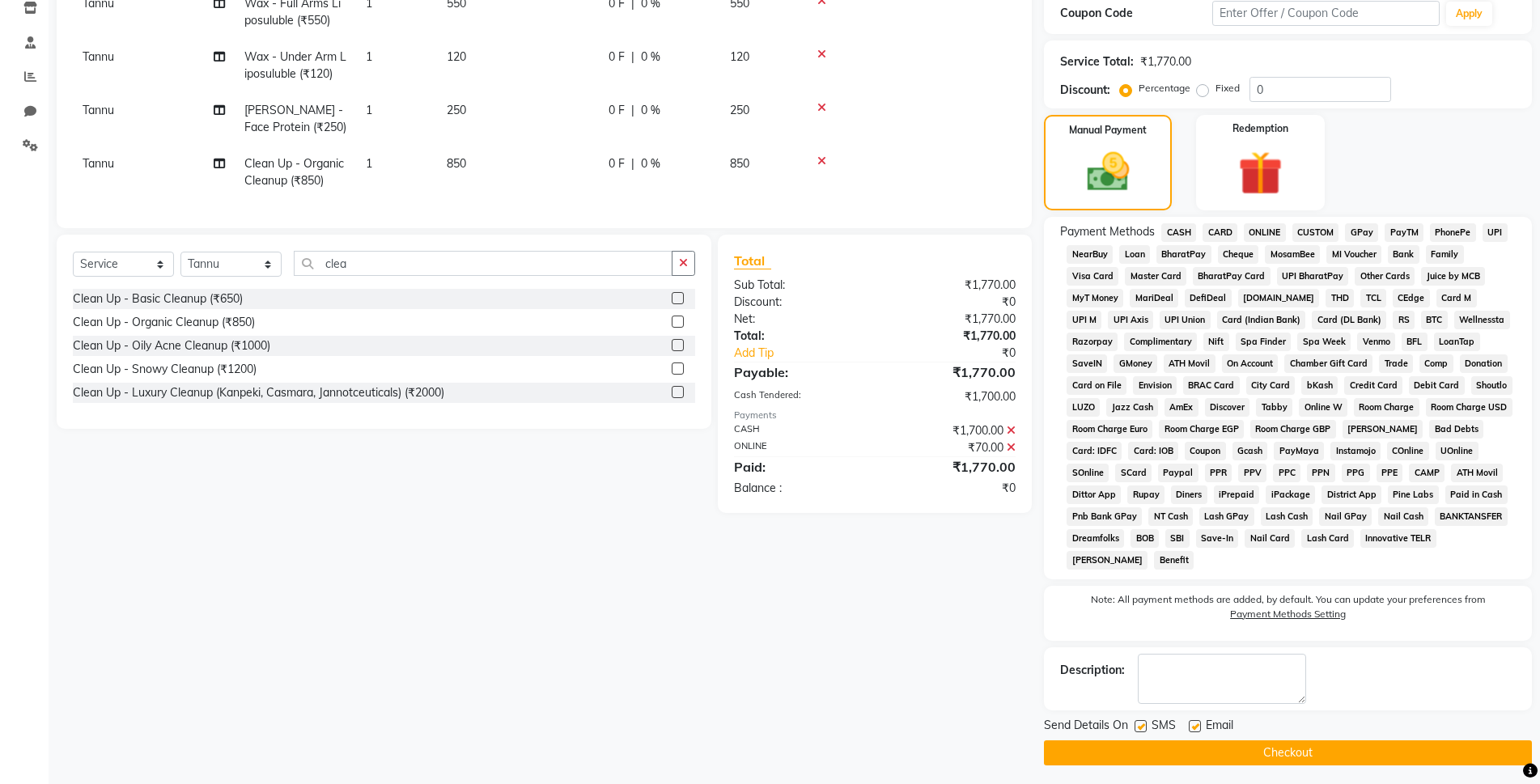
click at [1330, 750] on button "Checkout" at bounding box center [1287, 752] width 488 height 25
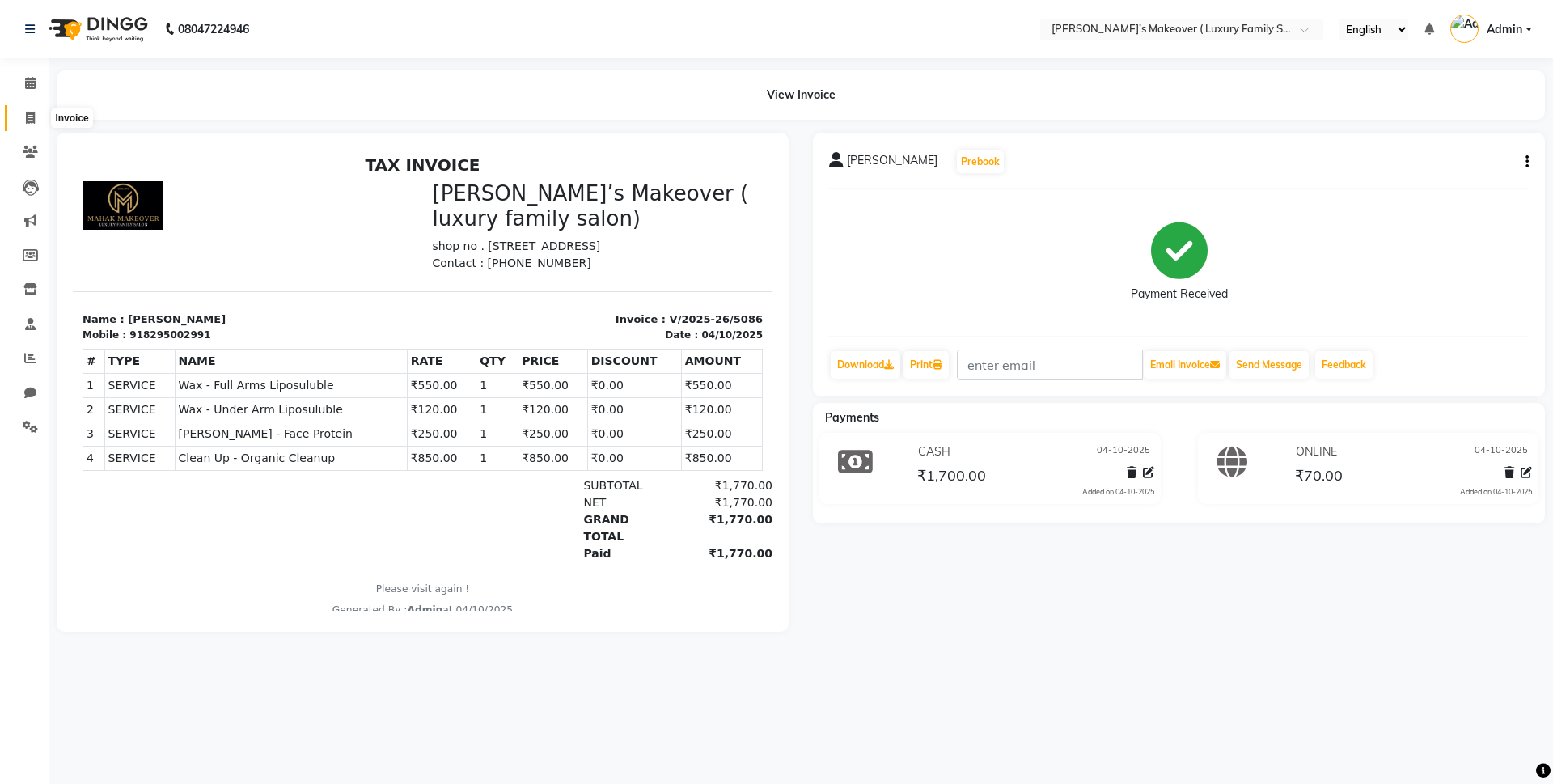
click at [33, 125] on span at bounding box center [31, 118] width 29 height 18
select select "service"
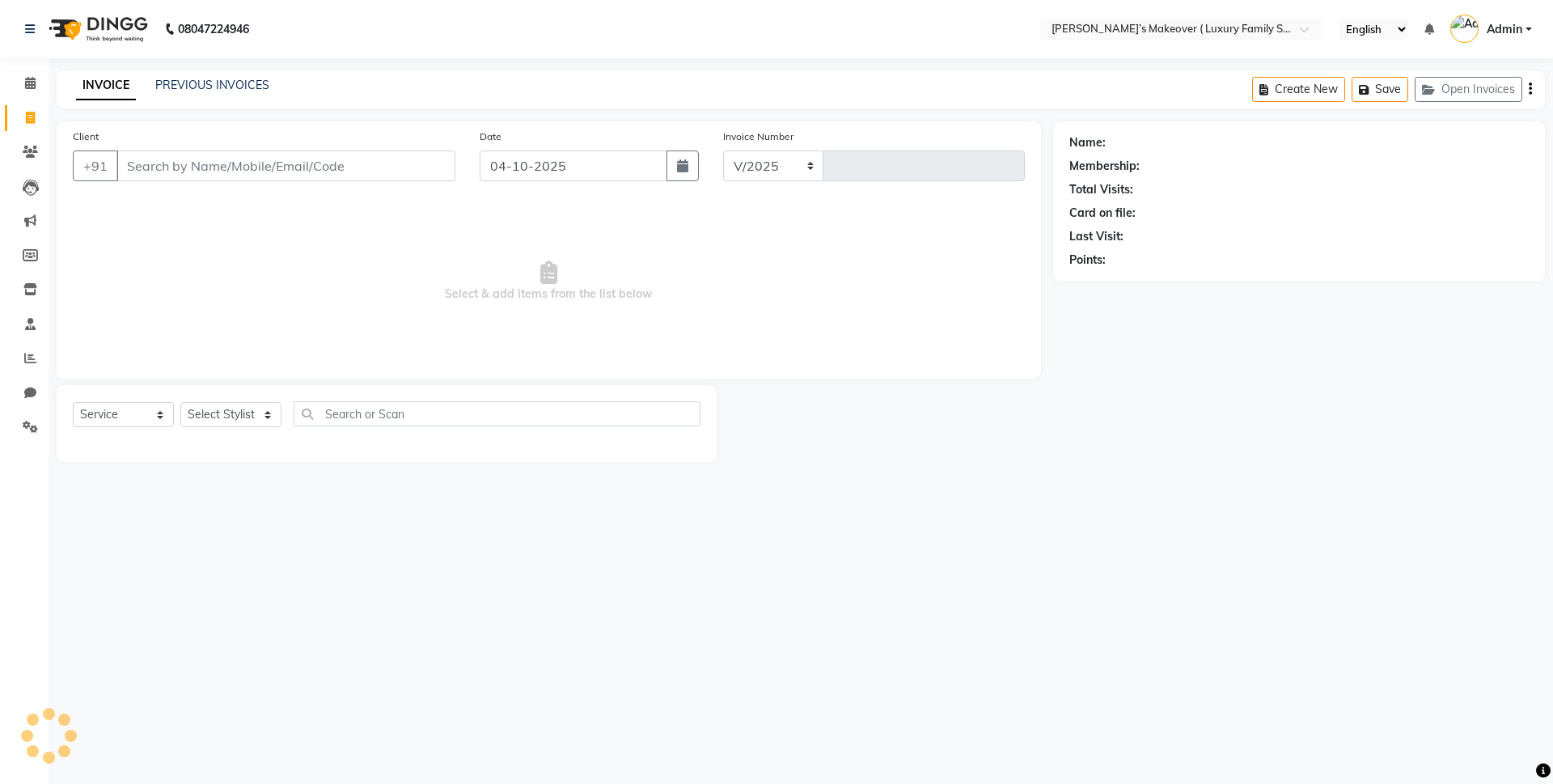
select select "7777"
type input "5087"
click at [363, 167] on input "Client" at bounding box center [286, 165] width 339 height 31
type input "9817641212"
click at [397, 167] on span "Add Client" at bounding box center [413, 165] width 64 height 16
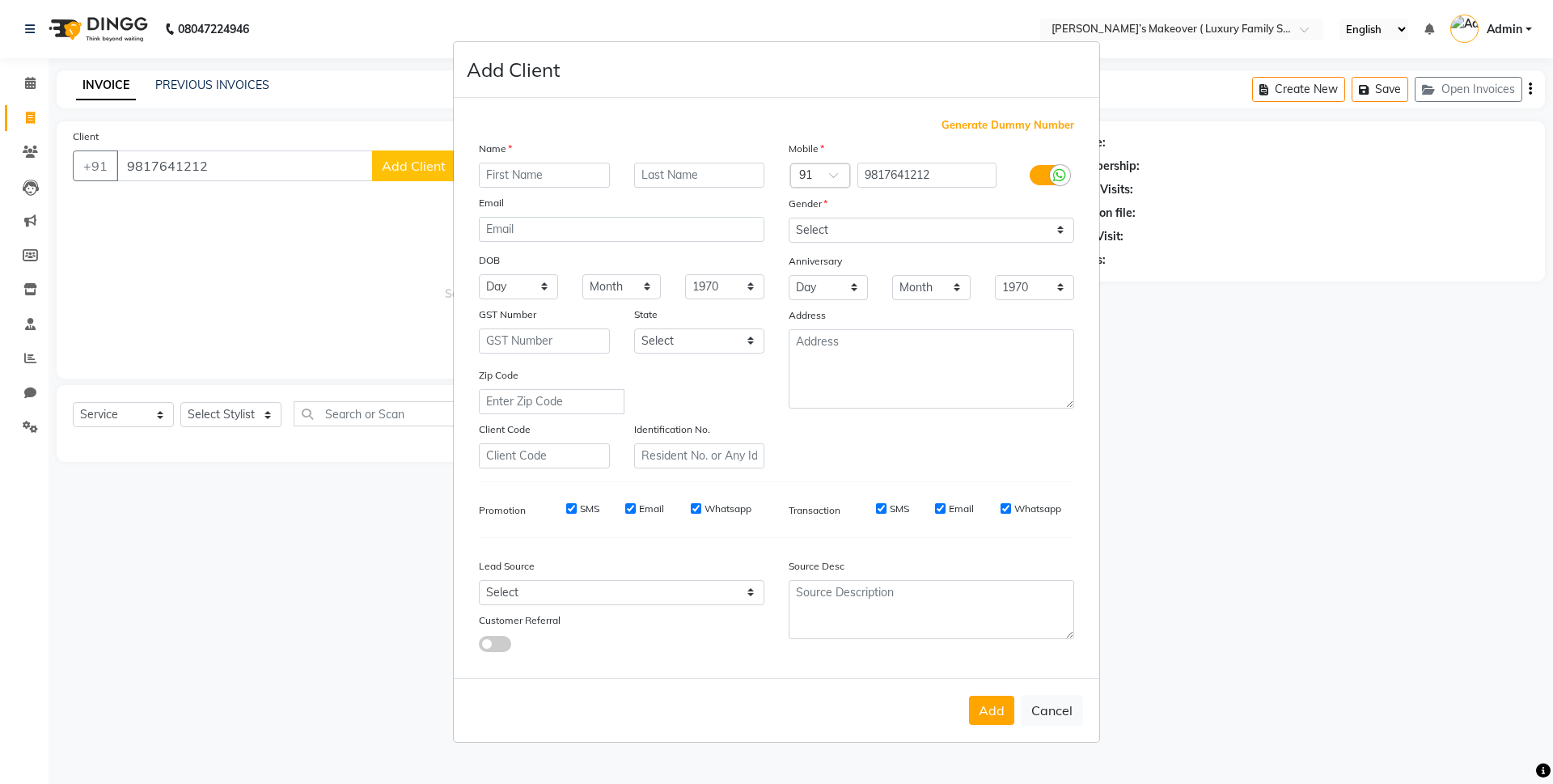
click at [520, 168] on input "text" at bounding box center [544, 175] width 131 height 25
type input "tushar"
click at [851, 233] on select "Select [DEMOGRAPHIC_DATA] [DEMOGRAPHIC_DATA] Other Prefer Not To Say" at bounding box center [931, 230] width 286 height 25
click at [789, 218] on select "Select [DEMOGRAPHIC_DATA] [DEMOGRAPHIC_DATA] Other Prefer Not To Say" at bounding box center [931, 230] width 286 height 25
click at [879, 214] on div "Gender" at bounding box center [931, 207] width 310 height 23
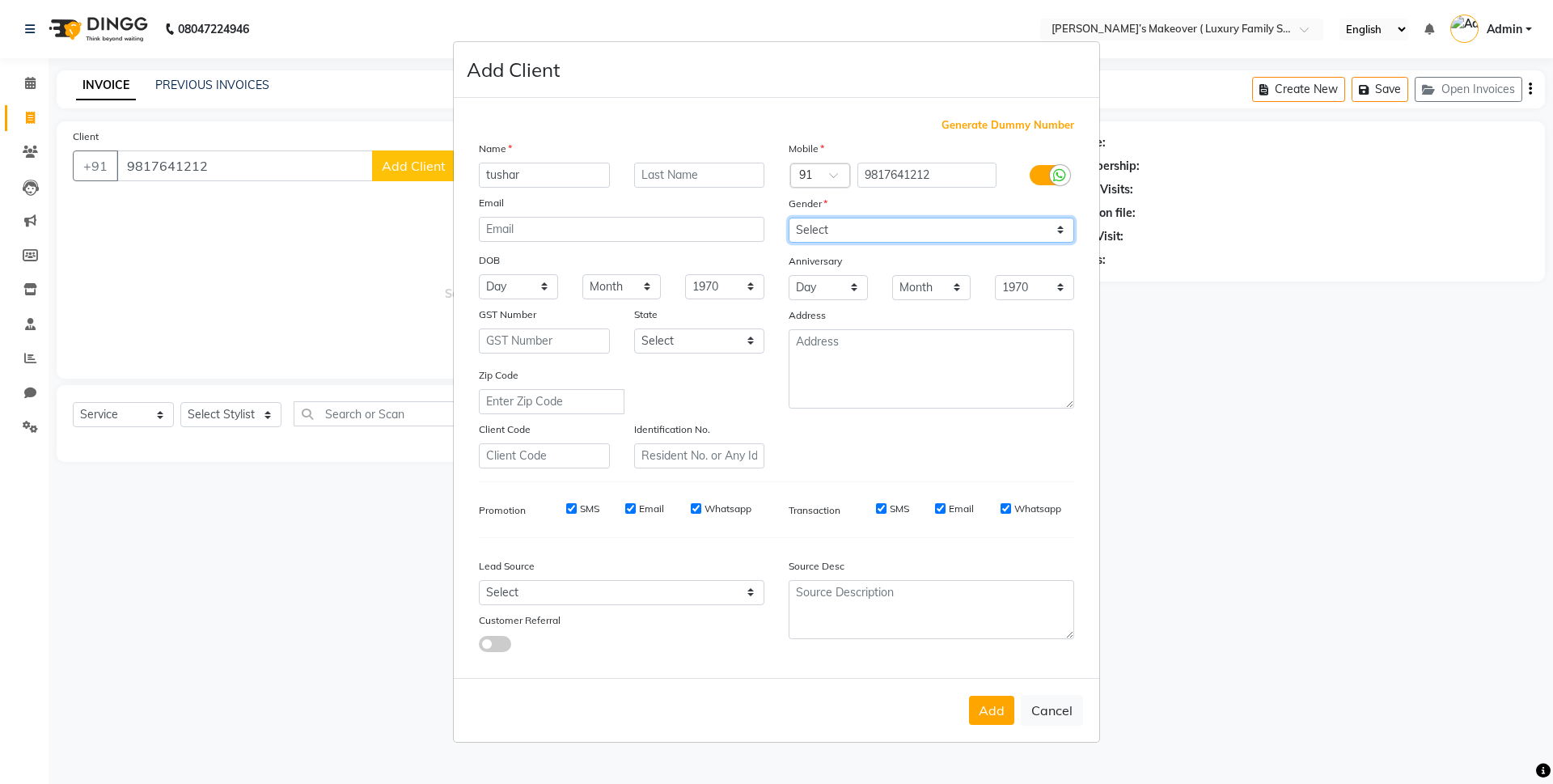
drag, startPoint x: 879, startPoint y: 220, endPoint x: 879, endPoint y: 242, distance: 22.0
click at [879, 229] on select "Select [DEMOGRAPHIC_DATA] [DEMOGRAPHIC_DATA] Other Prefer Not To Say" at bounding box center [931, 230] width 286 height 25
select select "[DEMOGRAPHIC_DATA]"
click at [789, 218] on select "Select [DEMOGRAPHIC_DATA] [DEMOGRAPHIC_DATA] Other Prefer Not To Say" at bounding box center [931, 230] width 286 height 25
click at [973, 718] on button "Add" at bounding box center [991, 709] width 45 height 29
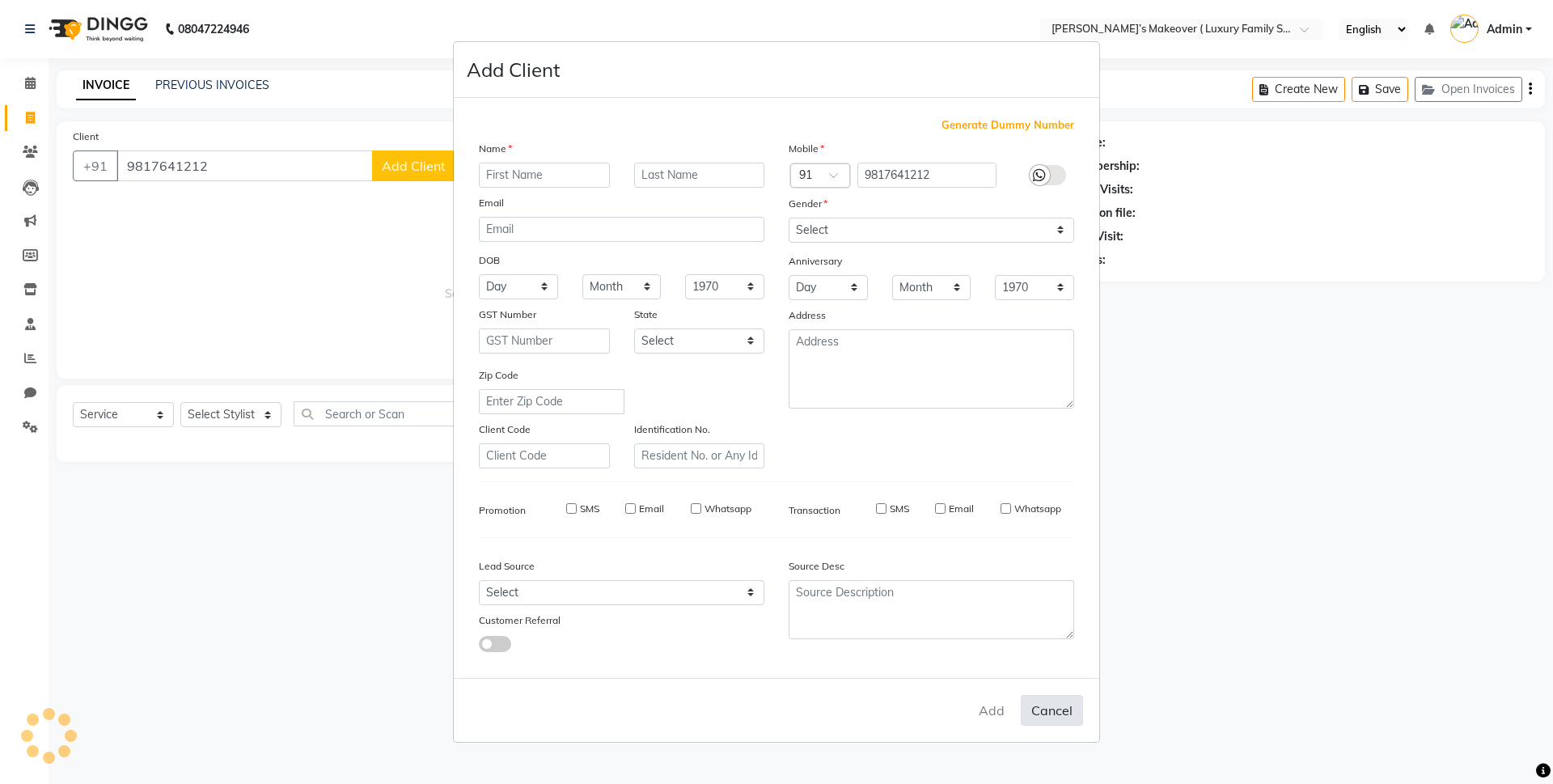
select select
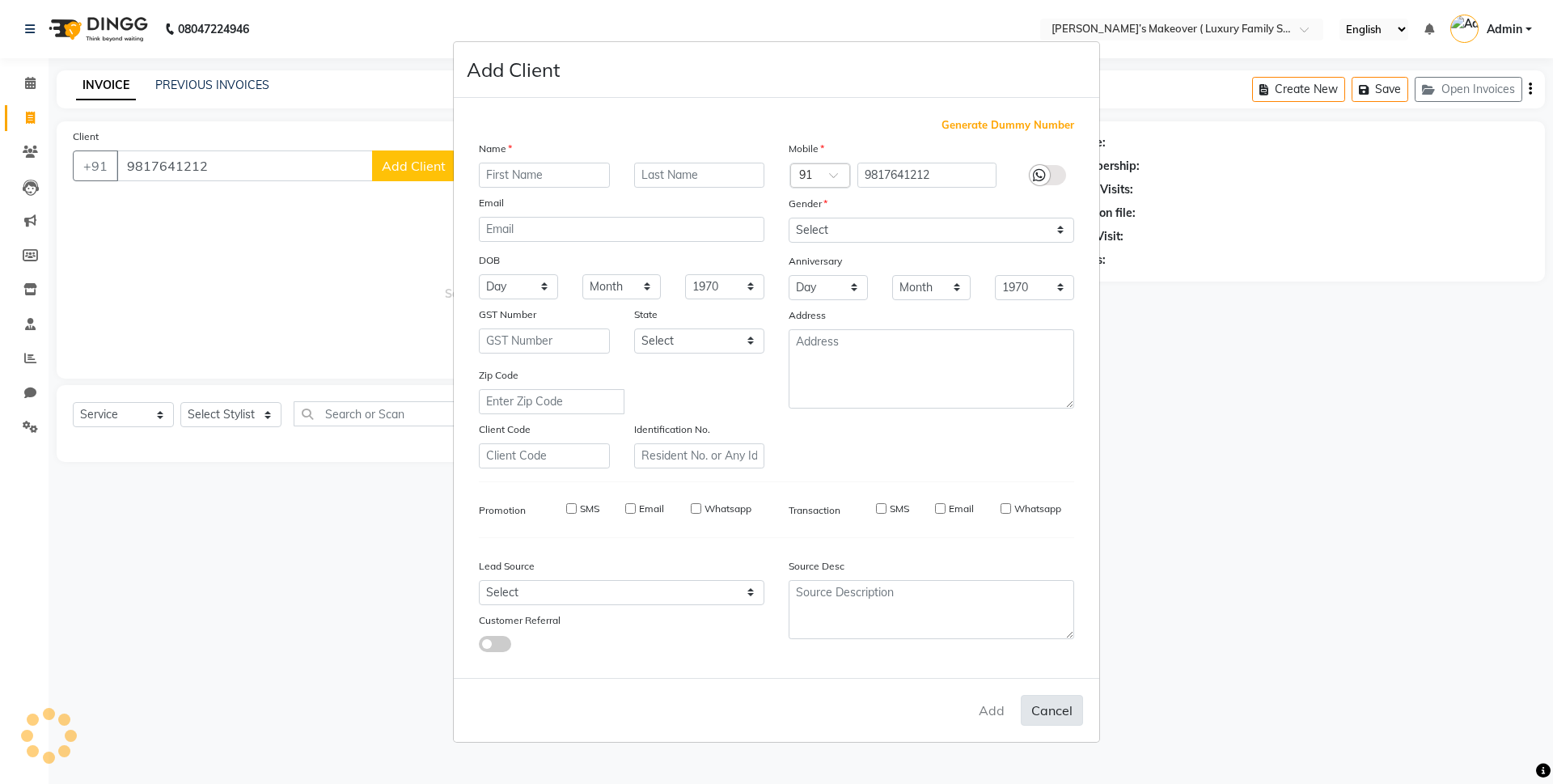
select select
checkbox input "false"
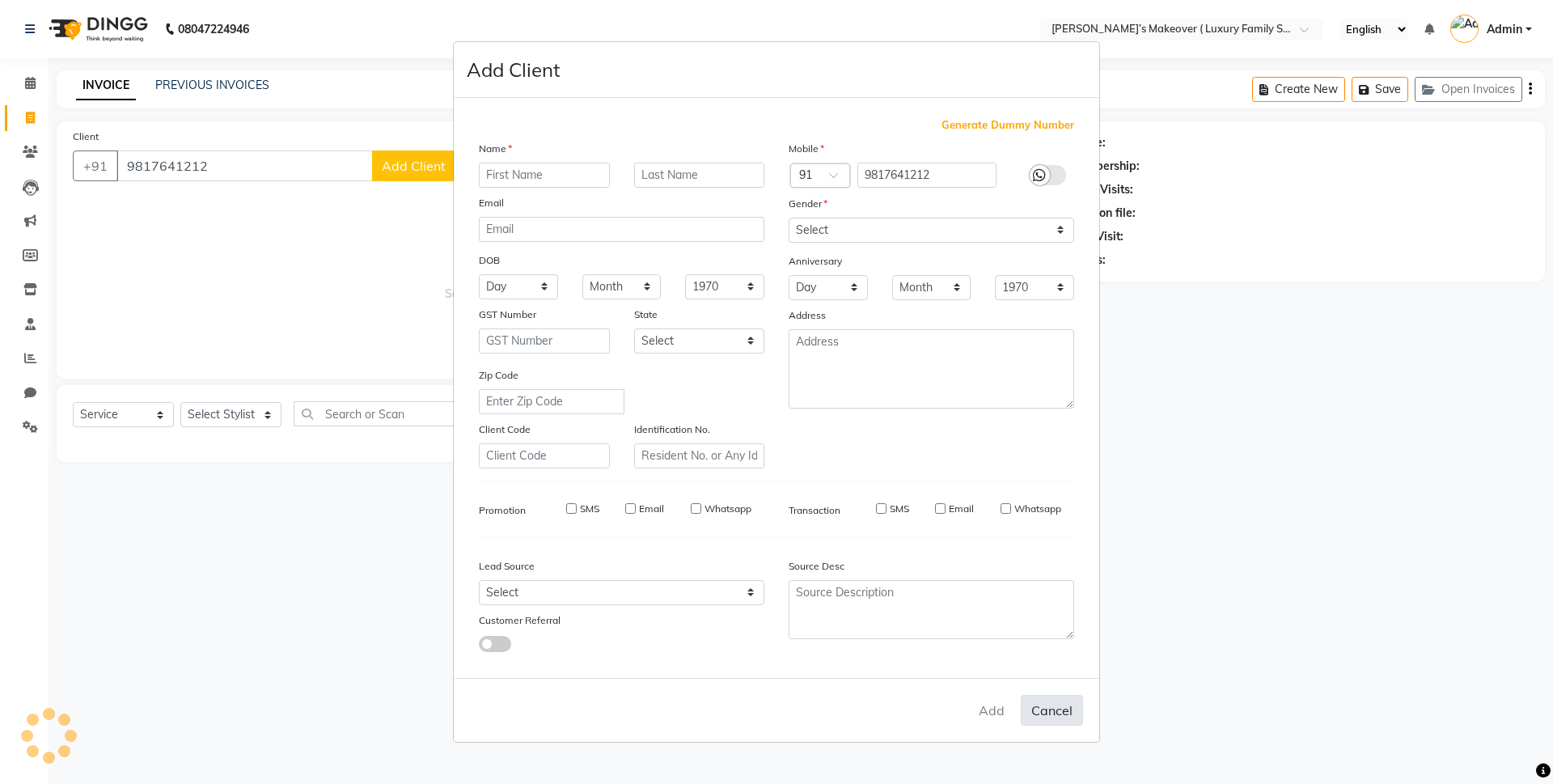
checkbox input "false"
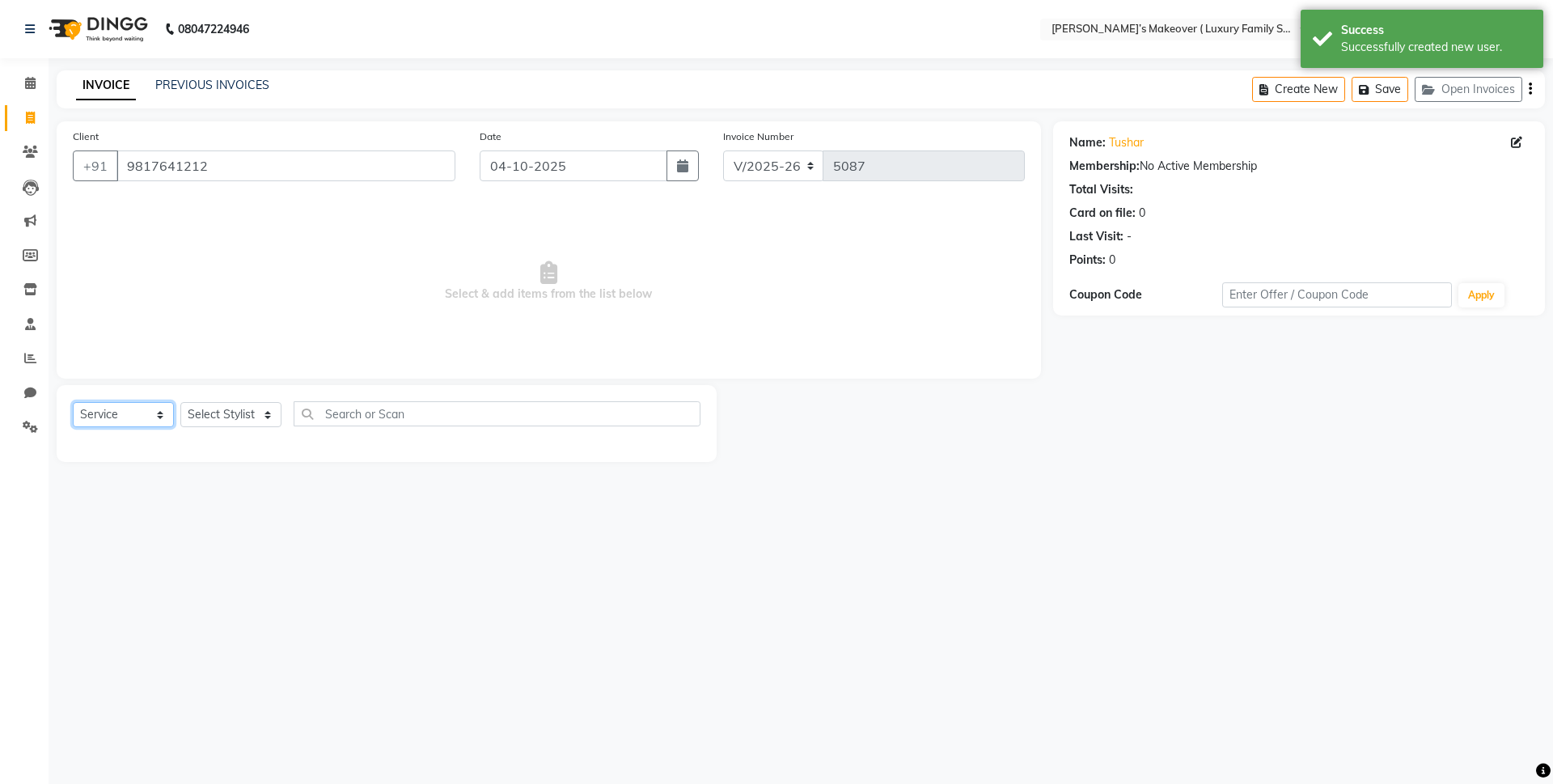
click at [134, 415] on select "Select Service Product Membership Package Voucher Prepaid Gift Card" at bounding box center [123, 414] width 101 height 25
click at [73, 402] on select "Select Service Product Membership Package Voucher Prepaid Gift Card" at bounding box center [123, 414] width 101 height 25
click at [218, 423] on select "Select Stylist [PERSON_NAME] [PERSON_NAME] [PERSON_NAME] [PERSON_NAME] Bhoomi […" at bounding box center [231, 414] width 101 height 25
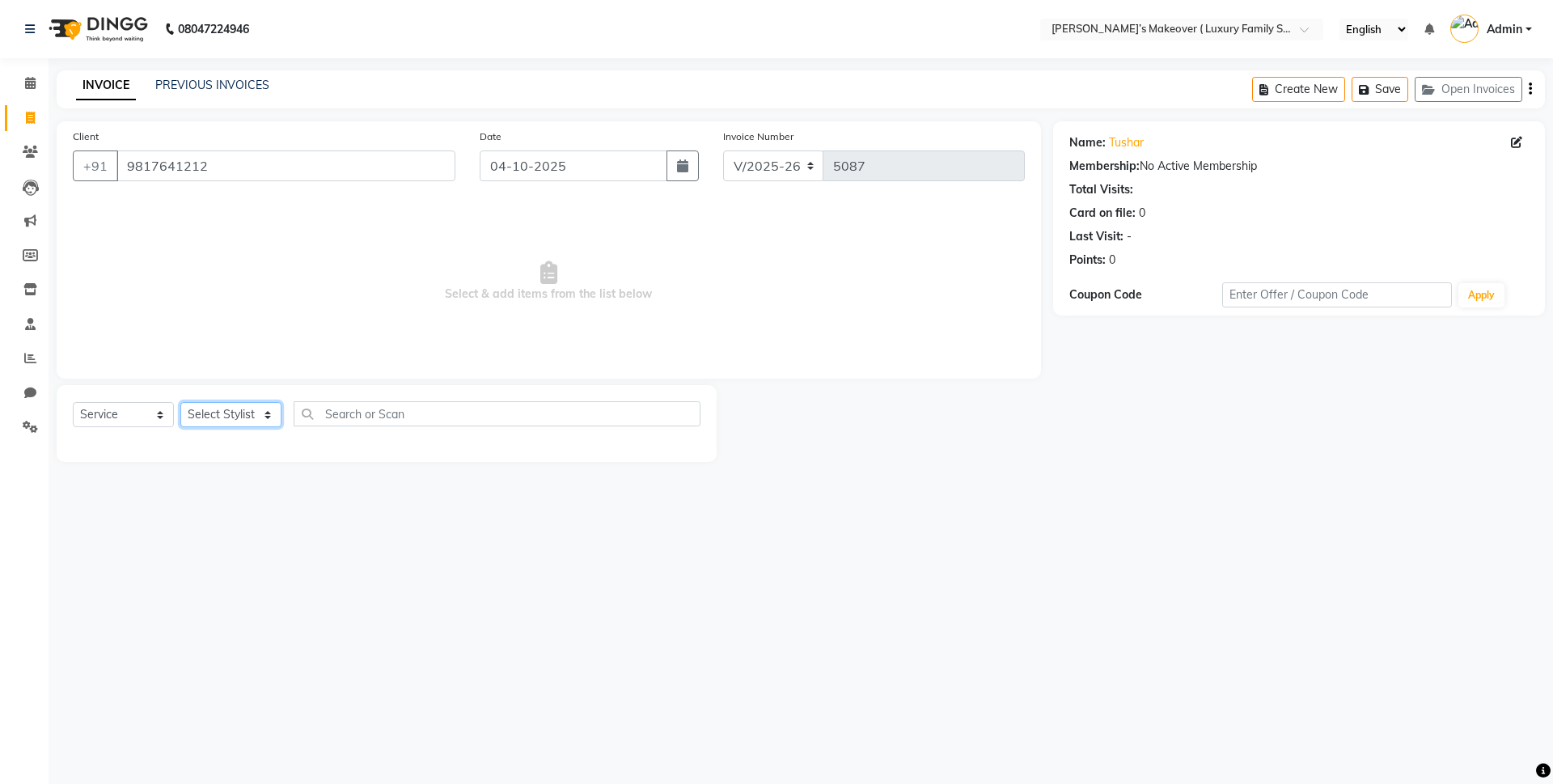
select select "85064"
click at [181, 402] on select "Select Stylist [PERSON_NAME] [PERSON_NAME] [PERSON_NAME] [PERSON_NAME] Bhoomi […" at bounding box center [231, 414] width 101 height 25
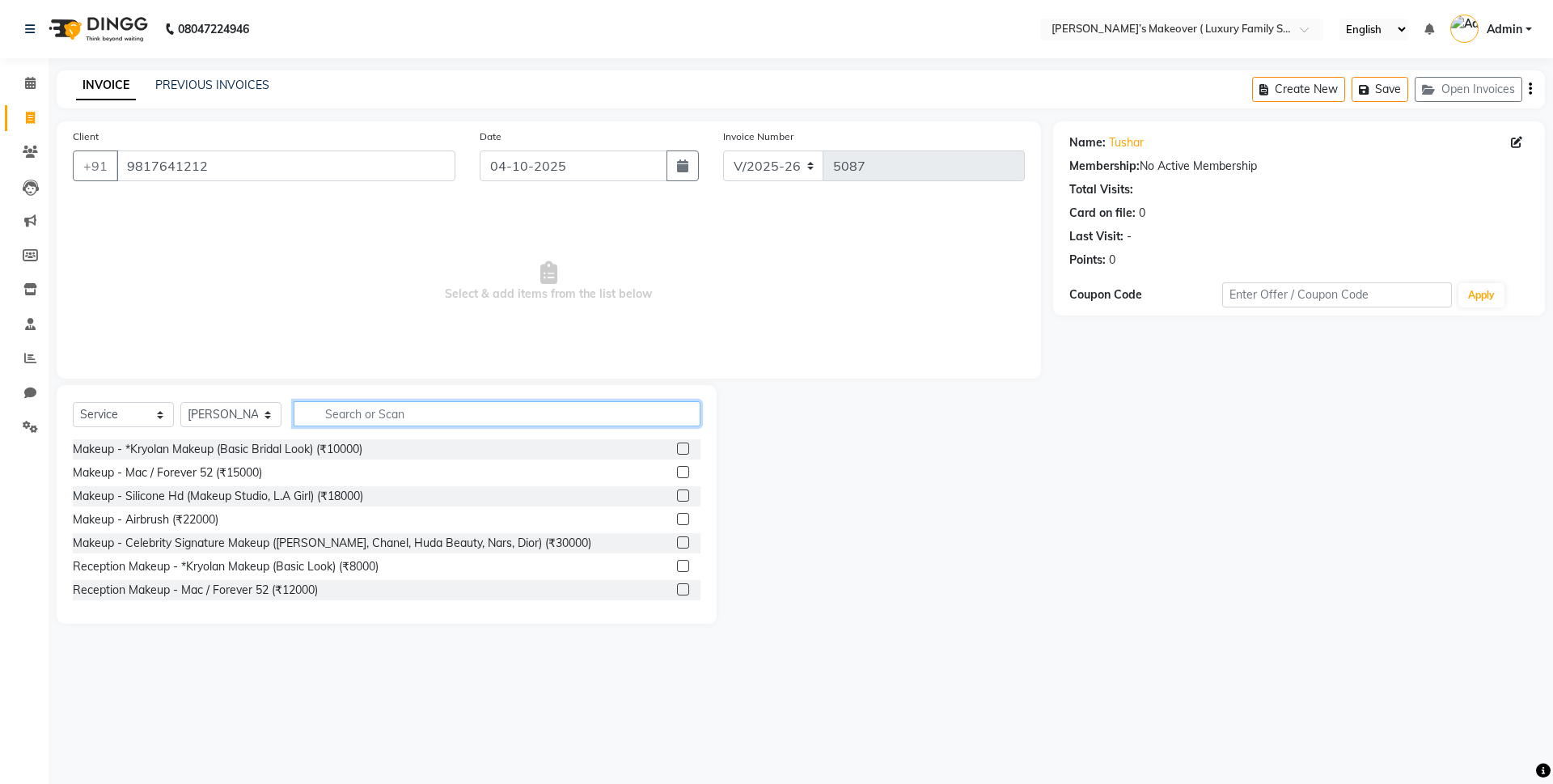
click at [348, 417] on input "text" at bounding box center [496, 414] width 406 height 25
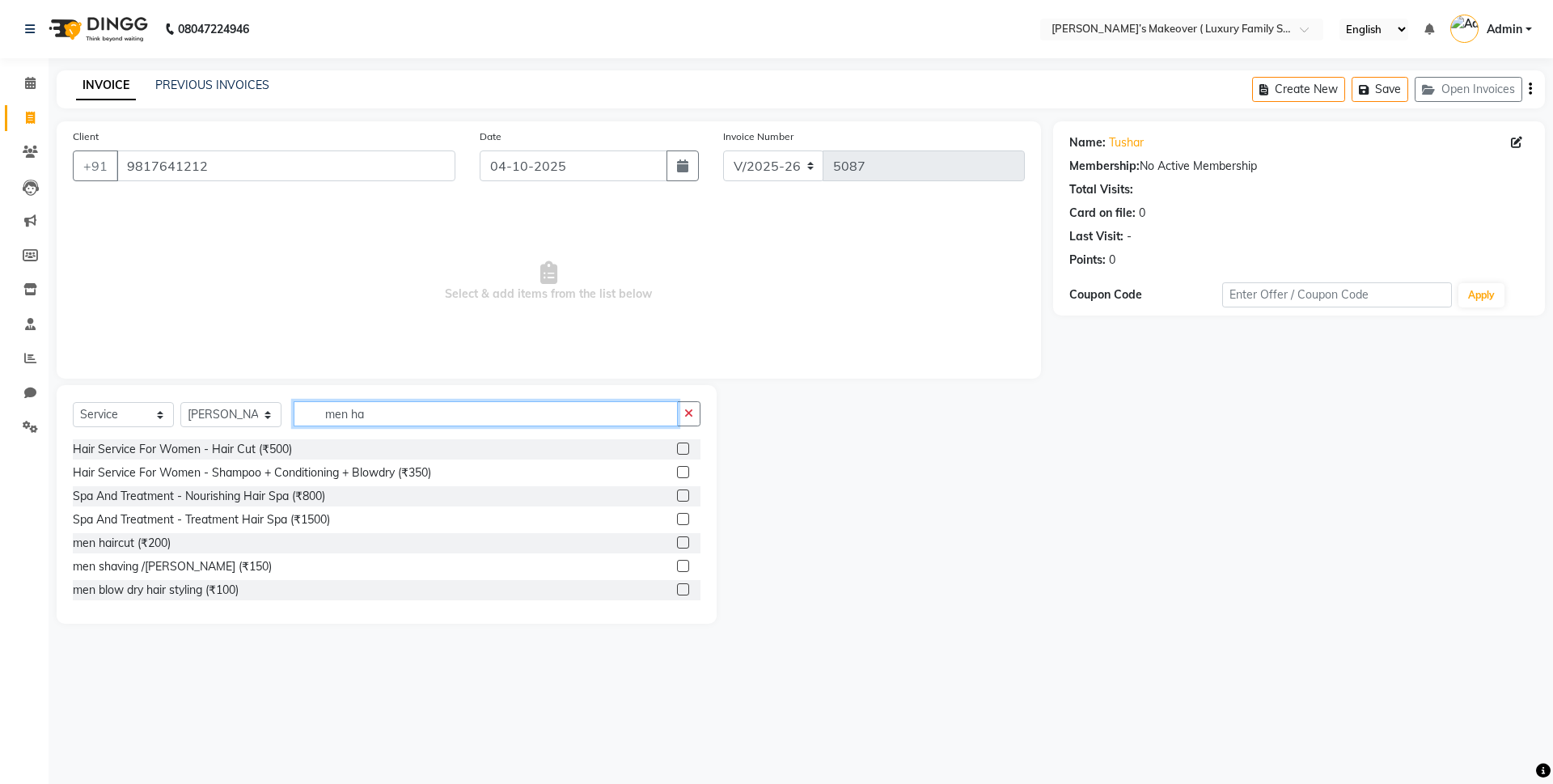
type input "men ha"
click at [677, 538] on label at bounding box center [683, 542] width 12 height 12
click at [677, 538] on input "checkbox" at bounding box center [682, 542] width 11 height 11
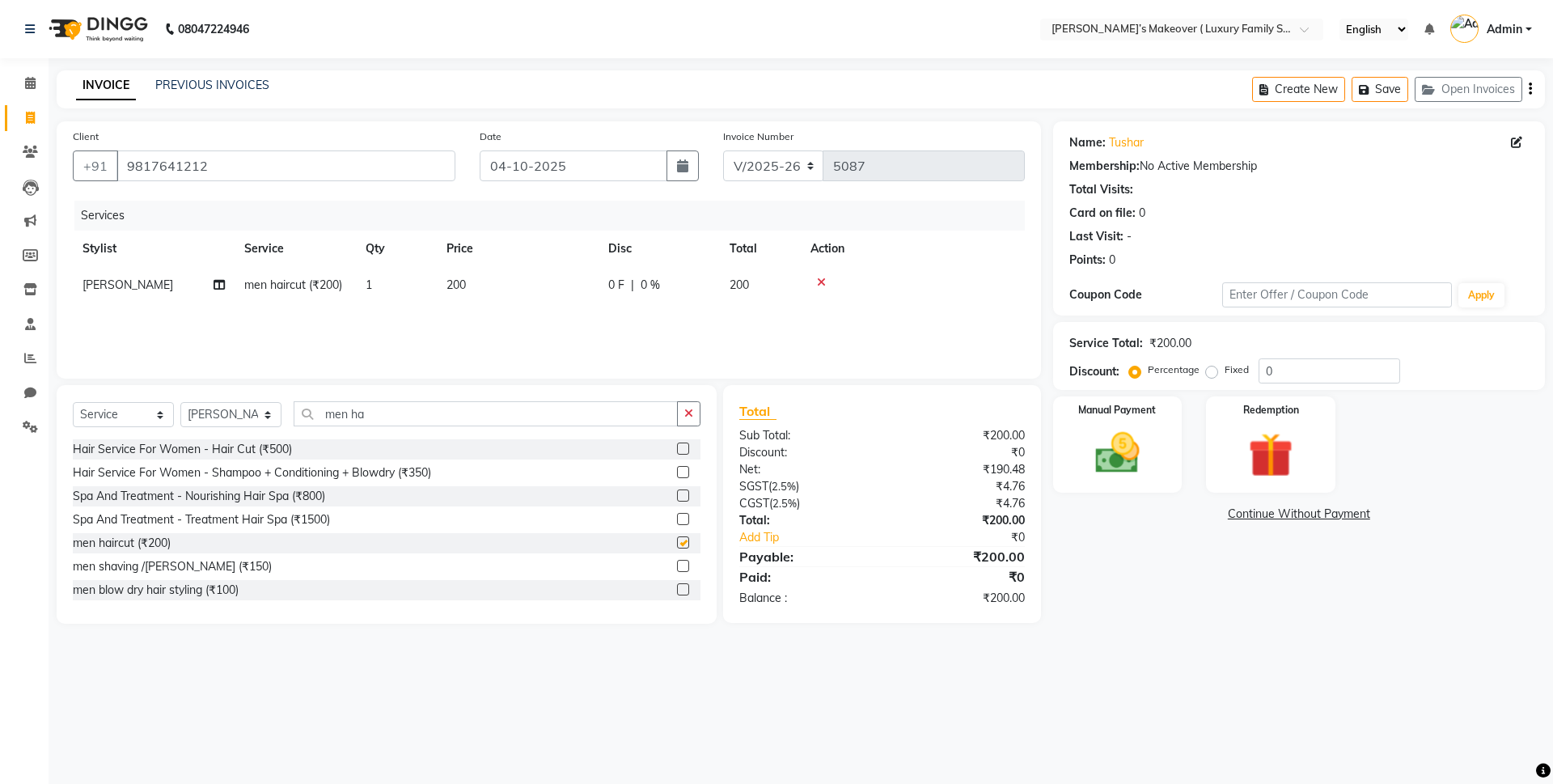
checkbox input "false"
click at [1529, 87] on button "button" at bounding box center [1530, 90] width 3 height 38
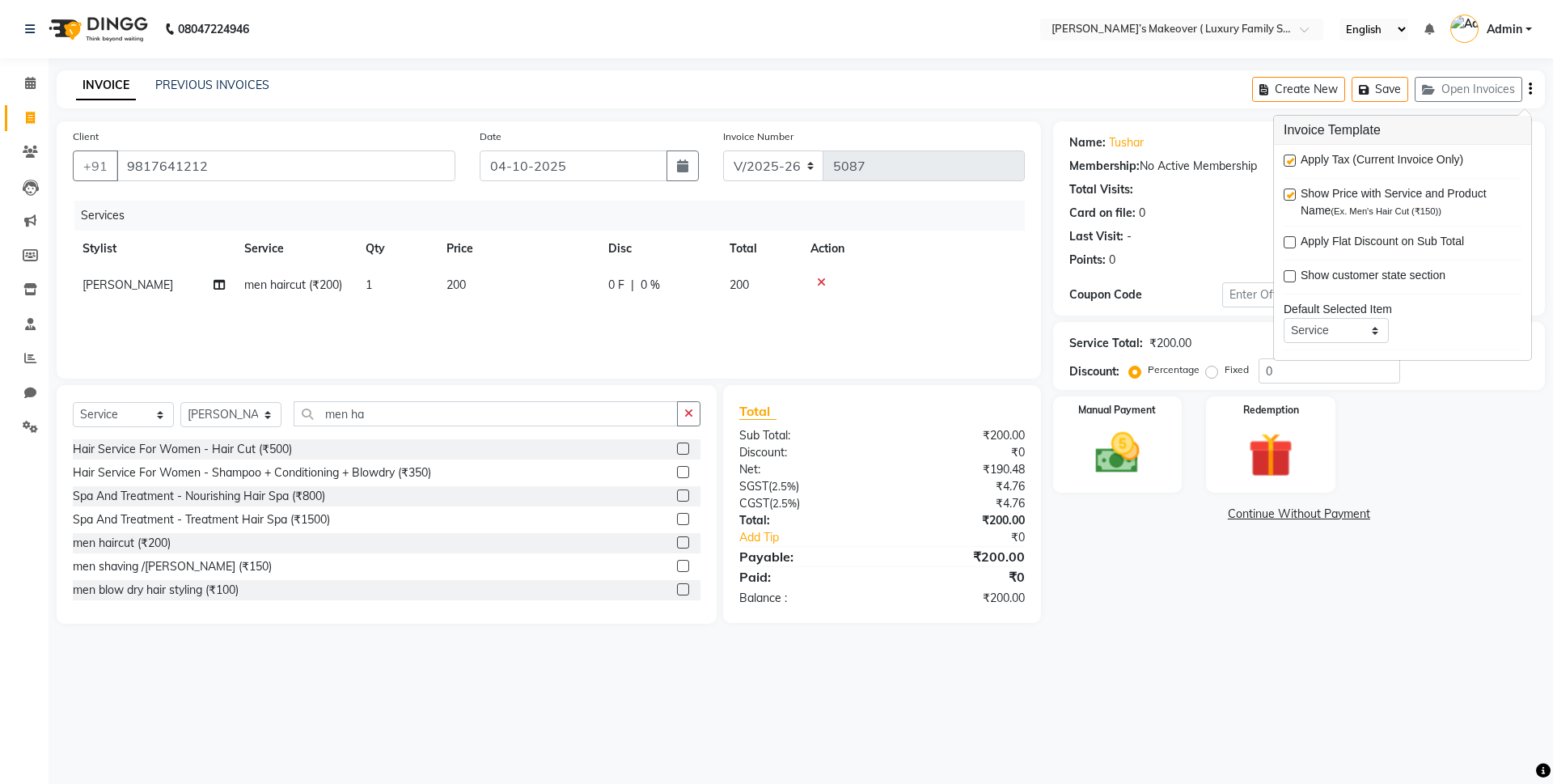
click at [1287, 159] on label at bounding box center [1289, 161] width 12 height 12
click at [1287, 159] on input "checkbox" at bounding box center [1288, 161] width 11 height 11
checkbox input "false"
click at [1139, 430] on img at bounding box center [1117, 453] width 76 height 54
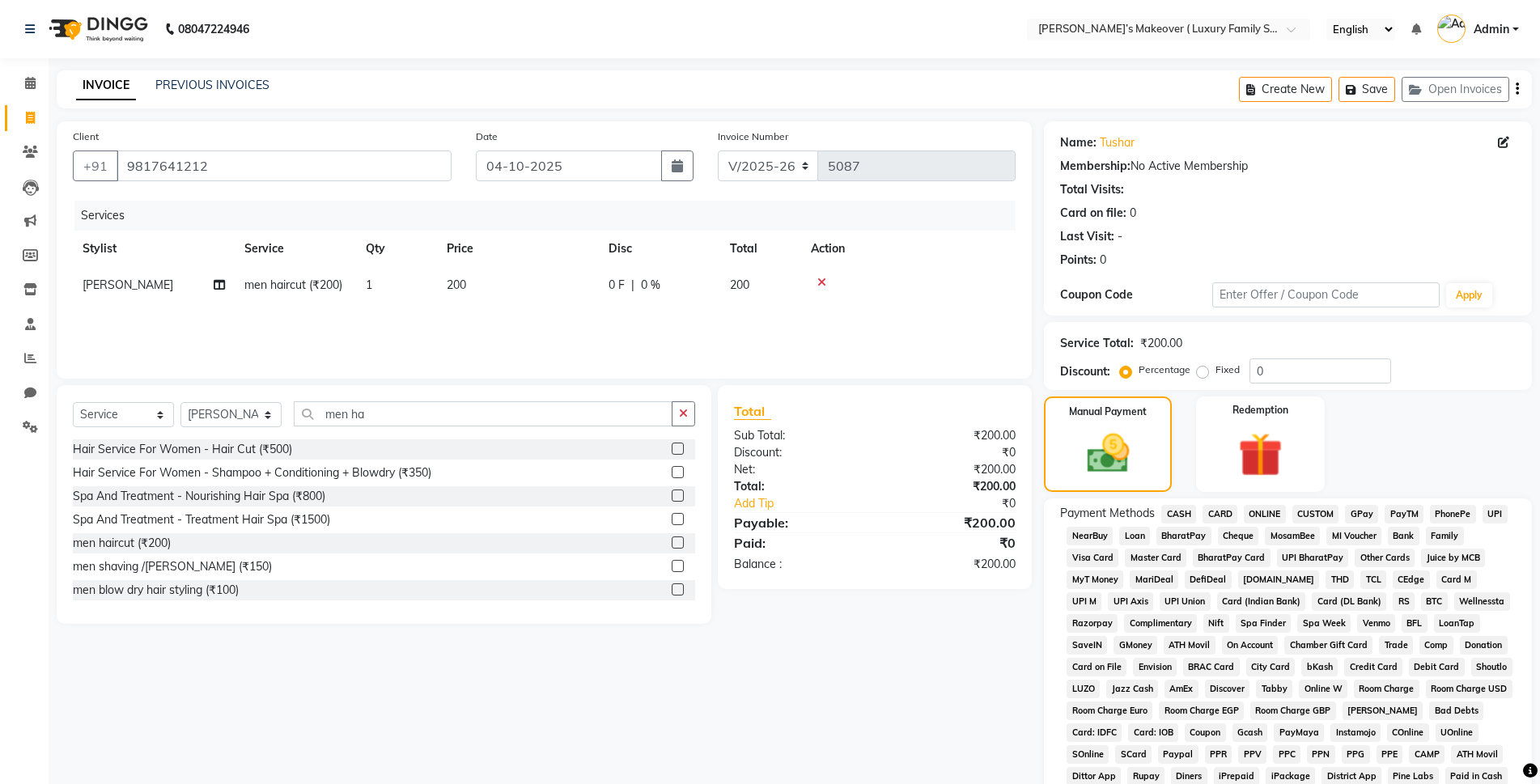
click at [1185, 515] on span "CASH" at bounding box center [1178, 513] width 34 height 18
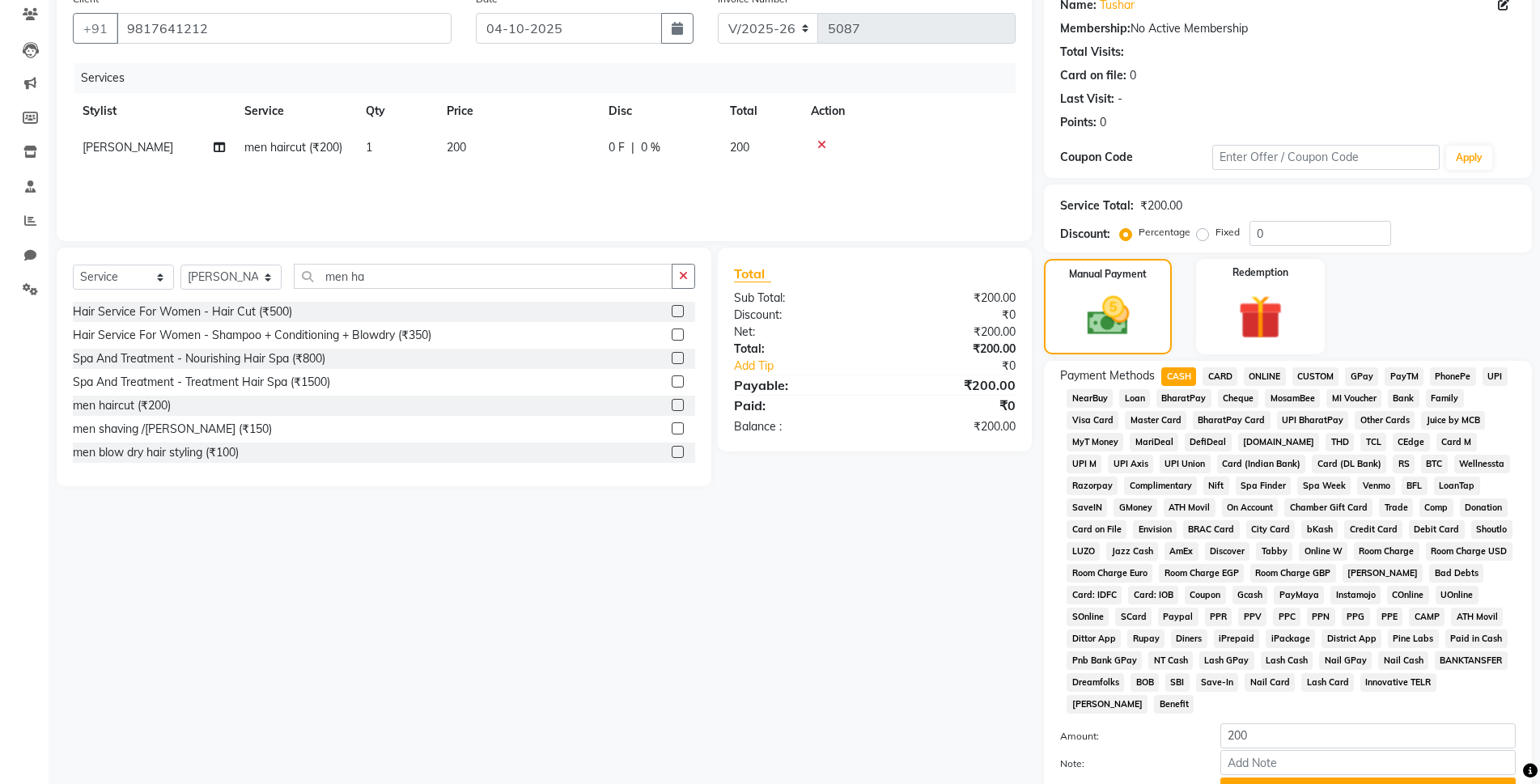
scroll to position [281, 0]
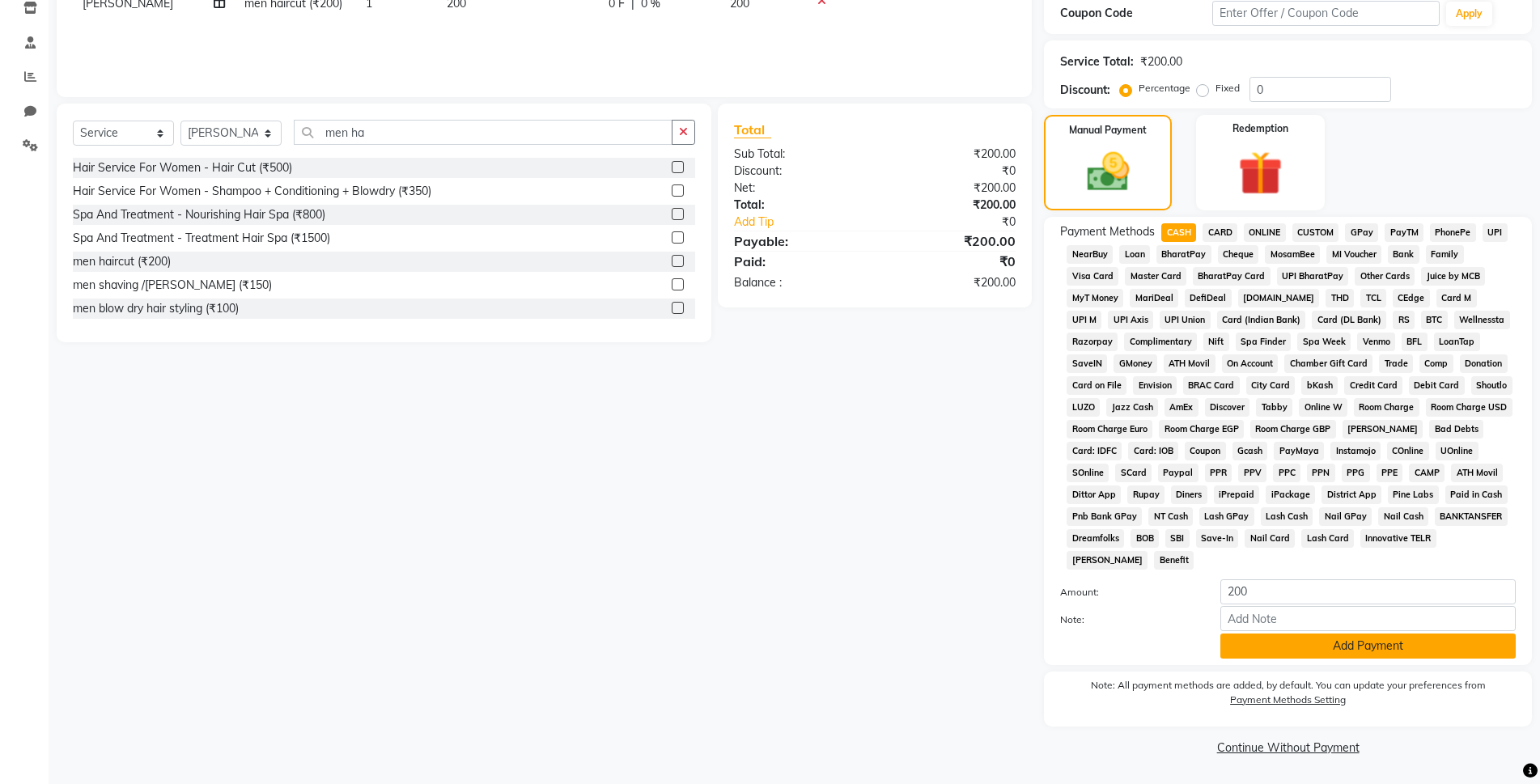
click at [1283, 651] on button "Add Payment" at bounding box center [1368, 645] width 296 height 25
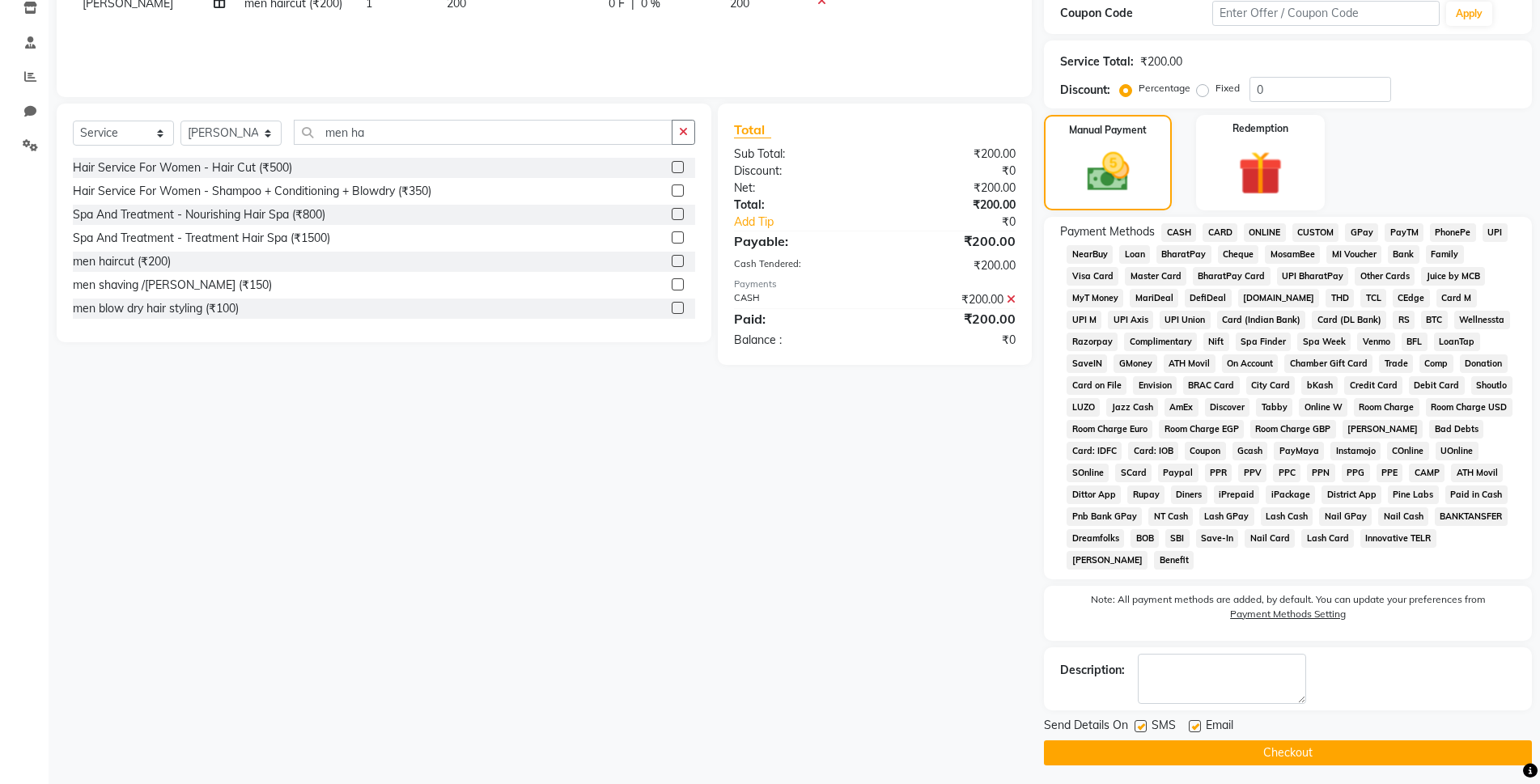
click at [1301, 758] on button "Checkout" at bounding box center [1287, 752] width 488 height 25
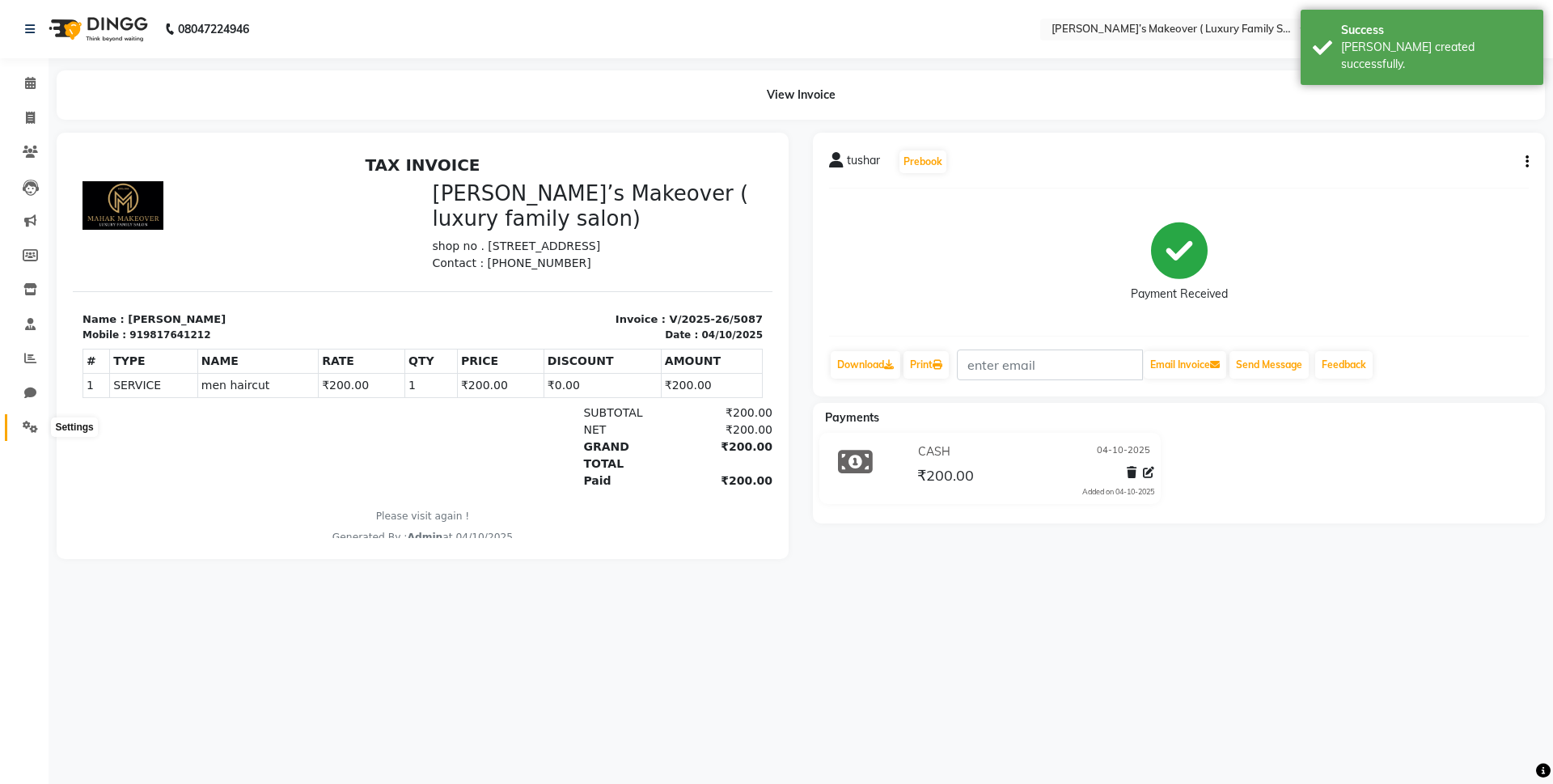
click at [29, 432] on icon at bounding box center [31, 426] width 15 height 12
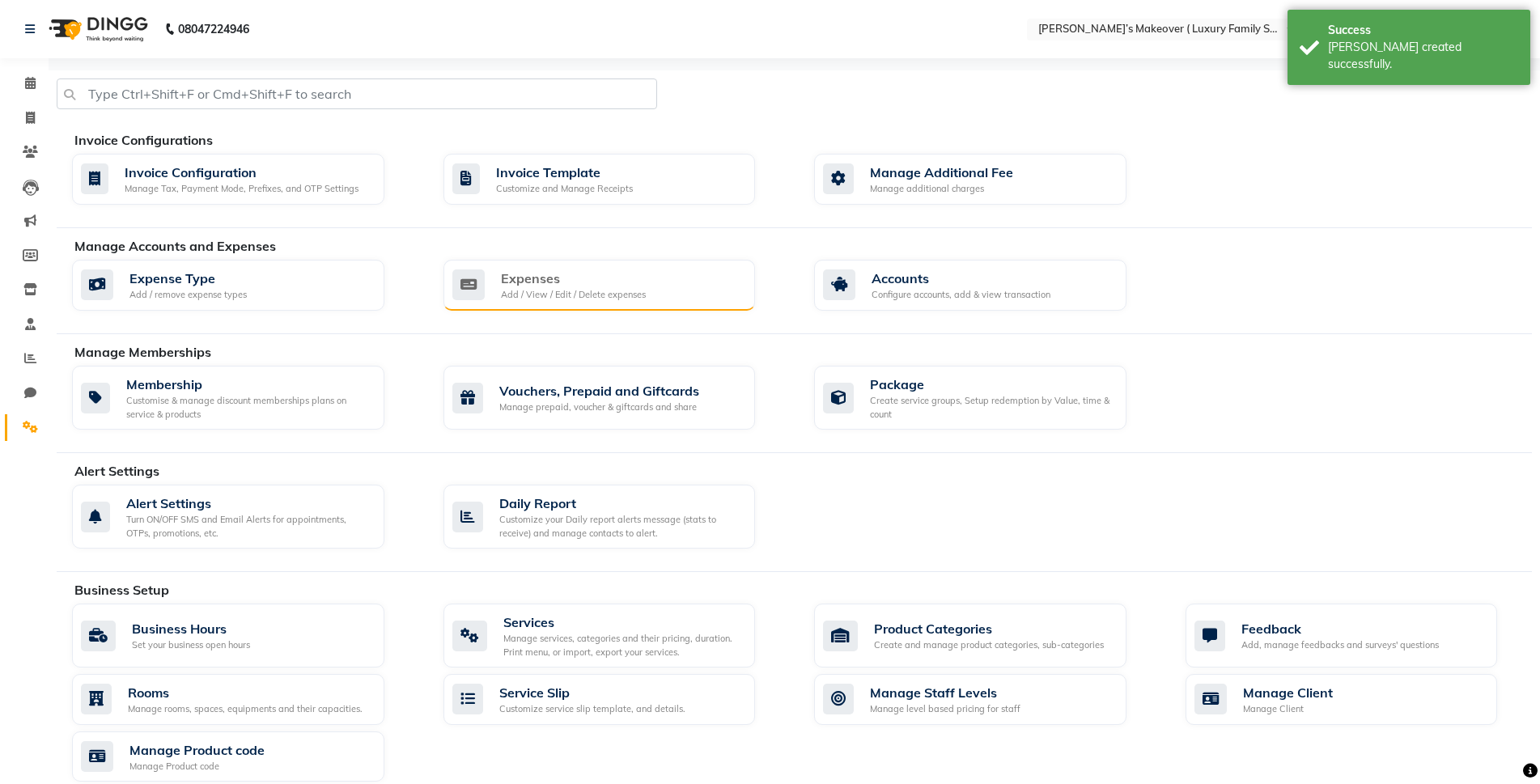
click at [680, 285] on div "Expenses Add / View / Edit / Delete expenses" at bounding box center [598, 285] width 291 height 33
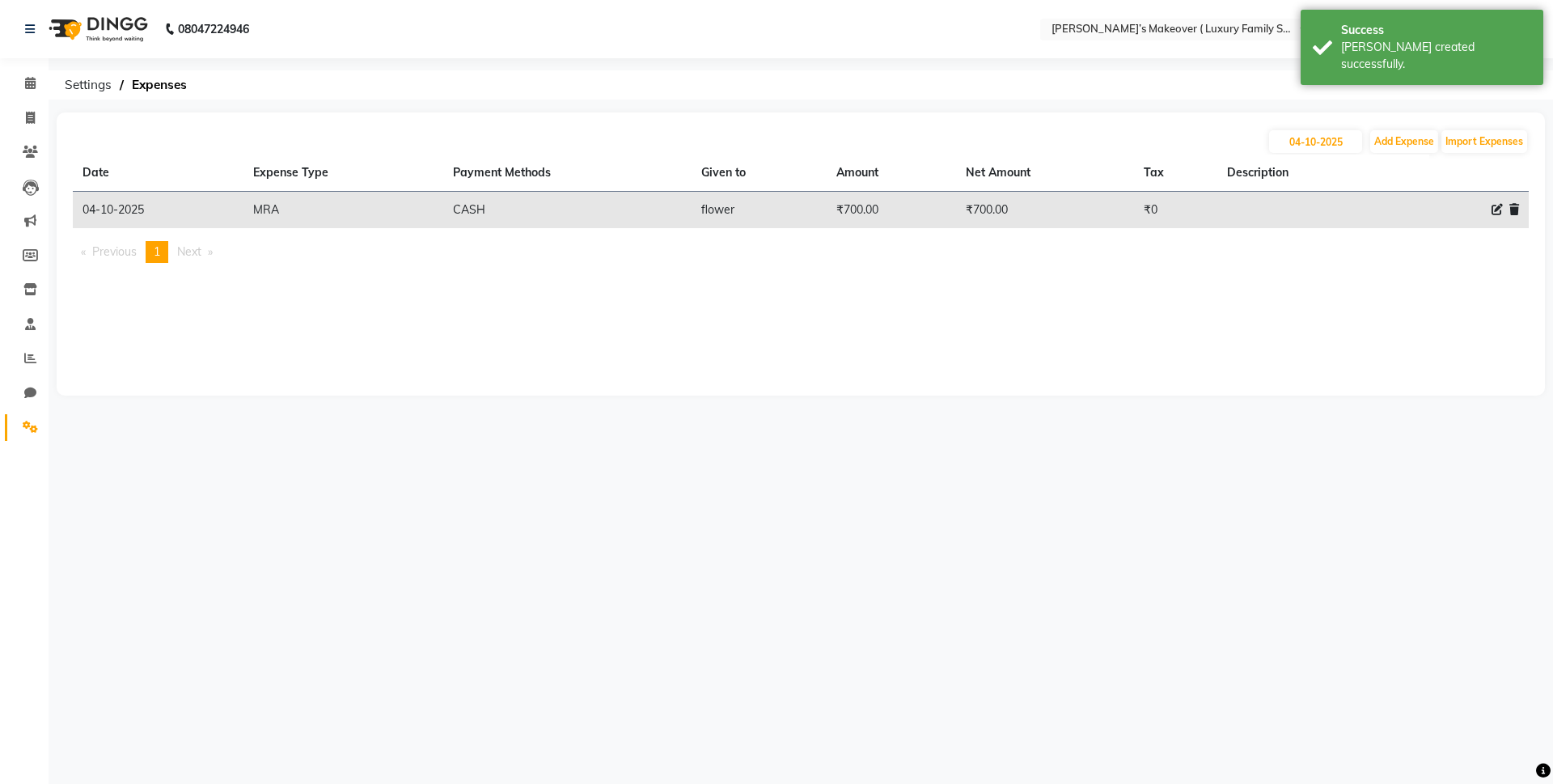
click at [1398, 121] on div "[DATE] Add Expense Import Expenses Date Expense Type Payment Methods Given to A…" at bounding box center [800, 254] width 1488 height 283
click at [1400, 129] on div "[DATE] Add Expense Import Expenses" at bounding box center [800, 141] width 1456 height 26
click at [1398, 144] on button "Add Expense" at bounding box center [1404, 142] width 68 height 23
select select "1"
select select "6920"
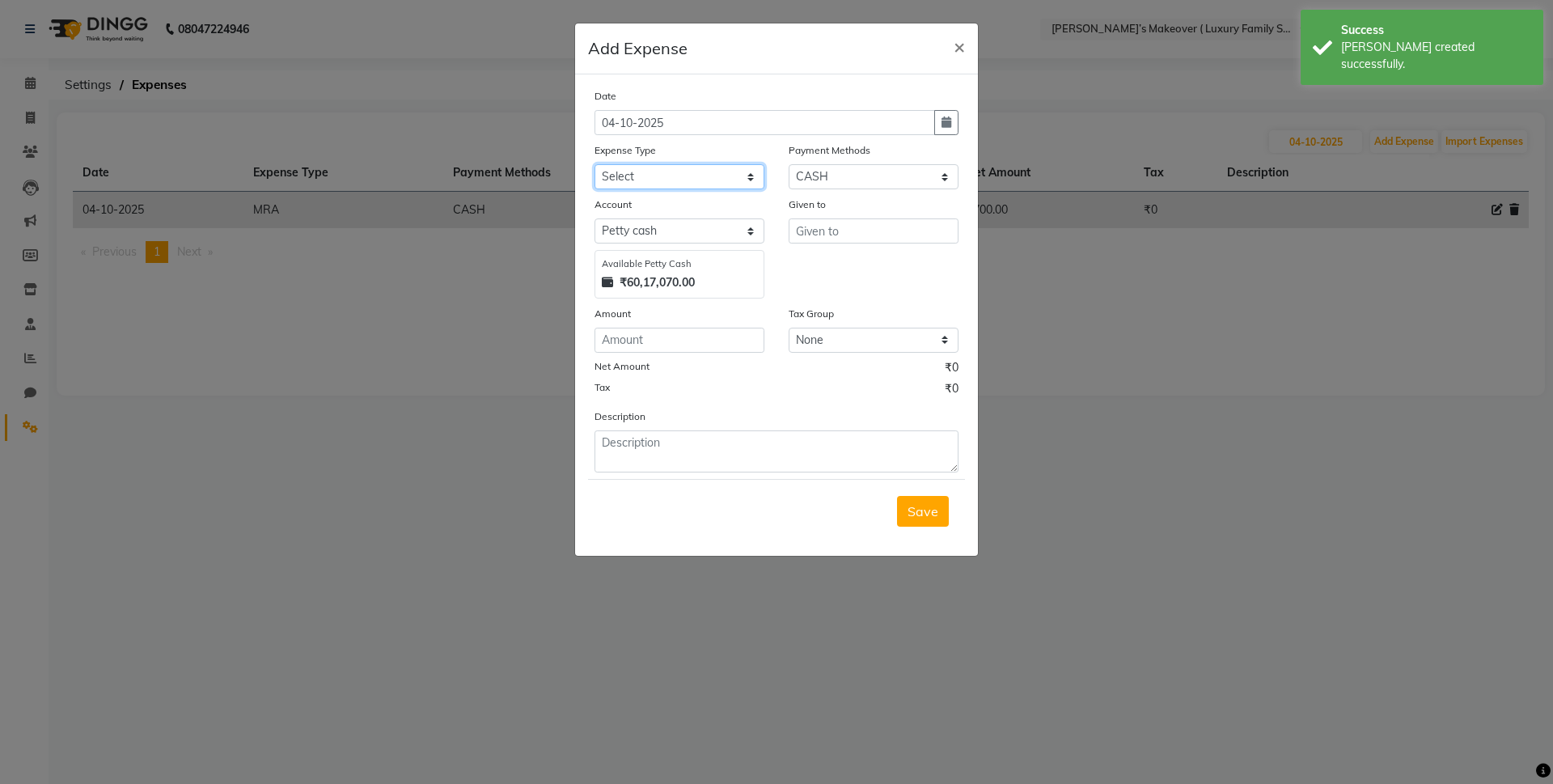
click at [654, 172] on select "Select Advance Salary Bank charges Car maintenance Cash transfer to bank Cash t…" at bounding box center [680, 177] width 170 height 25
select select "10"
click at [595, 164] on select "Select Advance Salary Bank charges Car maintenance Cash transfer to bank Cash t…" at bounding box center [680, 177] width 170 height 25
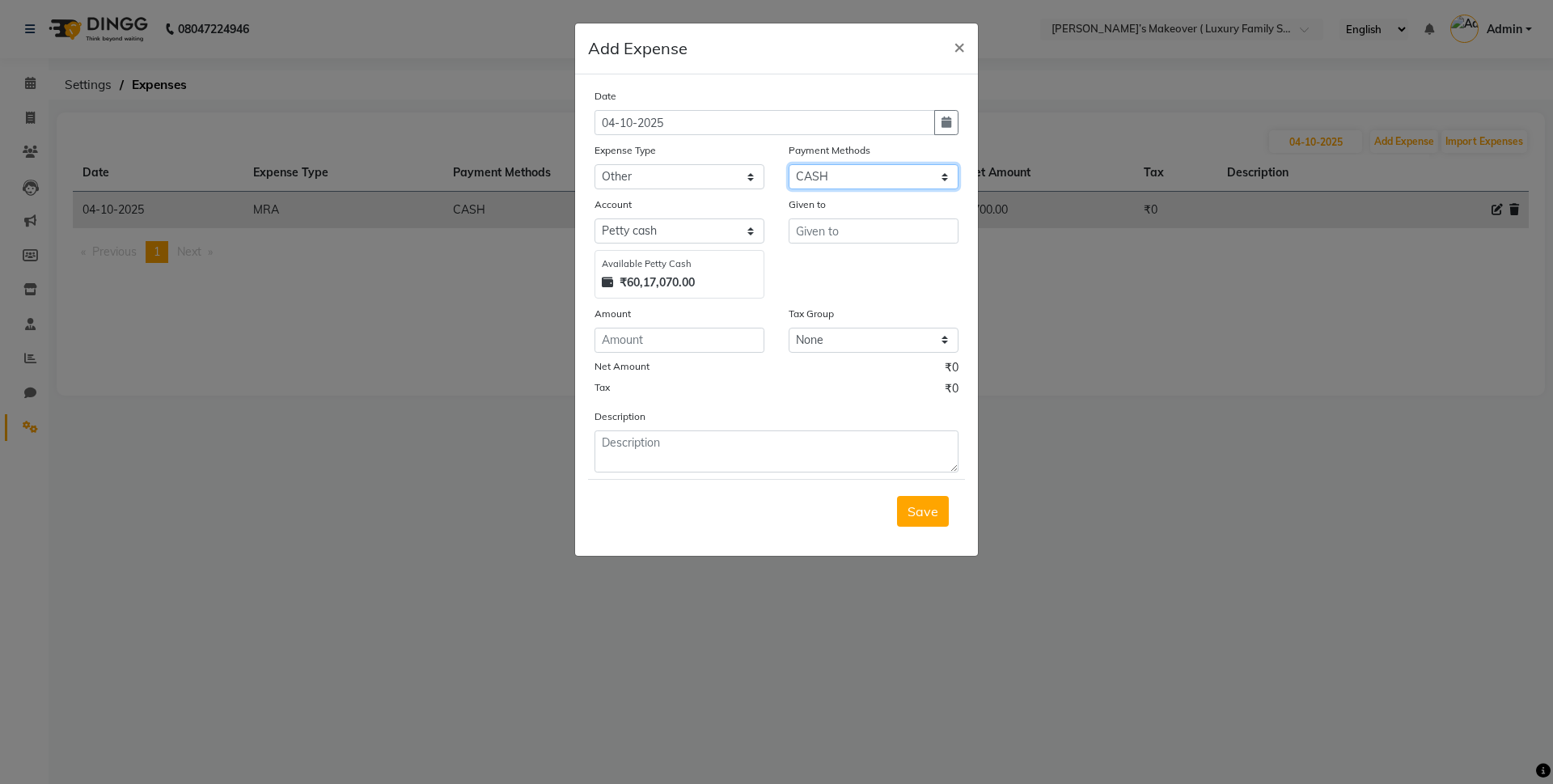
click at [905, 166] on select "Select CASH CARD ONLINE CUSTOM GPay PayTM PhonePe UPI NearBuy Points Wallet Loa…" at bounding box center [874, 177] width 170 height 25
select select "19"
click at [789, 164] on select "Select CASH CARD ONLINE CUSTOM GPay PayTM PhonePe UPI NearBuy Points Wallet Loa…" at bounding box center [874, 177] width 170 height 25
select select "6921"
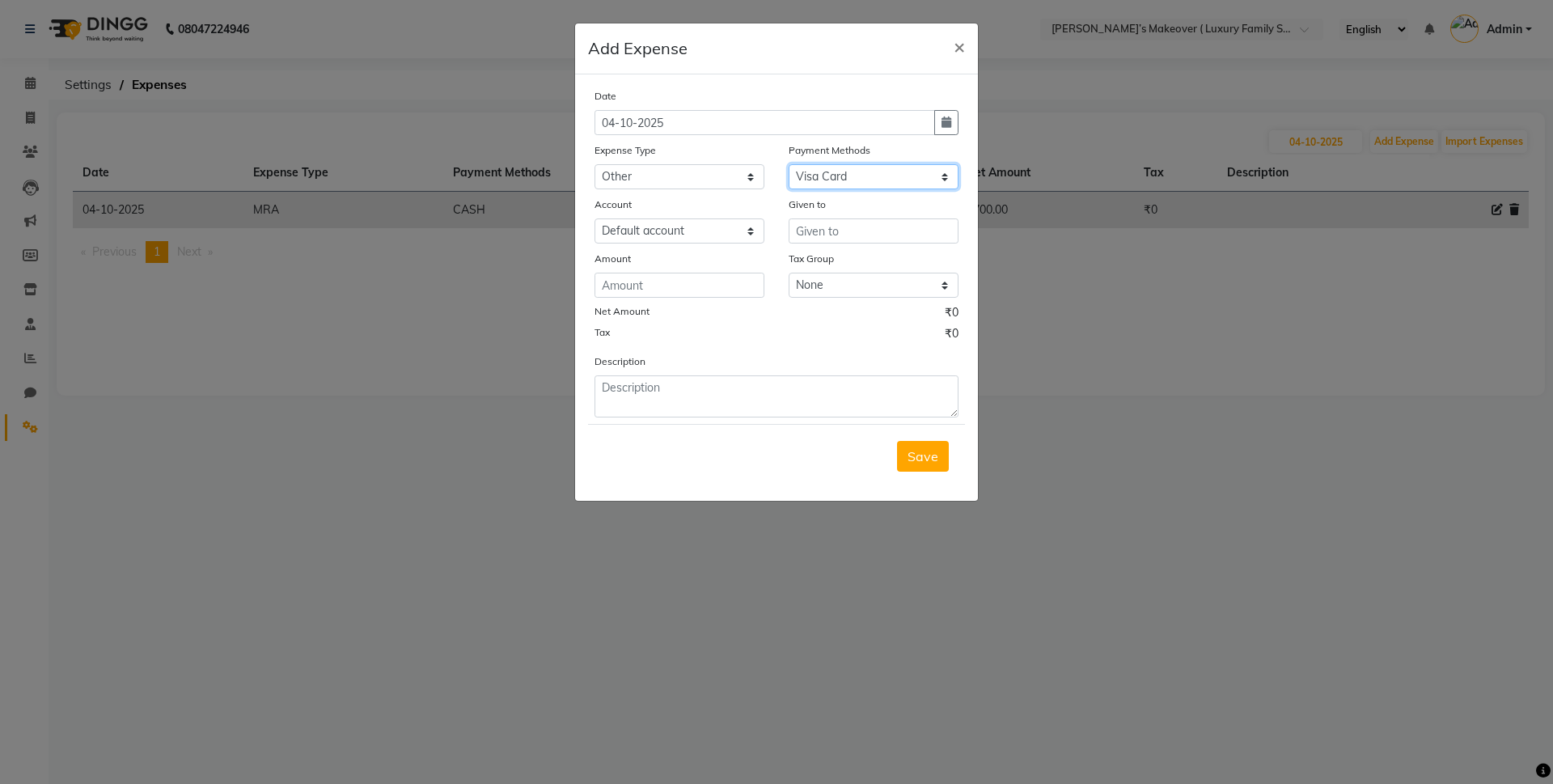
click at [875, 176] on select "Select CASH CARD ONLINE CUSTOM GPay PayTM PhonePe UPI NearBuy Points Wallet Loa…" at bounding box center [874, 177] width 170 height 25
select select "1"
click at [789, 164] on select "Select CASH CARD ONLINE CUSTOM GPay PayTM PhonePe UPI NearBuy Points Wallet Loa…" at bounding box center [874, 177] width 170 height 25
select select "6920"
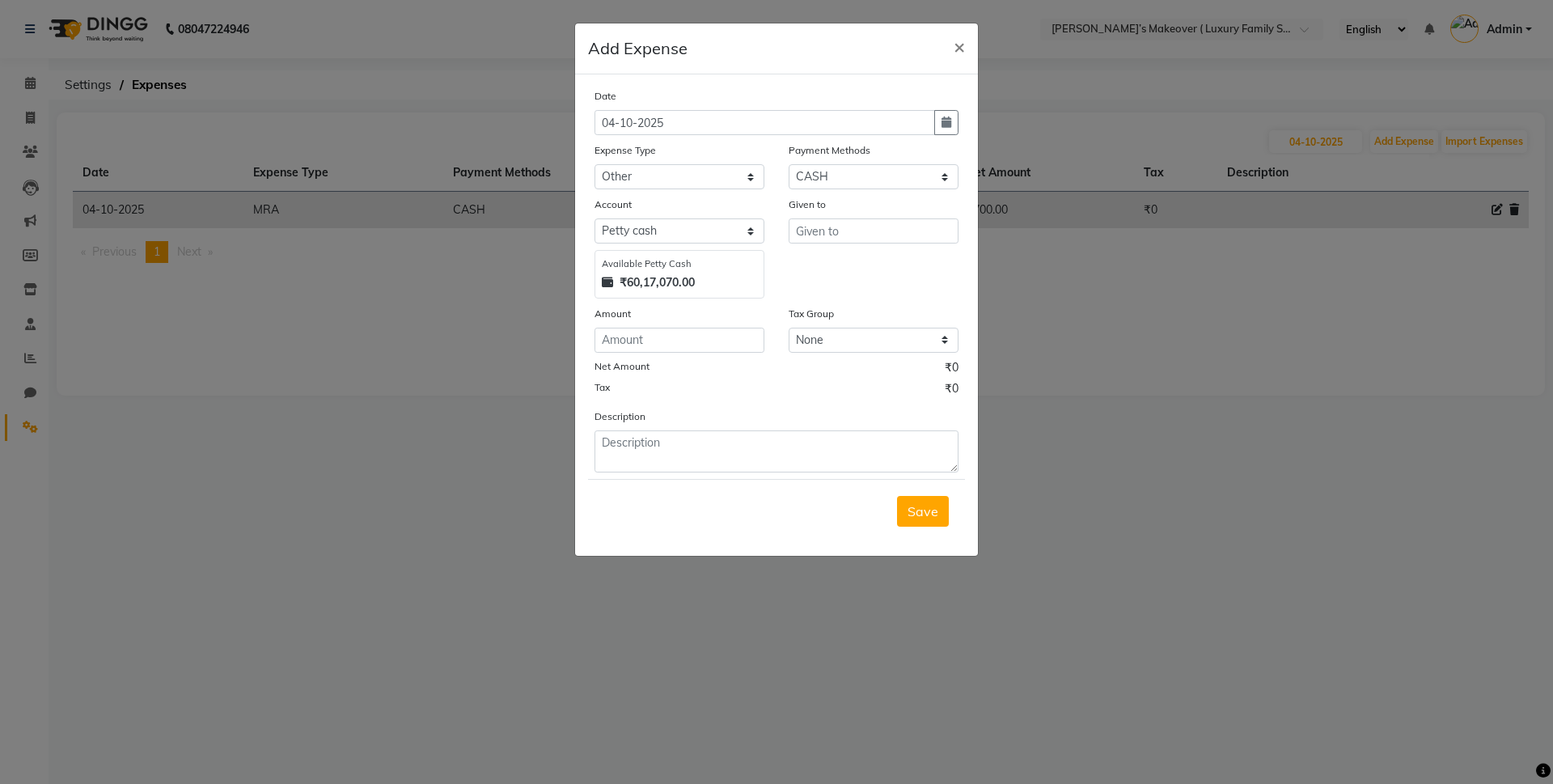
click at [854, 212] on div "Given to" at bounding box center [874, 207] width 170 height 23
click at [856, 218] on input "text" at bounding box center [874, 230] width 170 height 25
type input "2"
type input "sugar , sagar - food"
click at [699, 333] on input "number" at bounding box center [680, 340] width 170 height 25
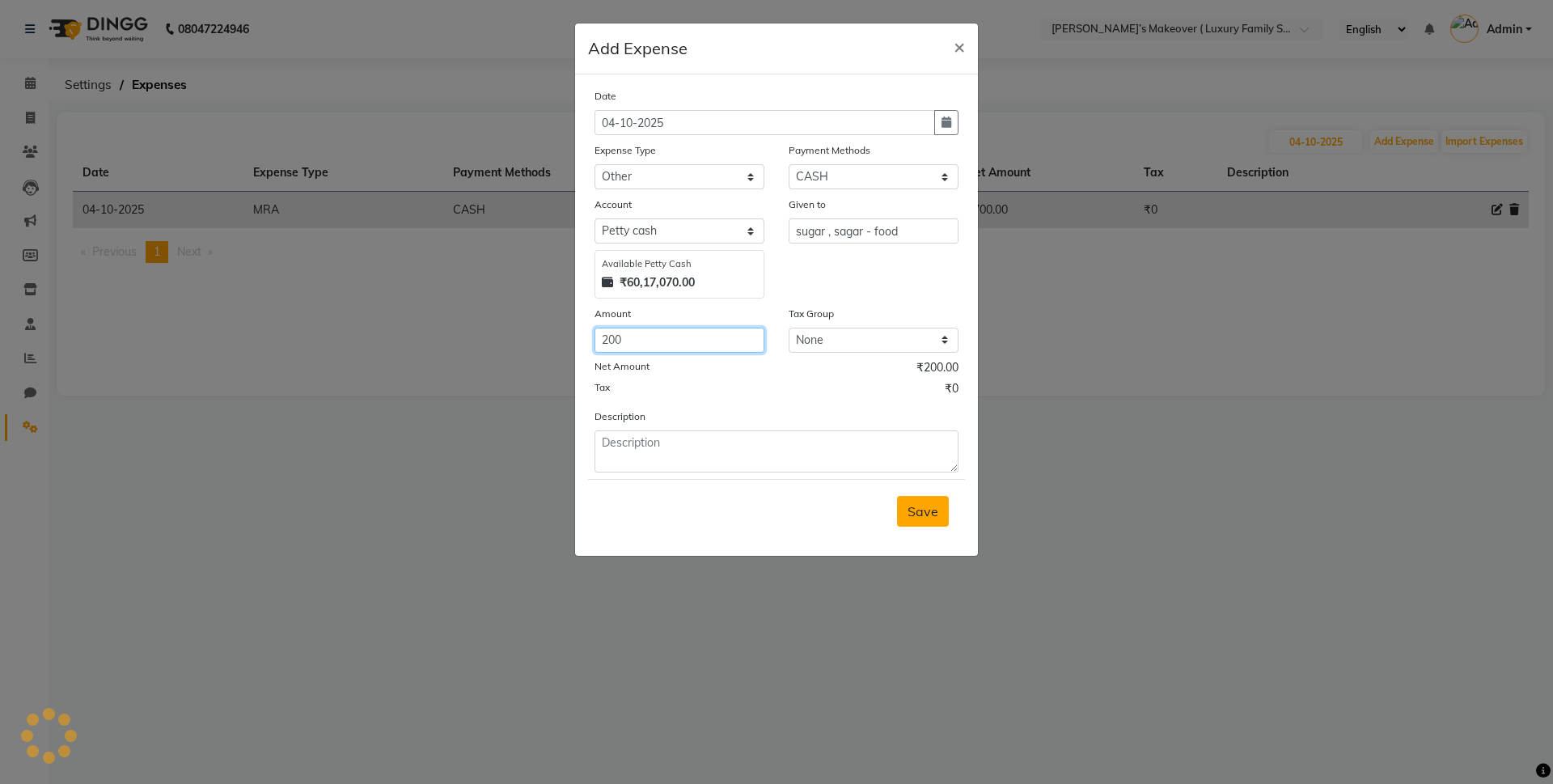
type input "200"
click at [930, 497] on button "Save" at bounding box center [923, 511] width 52 height 31
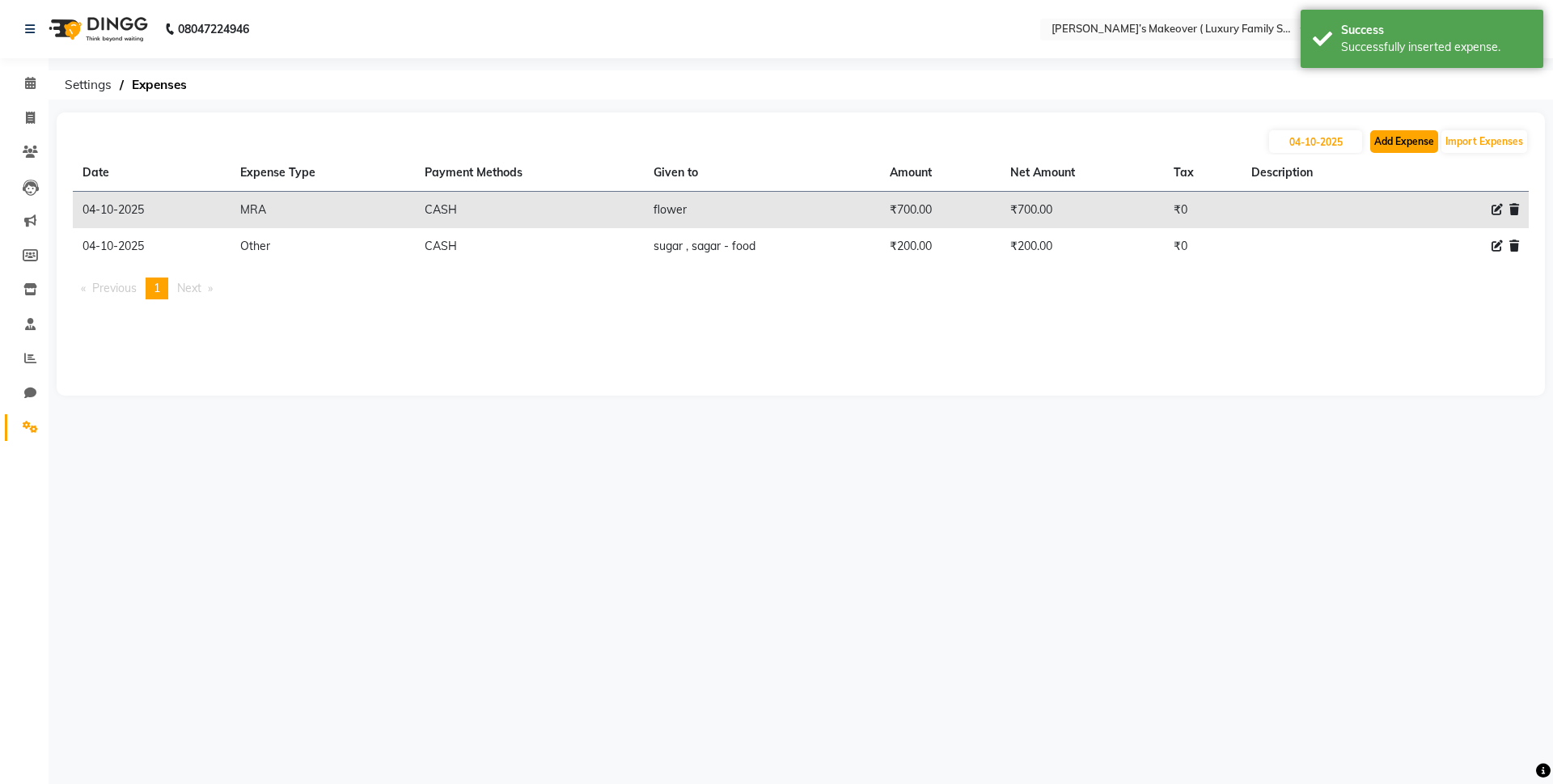
click at [1398, 132] on button "Add Expense" at bounding box center [1404, 142] width 68 height 23
select select "1"
select select "6920"
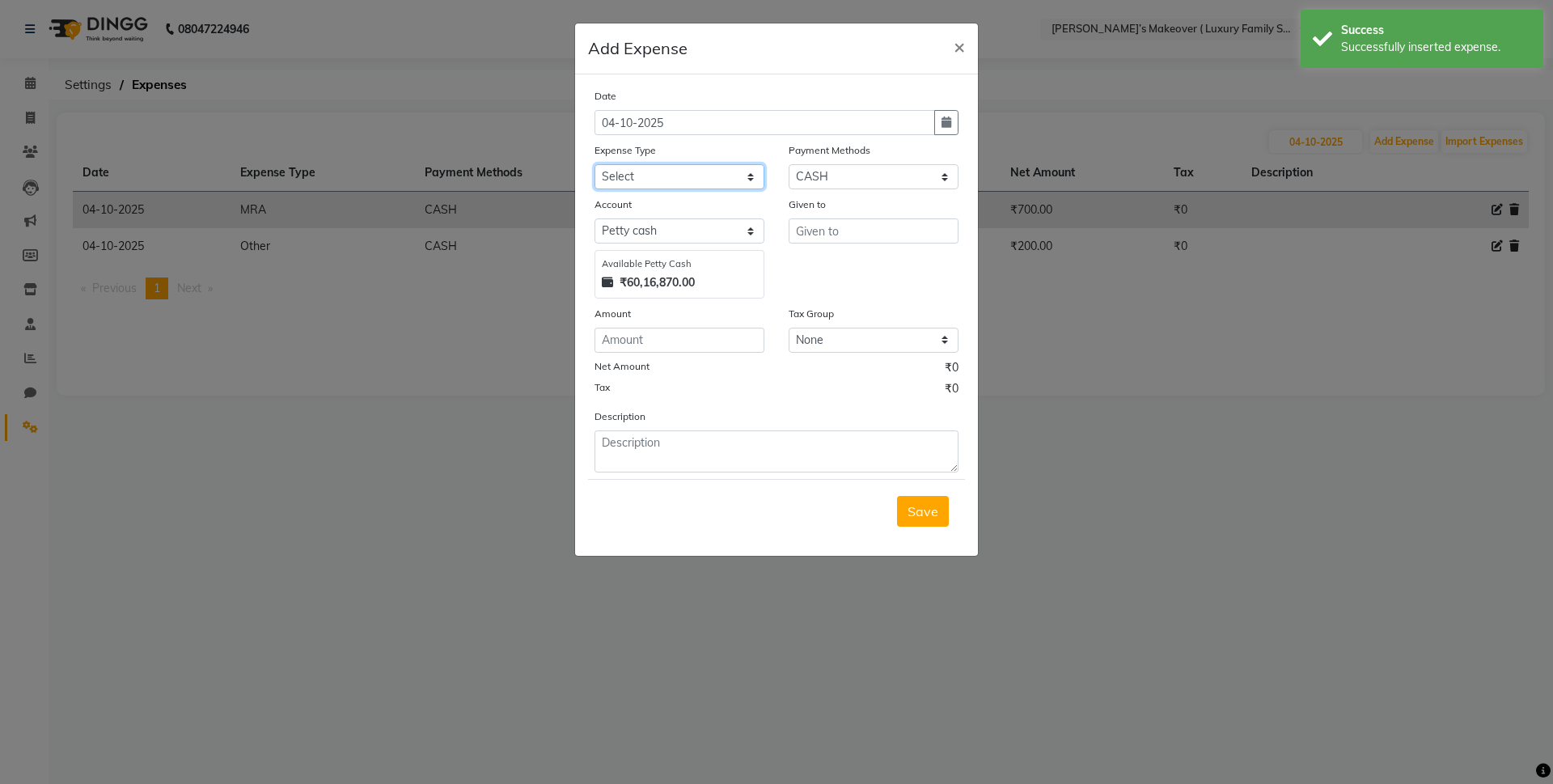
click at [710, 184] on select "Select Advance Salary Bank charges Car maintenance Cash transfer to bank Cash t…" at bounding box center [680, 177] width 170 height 25
select select "10"
click at [595, 164] on select "Select Advance Salary Bank charges Car maintenance Cash transfer to bank Cash t…" at bounding box center [680, 177] width 170 height 25
click at [882, 181] on select "Select CASH CARD ONLINE CUSTOM GPay PayTM PhonePe UPI NearBuy Points Wallet Loa…" at bounding box center [874, 177] width 170 height 25
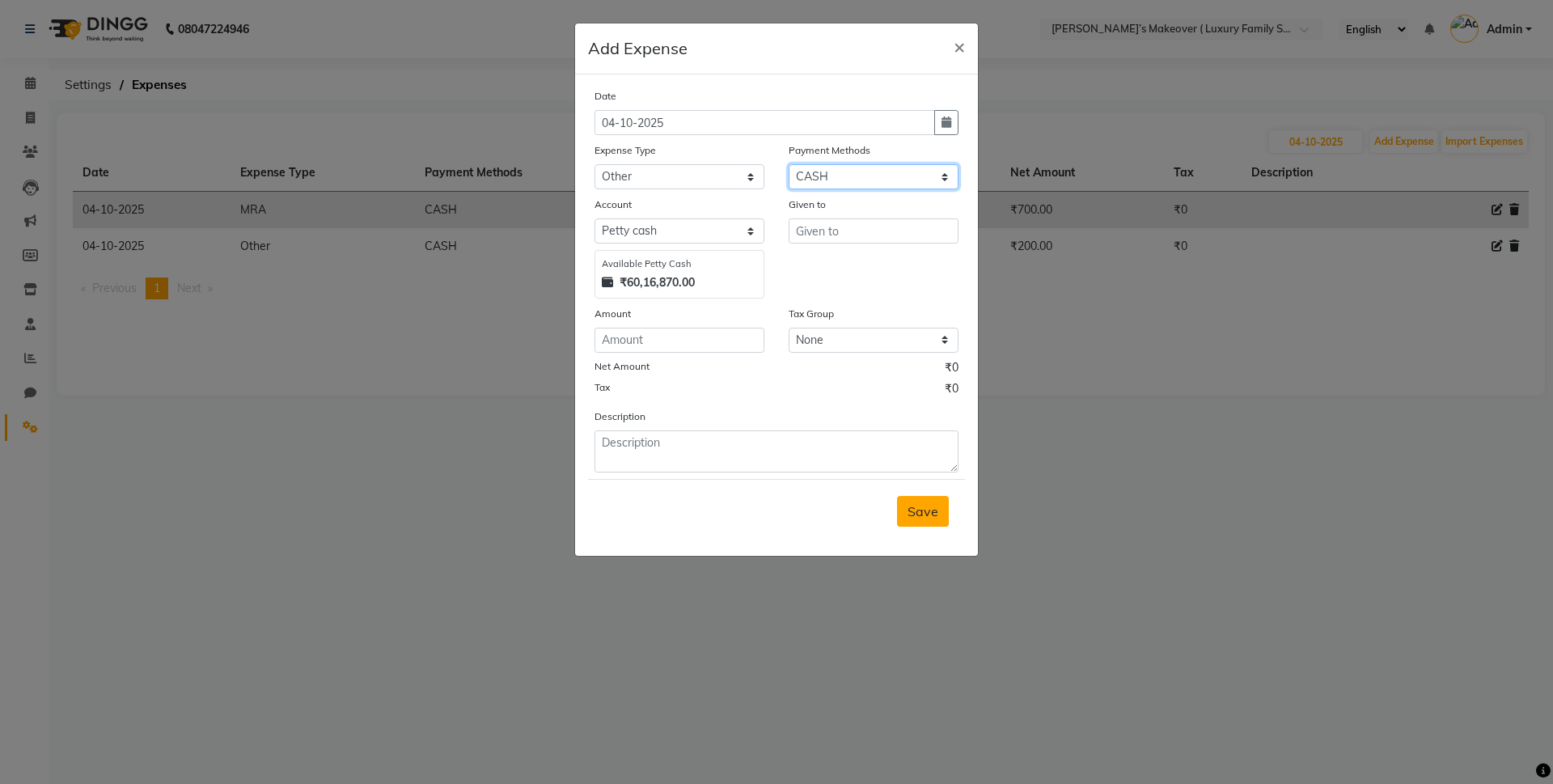
click at [789, 164] on select "Select CASH CARD ONLINE CUSTOM GPay PayTM PhonePe UPI NearBuy Points Wallet Loa…" at bounding box center [874, 177] width 170 height 25
click at [846, 241] on input "text" at bounding box center [874, 230] width 170 height 25
type input "ayaan"
click at [607, 346] on input "number" at bounding box center [680, 340] width 170 height 25
type input "155"
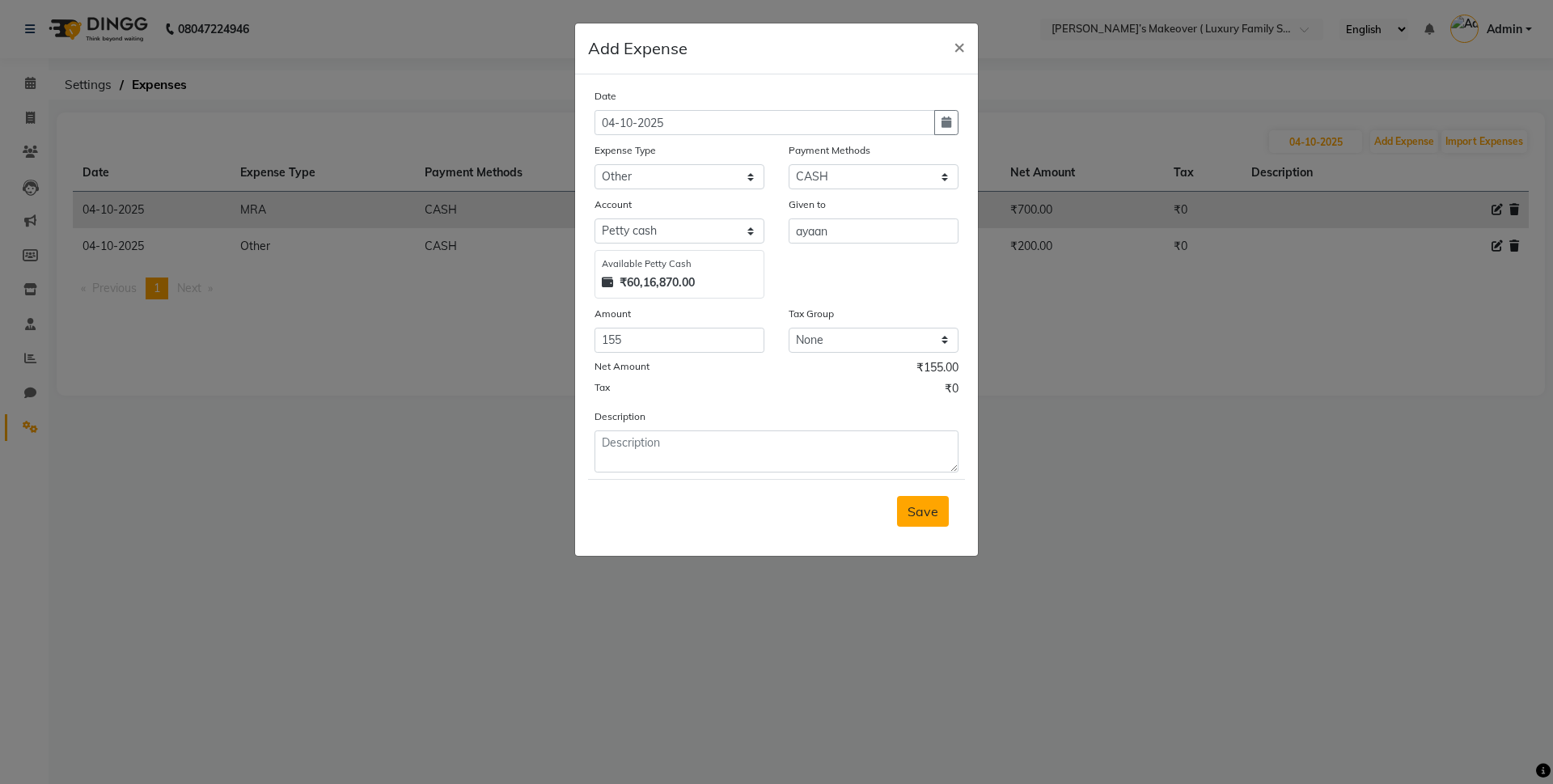
click at [905, 515] on button "Save" at bounding box center [923, 511] width 52 height 31
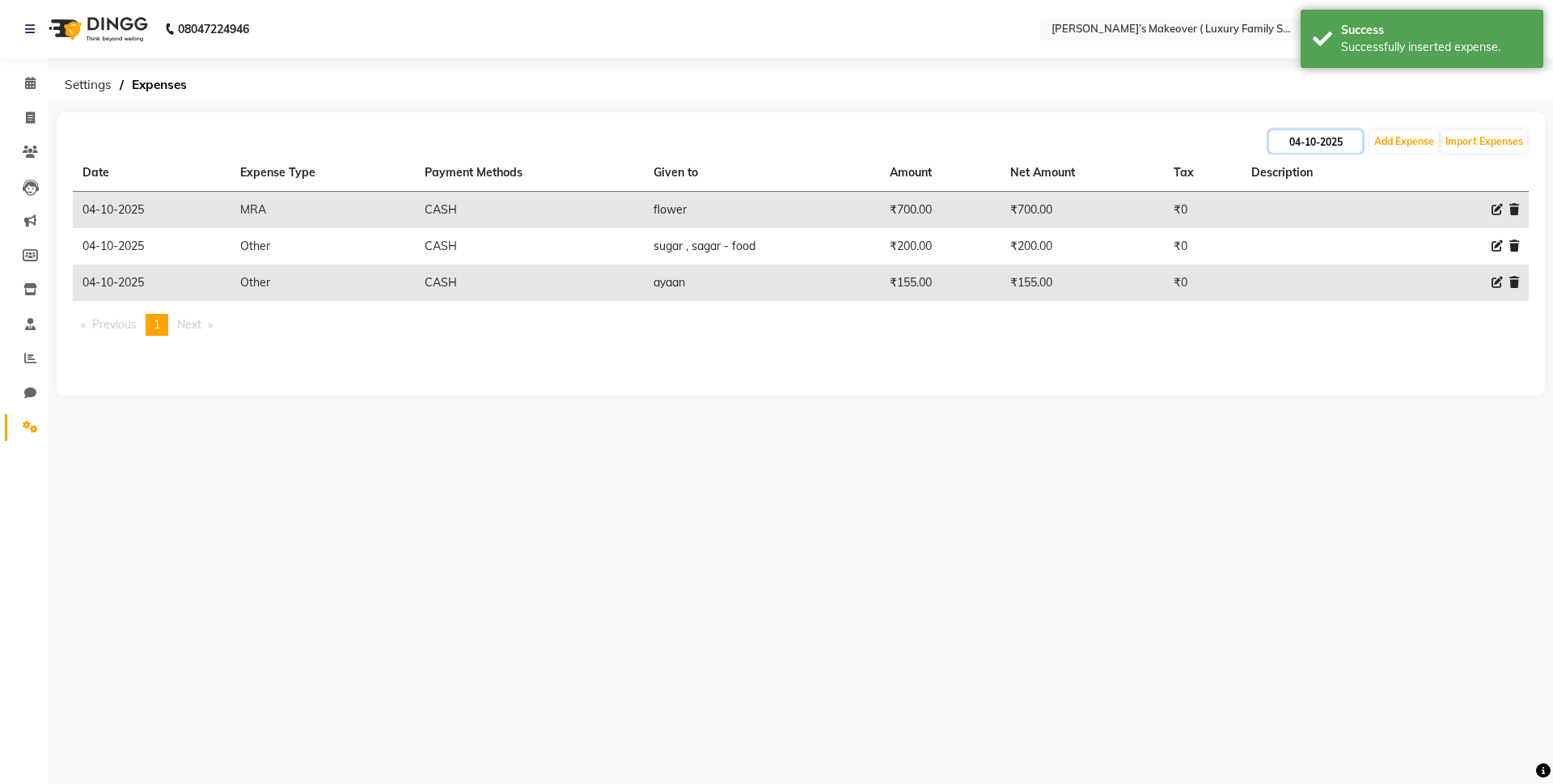
click at [1318, 142] on input "04-10-2025" at bounding box center [1315, 142] width 93 height 23
select select "10"
select select "2025"
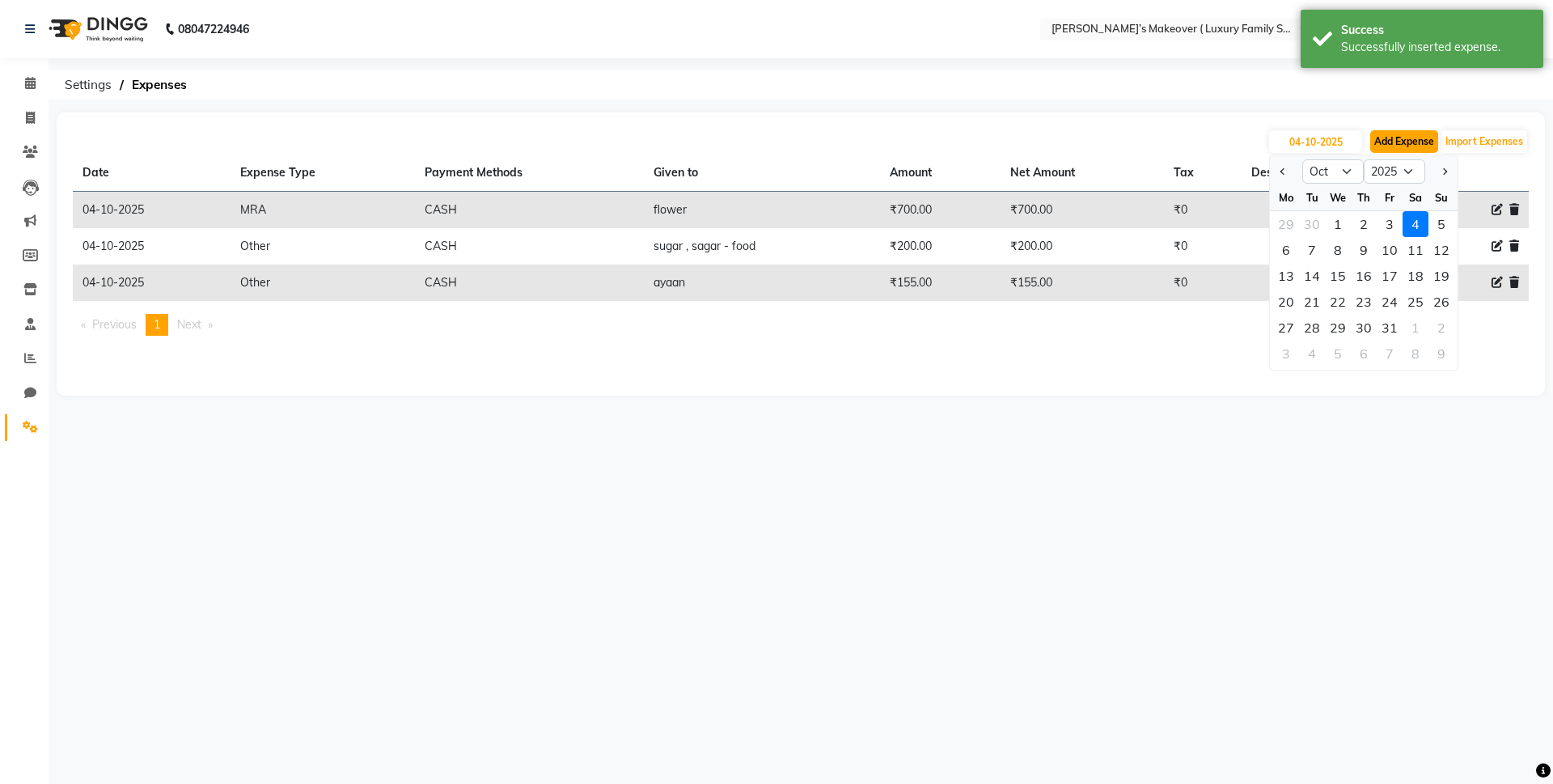
click at [1392, 141] on button "Add Expense" at bounding box center [1404, 142] width 68 height 23
select select "1"
select select "6920"
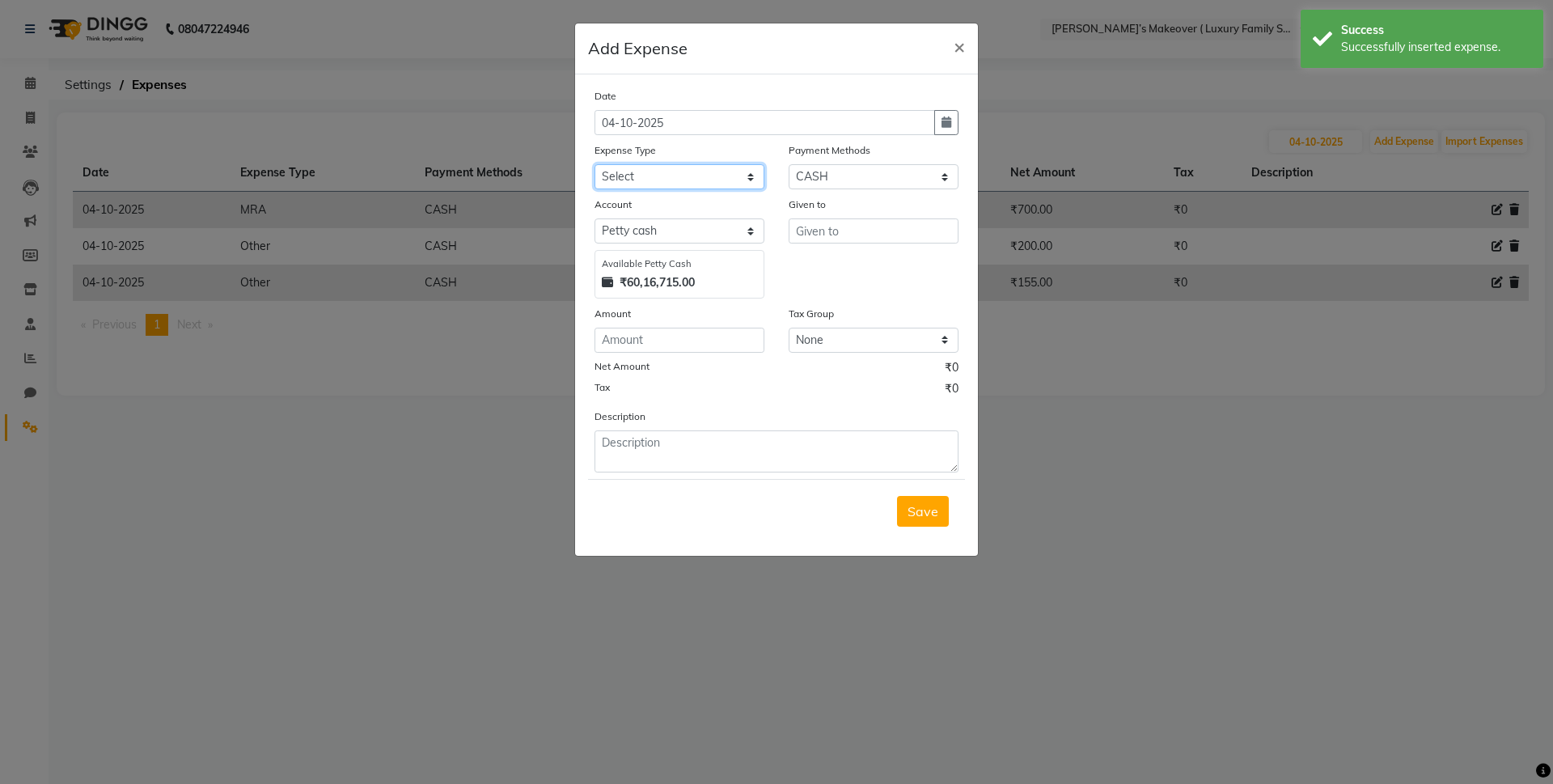
click at [691, 164] on select "Select Advance Salary Bank charges Car maintenance Cash transfer to bank Cash t…" at bounding box center [680, 177] width 170 height 25
select select "10"
click at [595, 164] on select "Select Advance Salary Bank charges Car maintenance Cash transfer to bank Cash t…" at bounding box center [680, 177] width 170 height 25
click at [853, 241] on input "text" at bounding box center [874, 230] width 170 height 25
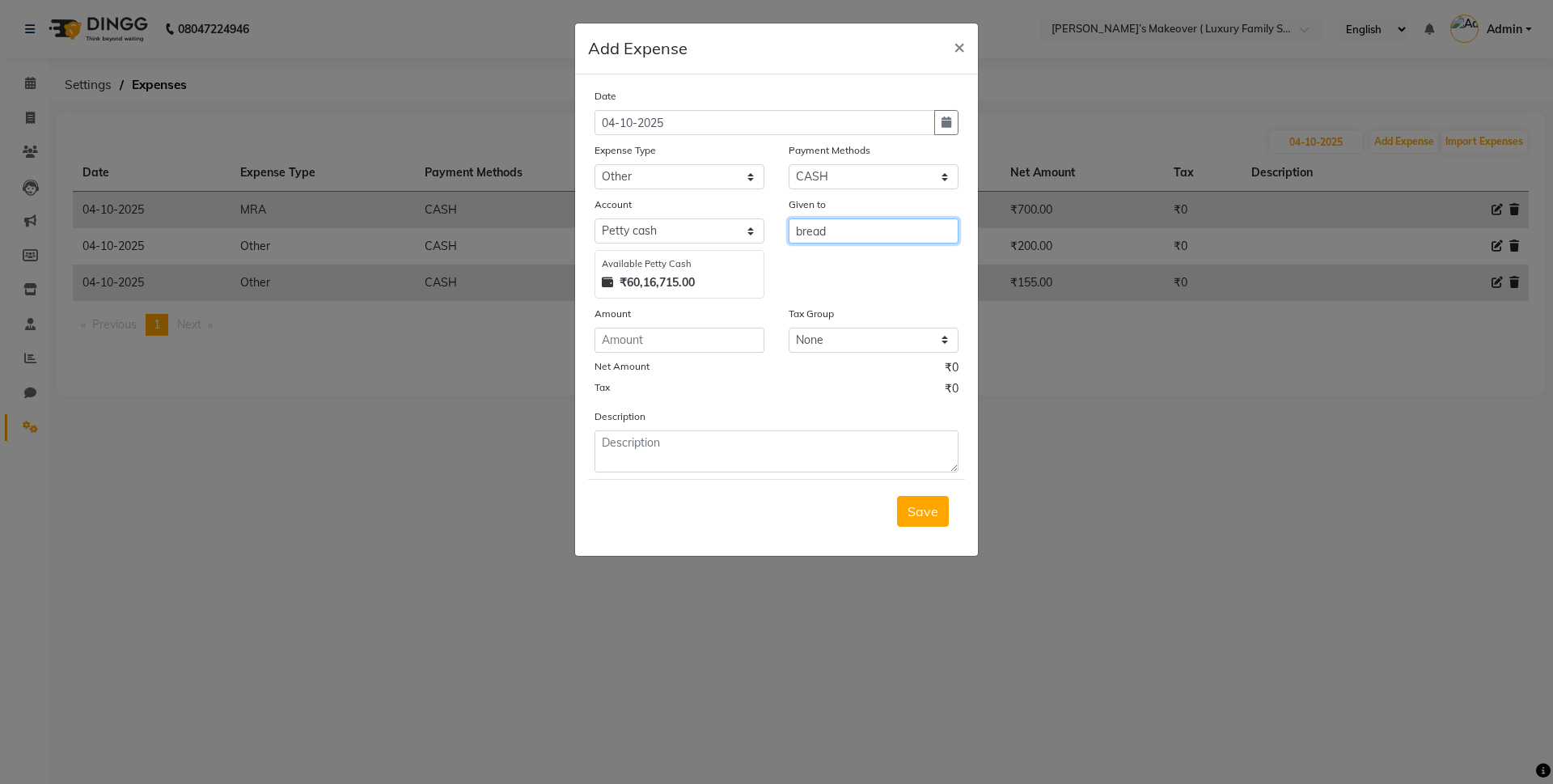
type input "bread"
click at [750, 333] on input "number" at bounding box center [680, 340] width 170 height 25
type input "500"
click at [939, 519] on button "Save" at bounding box center [923, 511] width 52 height 31
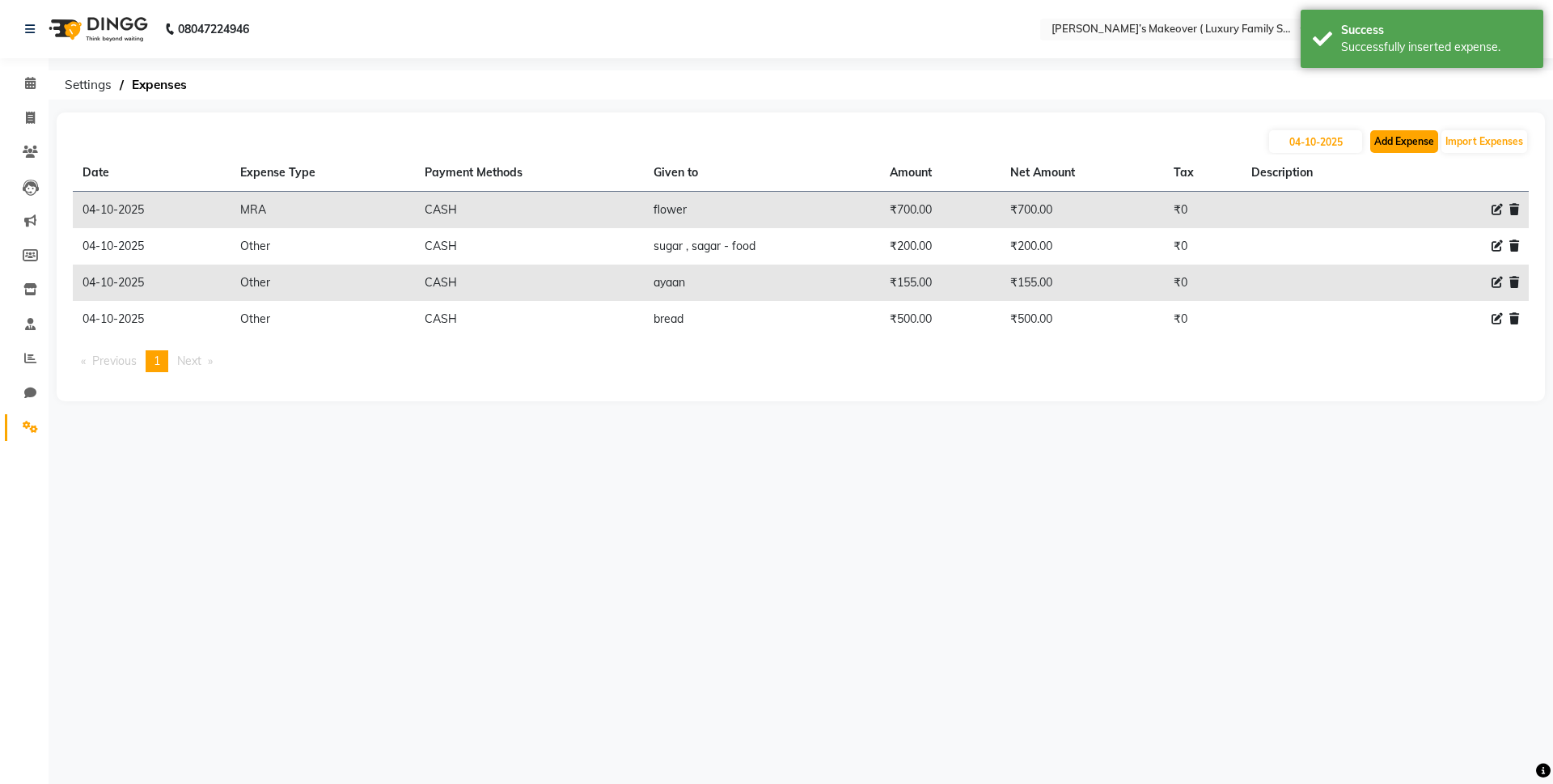
click at [1389, 134] on button "Add Expense" at bounding box center [1404, 142] width 68 height 23
select select "1"
select select "6920"
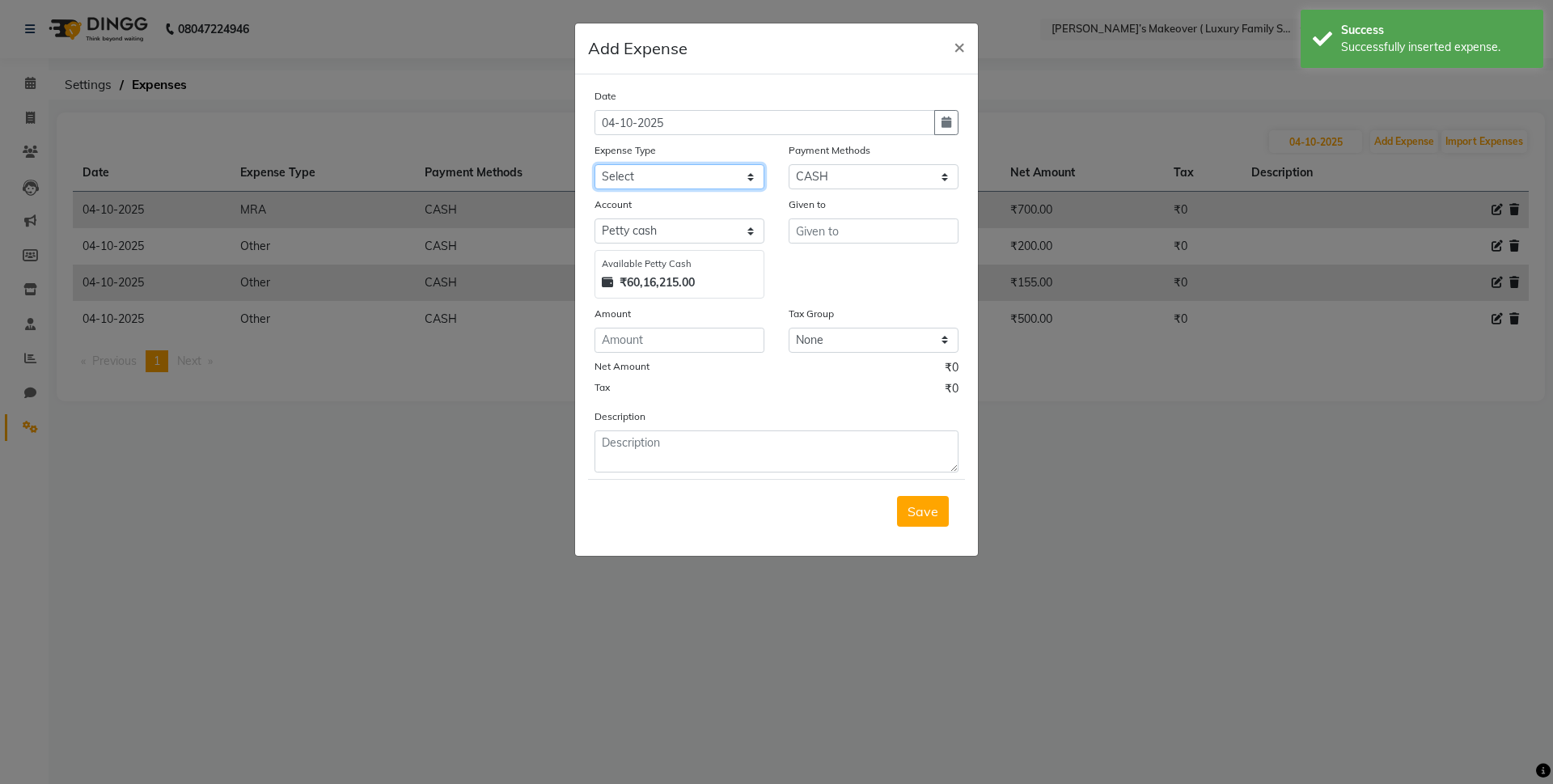
click at [638, 172] on select "Select Advance Salary Bank charges Car maintenance Cash transfer to bank Cash t…" at bounding box center [680, 177] width 170 height 25
select select "10"
click at [595, 164] on select "Select Advance Salary Bank charges Car maintenance Cash transfer to bank Cash t…" at bounding box center [680, 177] width 170 height 25
click at [908, 225] on input "text" at bounding box center [874, 230] width 170 height 25
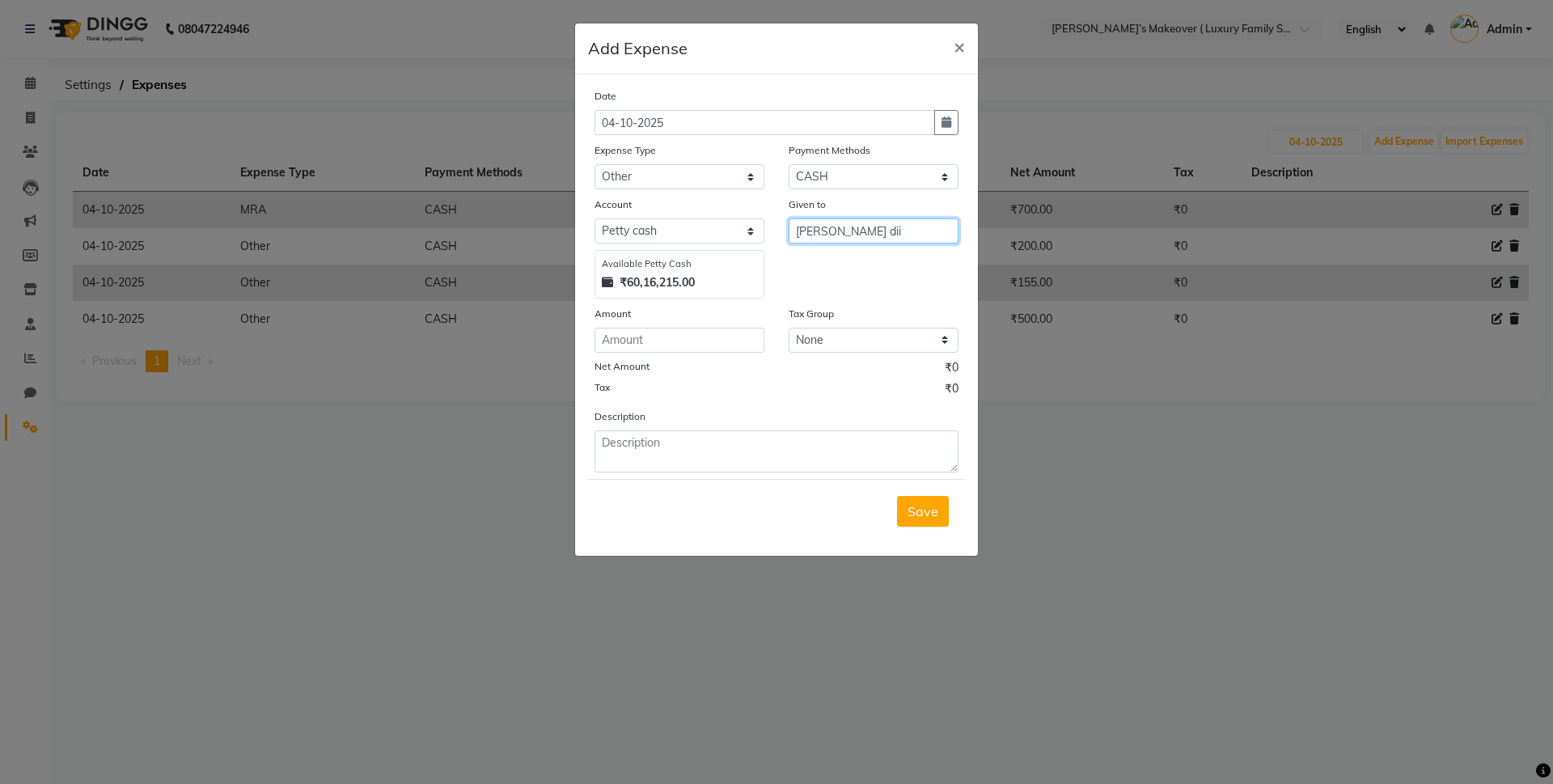
type input "[PERSON_NAME] dii"
click at [721, 334] on input "number" at bounding box center [680, 340] width 170 height 25
type input "50"
click at [903, 505] on button "Save" at bounding box center [923, 511] width 52 height 31
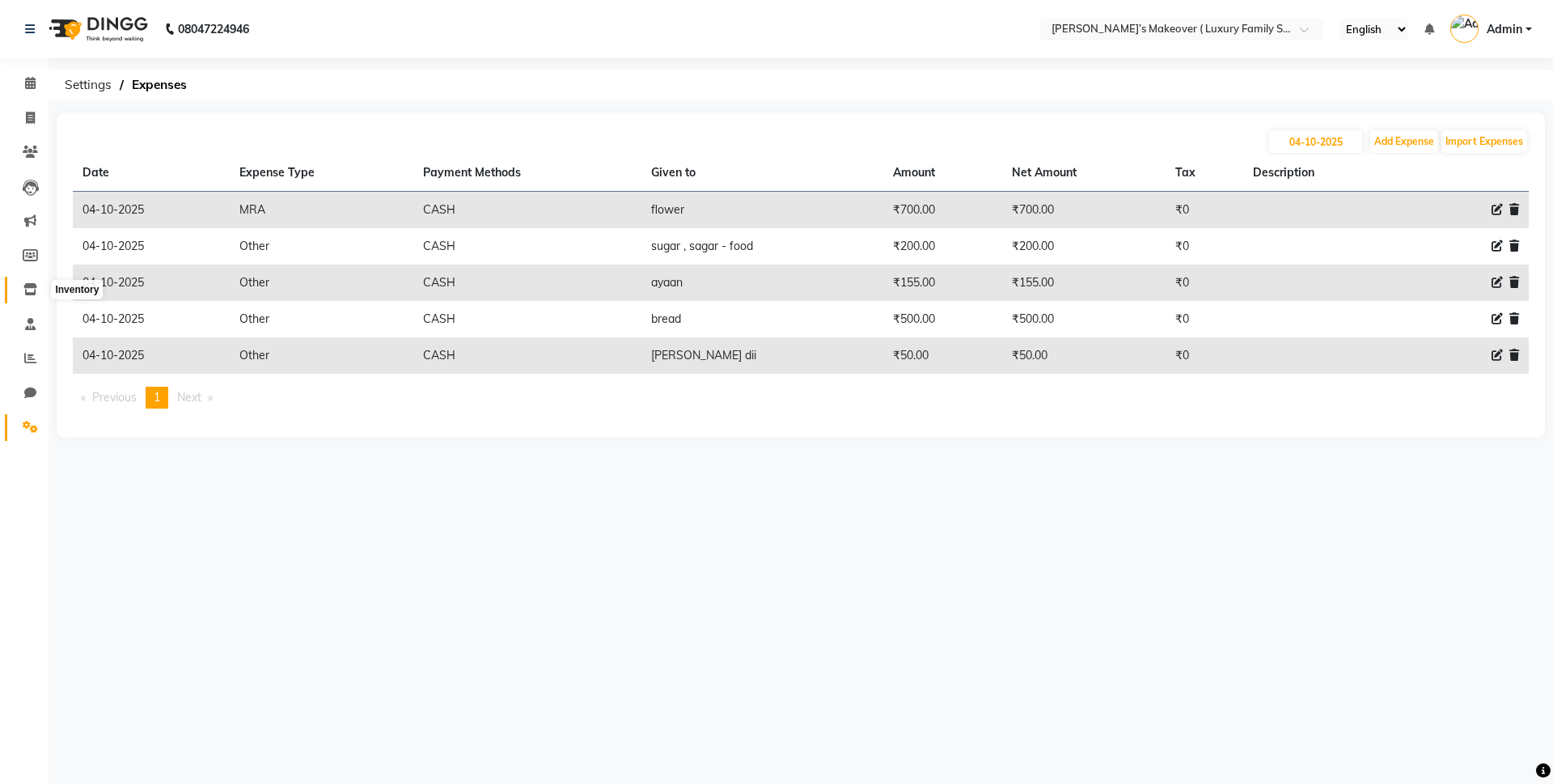
click at [33, 282] on span at bounding box center [31, 290] width 29 height 18
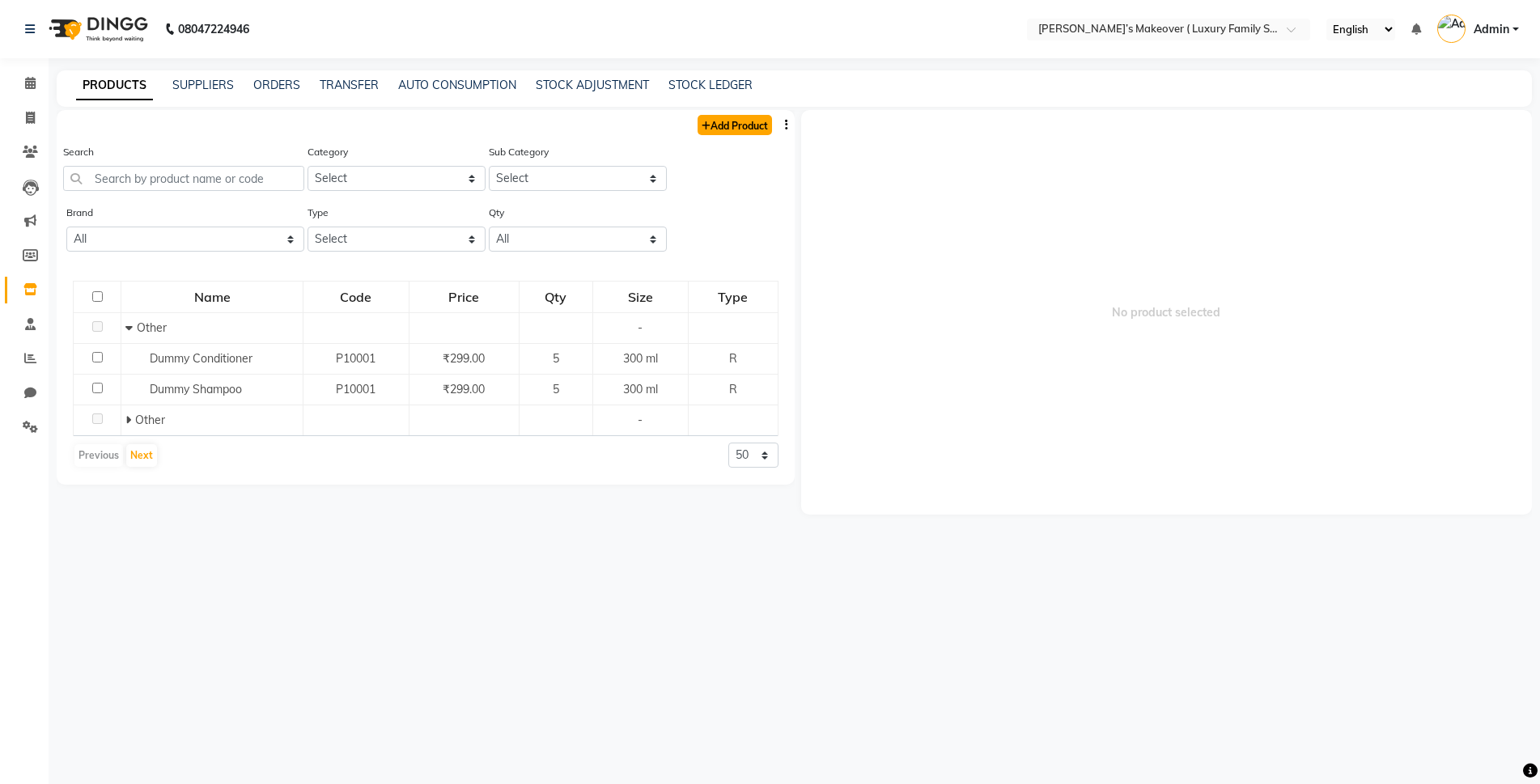
click at [728, 119] on link "Add Product" at bounding box center [735, 124] width 75 height 20
select select "true"
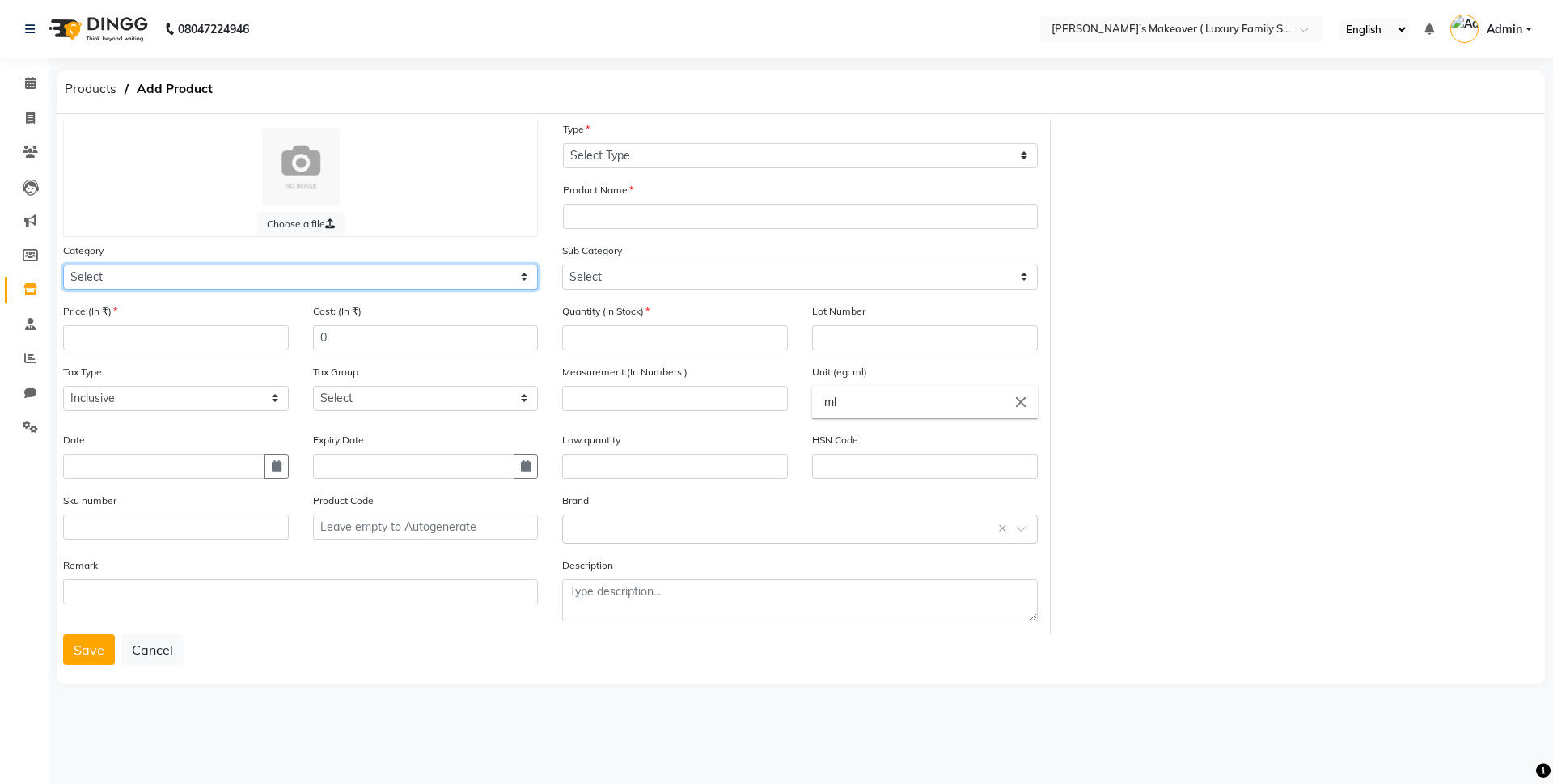
click at [157, 277] on select "Select Hair Skin Makeup Personal Care Appliances [PERSON_NAME] Waxing Disposabl…" at bounding box center [300, 277] width 475 height 25
click at [158, 658] on button "Cancel" at bounding box center [152, 649] width 62 height 31
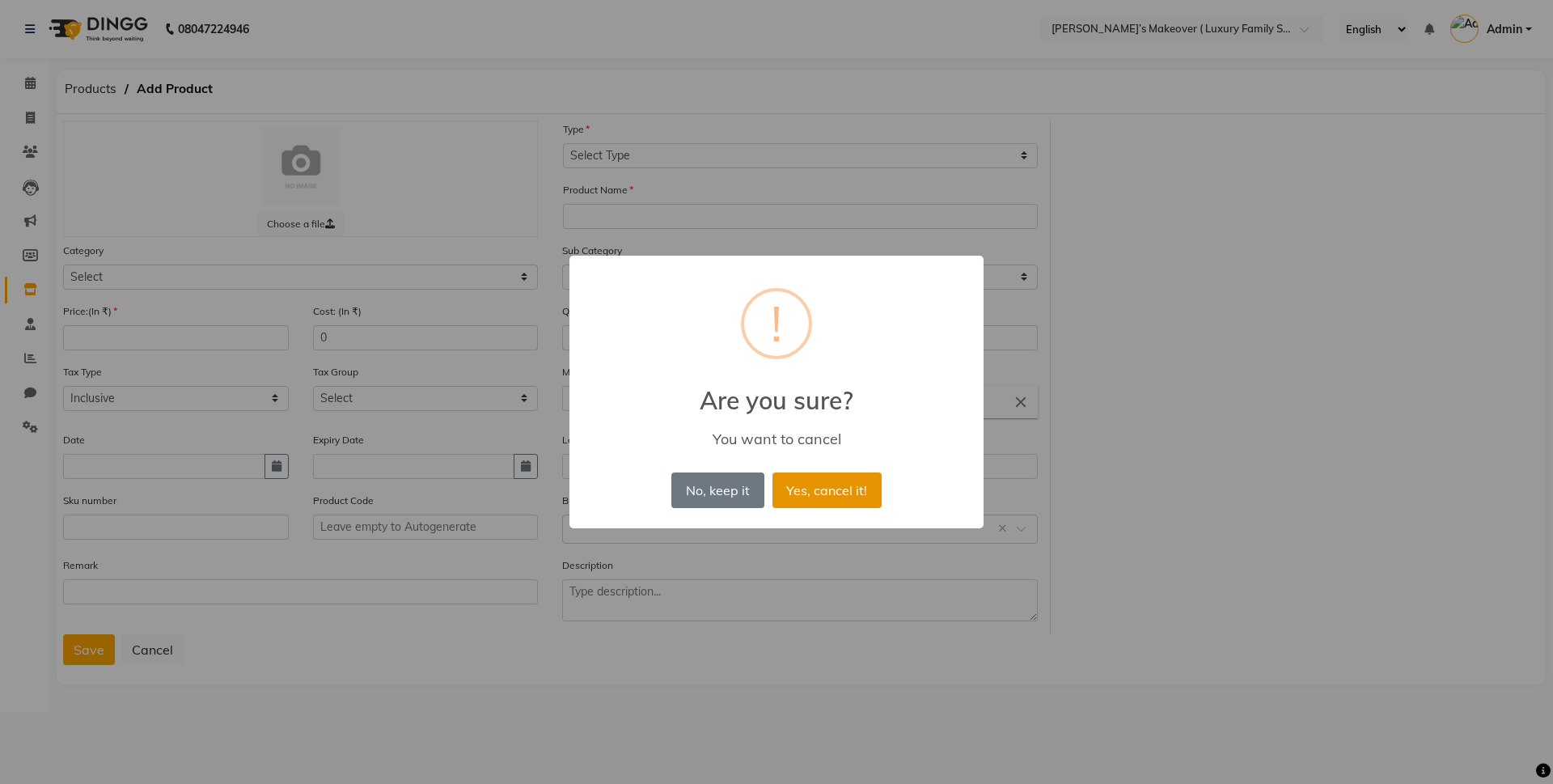
click at [820, 485] on button "Yes, cancel it!" at bounding box center [827, 490] width 109 height 35
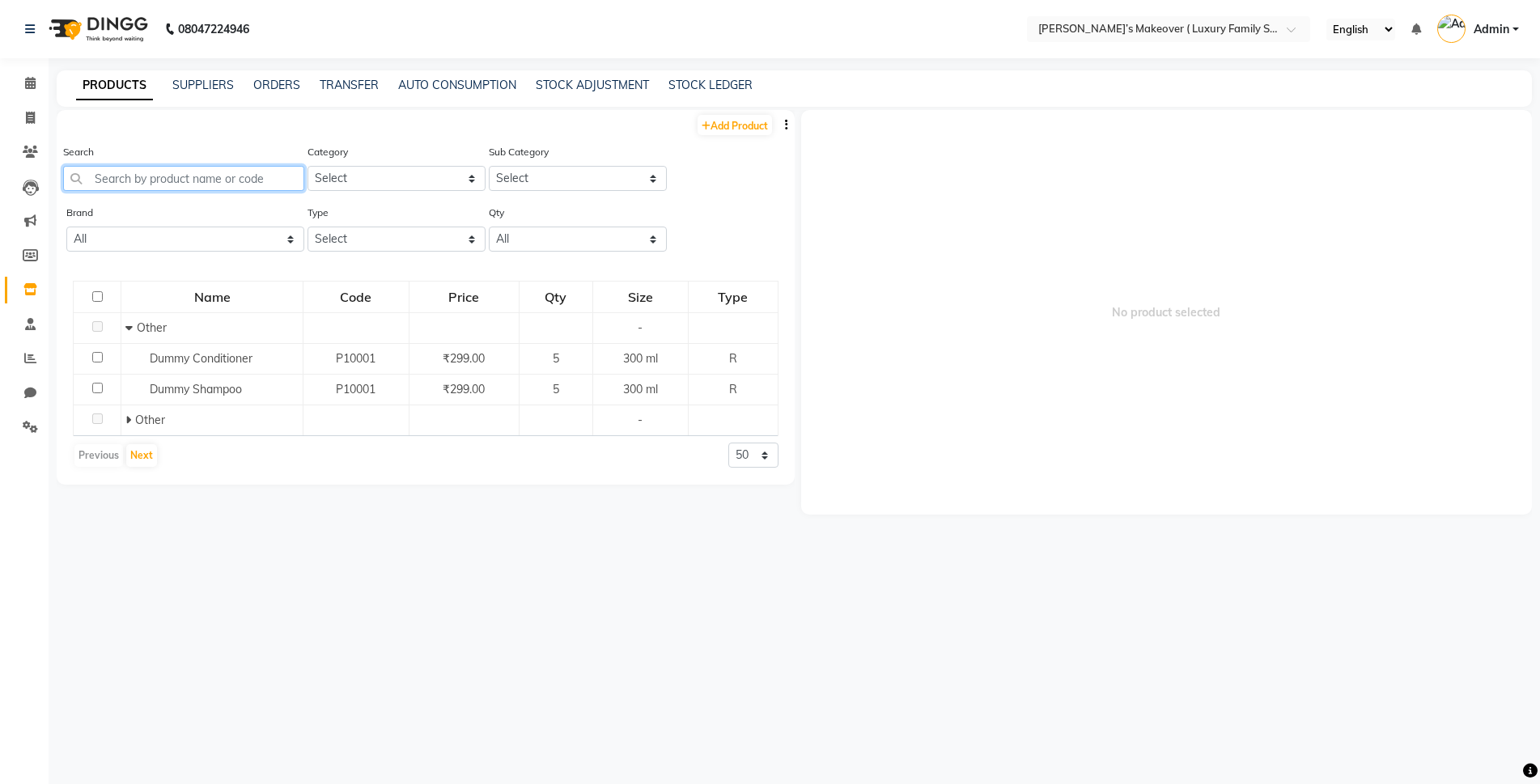
click at [157, 184] on input "text" at bounding box center [184, 178] width 241 height 25
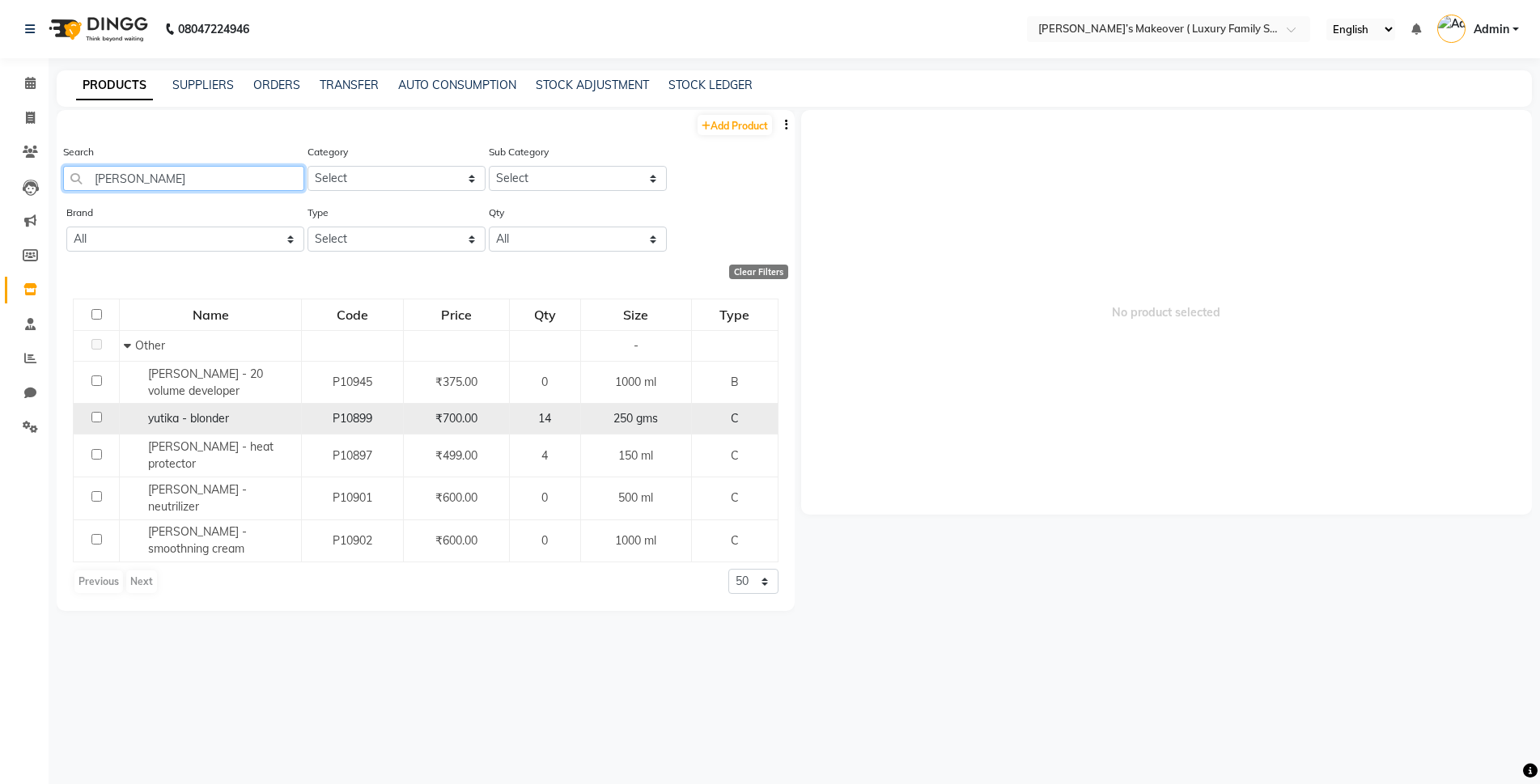
type input "[PERSON_NAME]"
click at [95, 416] on input "checkbox" at bounding box center [97, 417] width 11 height 11
checkbox input "true"
select select
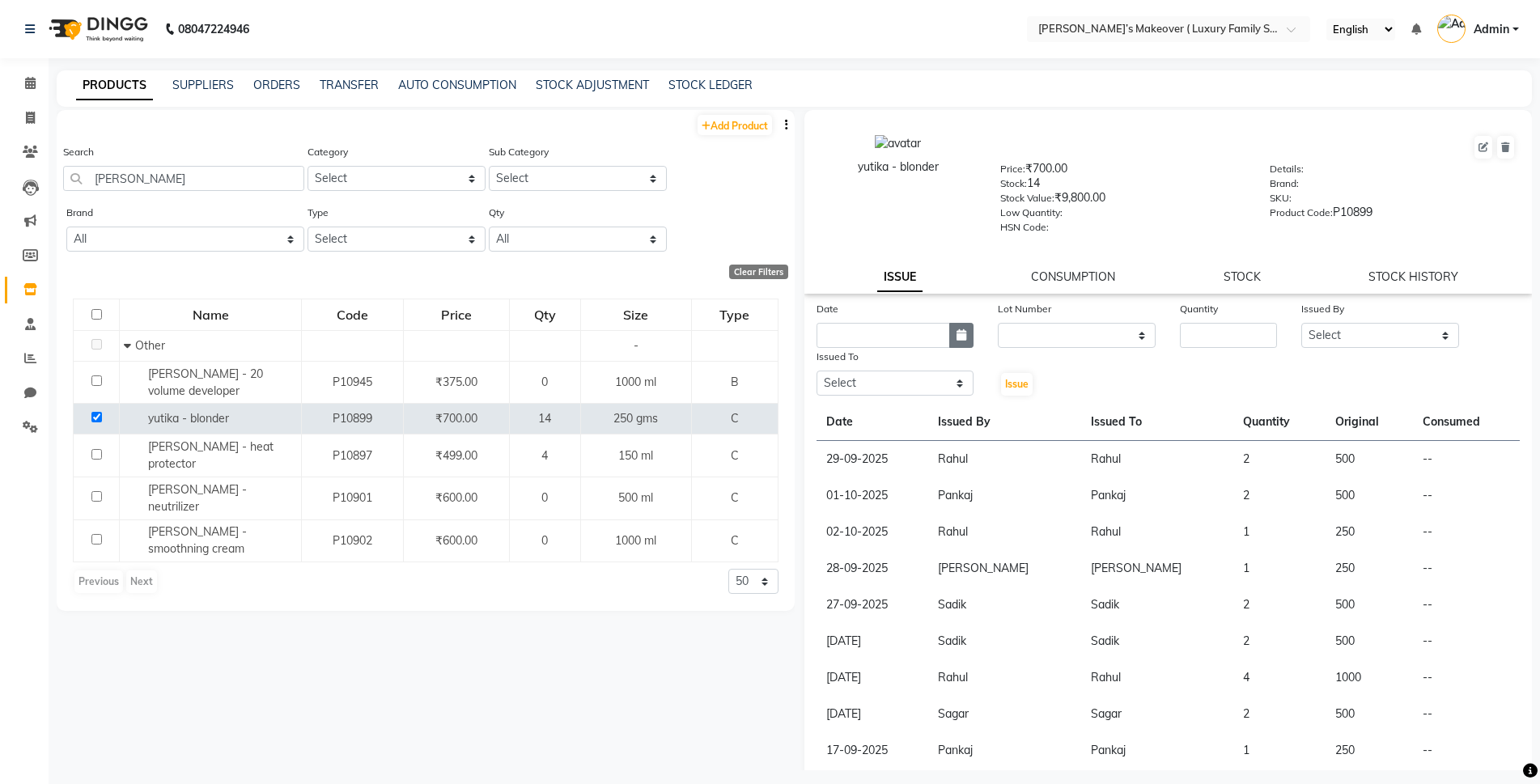
click at [968, 340] on button "button" at bounding box center [960, 335] width 24 height 25
select select "10"
select select "2025"
click at [963, 416] on div "4" at bounding box center [962, 419] width 26 height 26
type input "04-10-2025"
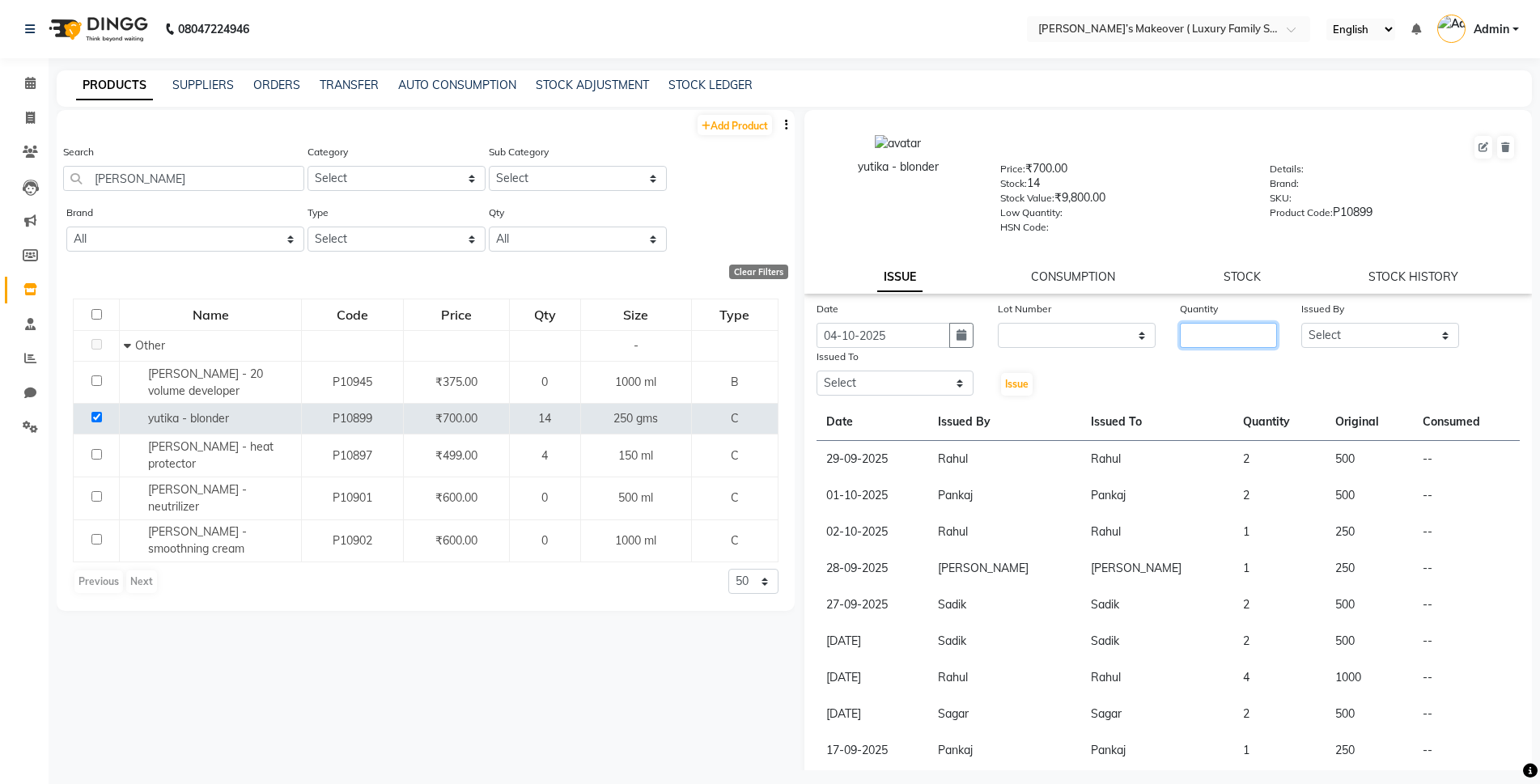
click at [1226, 338] on input "number" at bounding box center [1228, 335] width 98 height 25
type input "1"
click at [1315, 327] on select "Select [PERSON_NAME] [PERSON_NAME] [PERSON_NAME] [PERSON_NAME] Bhoomi [PERSON_N…" at bounding box center [1379, 335] width 158 height 25
select select "69516"
click at [1301, 322] on select "Select [PERSON_NAME] [PERSON_NAME] [PERSON_NAME] [PERSON_NAME] Bhoomi [PERSON_N…" at bounding box center [1379, 335] width 158 height 25
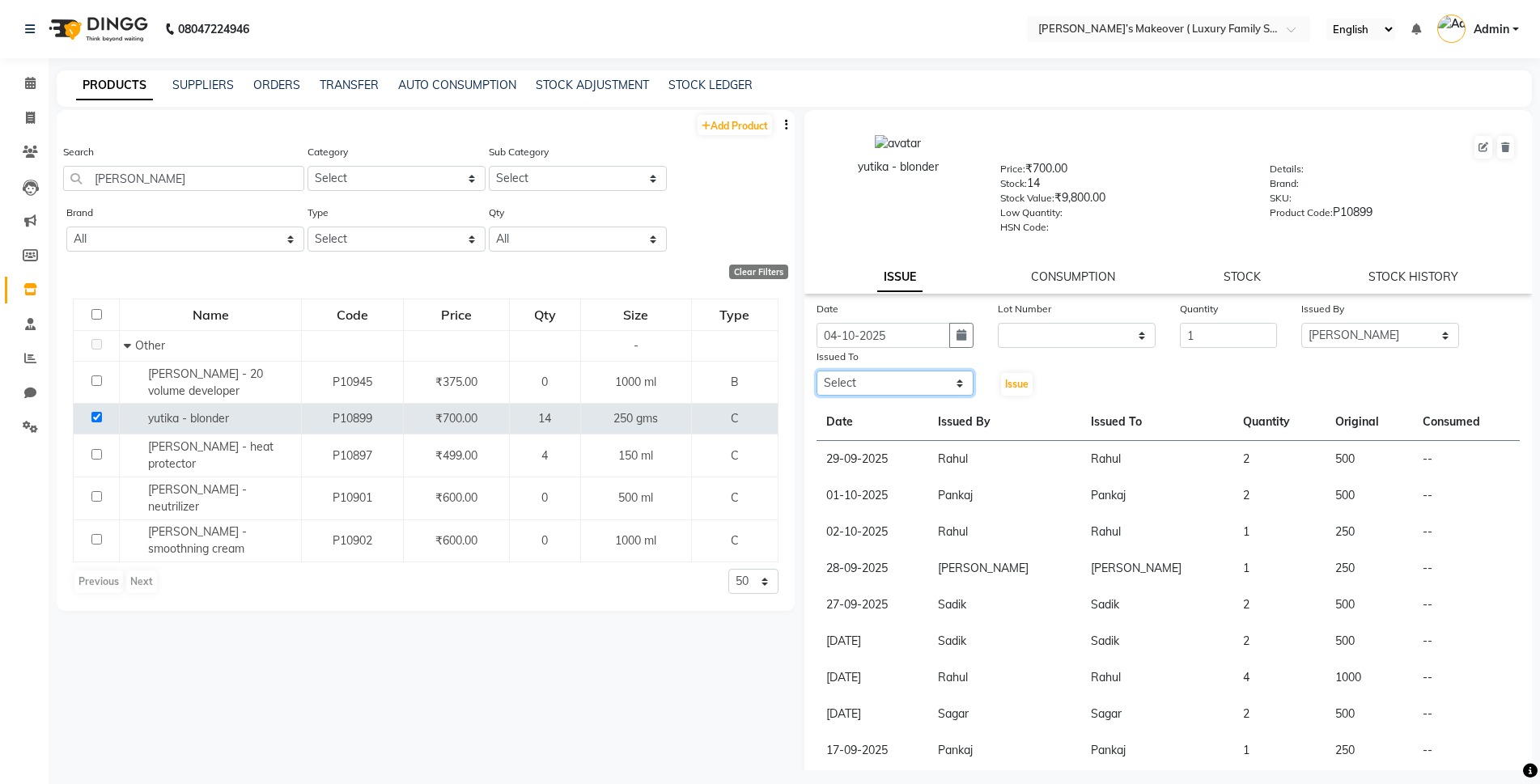
click at [836, 385] on select "Select [PERSON_NAME] [PERSON_NAME] [PERSON_NAME] [PERSON_NAME] Bhoomi [PERSON_N…" at bounding box center [894, 382] width 158 height 25
select select "69516"
click at [816, 370] on select "Select [PERSON_NAME] [PERSON_NAME] [PERSON_NAME] [PERSON_NAME] Bhoomi [PERSON_N…" at bounding box center [894, 382] width 158 height 25
click at [1019, 373] on div "Issue" at bounding box center [1015, 373] width 60 height 50
click at [1011, 388] on span "Issue" at bounding box center [1017, 383] width 24 height 12
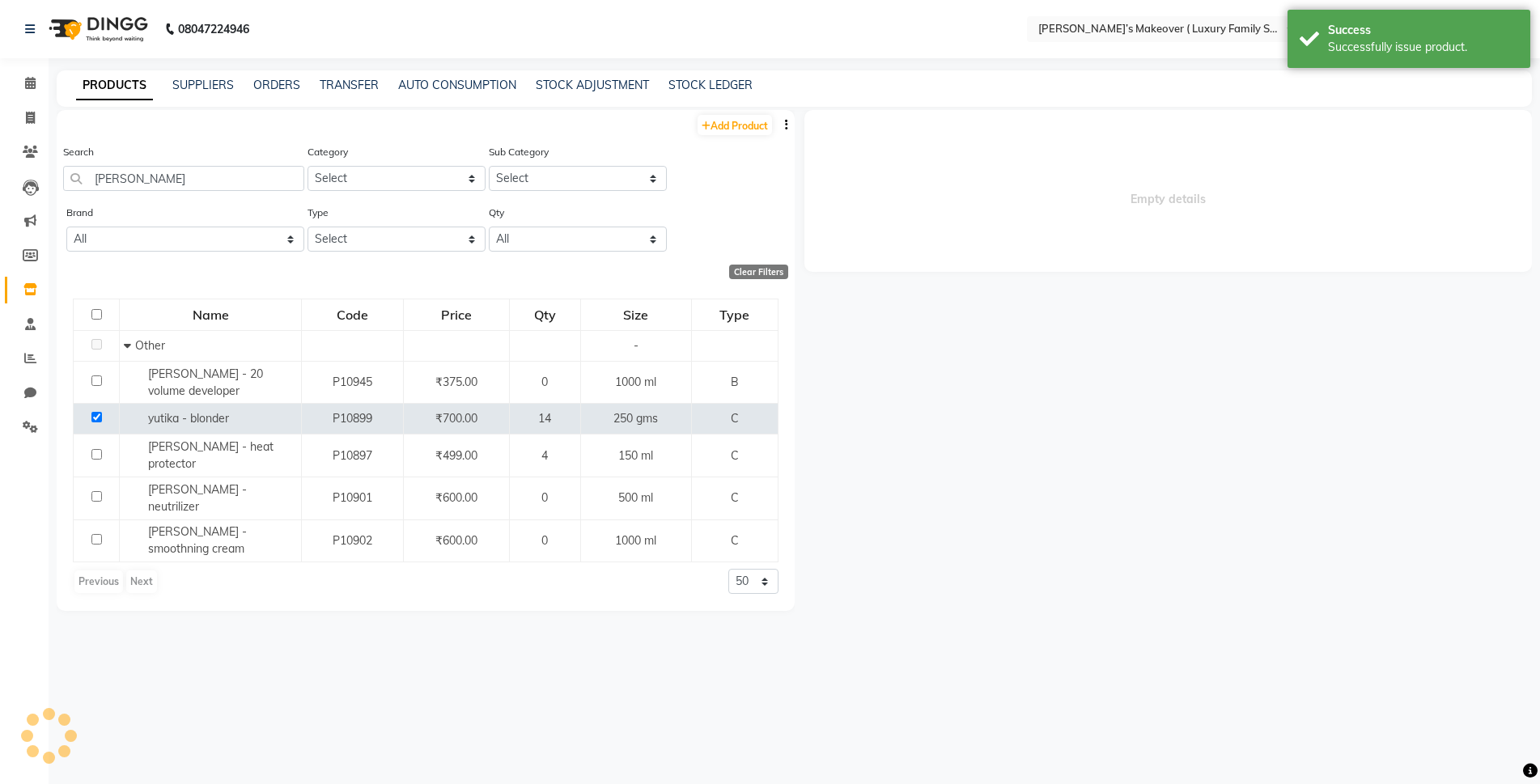
select select
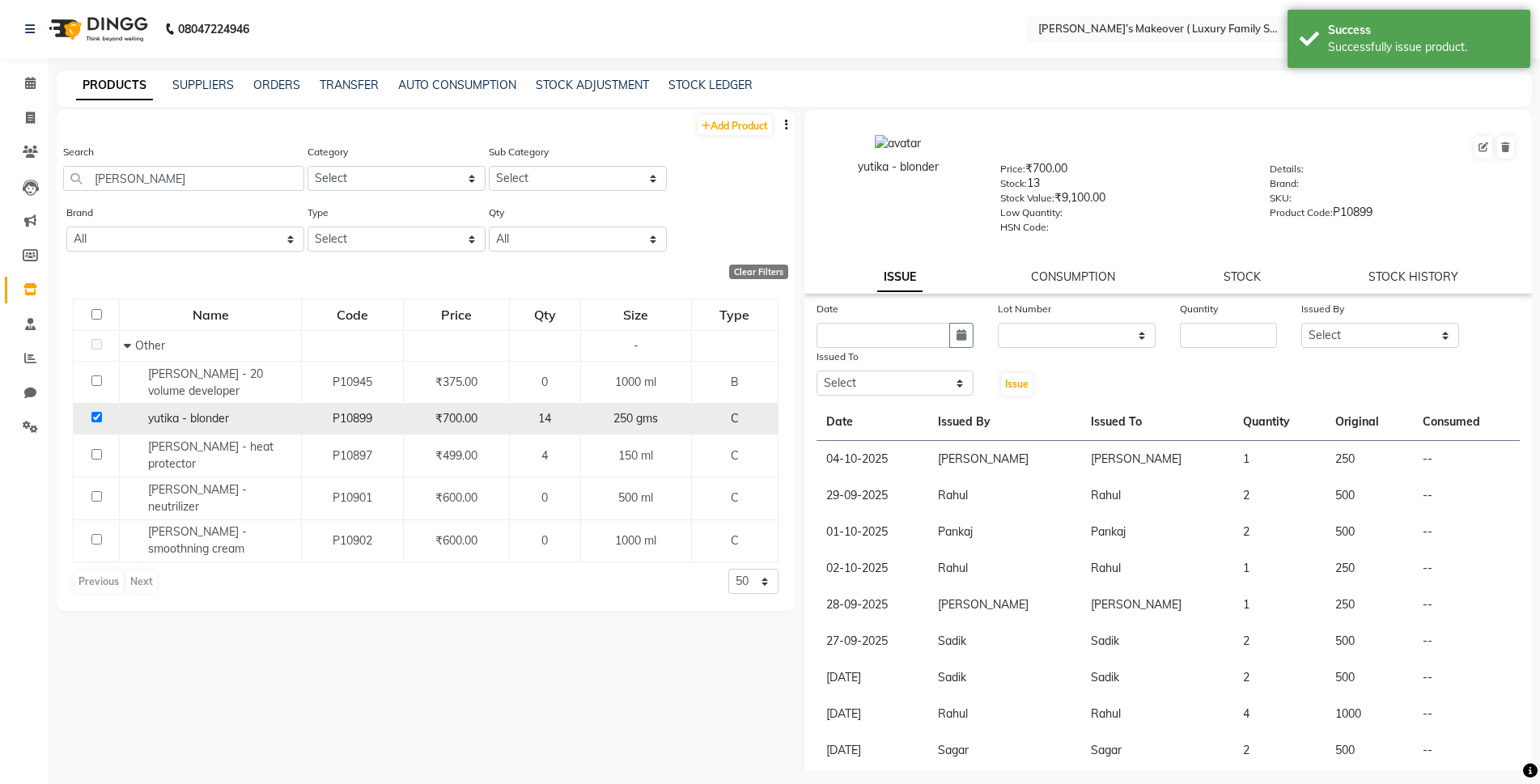
click at [97, 412] on input "checkbox" at bounding box center [97, 417] width 11 height 11
checkbox input "false"
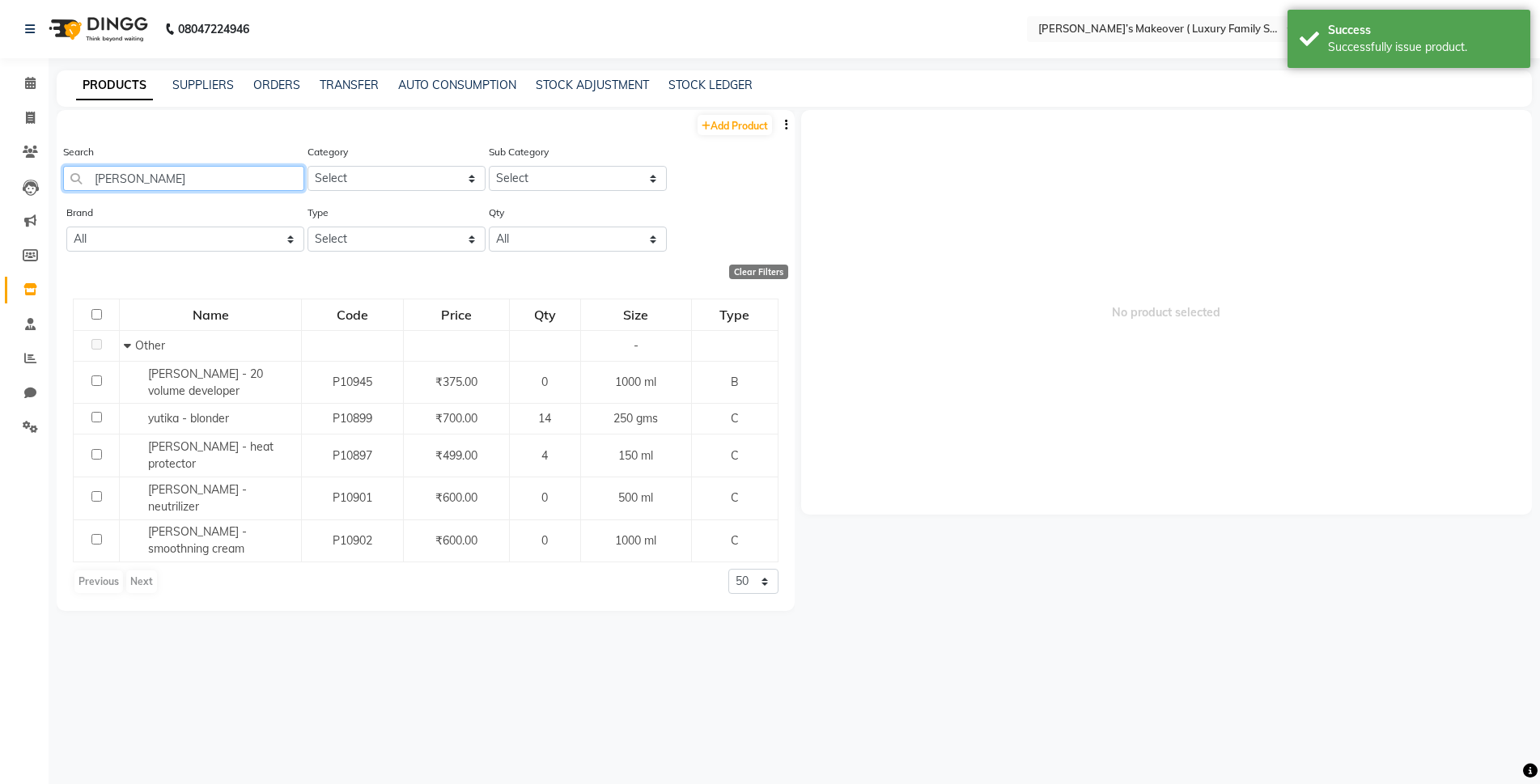
click at [226, 166] on input "[PERSON_NAME]" at bounding box center [184, 178] width 241 height 25
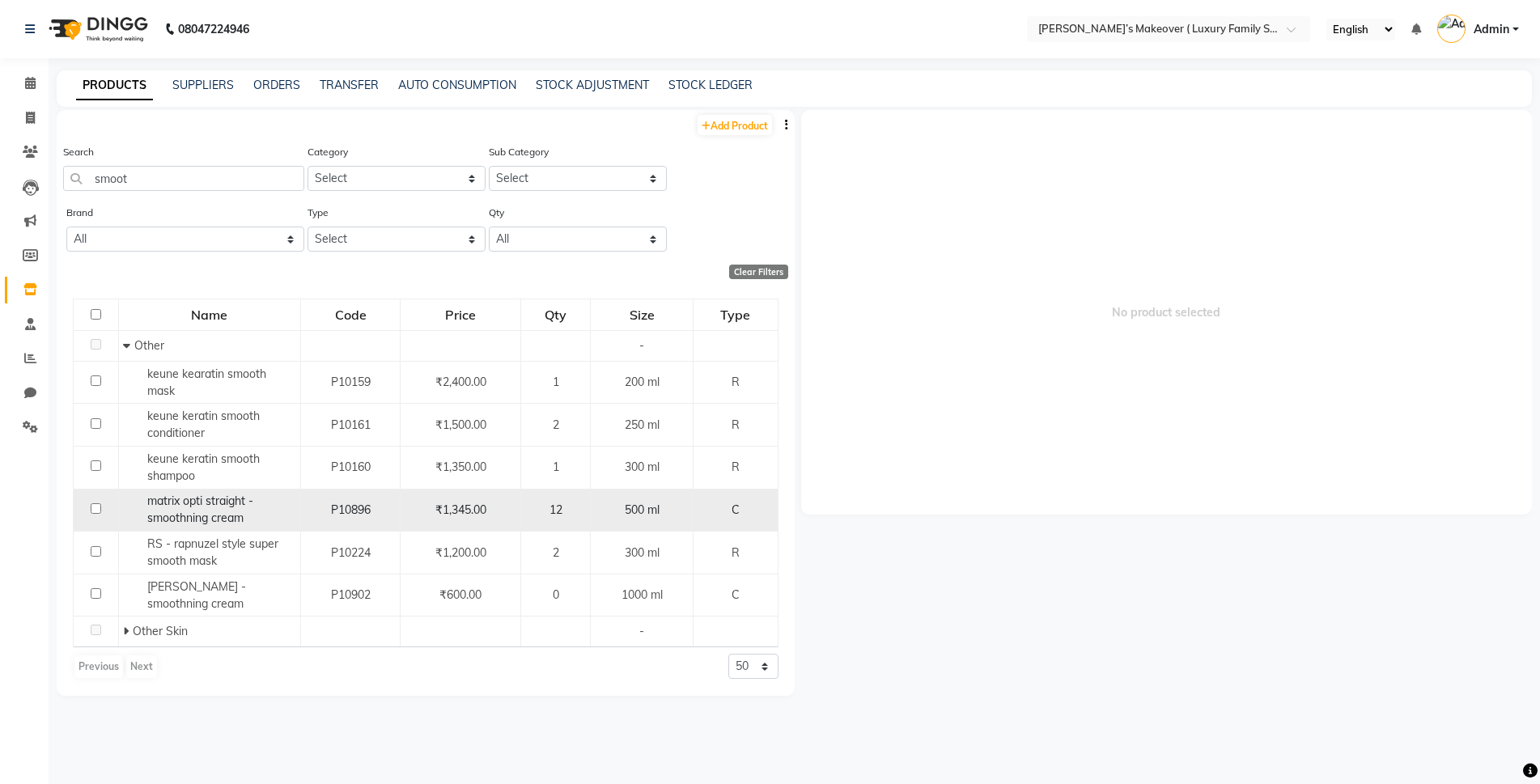
click at [96, 510] on input "checkbox" at bounding box center [96, 508] width 11 height 11
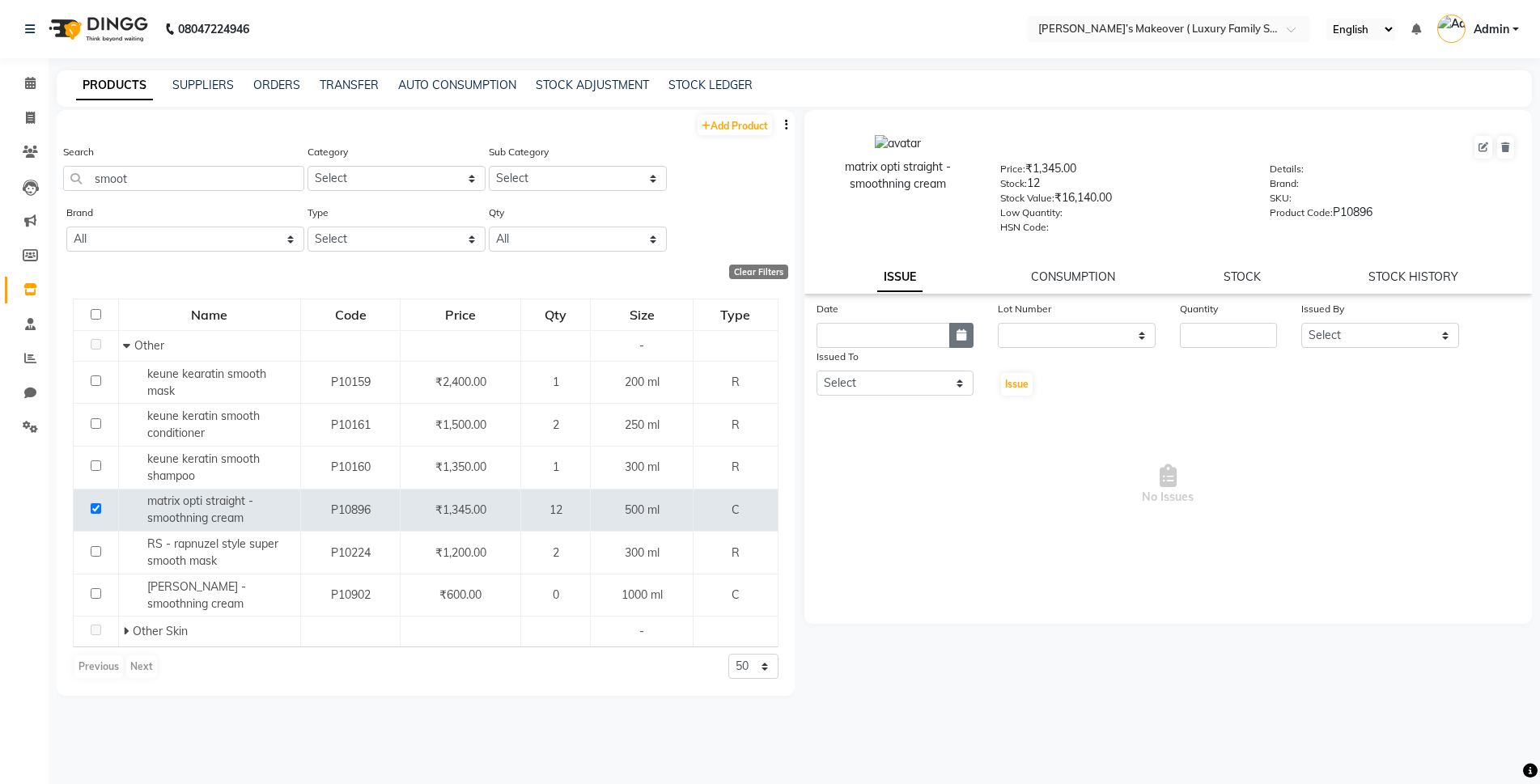
click at [953, 343] on button "button" at bounding box center [960, 335] width 24 height 25
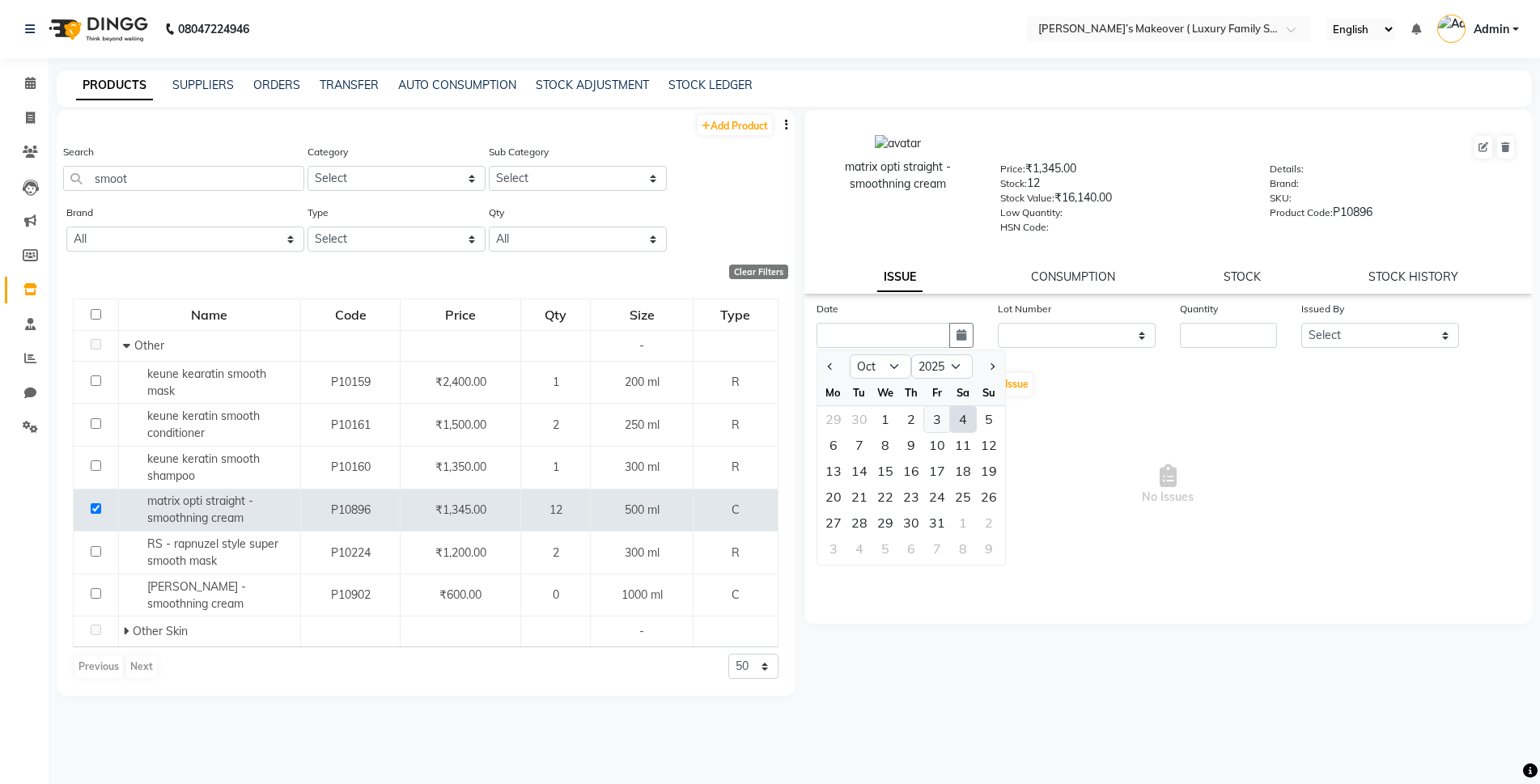
click at [935, 419] on div "3" at bounding box center [936, 419] width 26 height 26
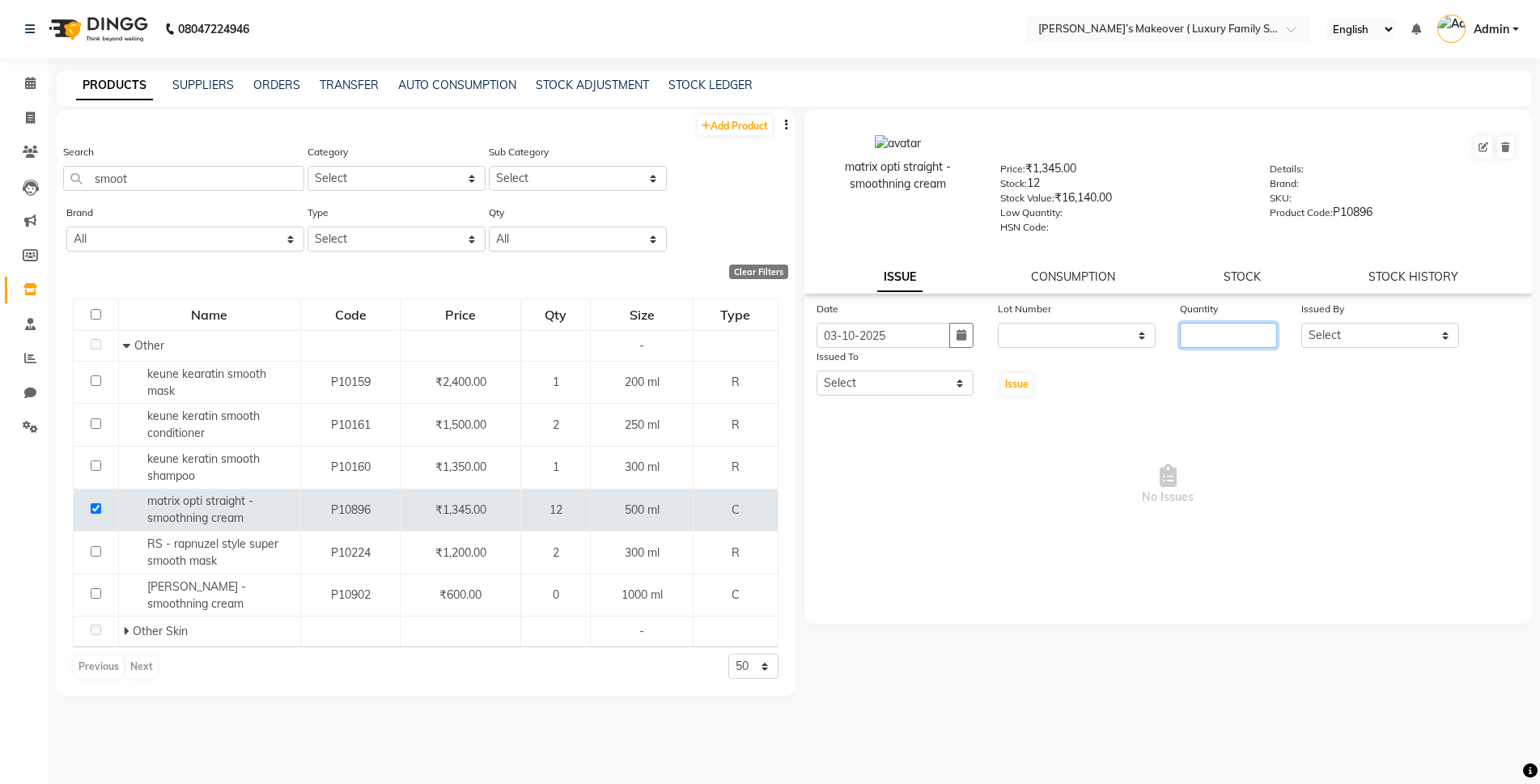
click at [1191, 332] on input "number" at bounding box center [1228, 335] width 98 height 25
click at [1352, 328] on select "Select [PERSON_NAME] [PERSON_NAME] [PERSON_NAME] [PERSON_NAME] Bhoomi [PERSON_N…" at bounding box center [1379, 335] width 158 height 25
click at [1301, 322] on select "Select [PERSON_NAME] [PERSON_NAME] [PERSON_NAME] [PERSON_NAME] Bhoomi [PERSON_N…" at bounding box center [1379, 335] width 158 height 25
click at [1355, 322] on select "Select [PERSON_NAME] [PERSON_NAME] [PERSON_NAME] [PERSON_NAME] Bhoomi [PERSON_N…" at bounding box center [1379, 335] width 158 height 25
click at [1301, 322] on select "Select [PERSON_NAME] [PERSON_NAME] [PERSON_NAME] [PERSON_NAME] Bhoomi [PERSON_N…" at bounding box center [1379, 335] width 158 height 25
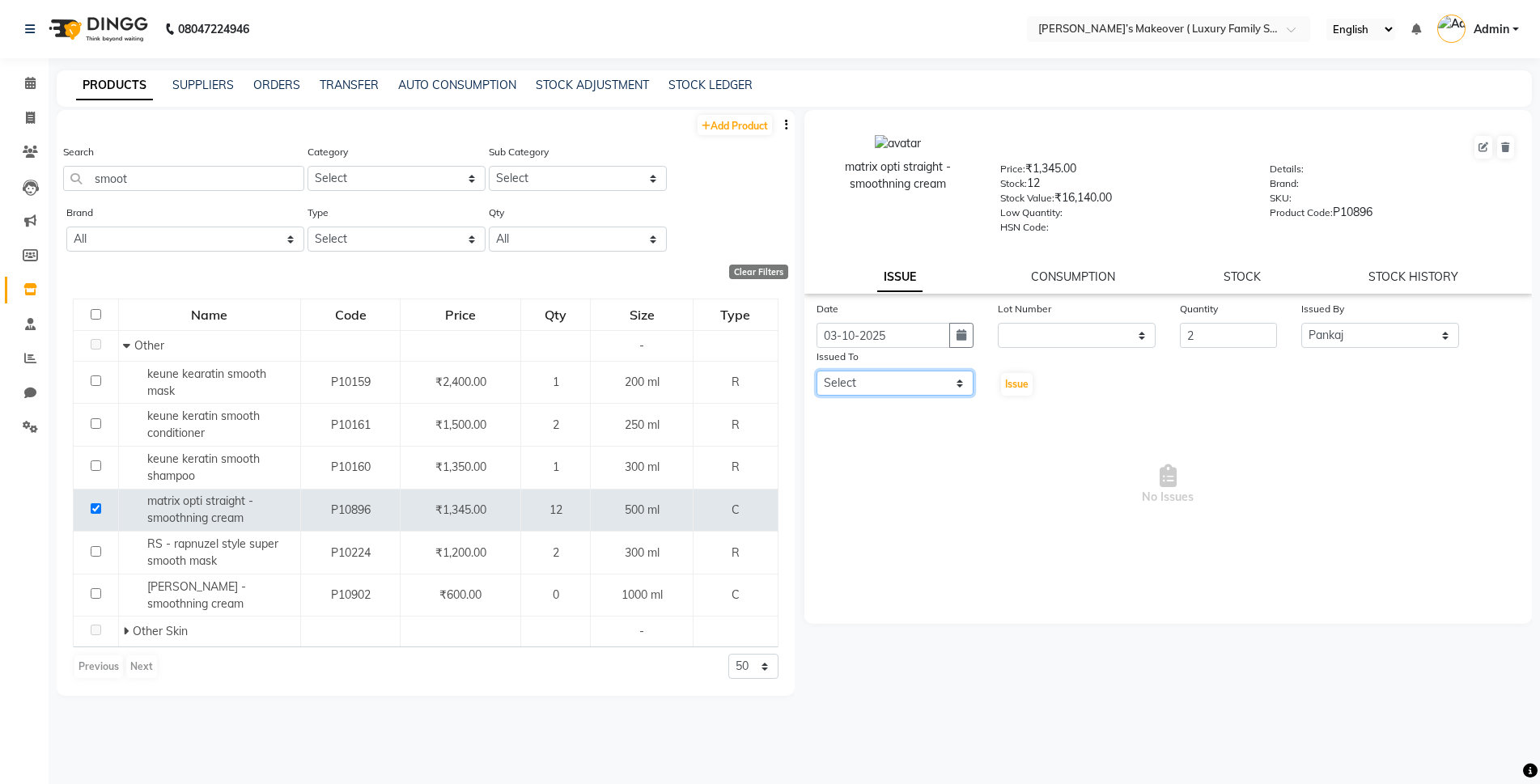
click at [863, 385] on select "Select [PERSON_NAME] [PERSON_NAME] [PERSON_NAME] [PERSON_NAME] Bhoomi [PERSON_N…" at bounding box center [894, 382] width 158 height 25
click at [816, 370] on select "Select [PERSON_NAME] [PERSON_NAME] [PERSON_NAME] [PERSON_NAME] Bhoomi [PERSON_N…" at bounding box center [894, 382] width 158 height 25
click at [1016, 378] on span "Issue" at bounding box center [1017, 383] width 24 height 12
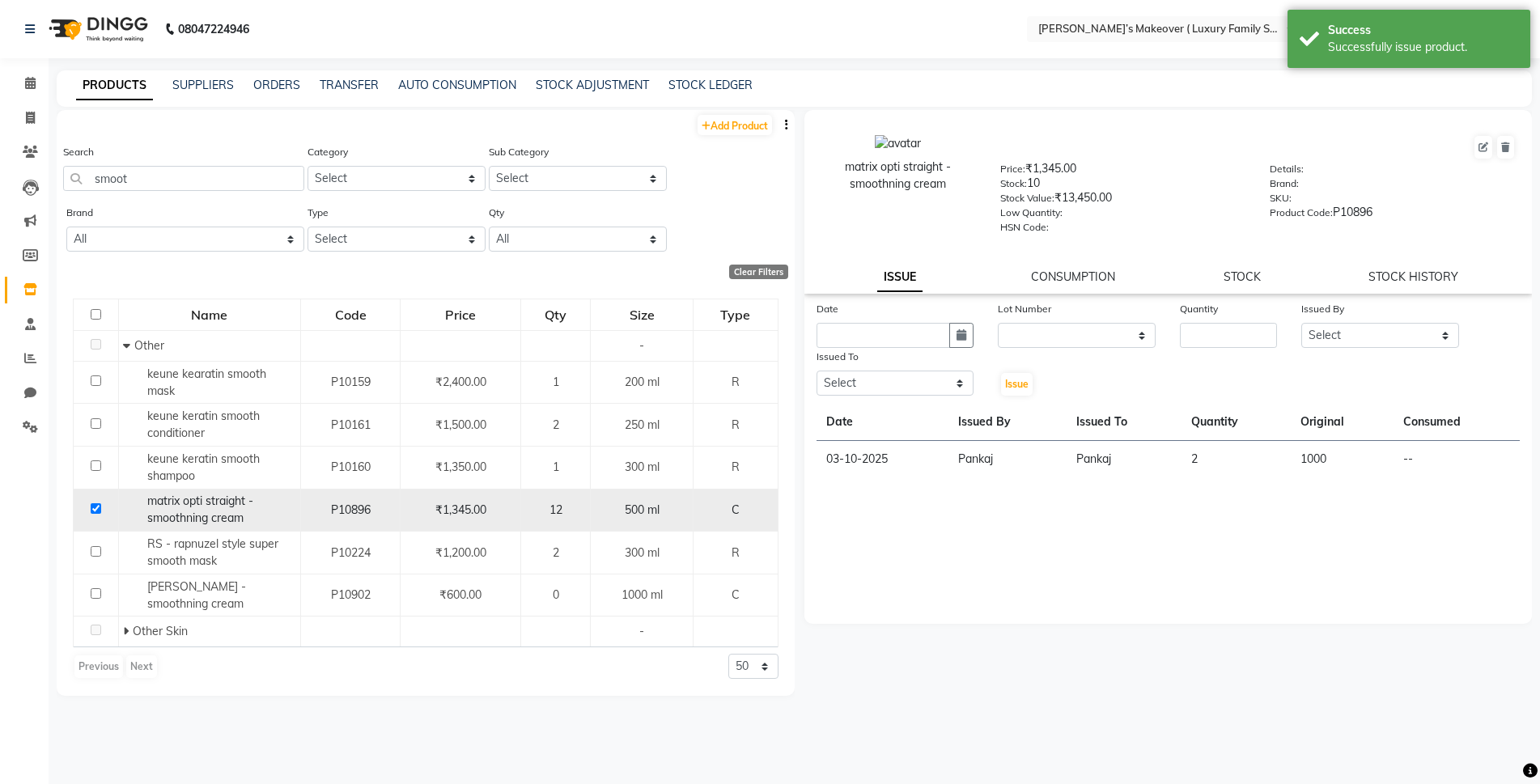
click at [90, 510] on td at bounding box center [96, 510] width 45 height 43
click at [92, 506] on input "checkbox" at bounding box center [96, 508] width 11 height 11
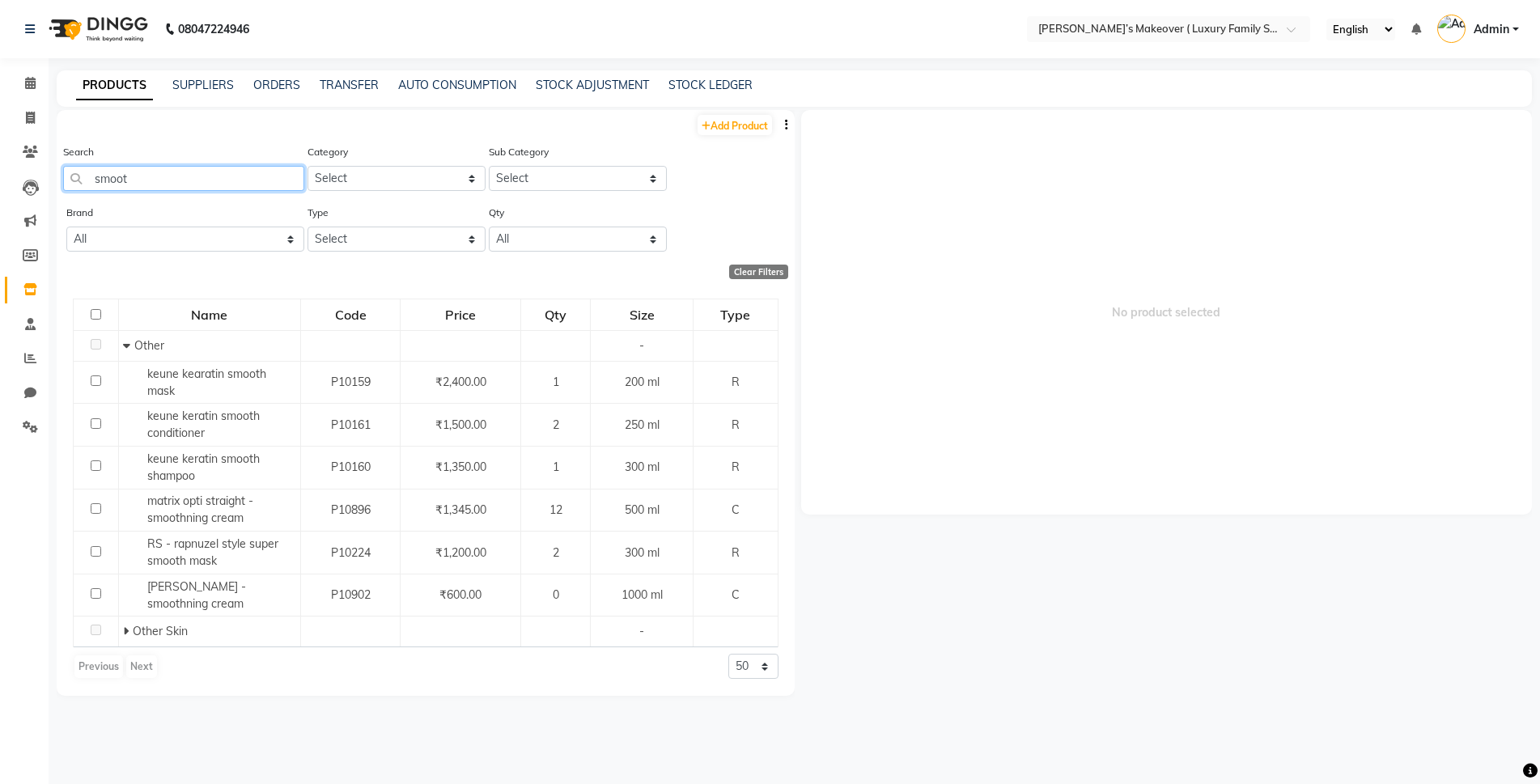
click at [152, 185] on input "smoot" at bounding box center [184, 178] width 241 height 25
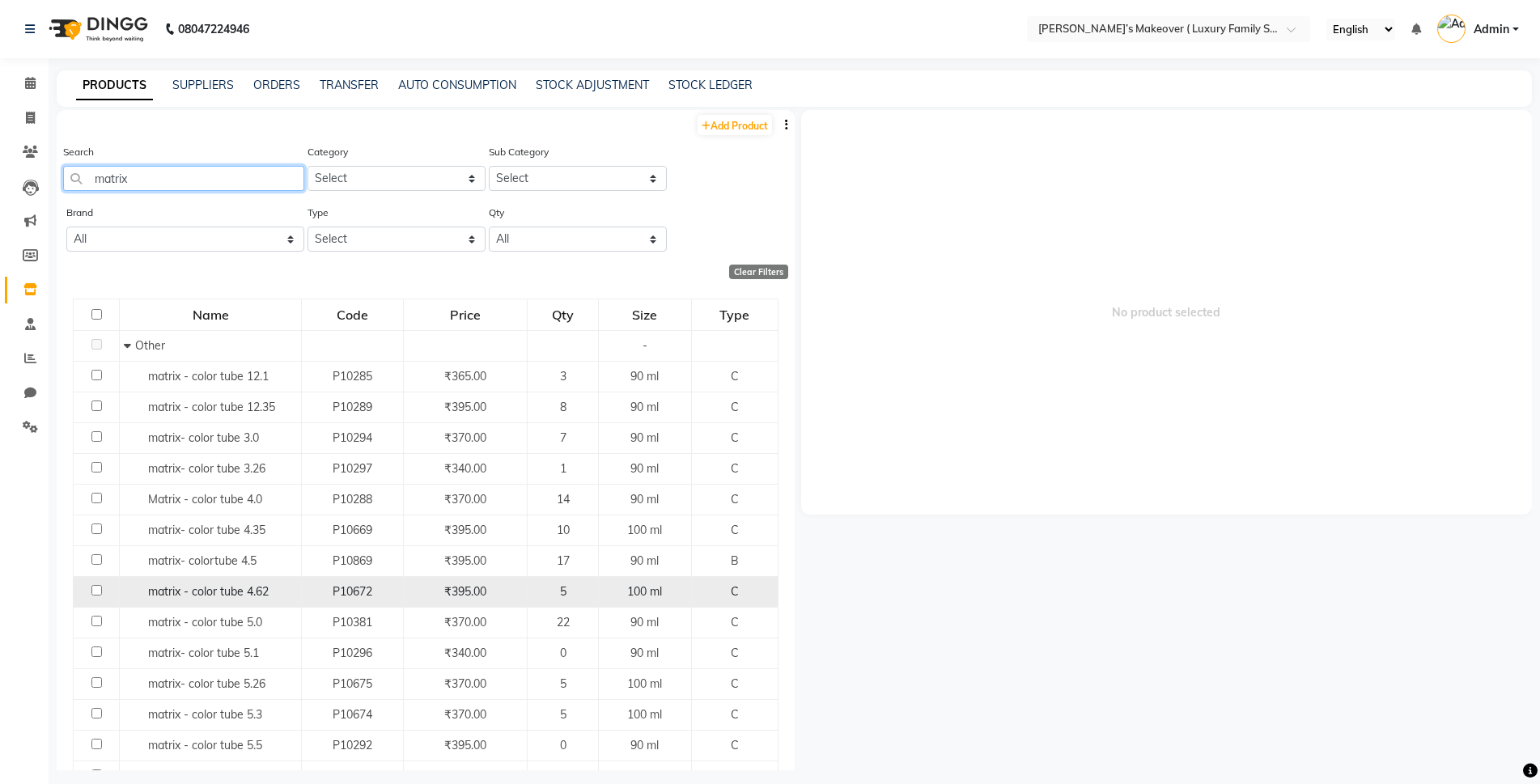
scroll to position [81, 0]
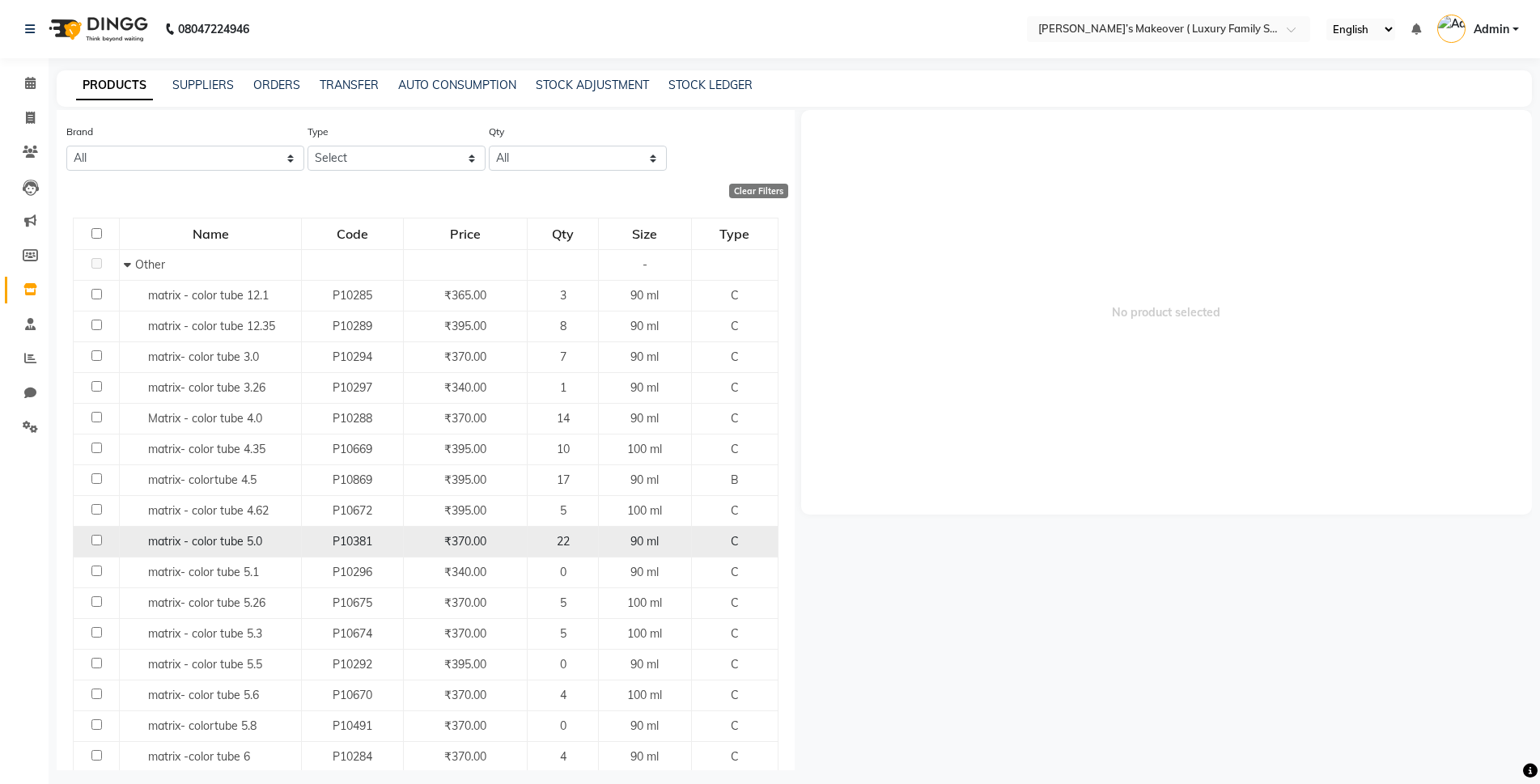
click at [92, 537] on input "checkbox" at bounding box center [97, 539] width 11 height 11
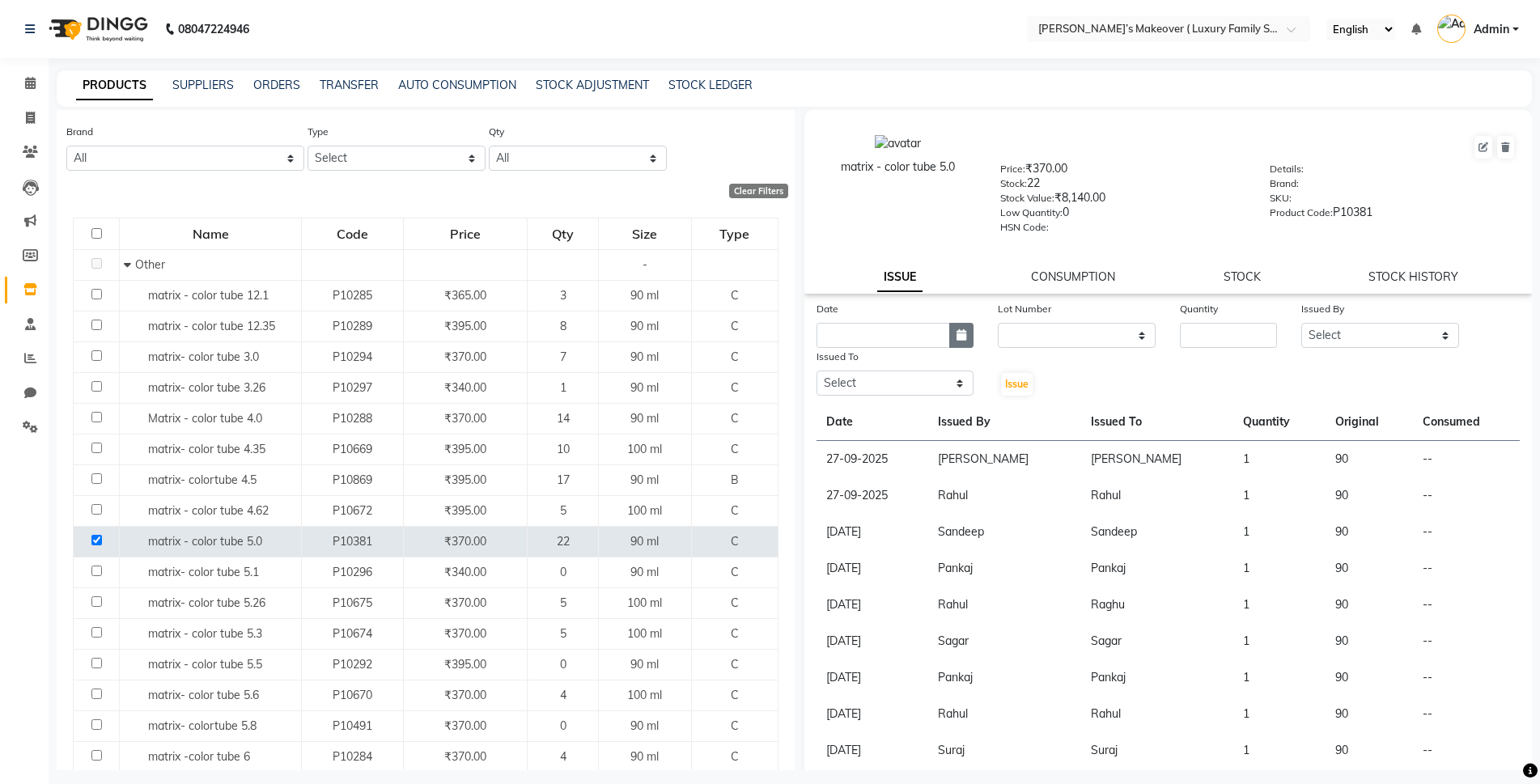
click at [963, 337] on button "button" at bounding box center [960, 335] width 24 height 25
click at [973, 417] on div "4" at bounding box center [962, 419] width 26 height 26
click at [1304, 331] on select "Select [PERSON_NAME] [PERSON_NAME] [PERSON_NAME] [PERSON_NAME] Bhoomi [PERSON_N…" at bounding box center [1379, 335] width 158 height 25
click at [1224, 334] on input "number" at bounding box center [1228, 335] width 98 height 25
click at [1381, 328] on select "Select [PERSON_NAME] [PERSON_NAME] [PERSON_NAME] [PERSON_NAME] Bhoomi [PERSON_N…" at bounding box center [1379, 335] width 158 height 25
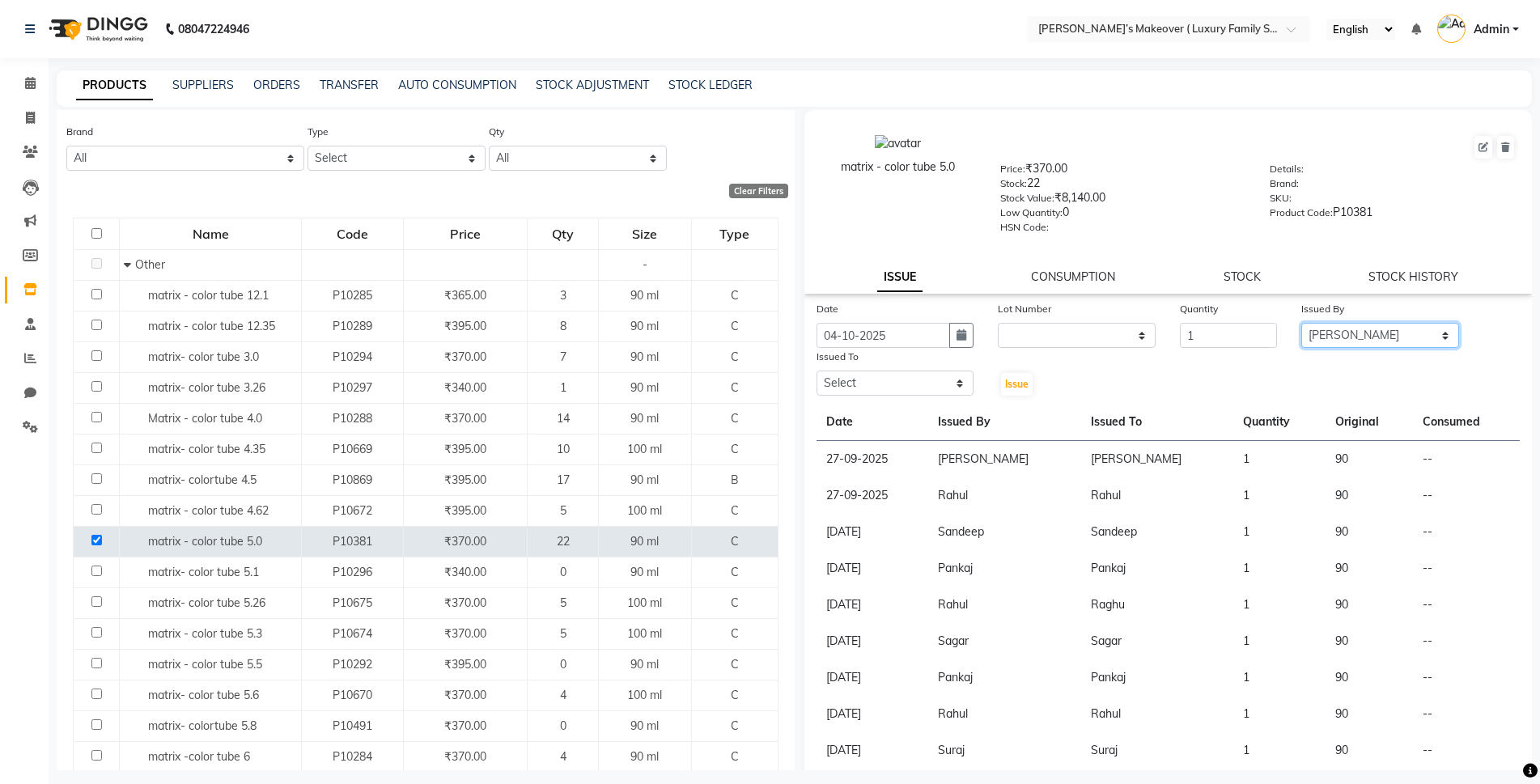
click at [1301, 322] on select "Select [PERSON_NAME] [PERSON_NAME] [PERSON_NAME] [PERSON_NAME] Bhoomi [PERSON_N…" at bounding box center [1379, 335] width 158 height 25
click at [939, 380] on select "Select [PERSON_NAME] [PERSON_NAME] [PERSON_NAME] [PERSON_NAME] Bhoomi [PERSON_N…" at bounding box center [894, 382] width 158 height 25
click at [816, 370] on select "Select [PERSON_NAME] [PERSON_NAME] [PERSON_NAME] [PERSON_NAME] Bhoomi [PERSON_N…" at bounding box center [894, 382] width 158 height 25
click at [1029, 379] on div "Issue" at bounding box center [1015, 373] width 60 height 50
click at [1018, 379] on span "Issue" at bounding box center [1017, 383] width 24 height 12
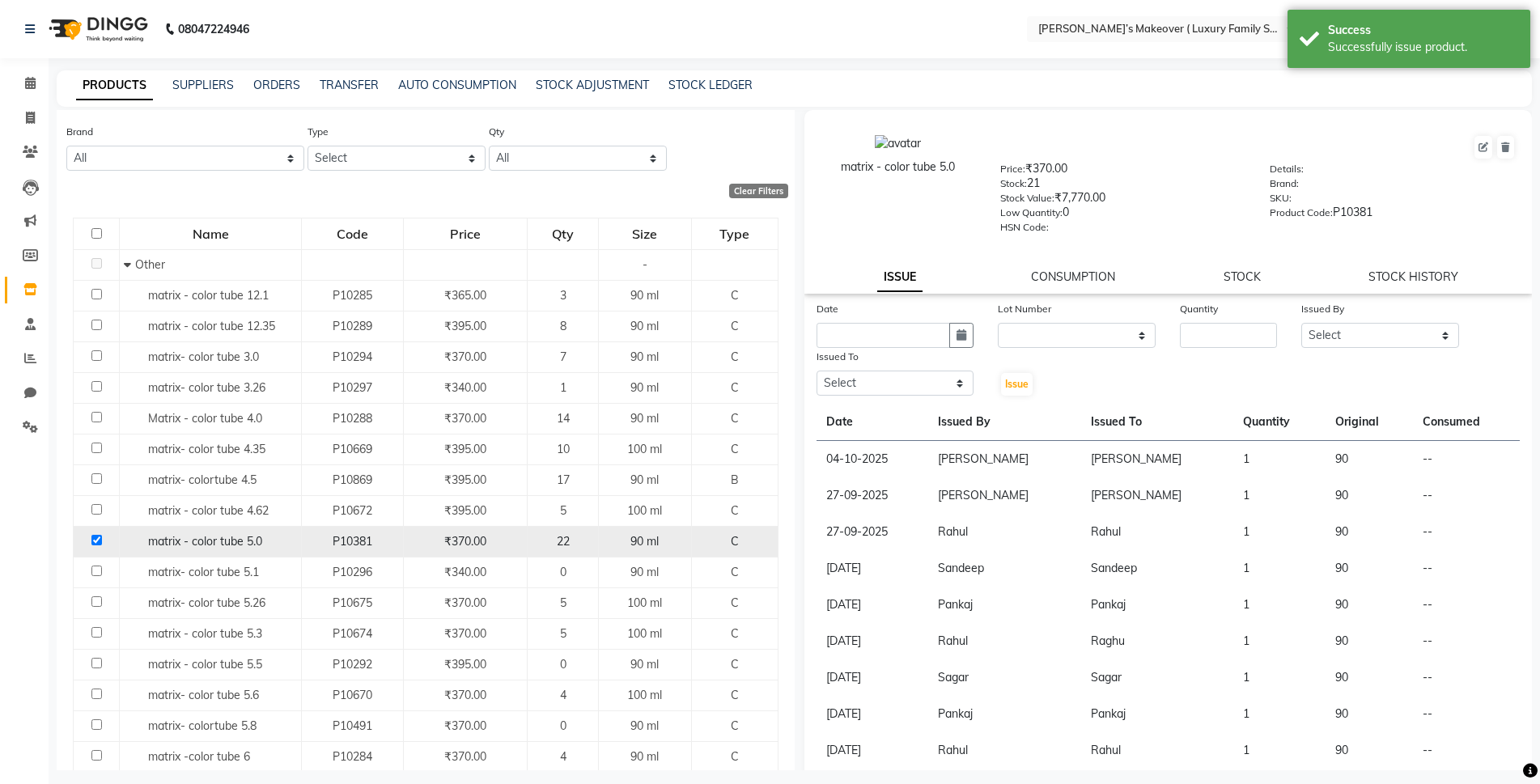
click at [95, 539] on input "checkbox" at bounding box center [97, 539] width 11 height 11
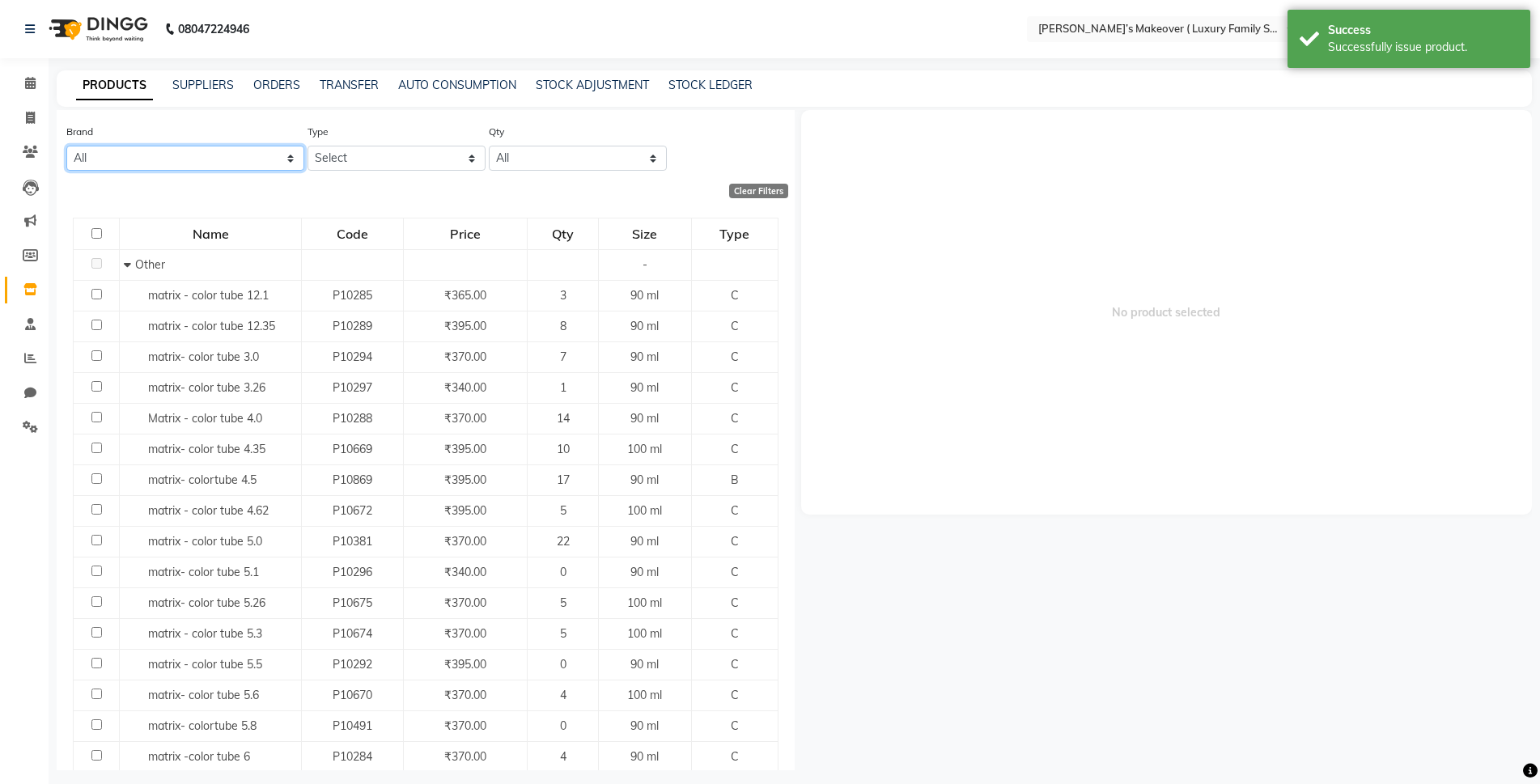
click at [268, 163] on select "All Wow" at bounding box center [185, 158] width 238 height 25
click at [355, 170] on select "Select Both Retail Consumable" at bounding box center [396, 158] width 178 height 25
click at [35, 107] on link "Invoice" at bounding box center [24, 119] width 39 height 27
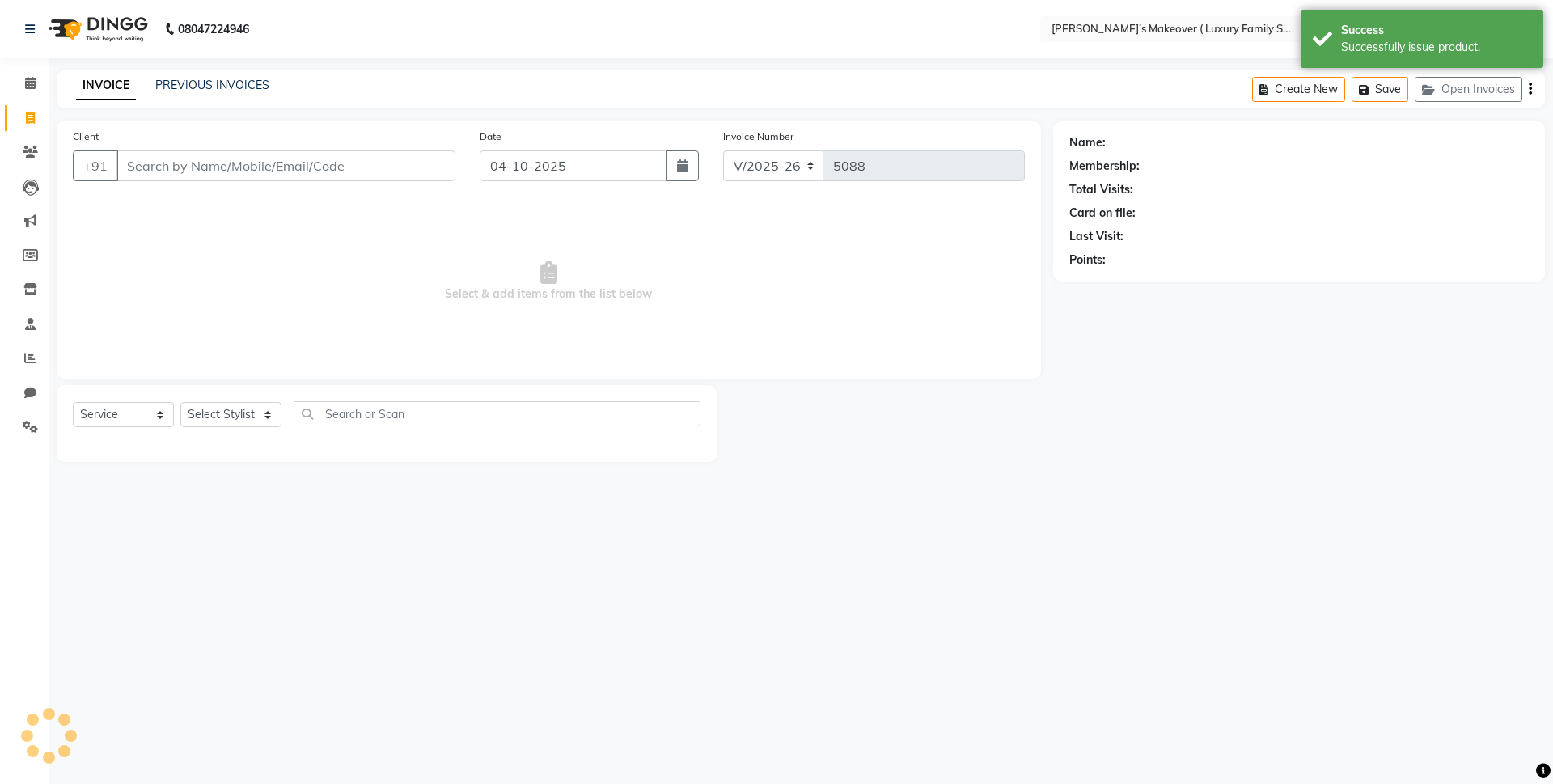
click at [188, 153] on input "Client" at bounding box center [286, 165] width 339 height 31
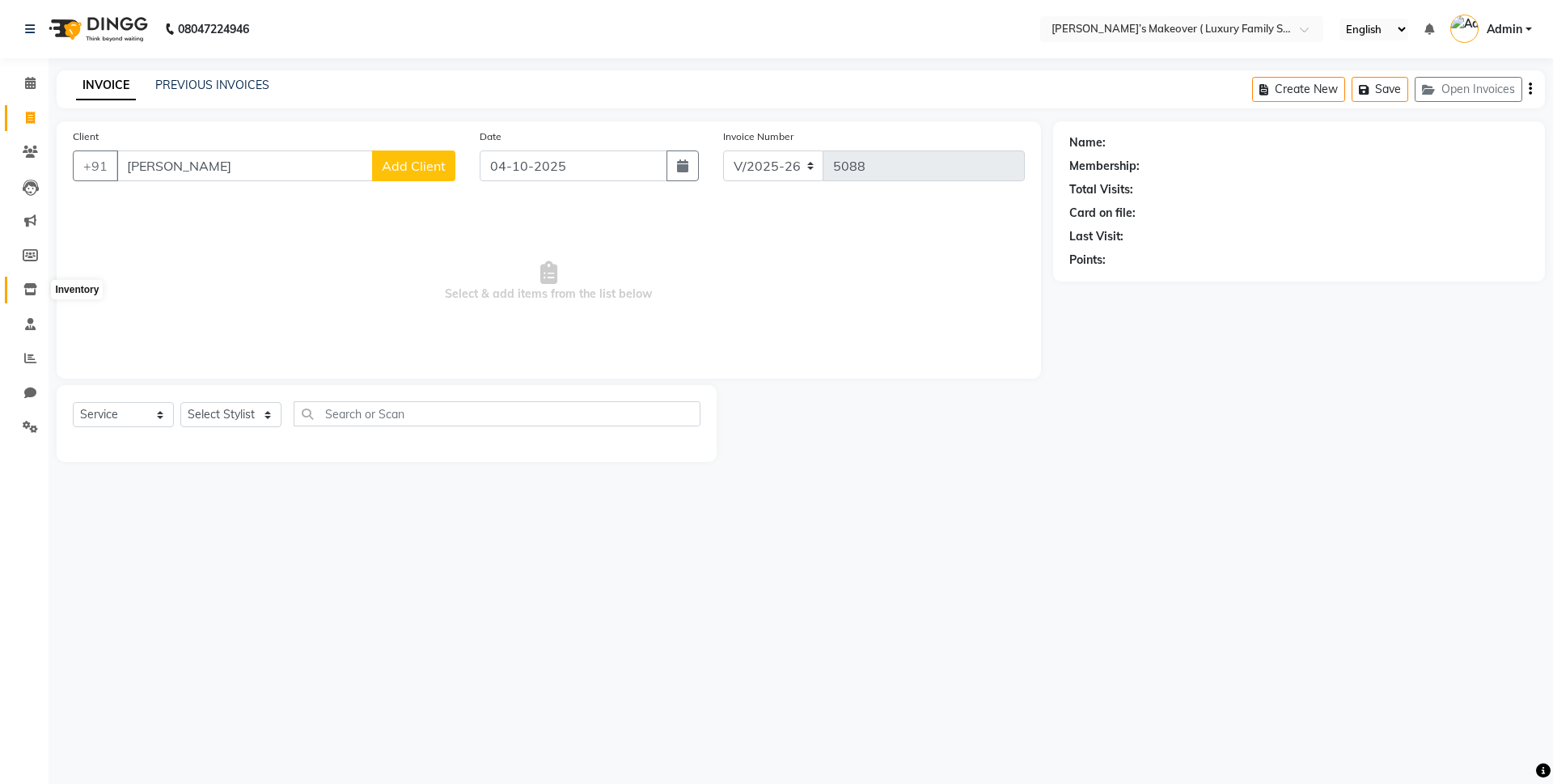
click at [24, 293] on icon at bounding box center [31, 289] width 13 height 12
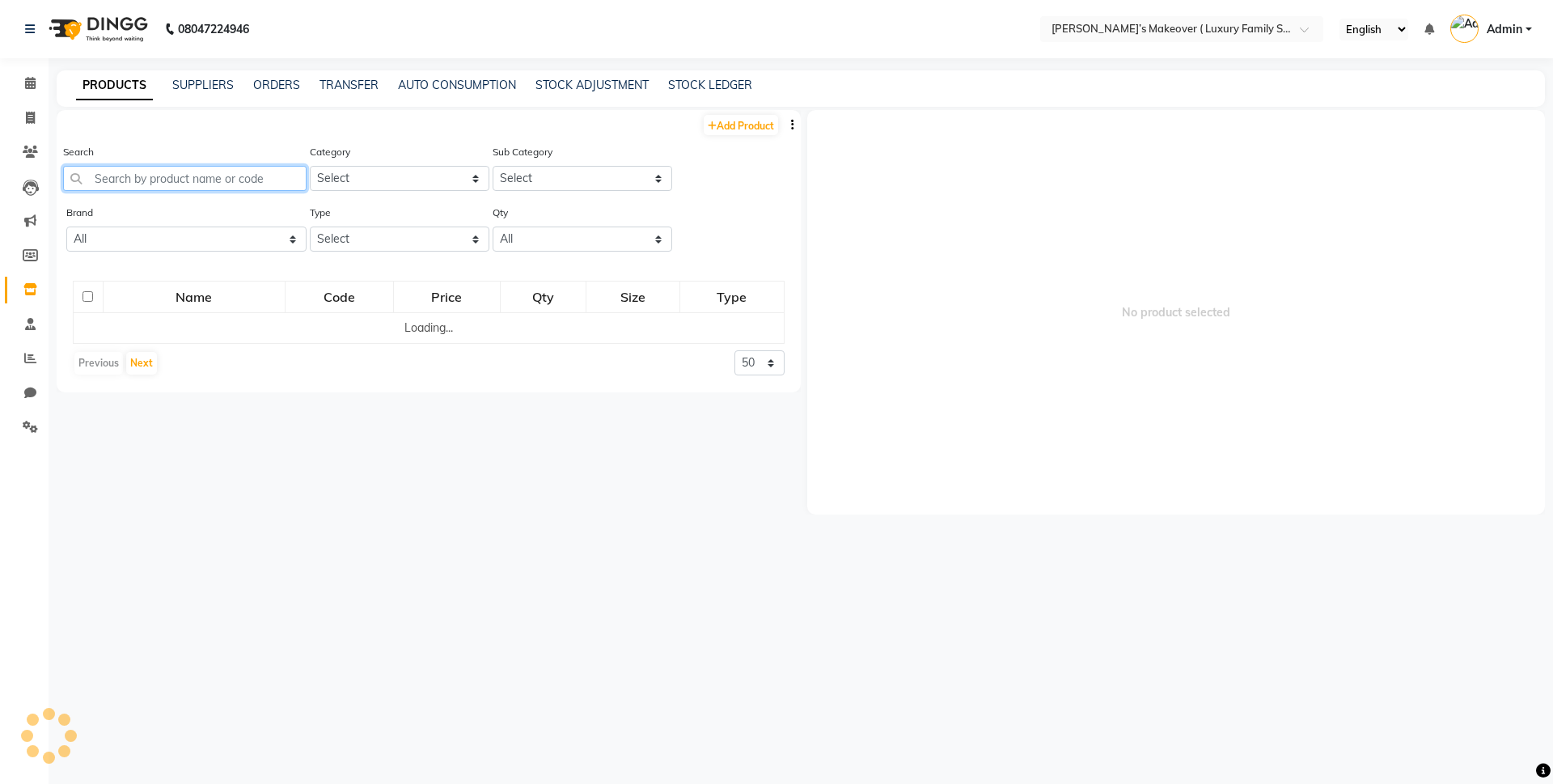
click at [265, 171] on input "text" at bounding box center [185, 178] width 244 height 25
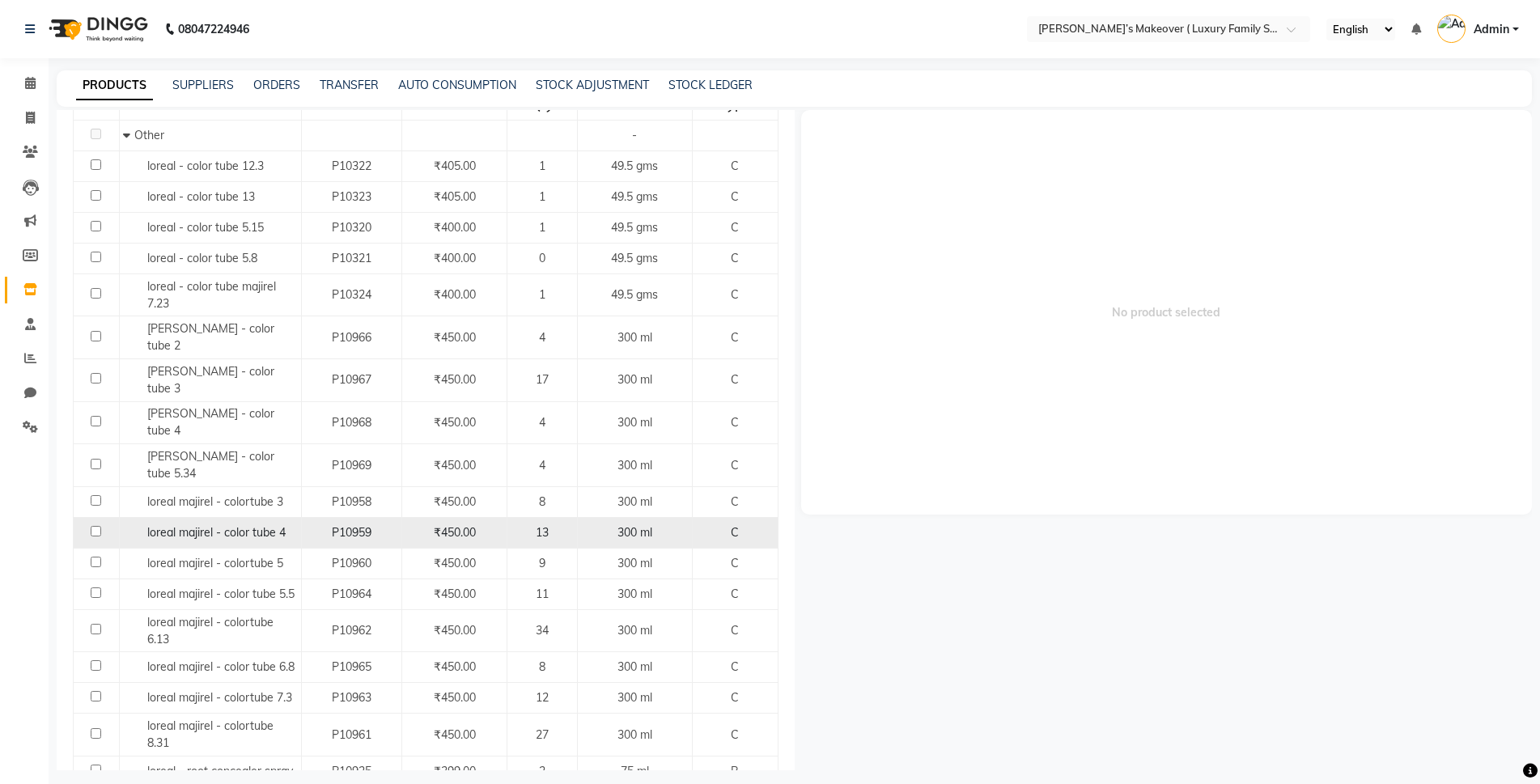
scroll to position [229, 0]
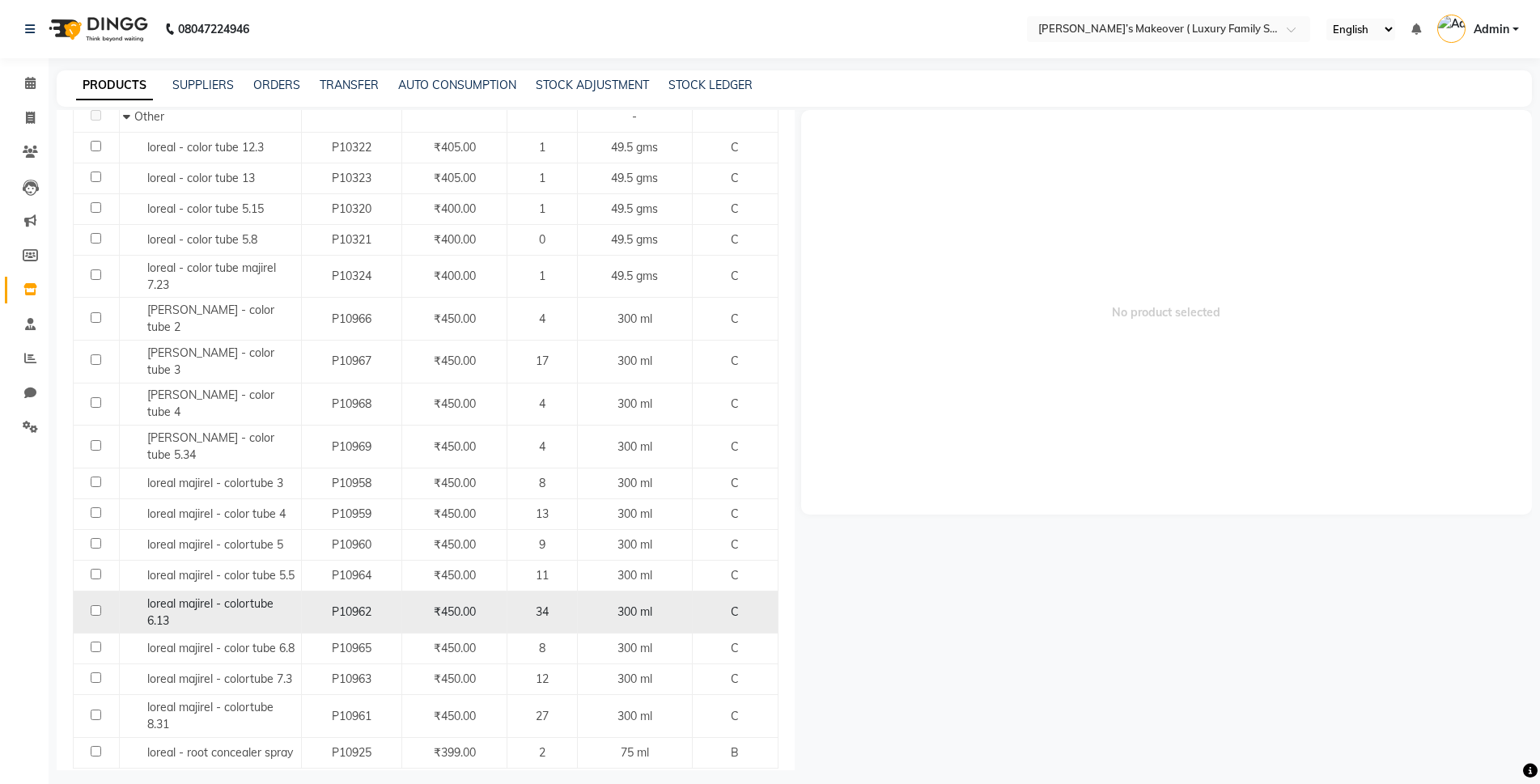
click at [95, 605] on input "checkbox" at bounding box center [96, 610] width 11 height 11
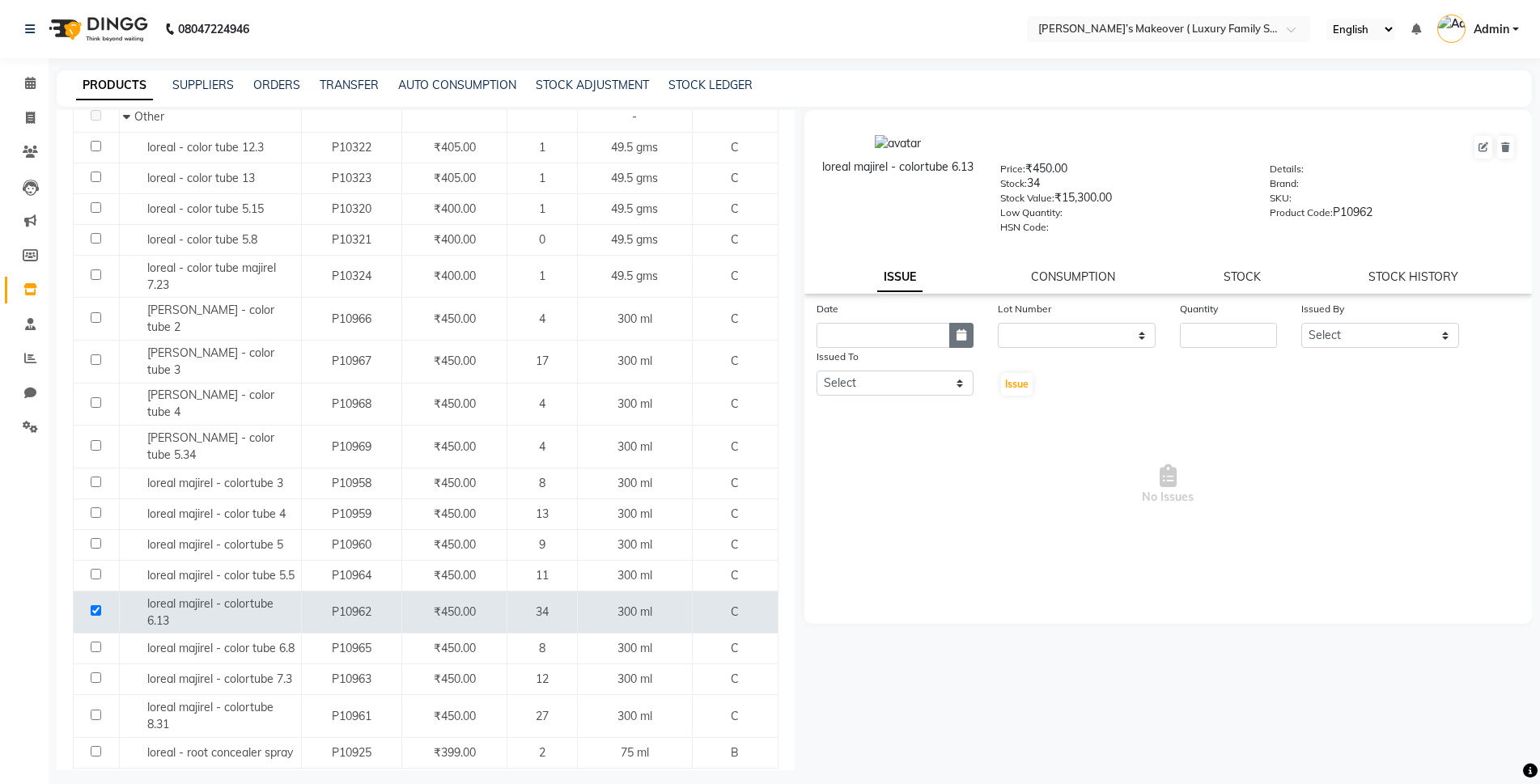
click at [973, 340] on button "button" at bounding box center [960, 335] width 24 height 25
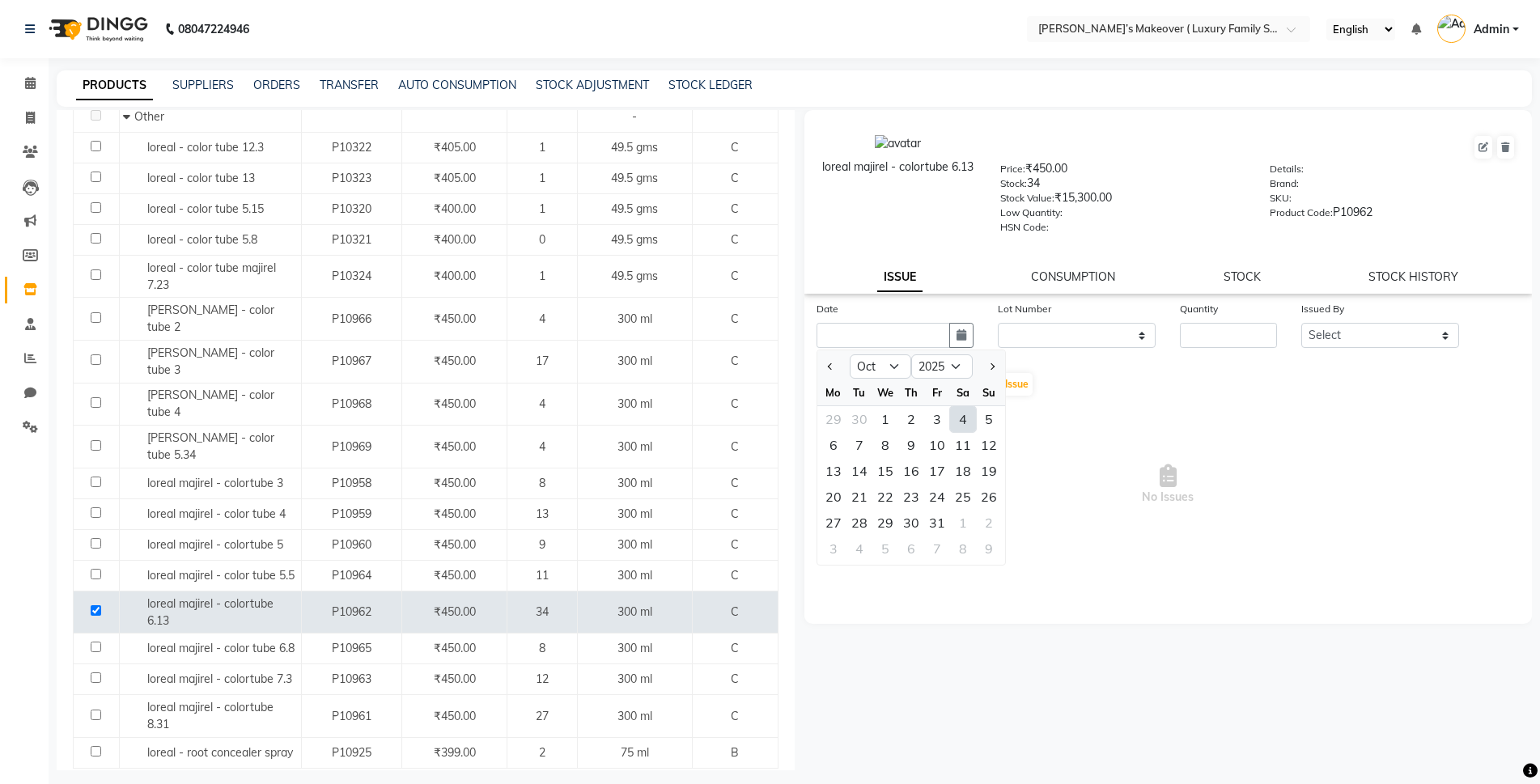
click at [963, 416] on div "4" at bounding box center [962, 419] width 26 height 26
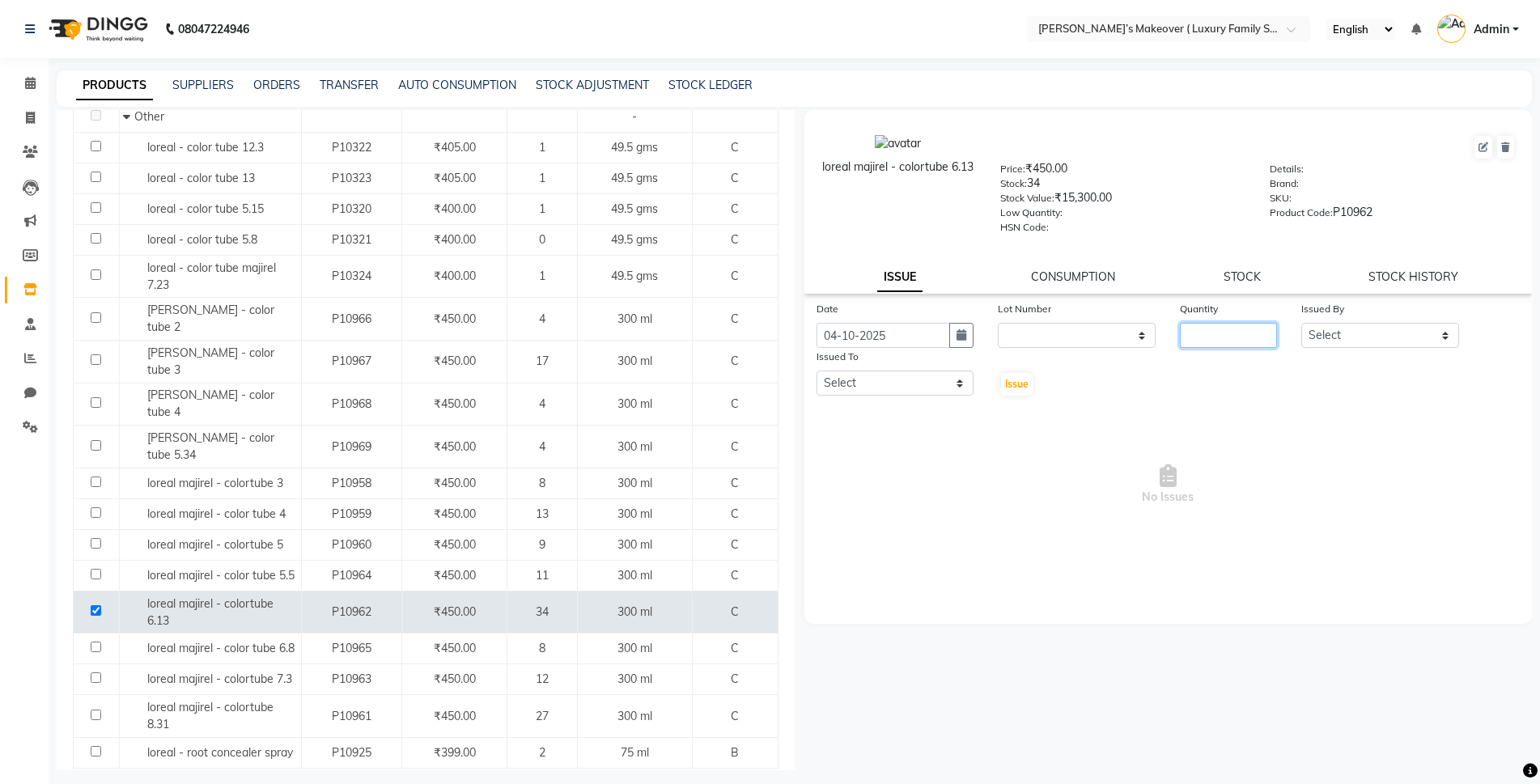
click at [1248, 332] on input "number" at bounding box center [1228, 335] width 98 height 25
click at [1386, 334] on select "Select [PERSON_NAME] [PERSON_NAME] [PERSON_NAME] [PERSON_NAME] Bhoomi [PERSON_N…" at bounding box center [1379, 335] width 158 height 25
click at [1301, 322] on select "Select [PERSON_NAME] [PERSON_NAME] [PERSON_NAME] [PERSON_NAME] Bhoomi [PERSON_N…" at bounding box center [1379, 335] width 158 height 25
click at [899, 386] on select "Select [PERSON_NAME] [PERSON_NAME] [PERSON_NAME] [PERSON_NAME] Bhoomi [PERSON_N…" at bounding box center [894, 382] width 158 height 25
click at [816, 370] on select "Select [PERSON_NAME] [PERSON_NAME] [PERSON_NAME] [PERSON_NAME] Bhoomi [PERSON_N…" at bounding box center [894, 382] width 158 height 25
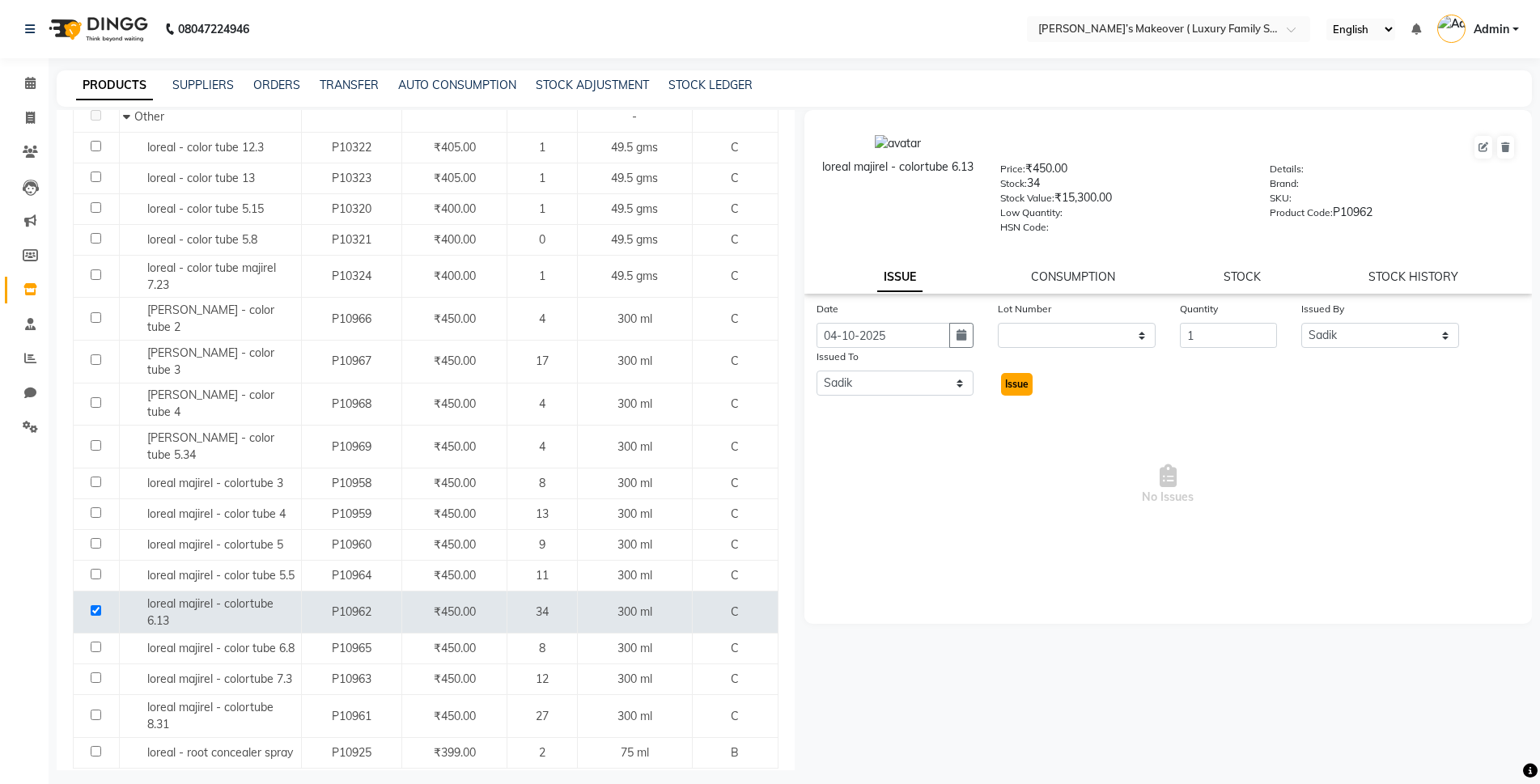
click at [1007, 374] on button "Issue" at bounding box center [1016, 384] width 32 height 23
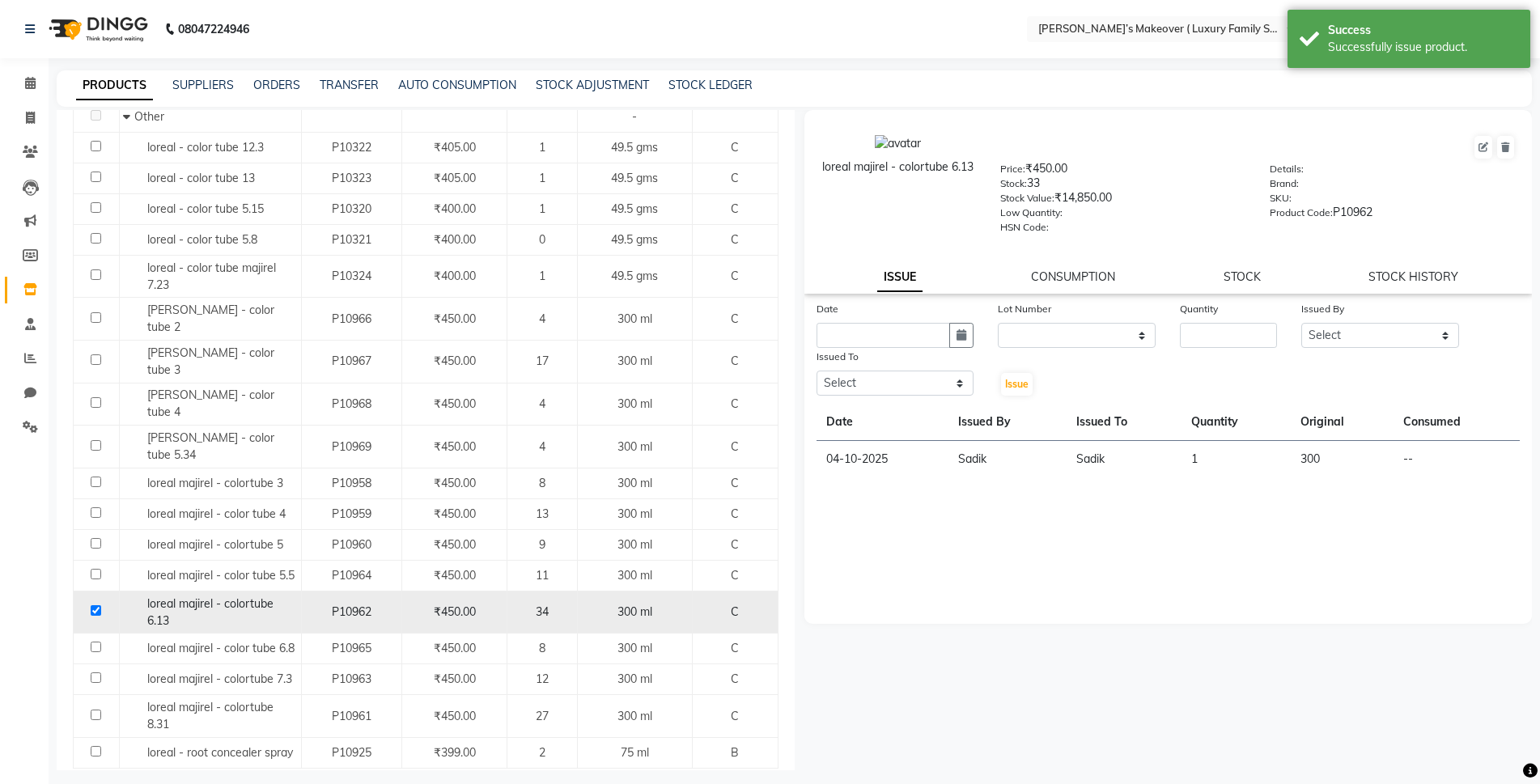
click at [92, 605] on input "checkbox" at bounding box center [96, 610] width 11 height 11
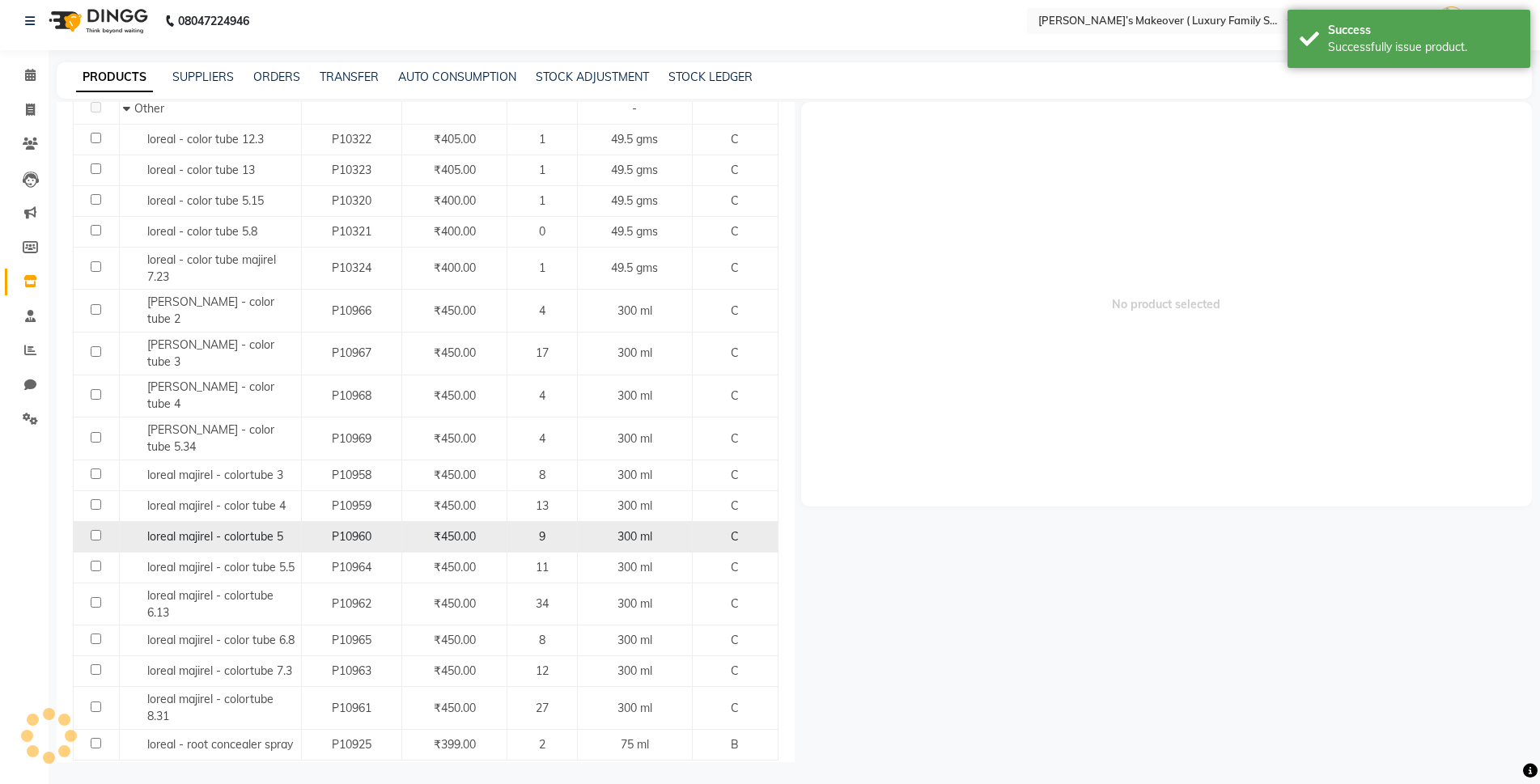
scroll to position [11, 0]
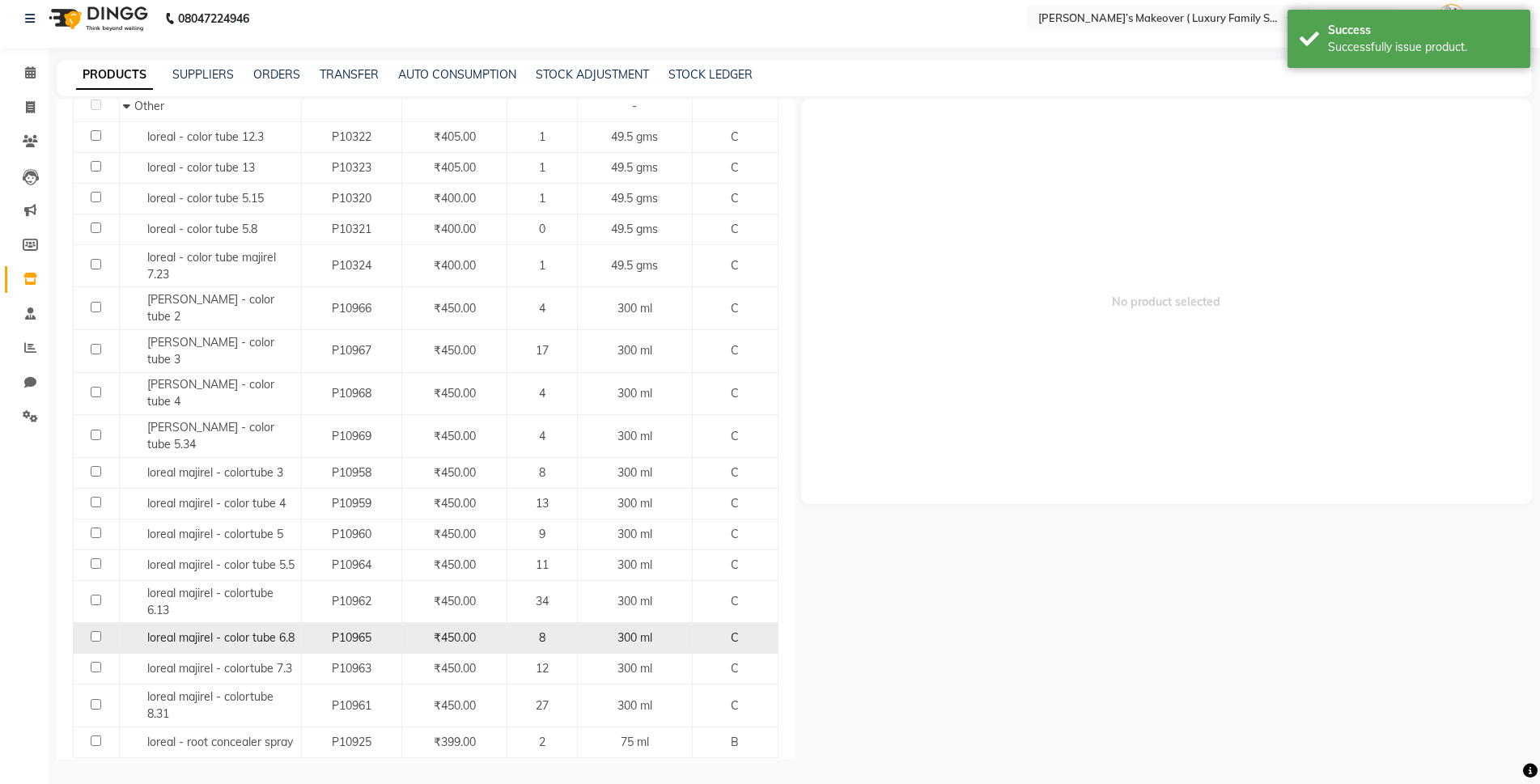
click at [97, 631] on input "checkbox" at bounding box center [96, 636] width 11 height 11
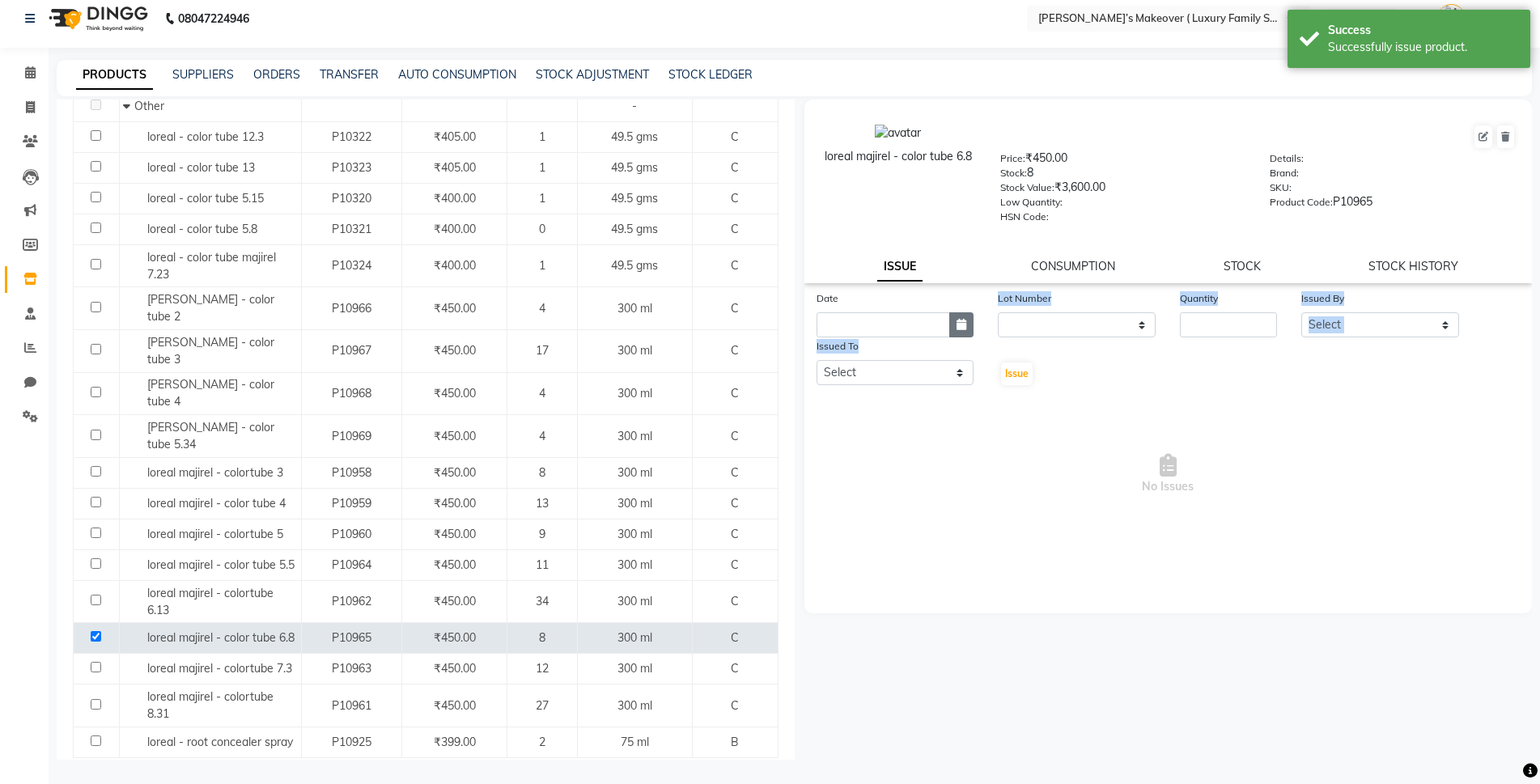
click at [963, 337] on div "Date Lot Number None Quantity Issued By Select [PERSON_NAME] [PERSON_NAME] [PER…" at bounding box center [1168, 338] width 728 height 98
click at [963, 315] on button "button" at bounding box center [960, 324] width 24 height 25
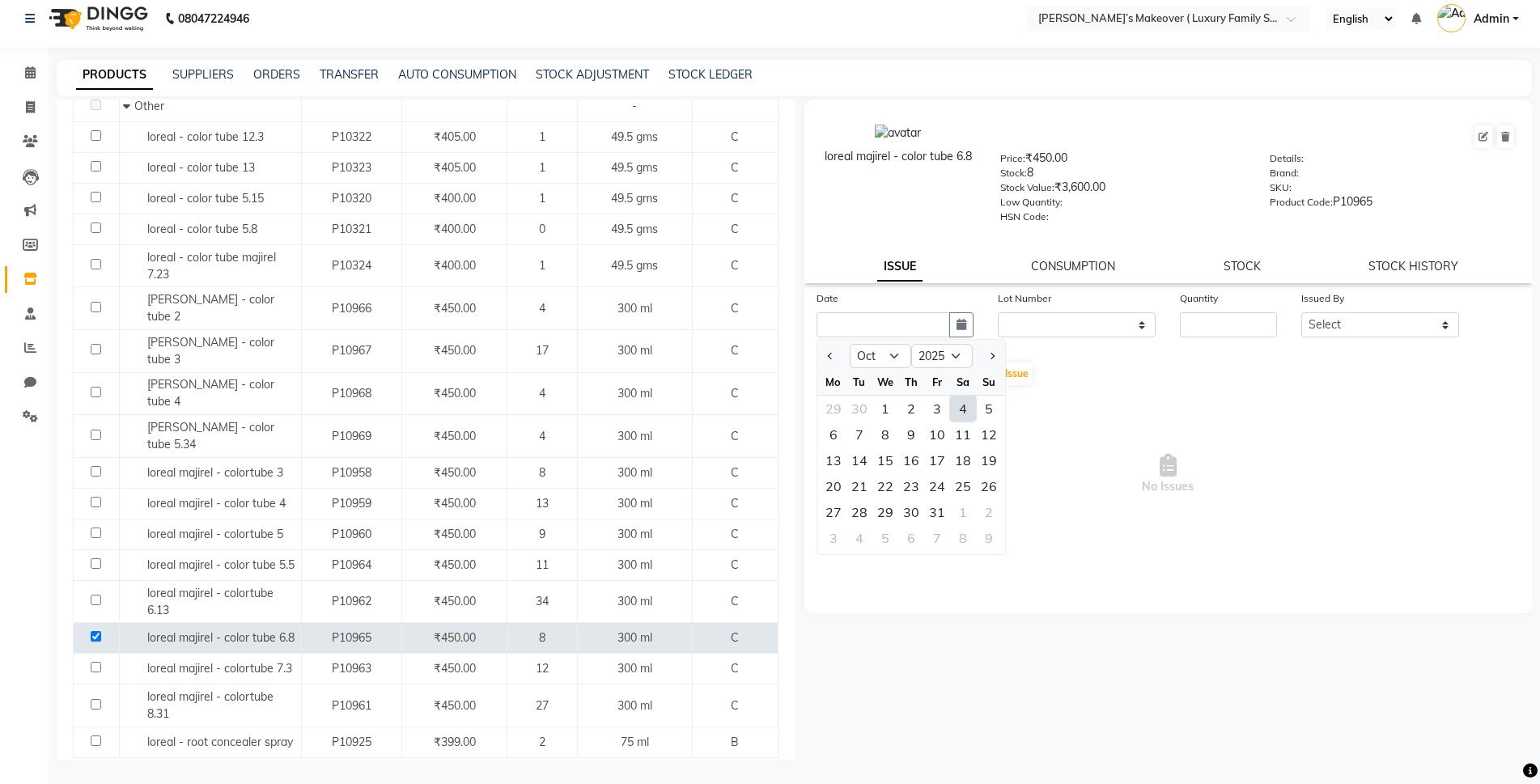
click at [963, 408] on div "4" at bounding box center [962, 408] width 26 height 26
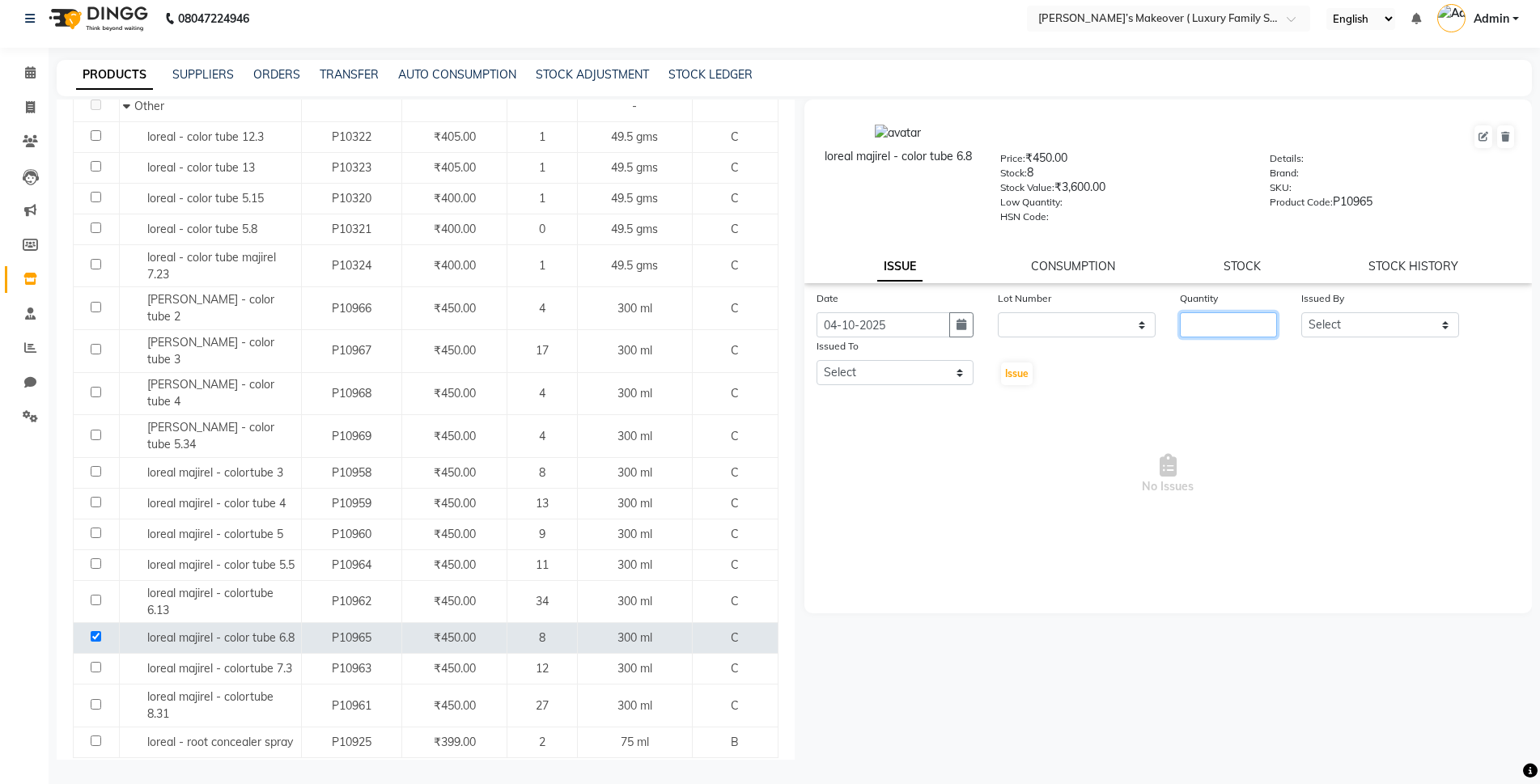
click at [1269, 325] on input "number" at bounding box center [1228, 324] width 98 height 25
click at [1328, 328] on select "Select [PERSON_NAME] [PERSON_NAME] [PERSON_NAME] [PERSON_NAME] Bhoomi [PERSON_N…" at bounding box center [1379, 324] width 158 height 25
click at [1301, 312] on select "Select [PERSON_NAME] [PERSON_NAME] [PERSON_NAME] [PERSON_NAME] Bhoomi [PERSON_N…" at bounding box center [1379, 324] width 158 height 25
drag, startPoint x: 877, startPoint y: 370, endPoint x: 878, endPoint y: 381, distance: 11.0
click at [877, 370] on select "Select [PERSON_NAME] [PERSON_NAME] [PERSON_NAME] [PERSON_NAME] Bhoomi [PERSON_N…" at bounding box center [894, 372] width 158 height 25
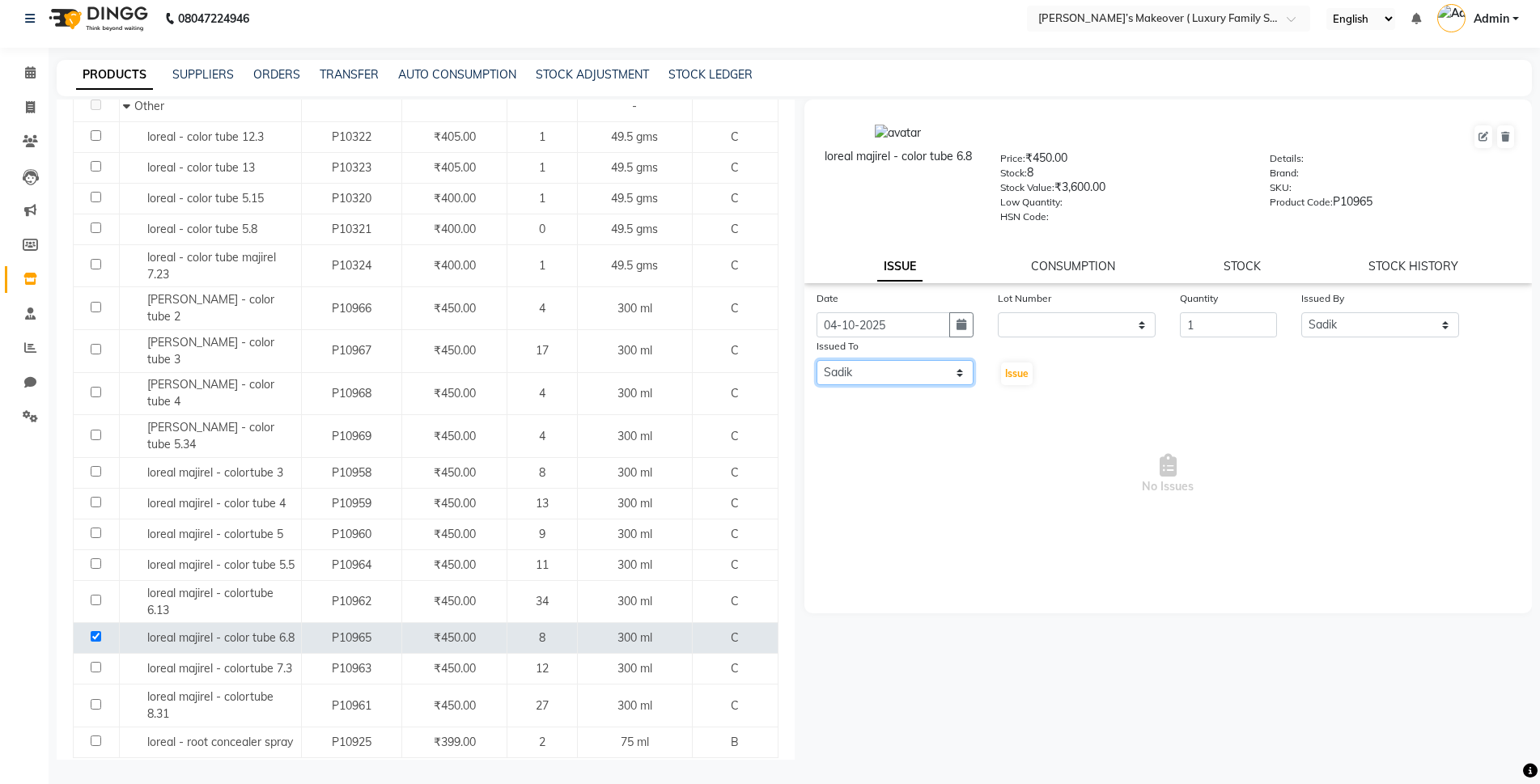
click at [816, 359] on select "Select [PERSON_NAME] [PERSON_NAME] [PERSON_NAME] [PERSON_NAME] Bhoomi [PERSON_N…" at bounding box center [894, 372] width 158 height 25
click at [1018, 374] on span "Issue" at bounding box center [1017, 373] width 24 height 12
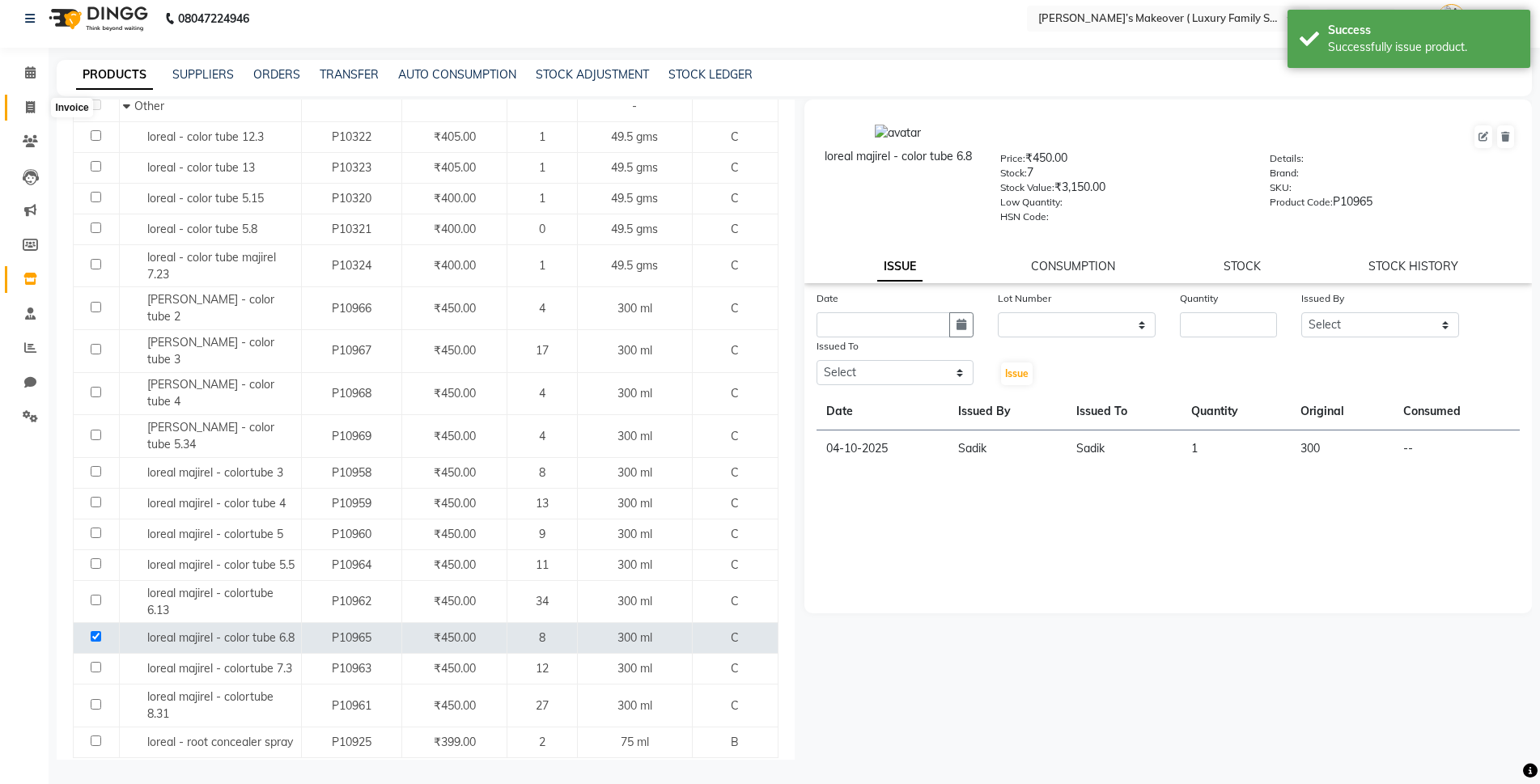
click at [17, 108] on span at bounding box center [31, 107] width 29 height 18
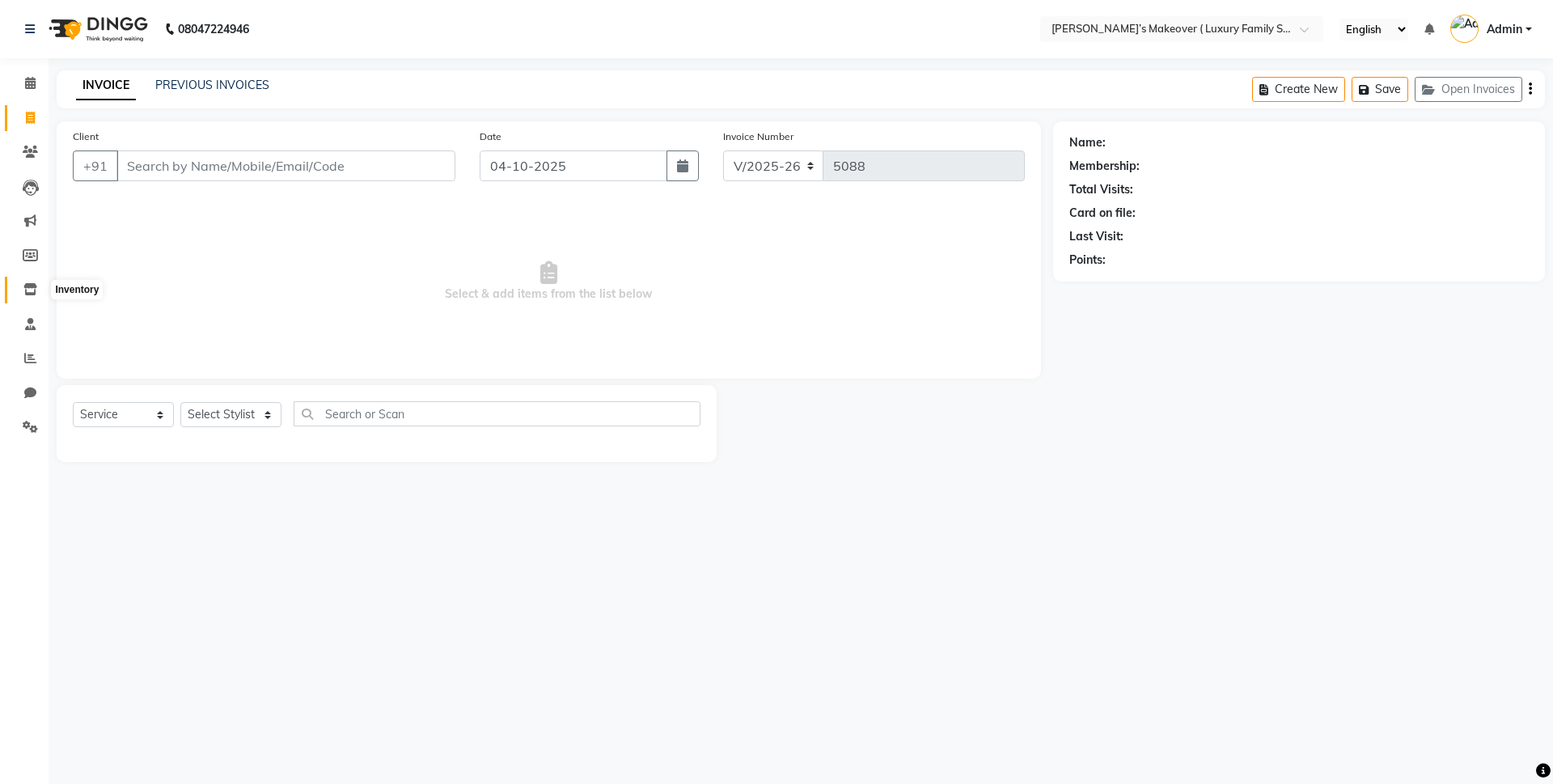
click at [31, 291] on icon at bounding box center [31, 289] width 13 height 12
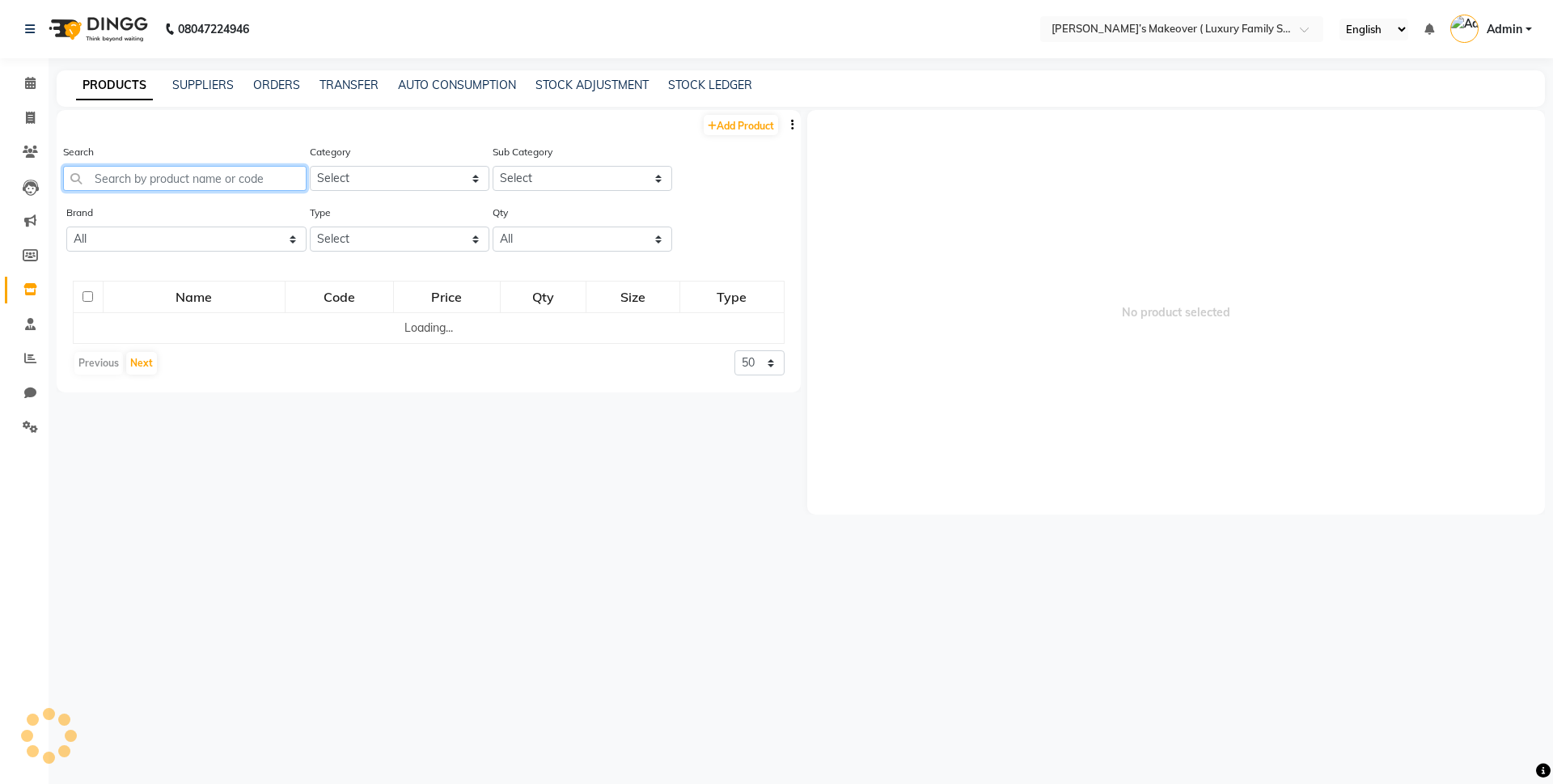
click at [250, 169] on input "text" at bounding box center [185, 178] width 244 height 25
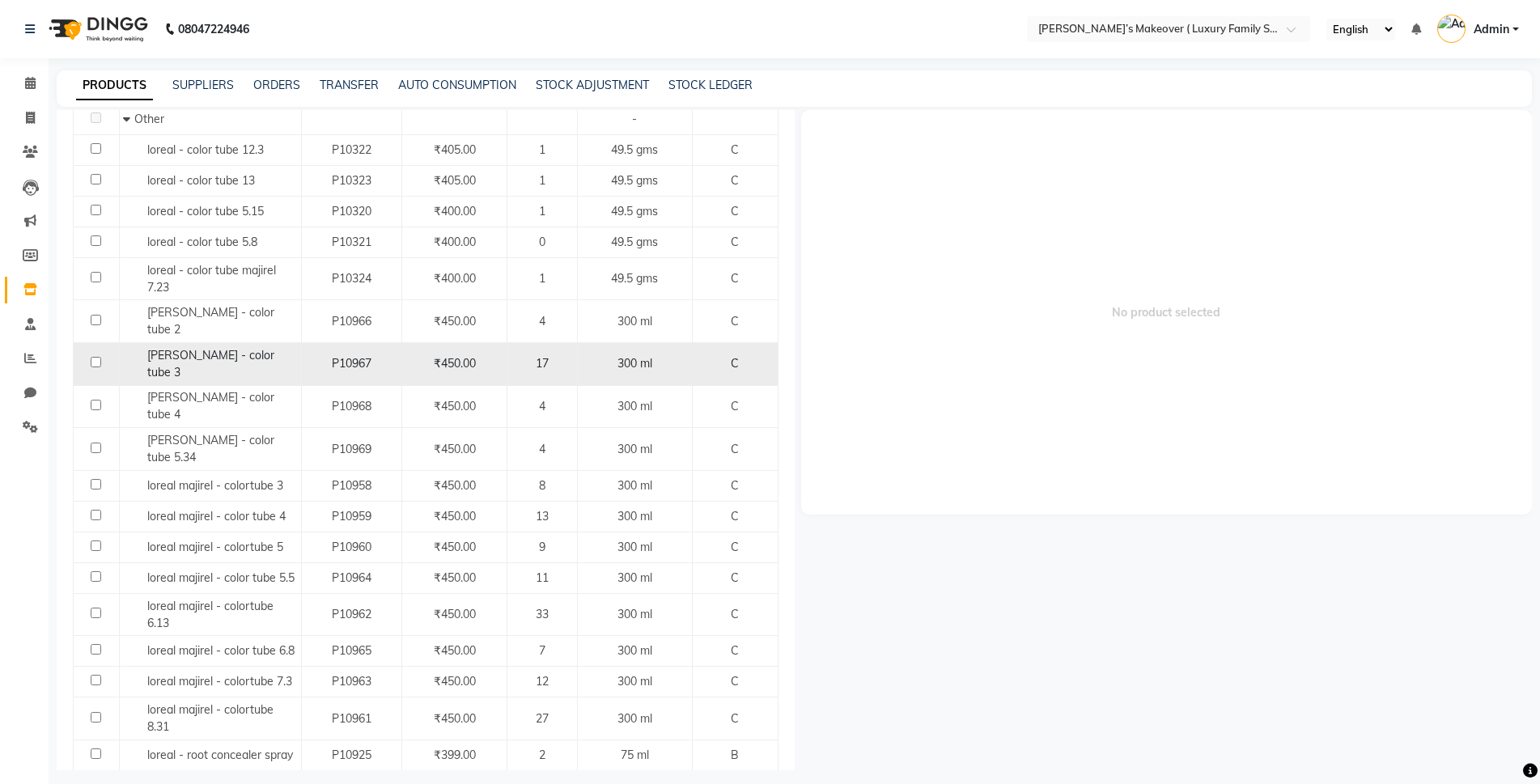
scroll to position [229, 0]
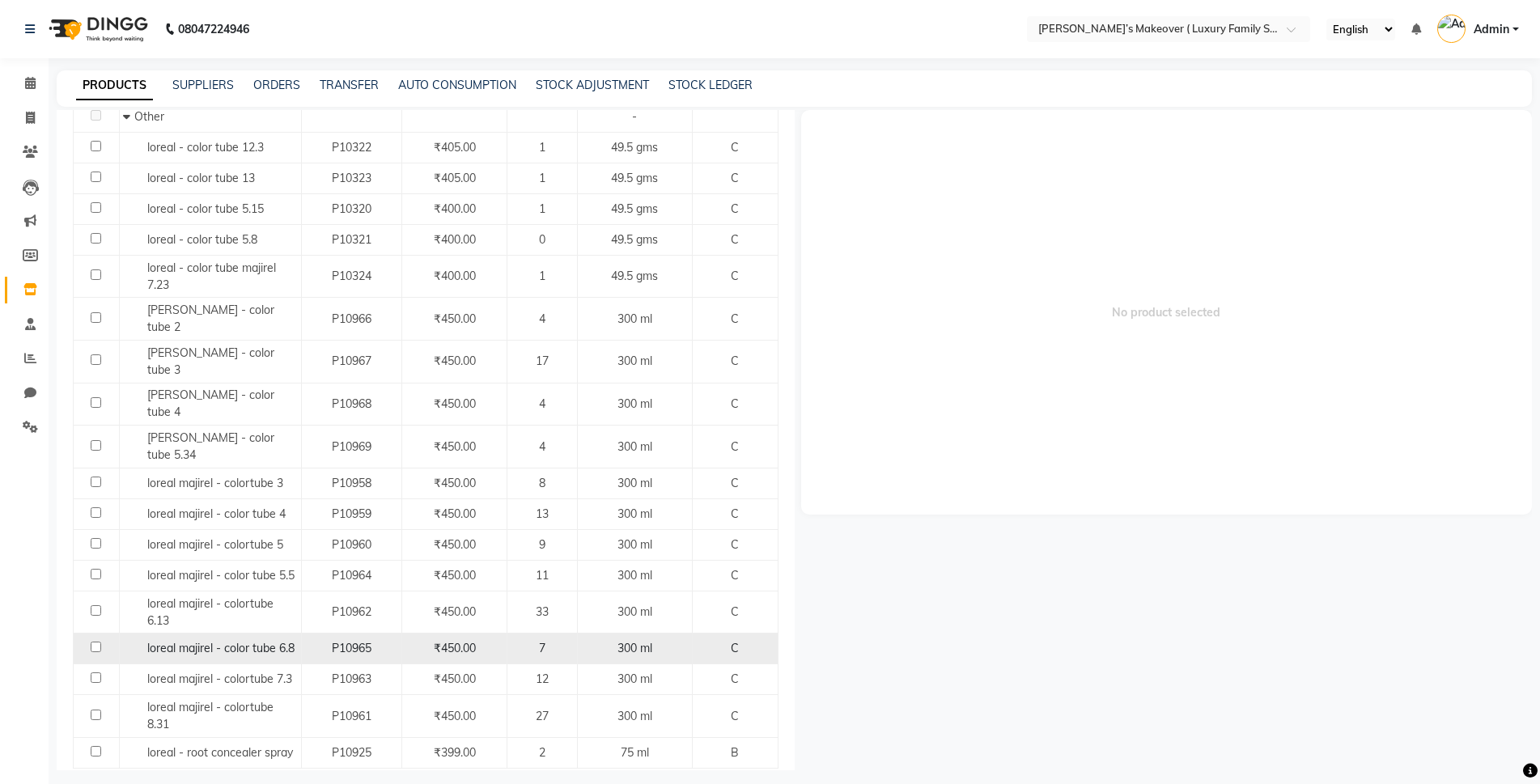
click at [99, 642] on input "checkbox" at bounding box center [96, 646] width 11 height 11
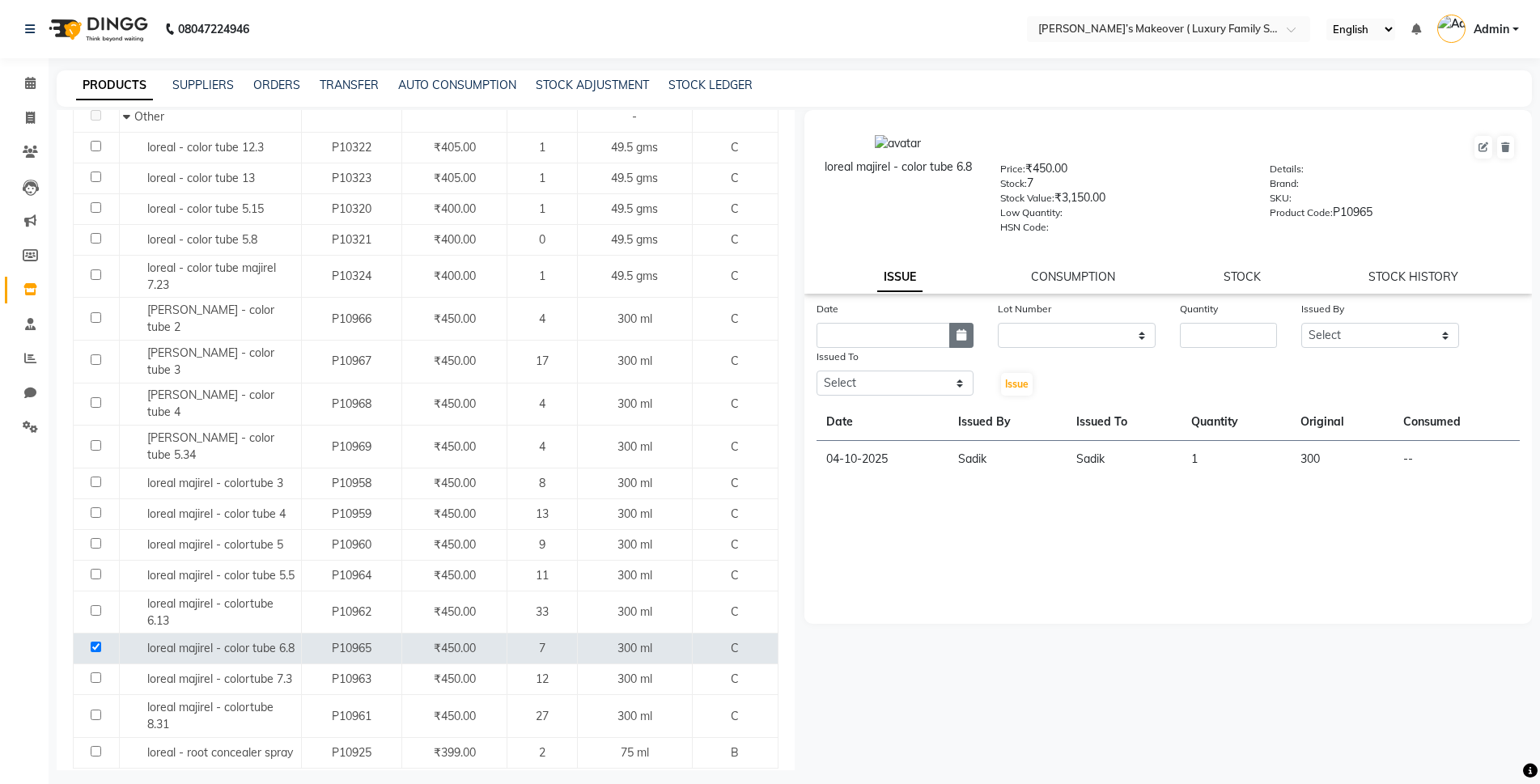
click at [964, 337] on icon "button" at bounding box center [961, 335] width 10 height 11
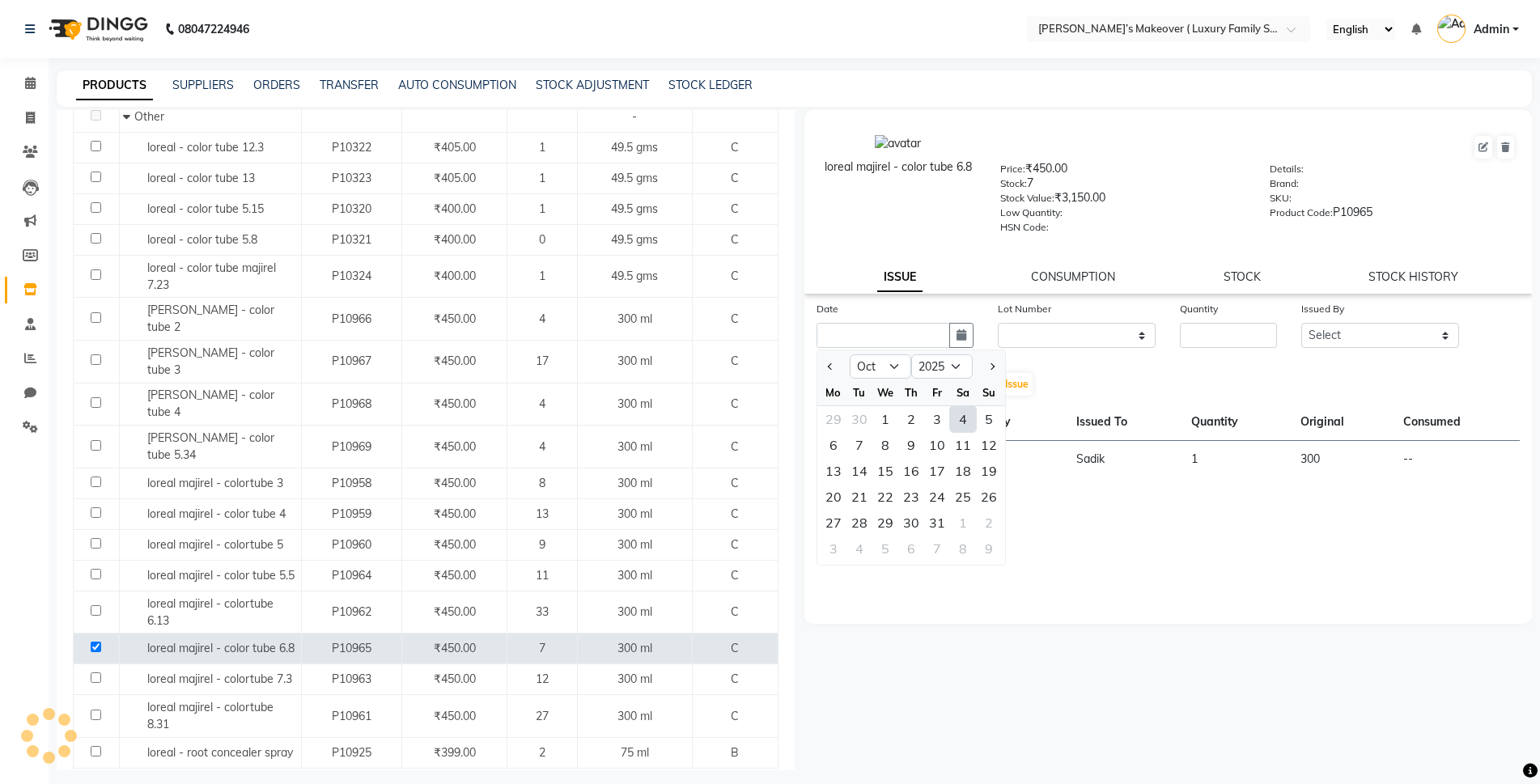
click at [966, 425] on div "4" at bounding box center [962, 419] width 26 height 26
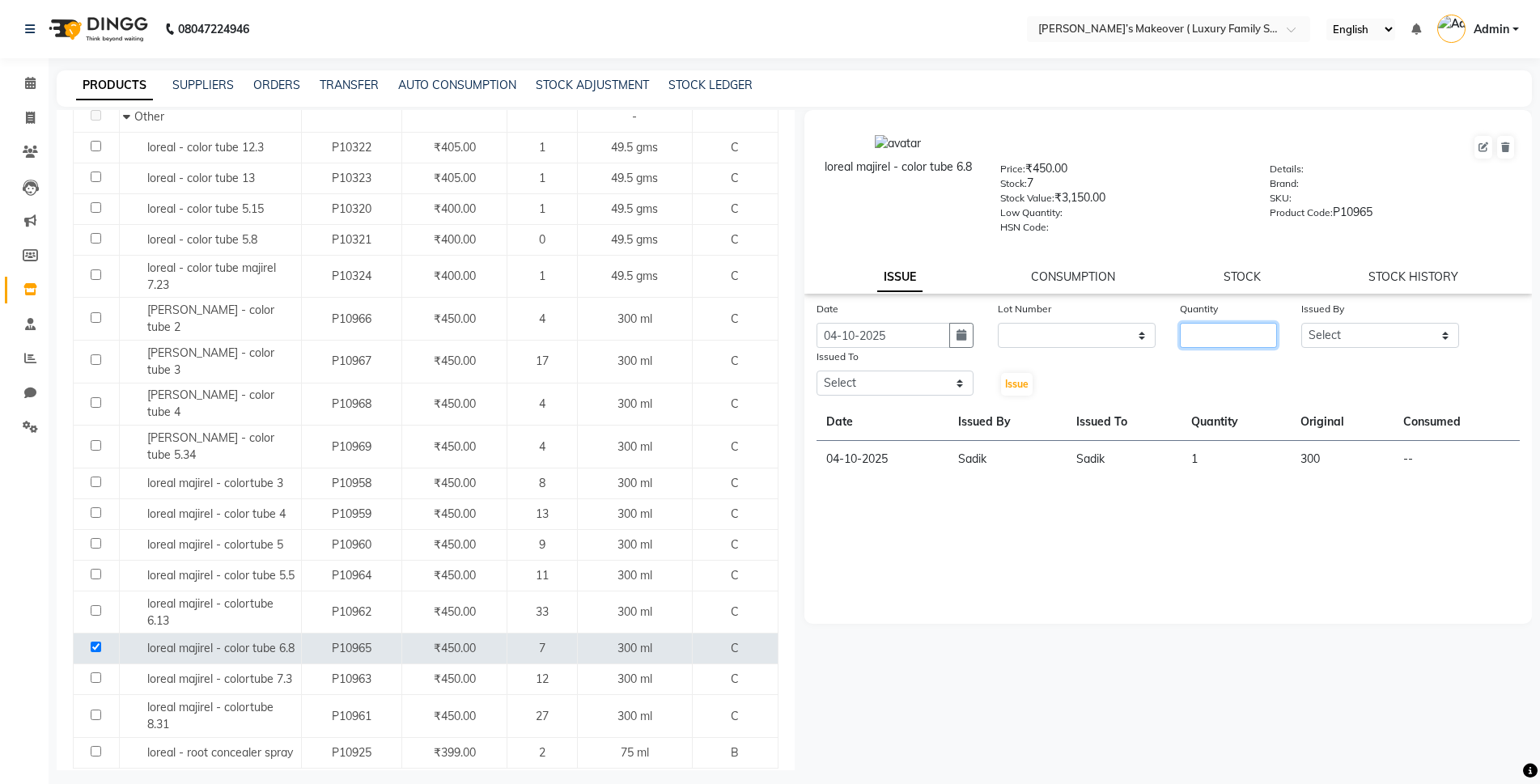
click at [1214, 339] on input "number" at bounding box center [1228, 335] width 98 height 25
click at [1365, 343] on select "Select [PERSON_NAME] [PERSON_NAME] [PERSON_NAME] [PERSON_NAME] Bhoomi [PERSON_N…" at bounding box center [1379, 335] width 158 height 25
click at [1301, 322] on select "Select [PERSON_NAME] [PERSON_NAME] [PERSON_NAME] [PERSON_NAME] Bhoomi [PERSON_N…" at bounding box center [1379, 335] width 158 height 25
click at [1337, 337] on select "Select [PERSON_NAME] [PERSON_NAME] [PERSON_NAME] [PERSON_NAME] Bhoomi [PERSON_N…" at bounding box center [1379, 335] width 158 height 25
click at [1301, 322] on select "Select [PERSON_NAME] [PERSON_NAME] [PERSON_NAME] [PERSON_NAME] Bhoomi [PERSON_N…" at bounding box center [1379, 335] width 158 height 25
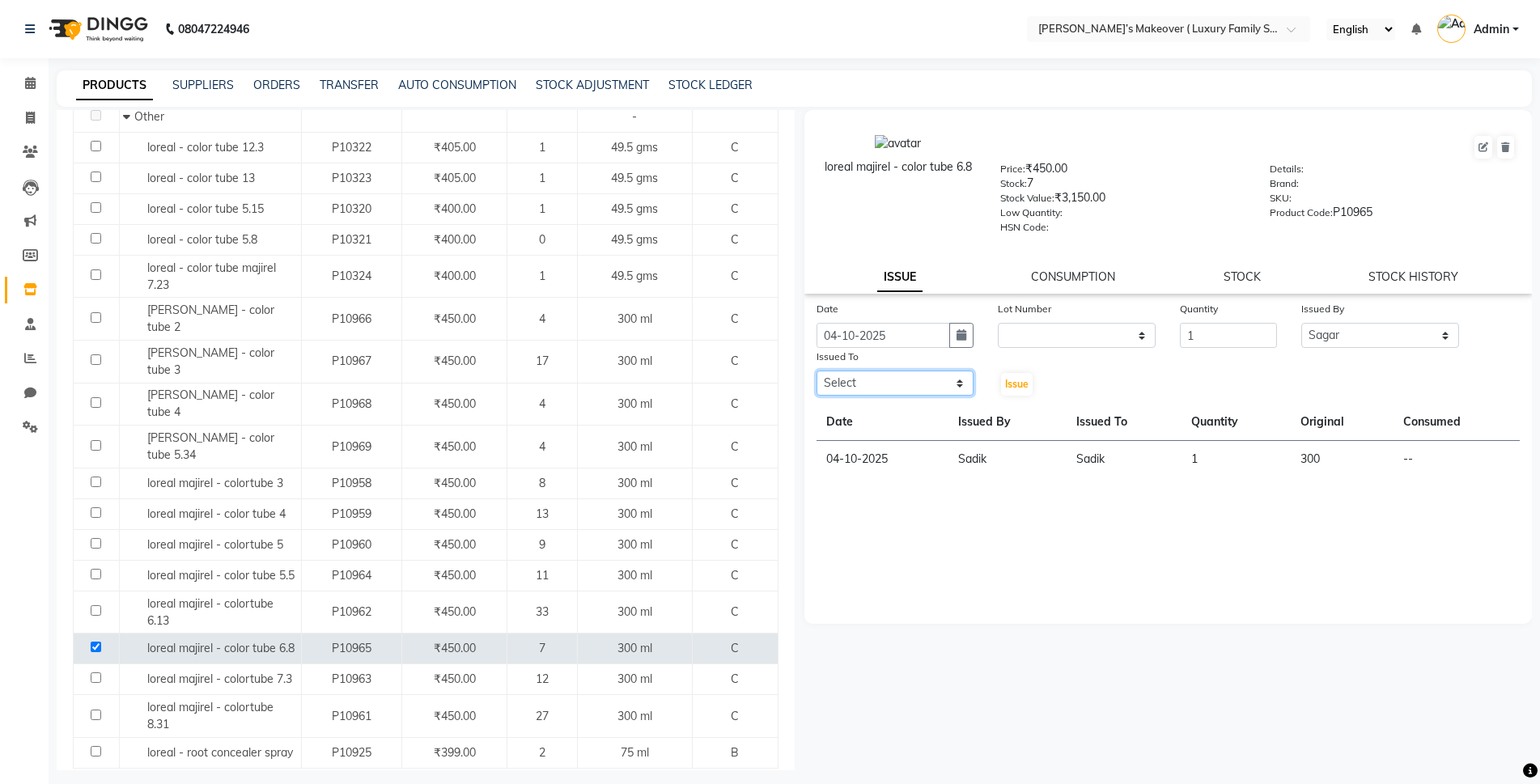
click at [879, 383] on select "Select [PERSON_NAME] [PERSON_NAME] [PERSON_NAME] [PERSON_NAME] Bhoomi [PERSON_N…" at bounding box center [894, 382] width 158 height 25
click at [816, 370] on select "Select [PERSON_NAME] [PERSON_NAME] [PERSON_NAME] [PERSON_NAME] Bhoomi [PERSON_N…" at bounding box center [894, 382] width 158 height 25
click at [1021, 381] on span "Issue" at bounding box center [1017, 383] width 24 height 12
click at [209, 80] on link "SUPPLIERS" at bounding box center [203, 84] width 61 height 14
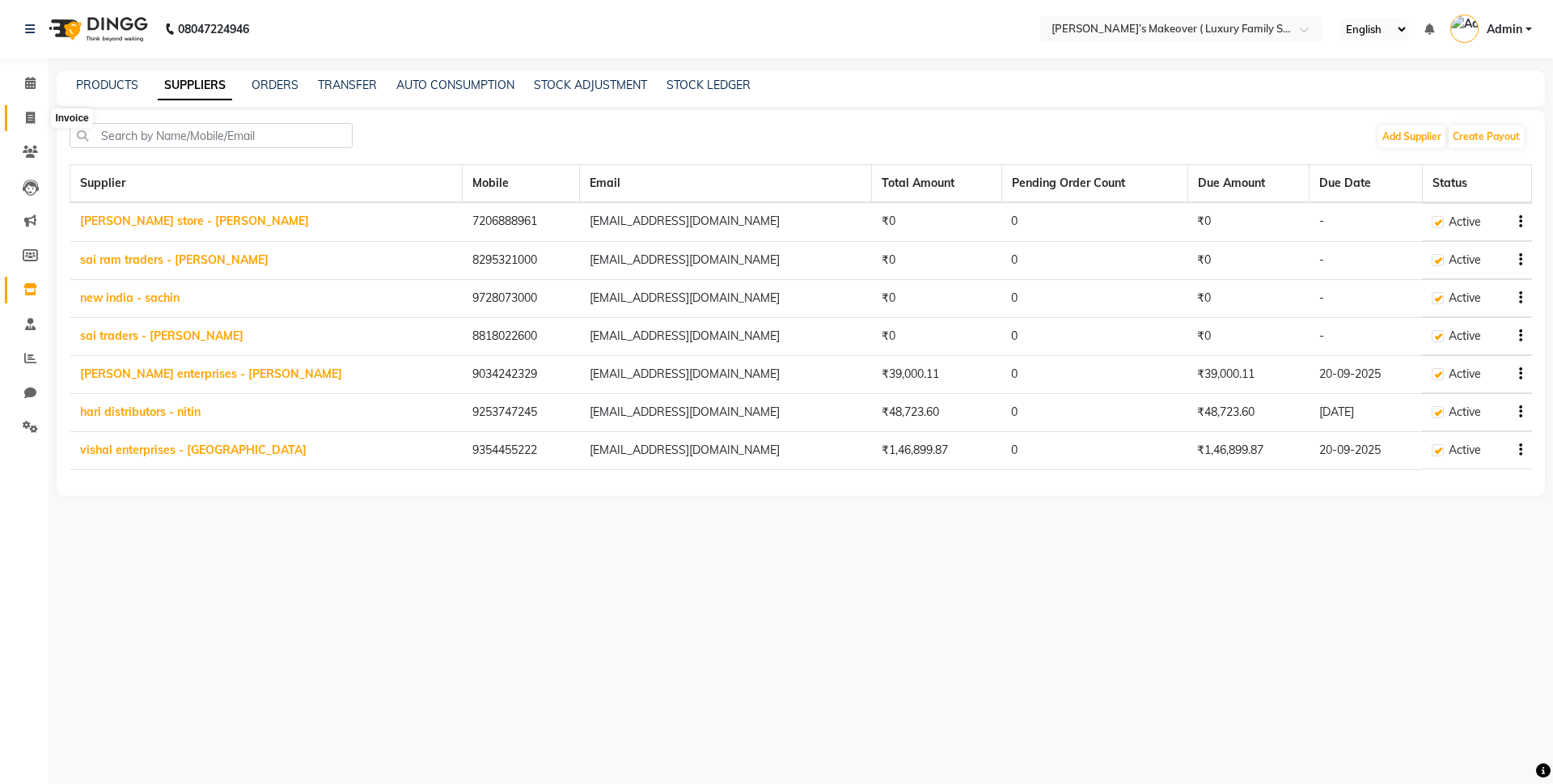
click at [41, 118] on span at bounding box center [31, 118] width 29 height 18
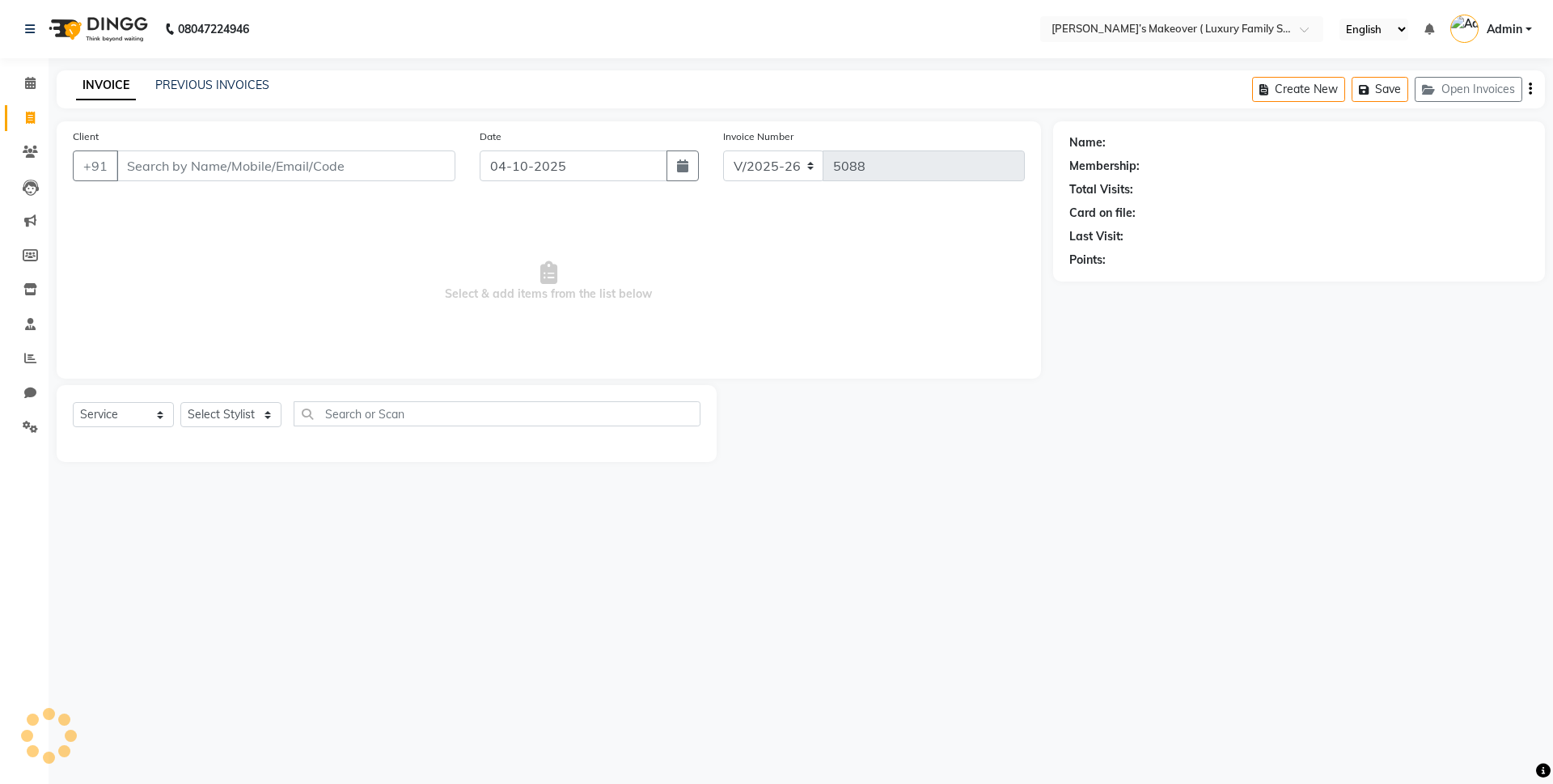
click at [342, 172] on input "Client" at bounding box center [286, 165] width 339 height 31
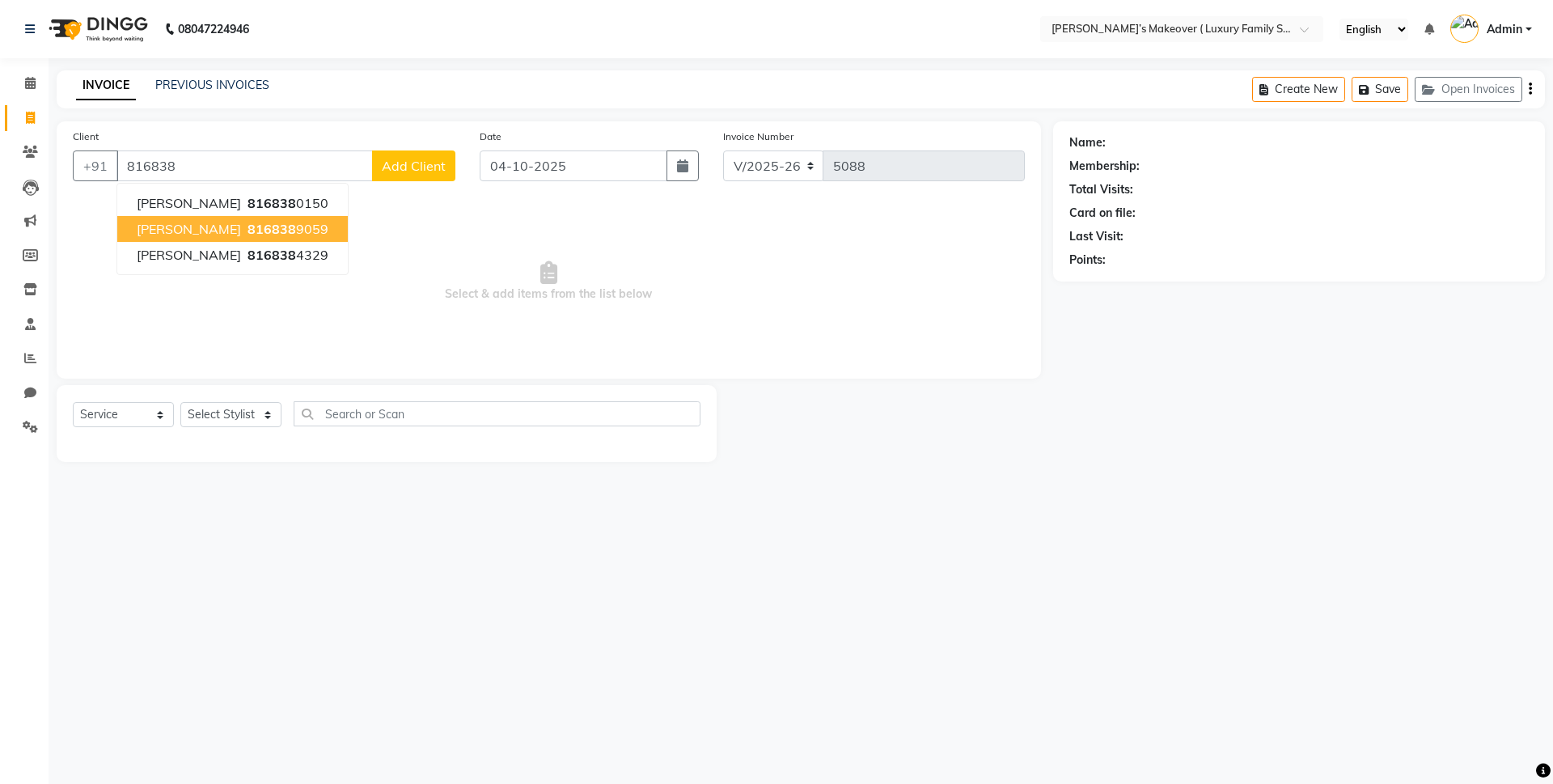
click at [248, 231] on span "816838" at bounding box center [272, 229] width 49 height 16
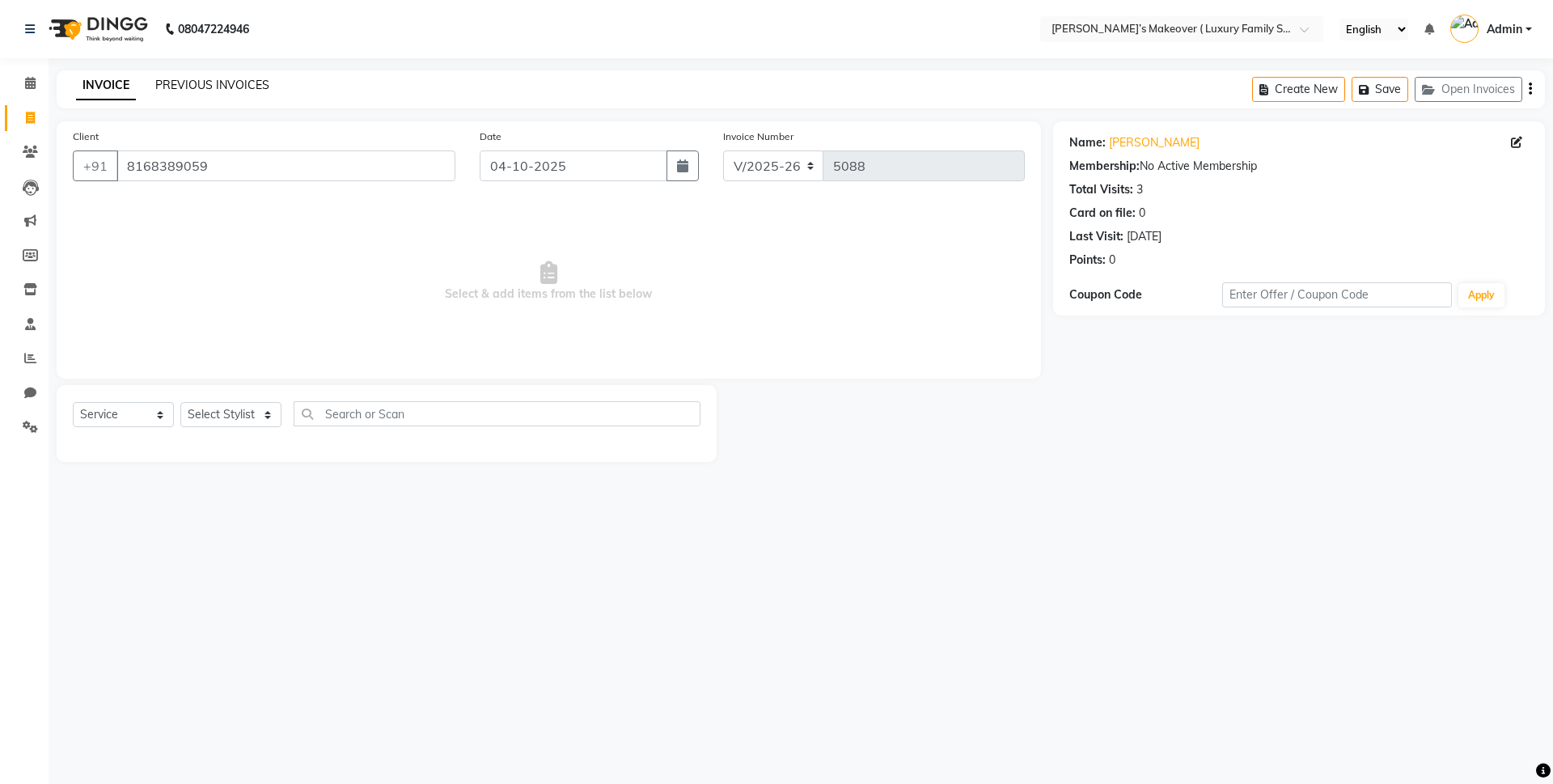
click at [262, 82] on link "PREVIOUS INVOICES" at bounding box center [211, 84] width 114 height 14
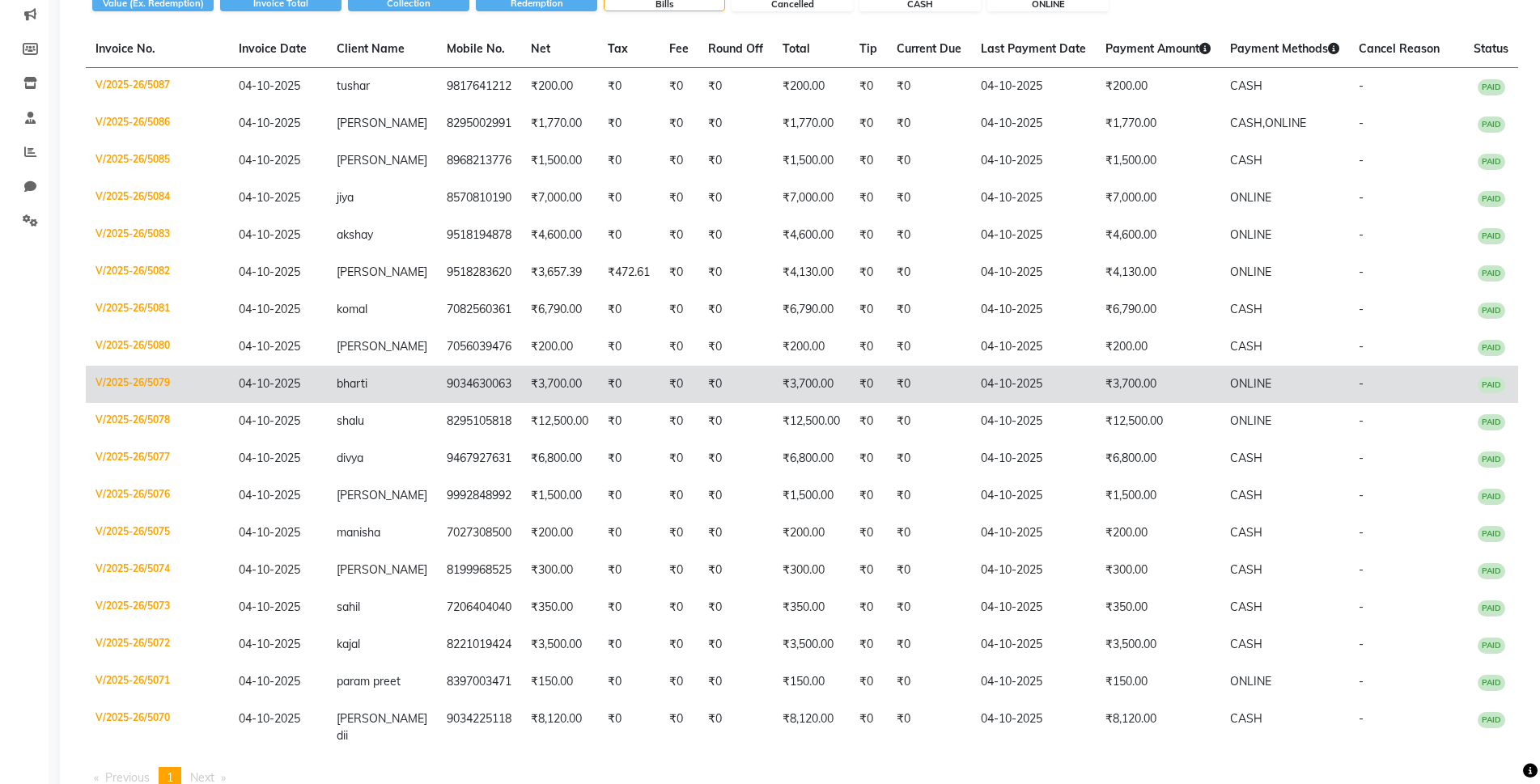
scroll to position [296, 0]
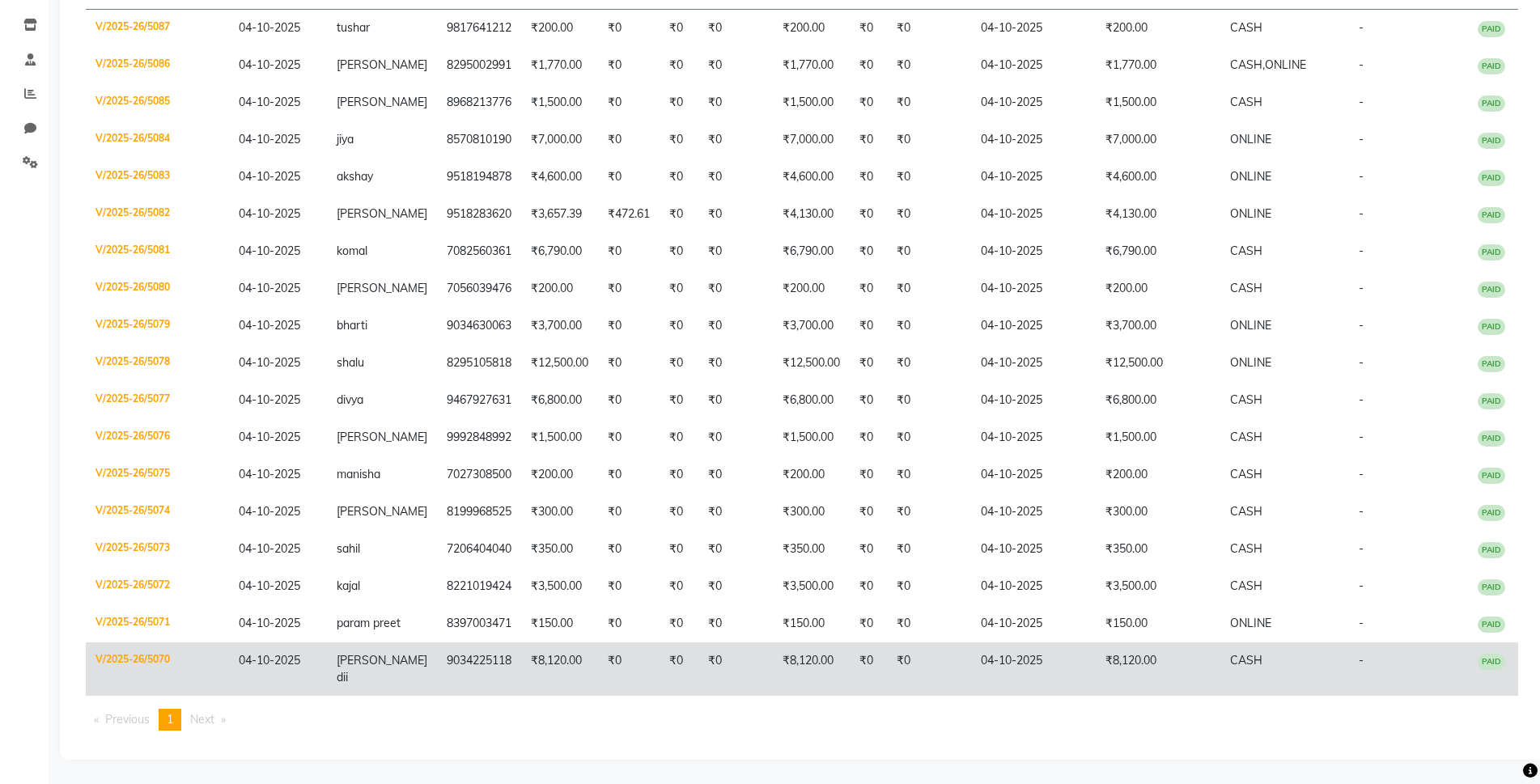
click at [156, 680] on td "V/2025-26/5070" at bounding box center [158, 669] width 143 height 54
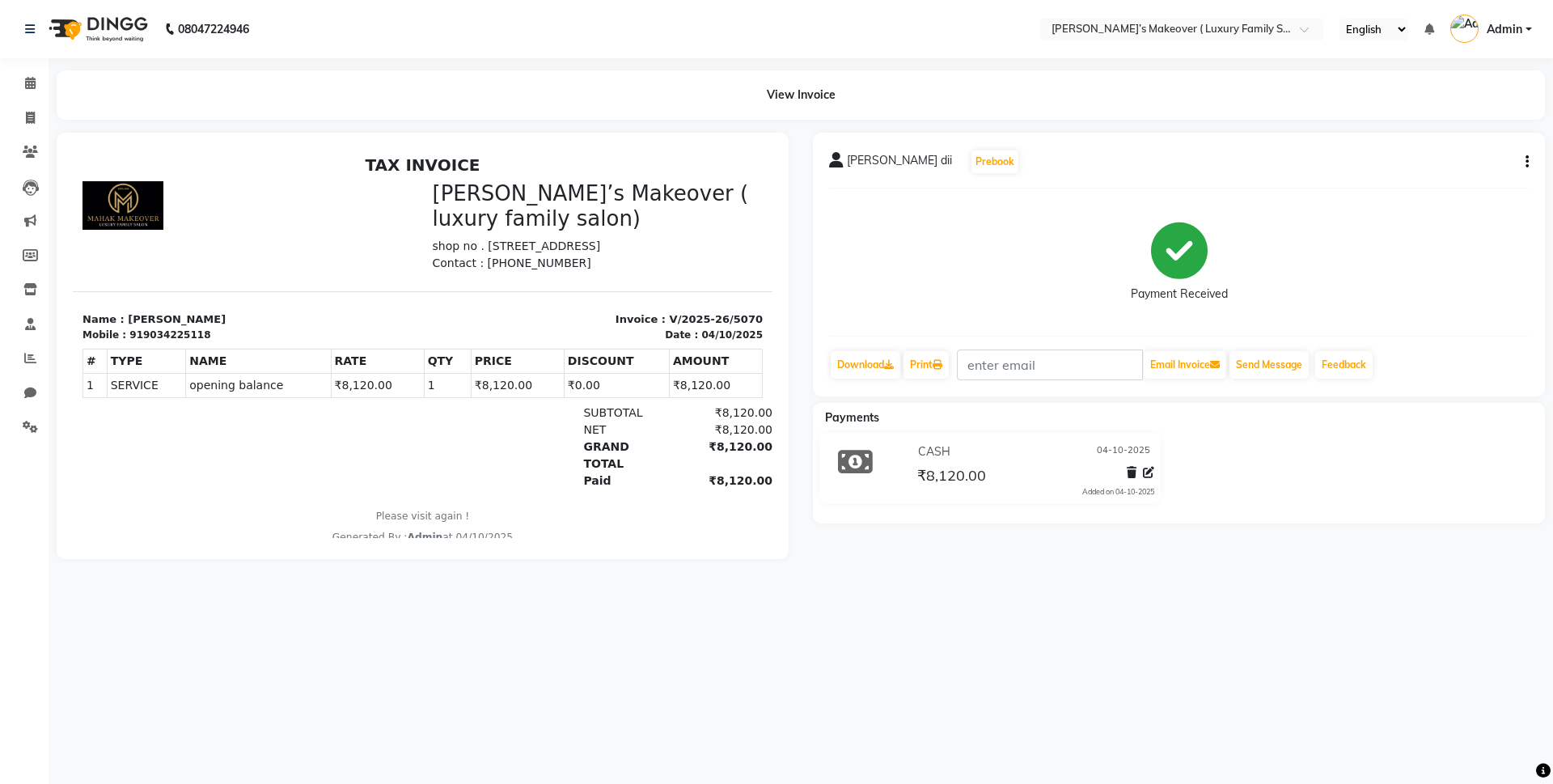
click at [1529, 162] on div "mahak dii Prebook Payment Received Download Print Email Invoice Send Message Fe…" at bounding box center [1178, 265] width 732 height 264
click at [1526, 162] on icon "button" at bounding box center [1526, 162] width 3 height 1
click at [1409, 181] on div "Edit Invoice" at bounding box center [1447, 182] width 111 height 20
select select "service"
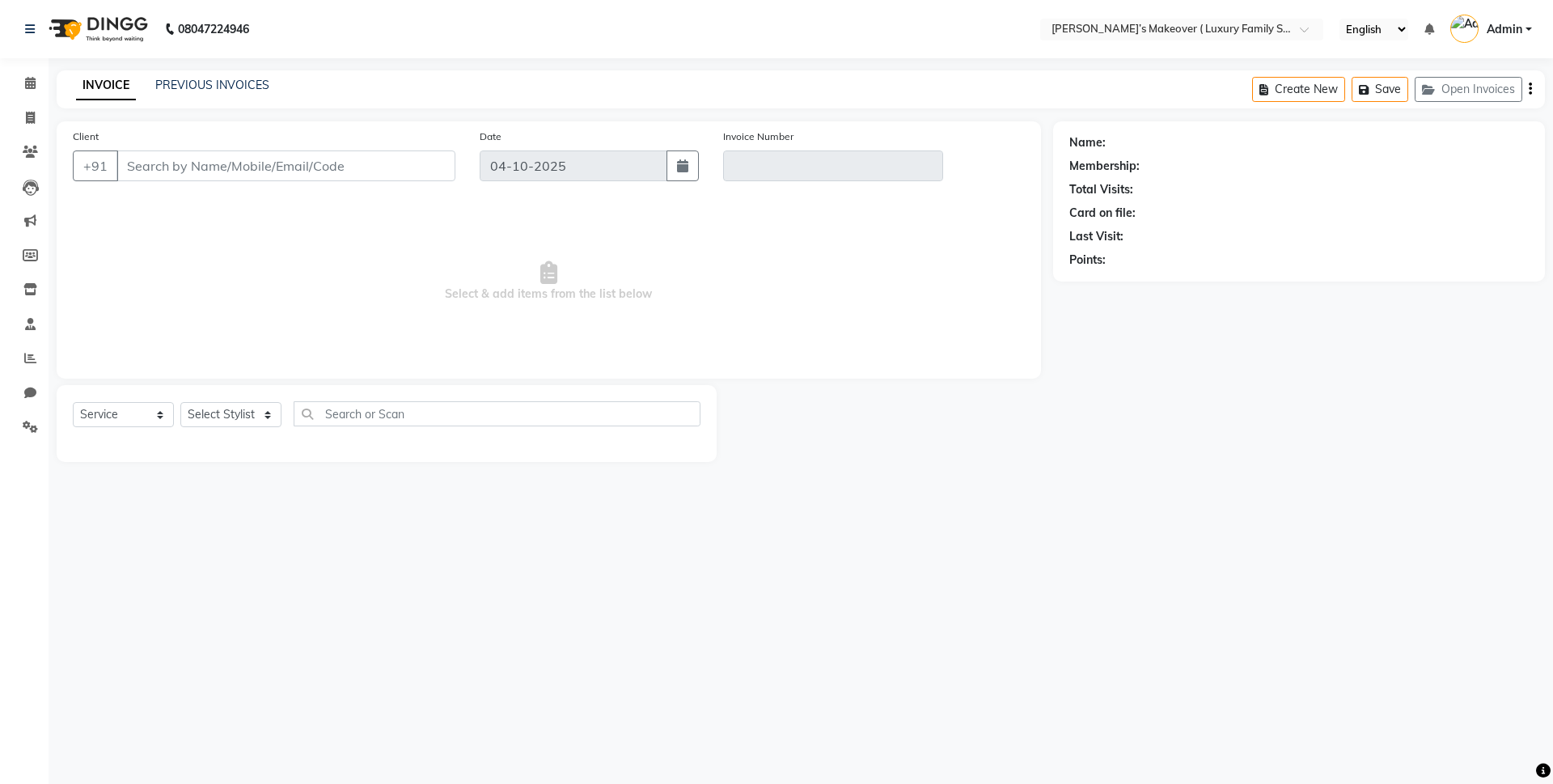
type input "9034225118"
type input "V/2025-26/5070"
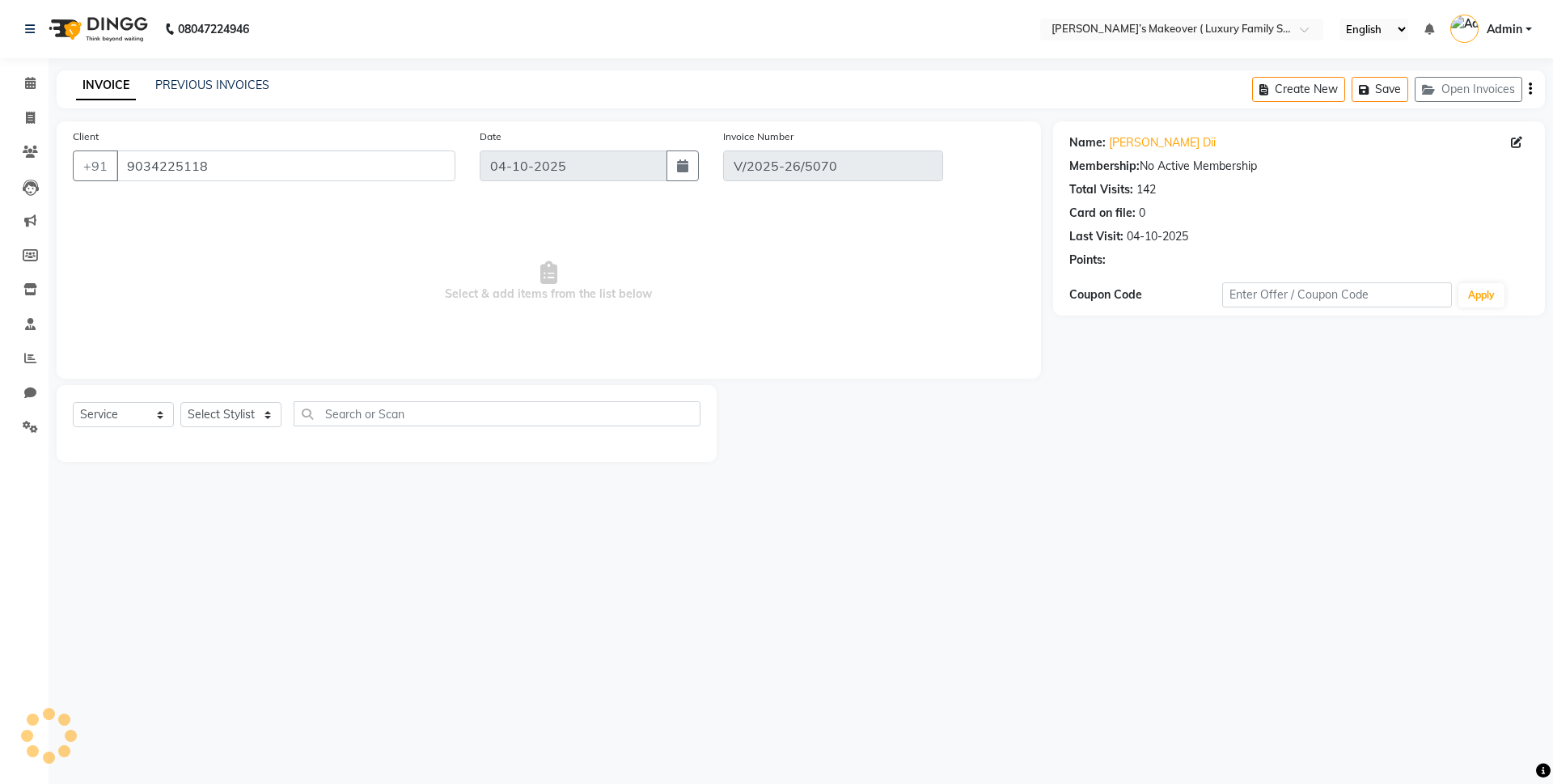
select select "select"
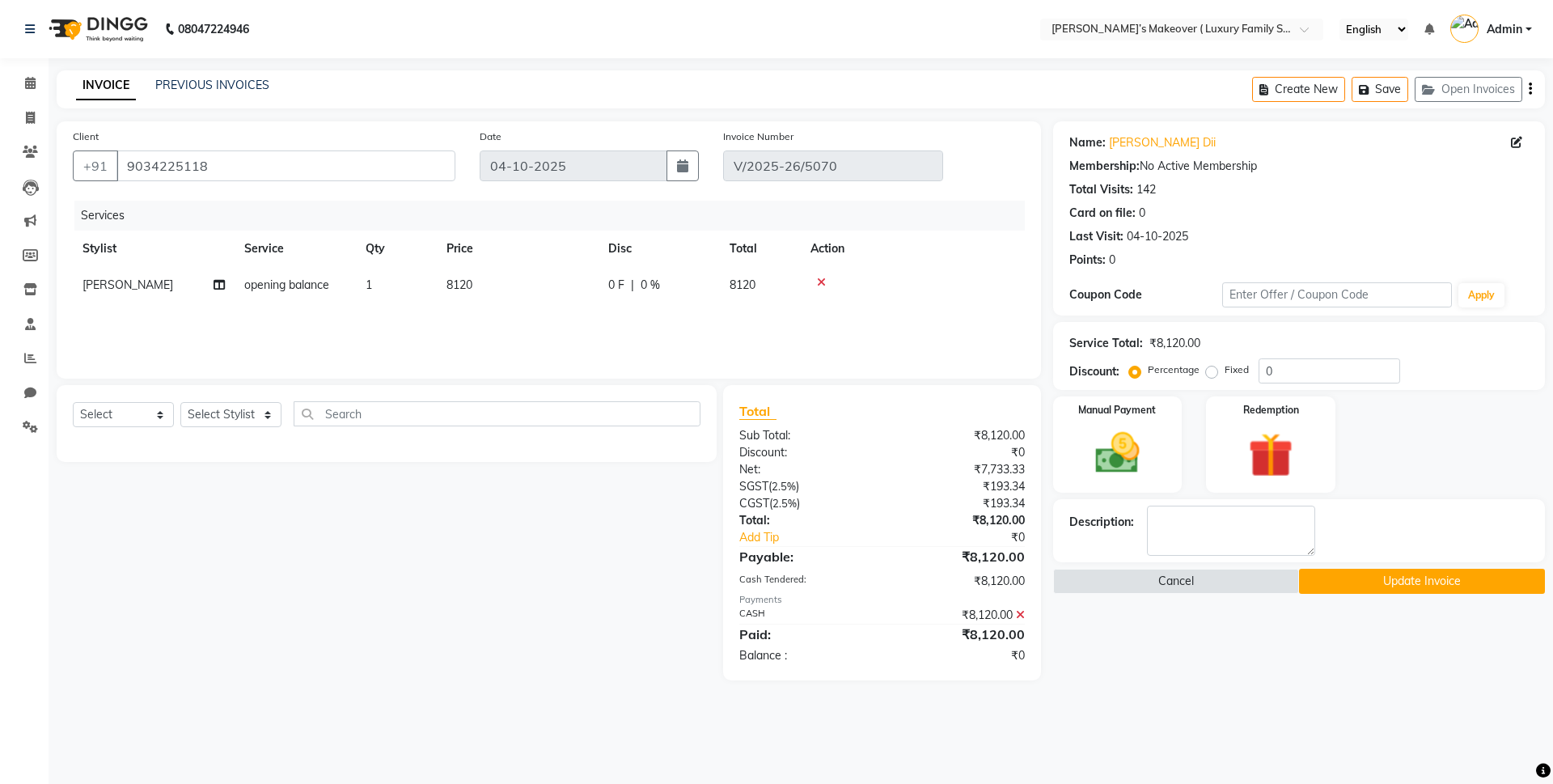
click at [394, 271] on td "1" at bounding box center [396, 285] width 81 height 36
select select "92673"
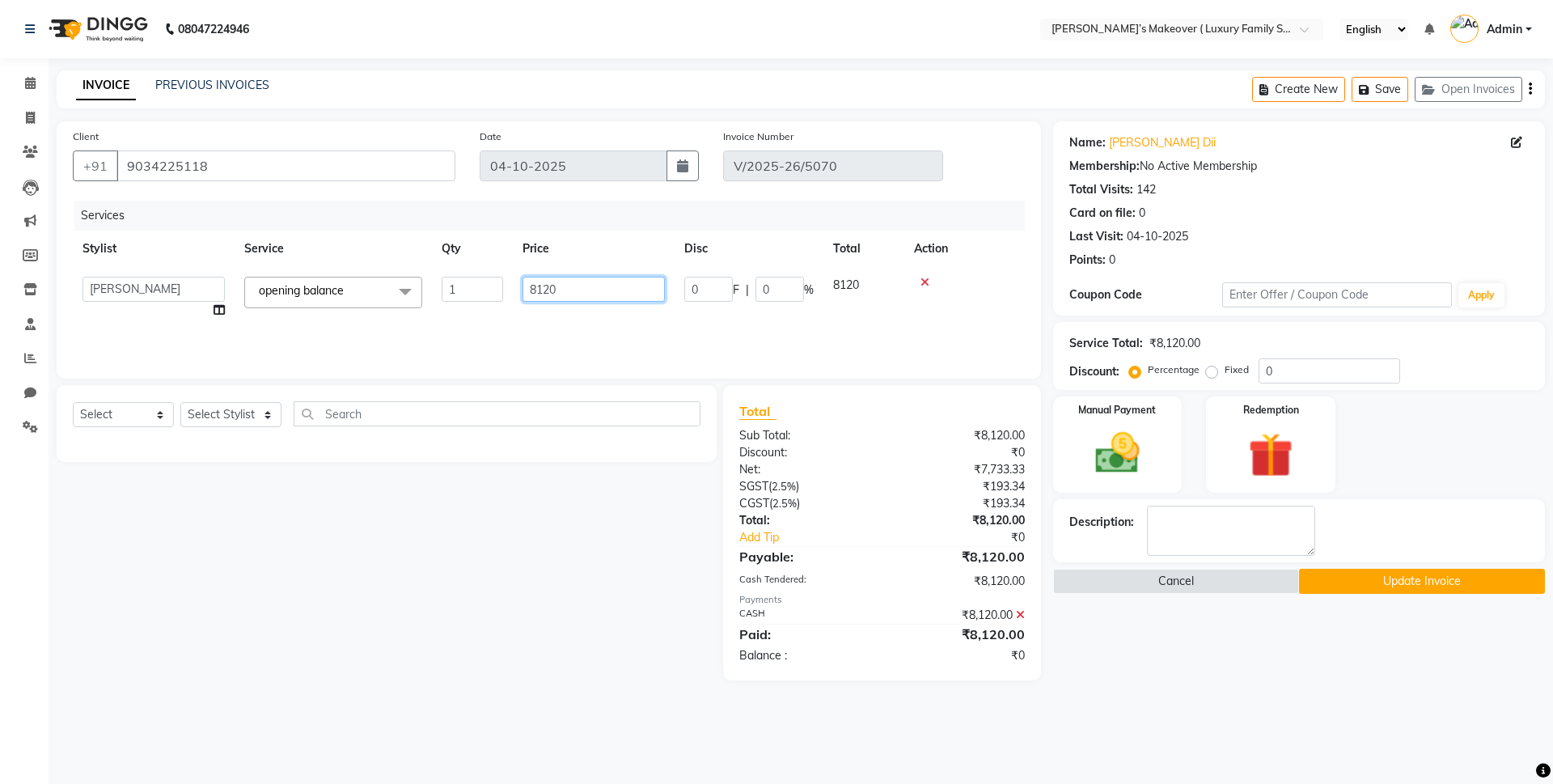
click at [541, 281] on input "8120" at bounding box center [593, 289] width 142 height 25
type input "9120"
click at [1128, 452] on img at bounding box center [1117, 453] width 76 height 54
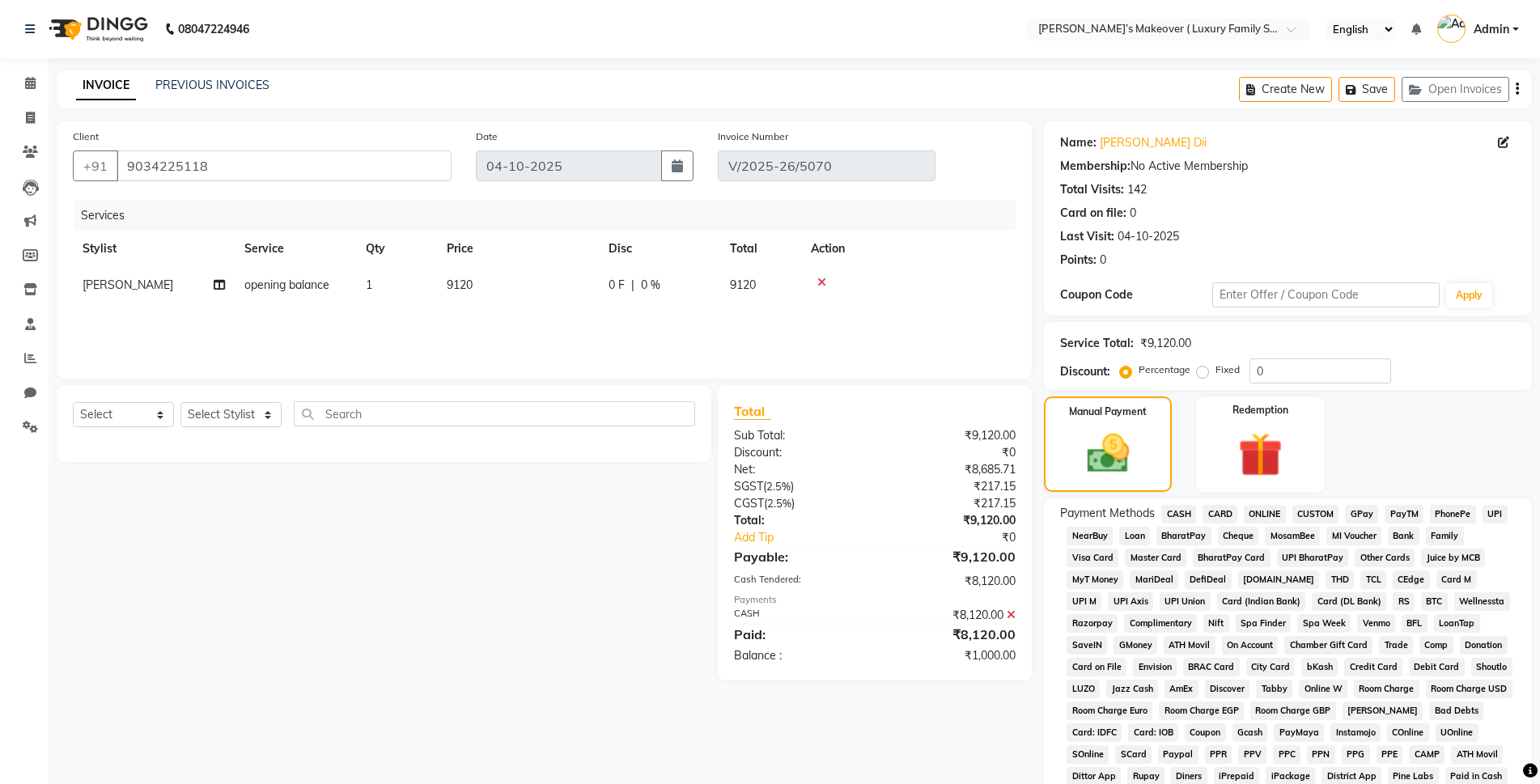
click at [1189, 508] on span "CASH" at bounding box center [1178, 513] width 34 height 18
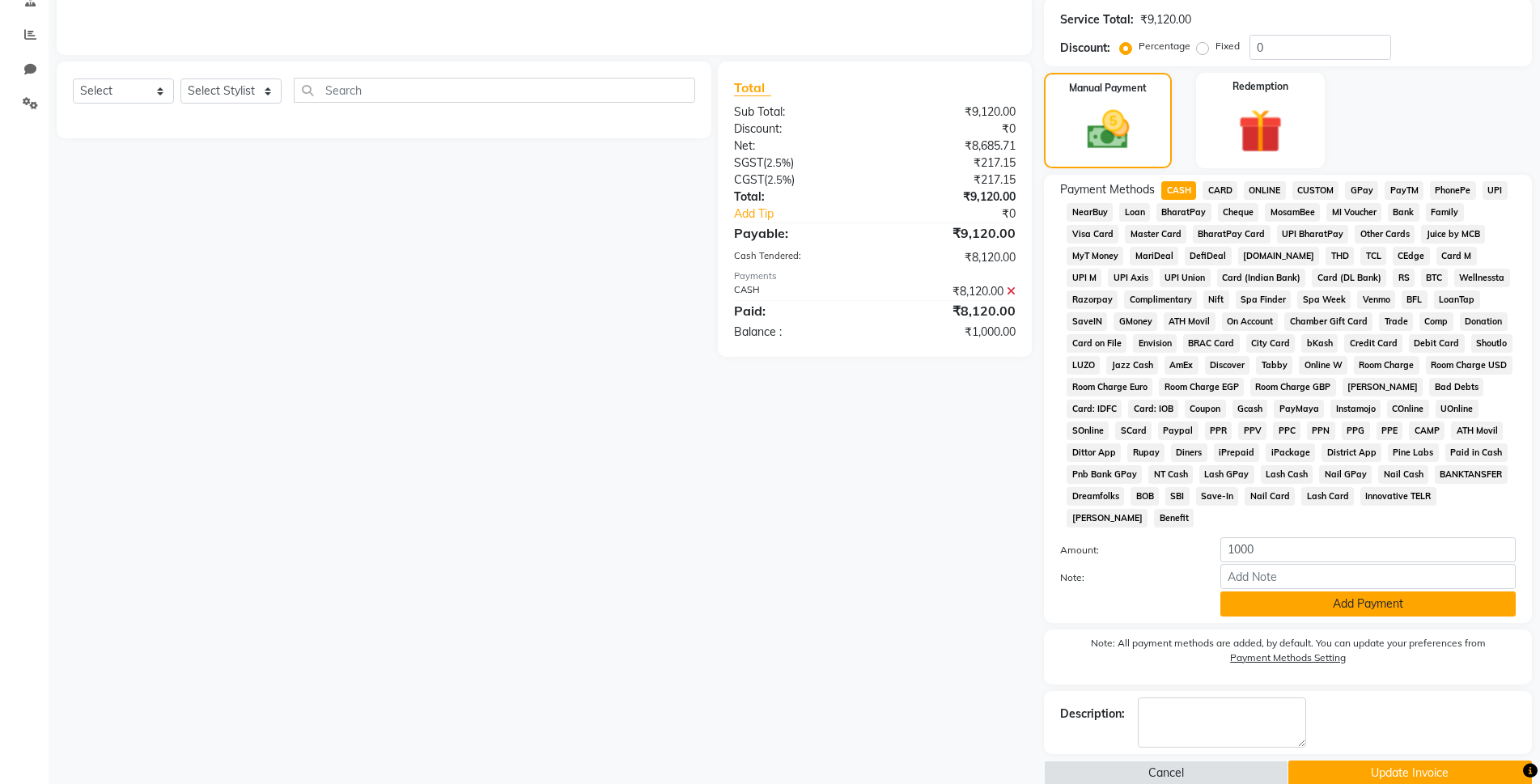
click at [1281, 607] on button "Add Payment" at bounding box center [1368, 603] width 296 height 25
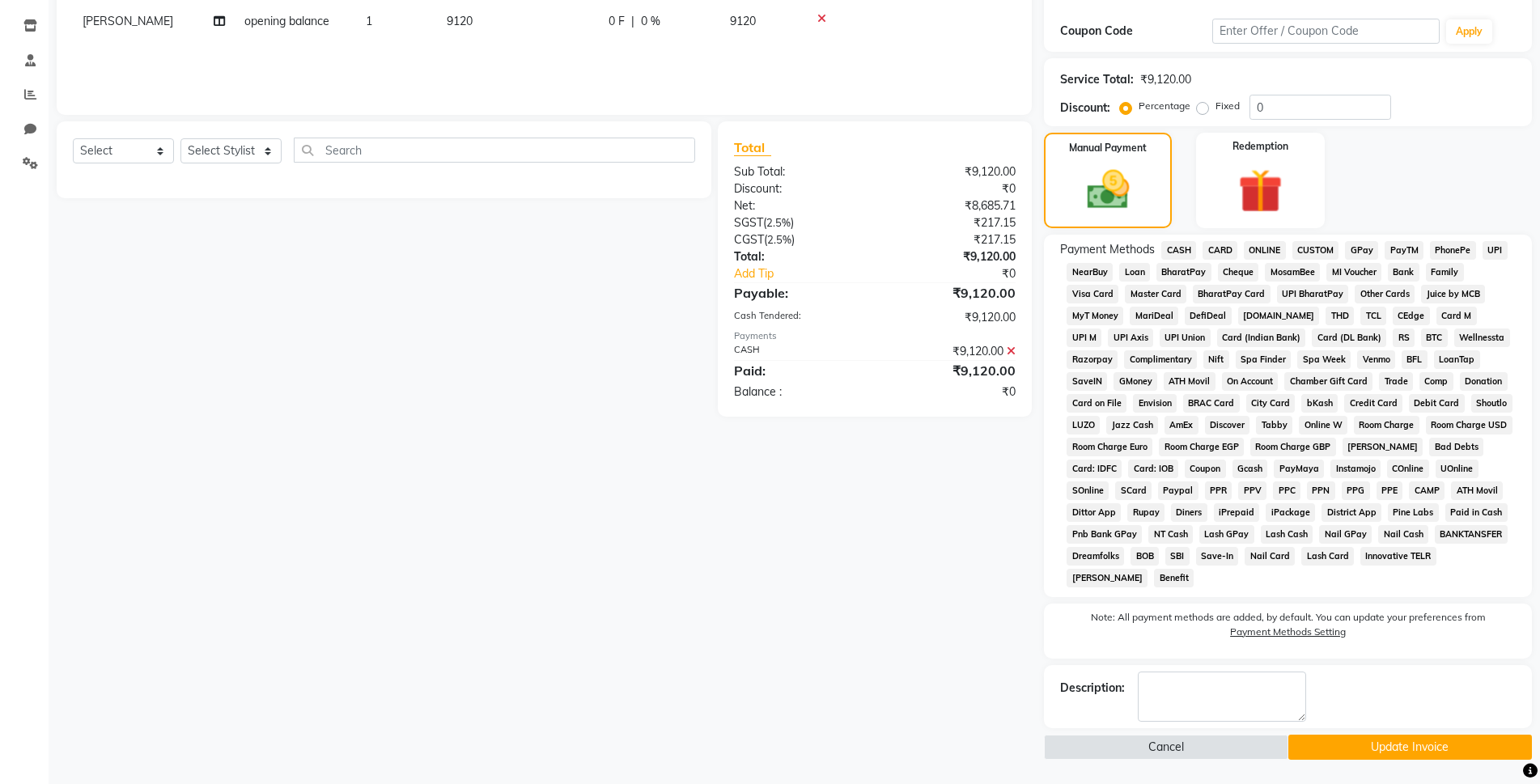
scroll to position [264, 0]
click at [1372, 757] on button "Update Invoice" at bounding box center [1410, 747] width 244 height 25
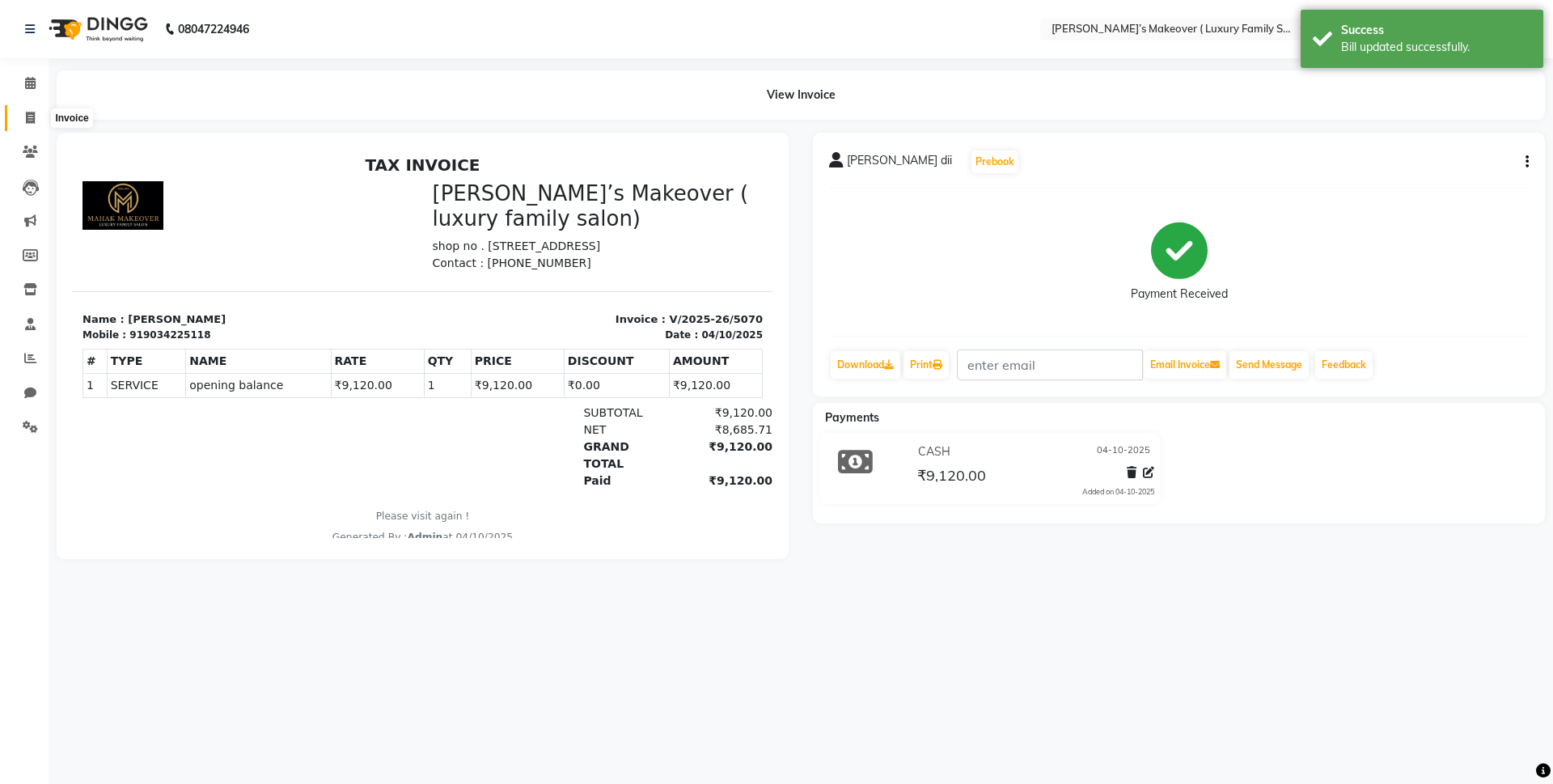
click at [31, 112] on icon at bounding box center [30, 118] width 9 height 12
select select "service"
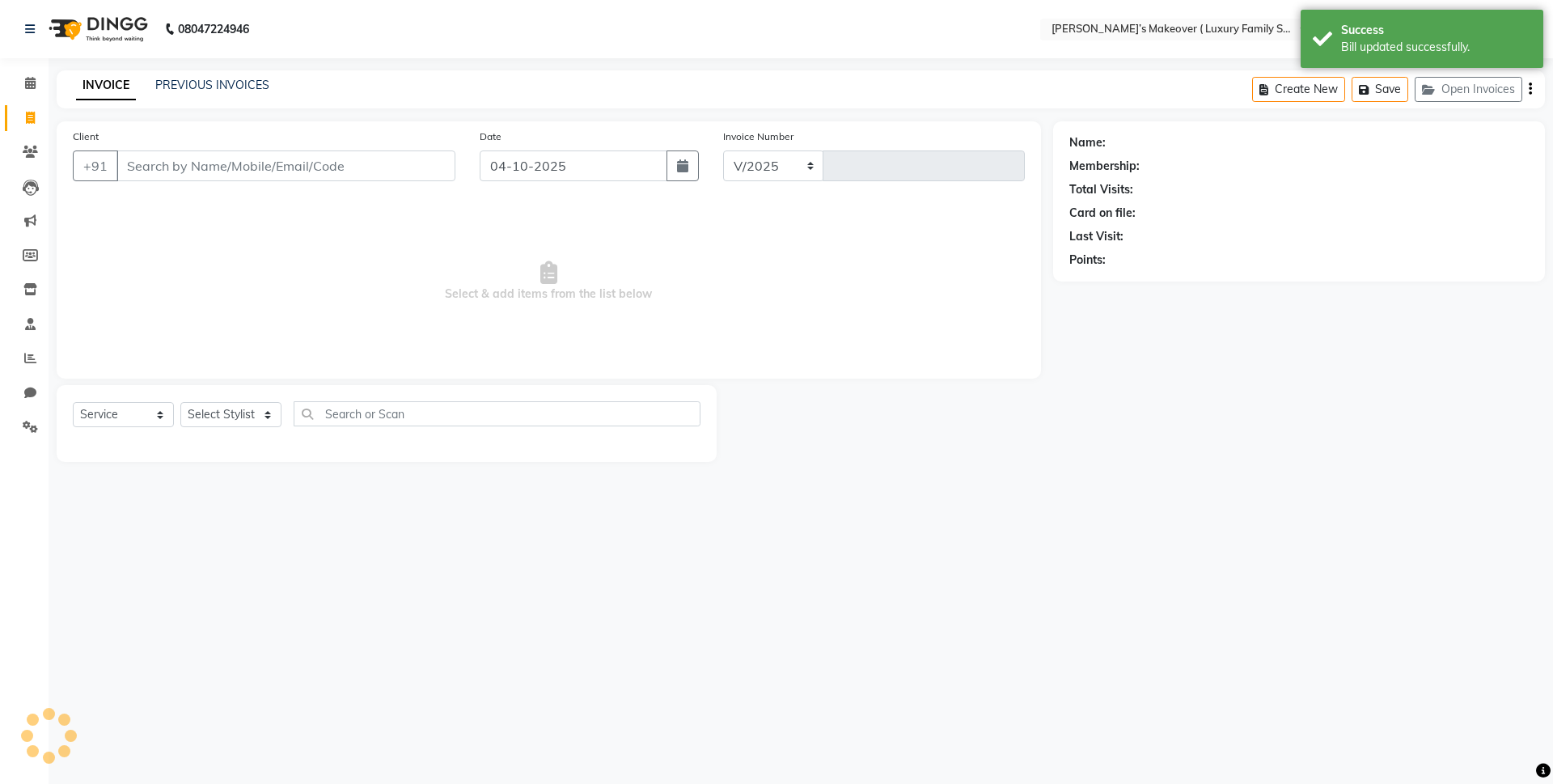
select select "7777"
type input "5088"
click at [266, 161] on input "Client" at bounding box center [286, 165] width 339 height 31
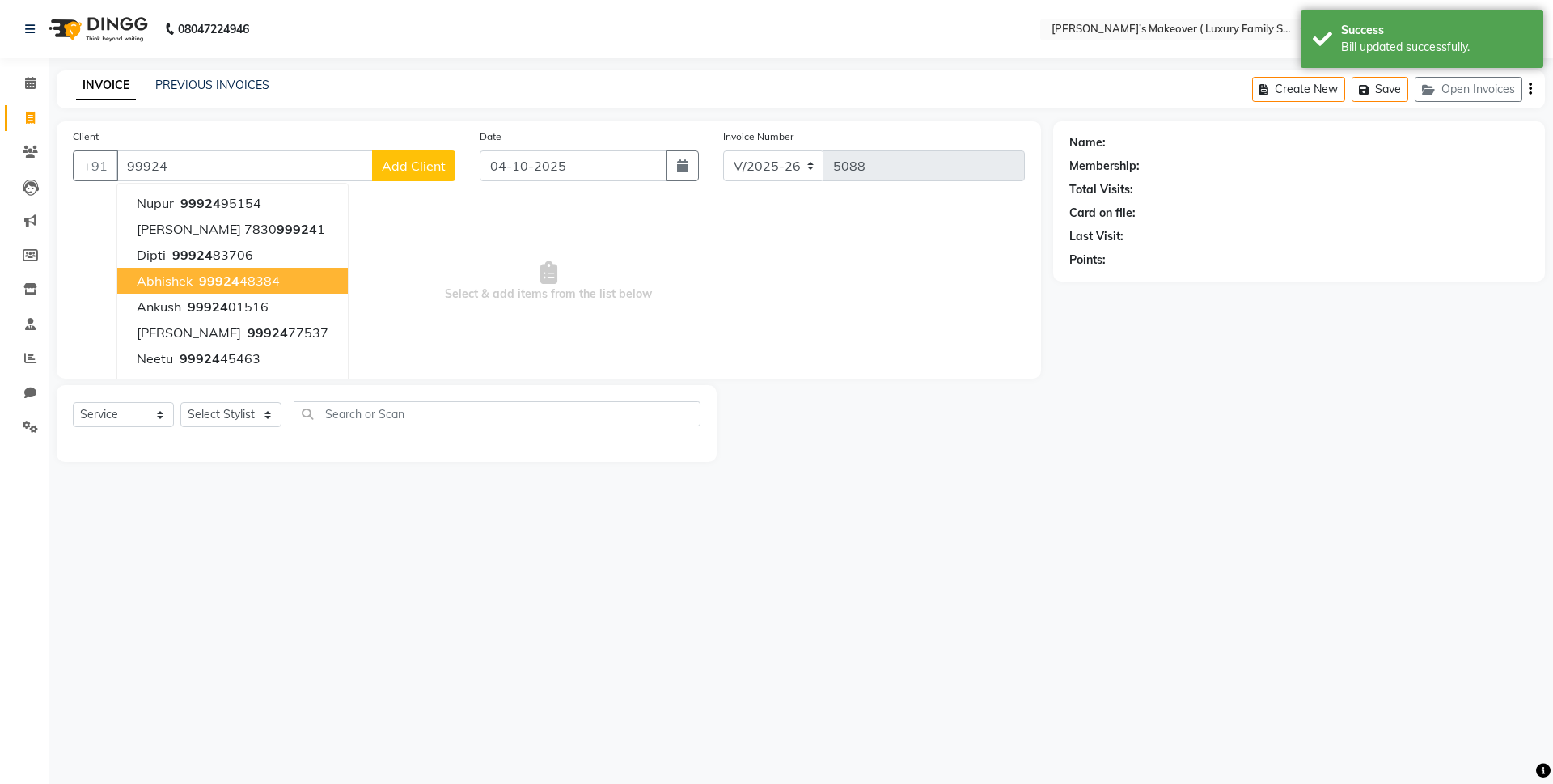
click at [254, 278] on ngb-highlight "99924 48384" at bounding box center [238, 280] width 84 height 16
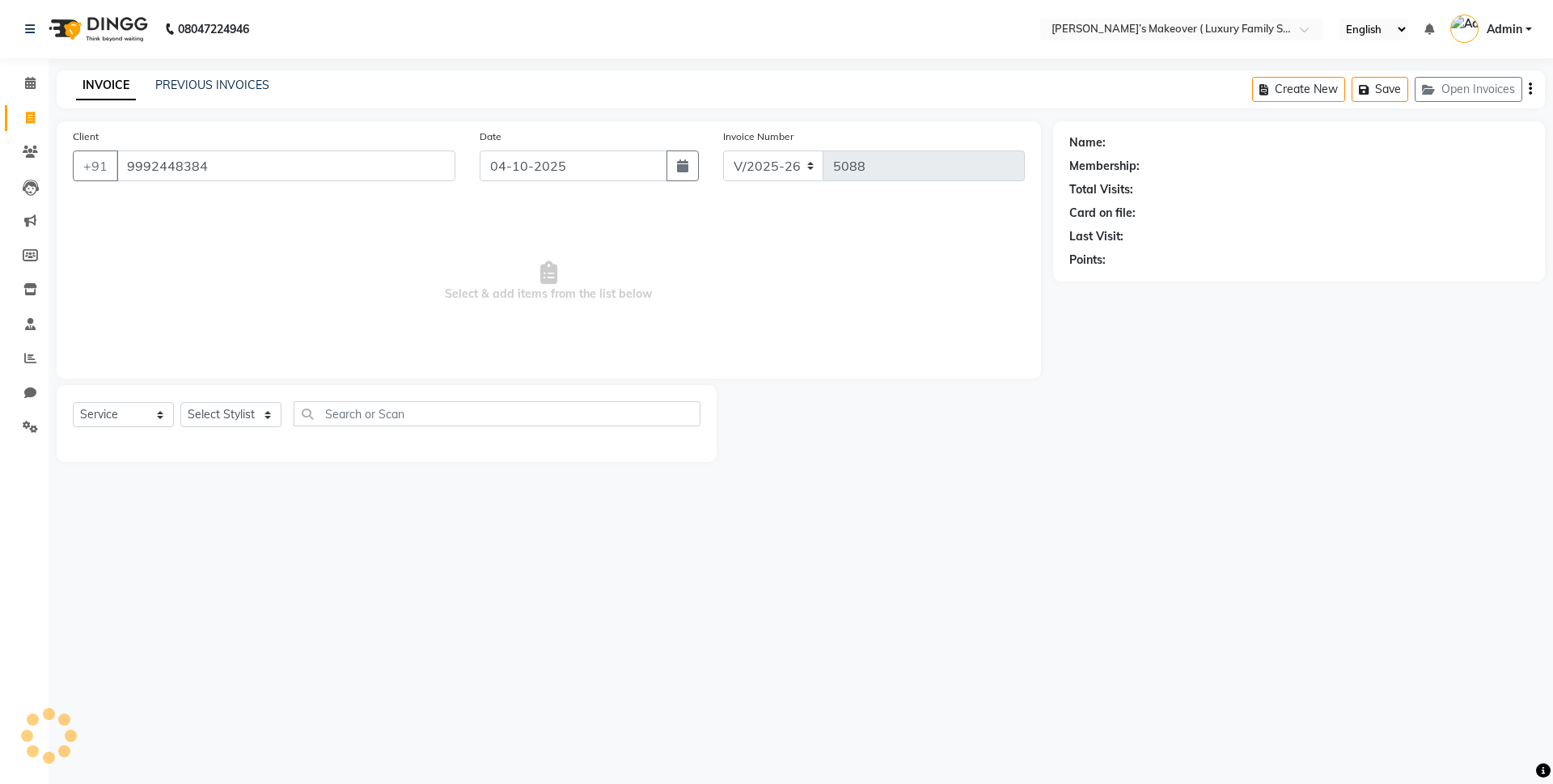
type input "9992448384"
